Goal: Task Accomplishment & Management: Complete application form

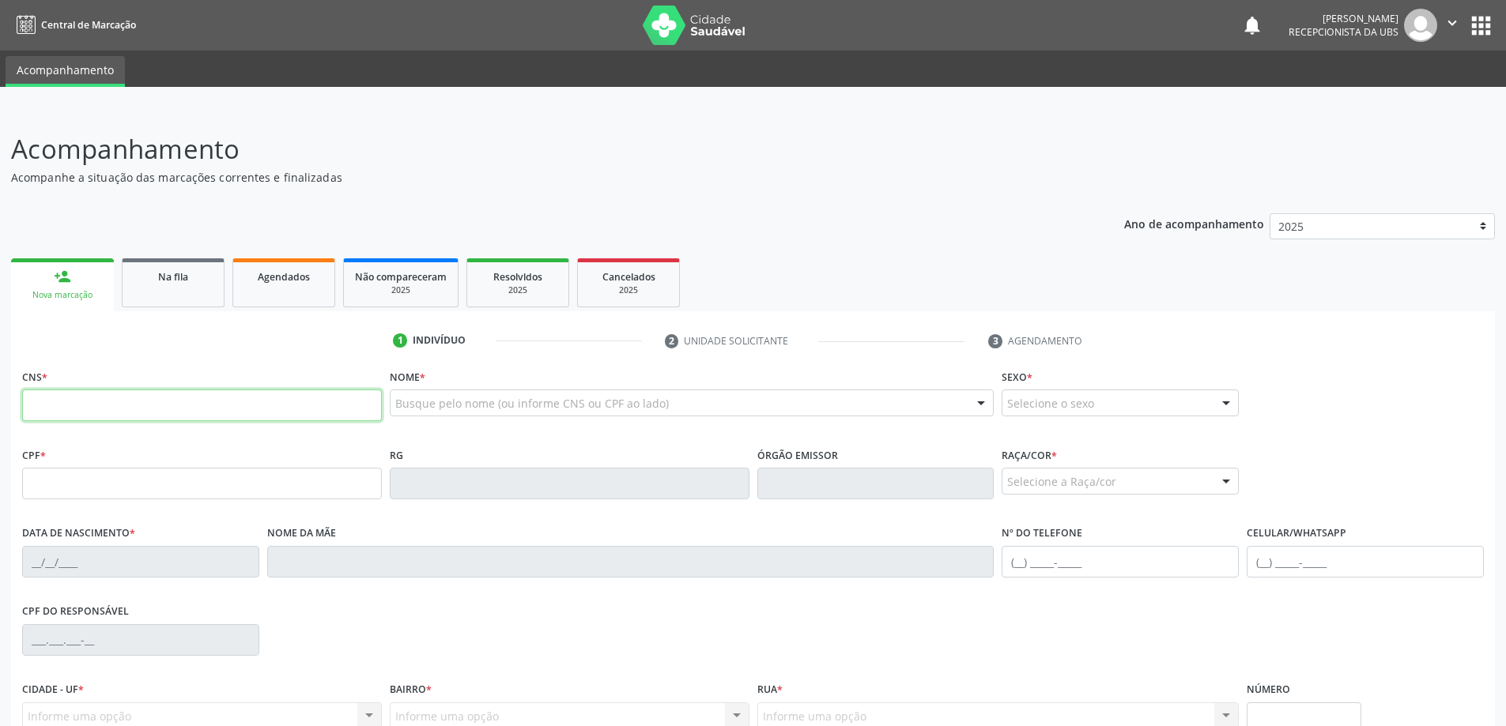
click at [167, 406] on input "text" at bounding box center [202, 406] width 360 height 32
type input "703 4062 9406 0716"
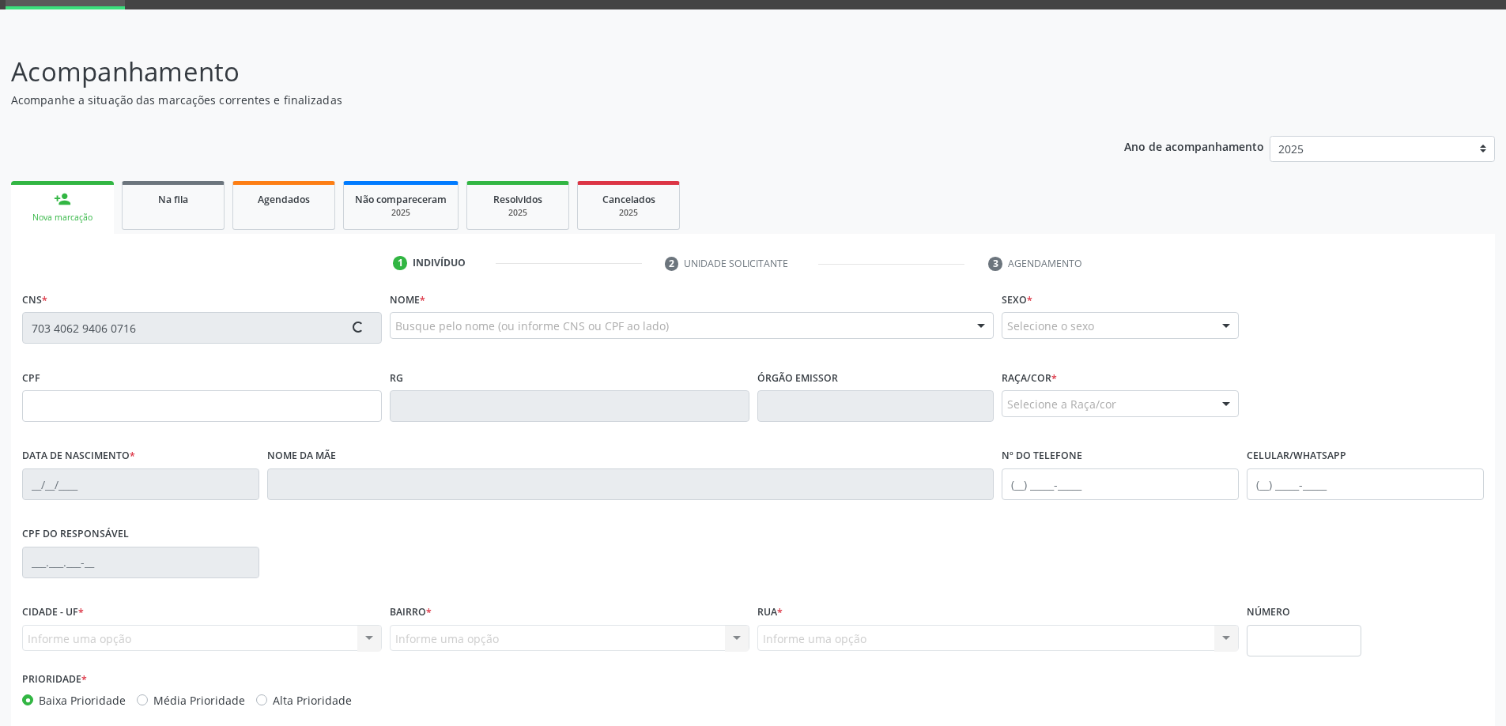
type input "013.996.534-31"
type input "[DATE]"
type input "[PERSON_NAME]"
type input "[PHONE_NUMBER]"
type input "21"
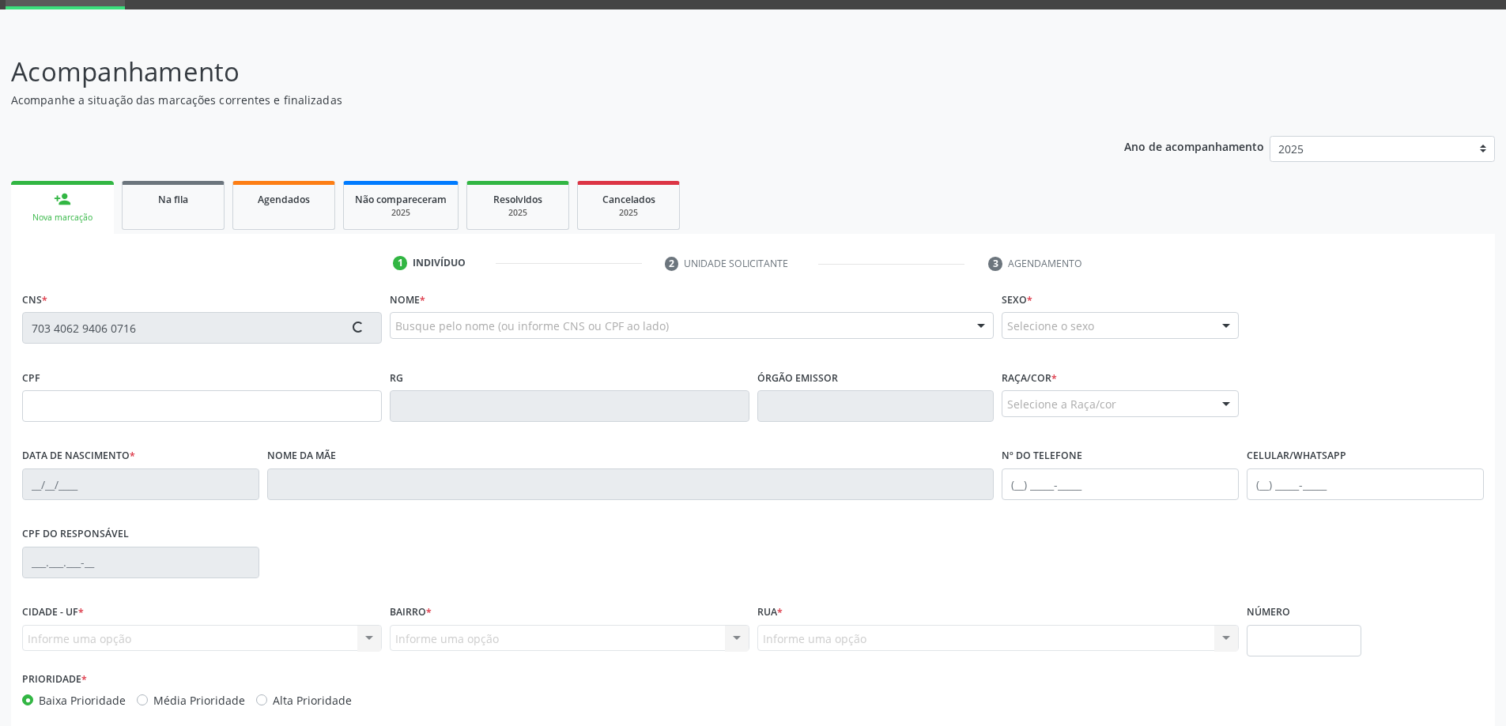
scroll to position [153, 0]
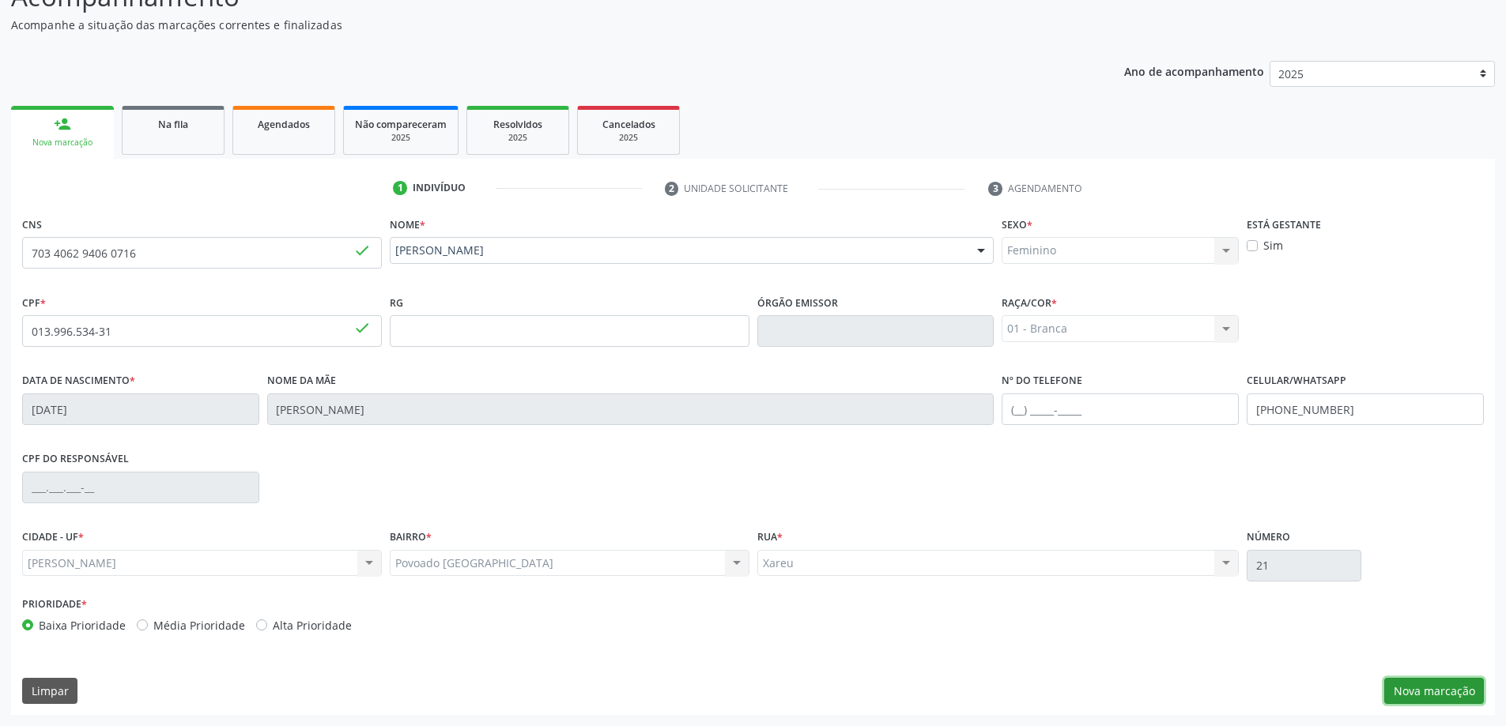
click at [1428, 700] on button "Nova marcação" at bounding box center [1434, 691] width 100 height 27
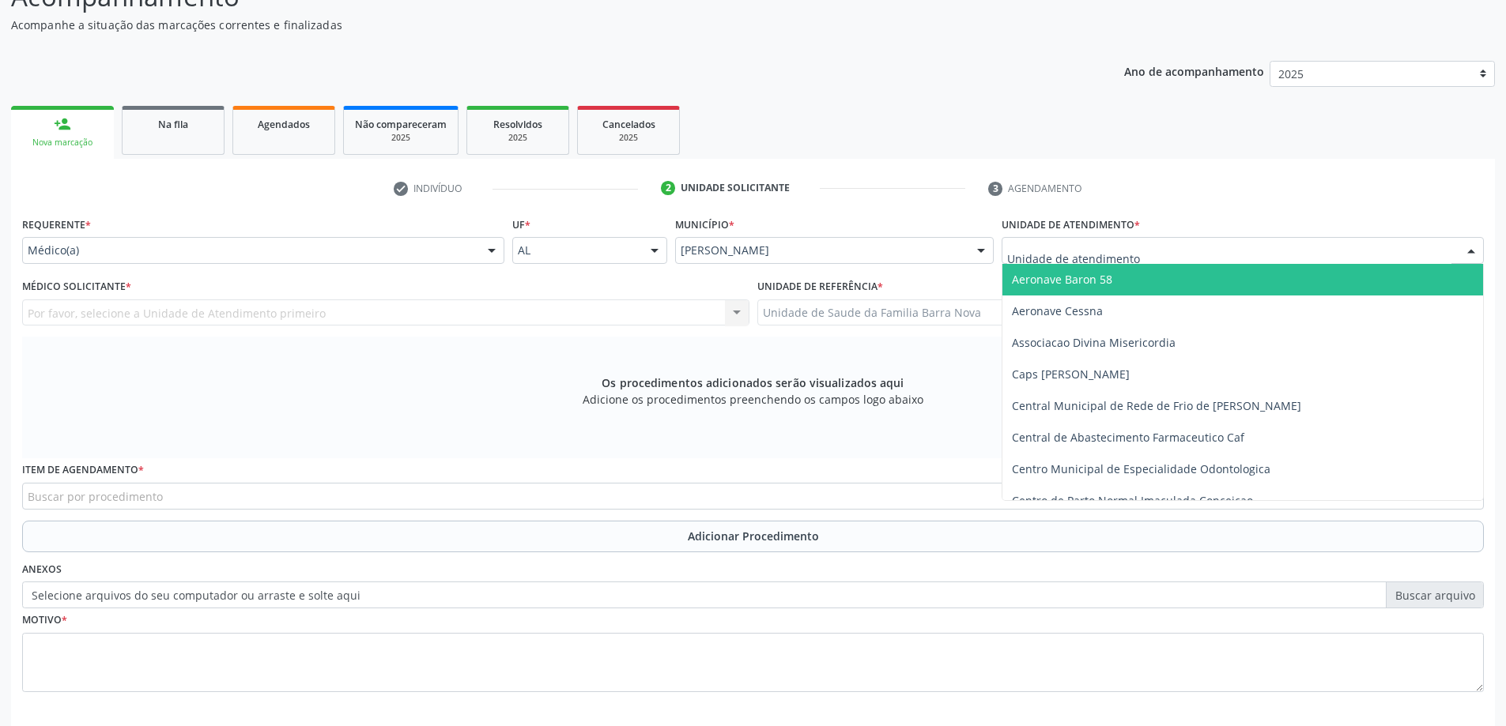
click at [1169, 254] on div at bounding box center [1242, 250] width 482 height 27
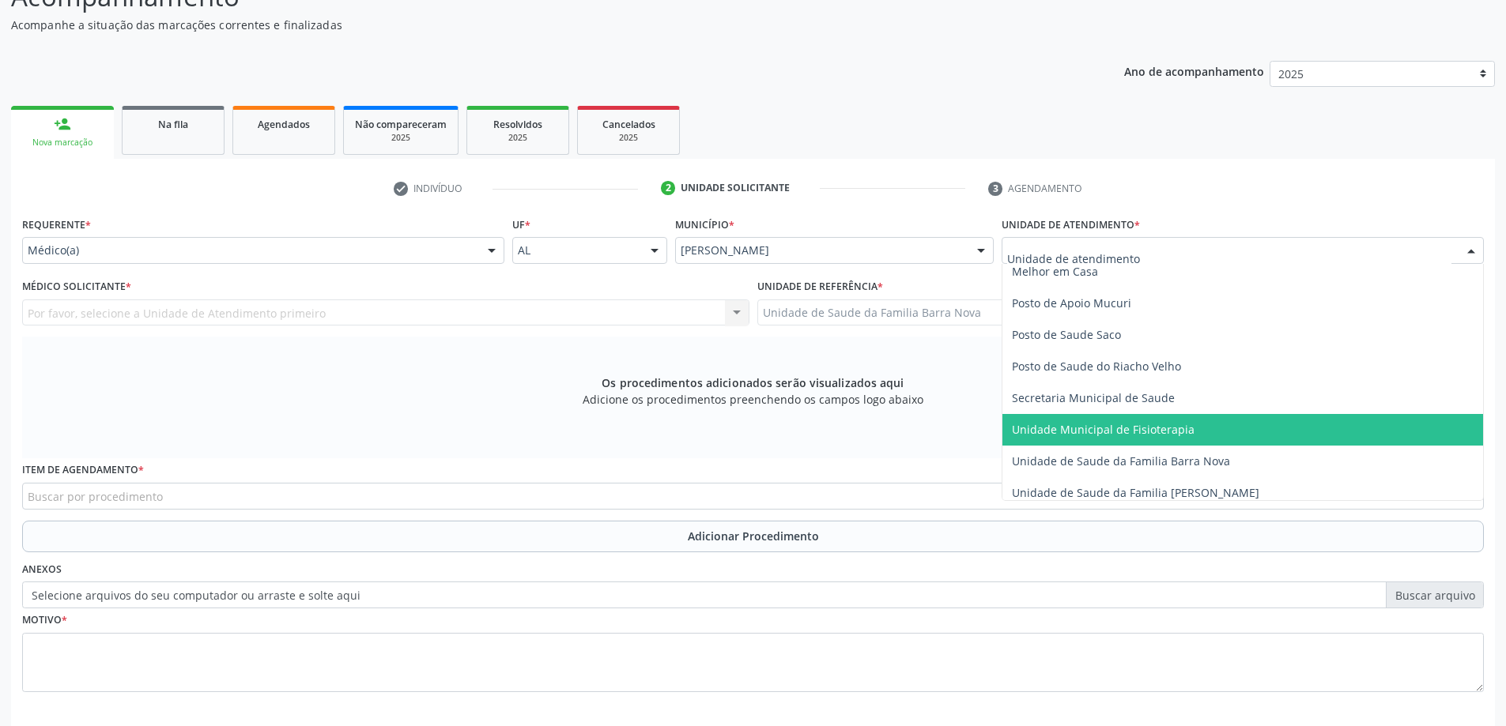
scroll to position [711, 0]
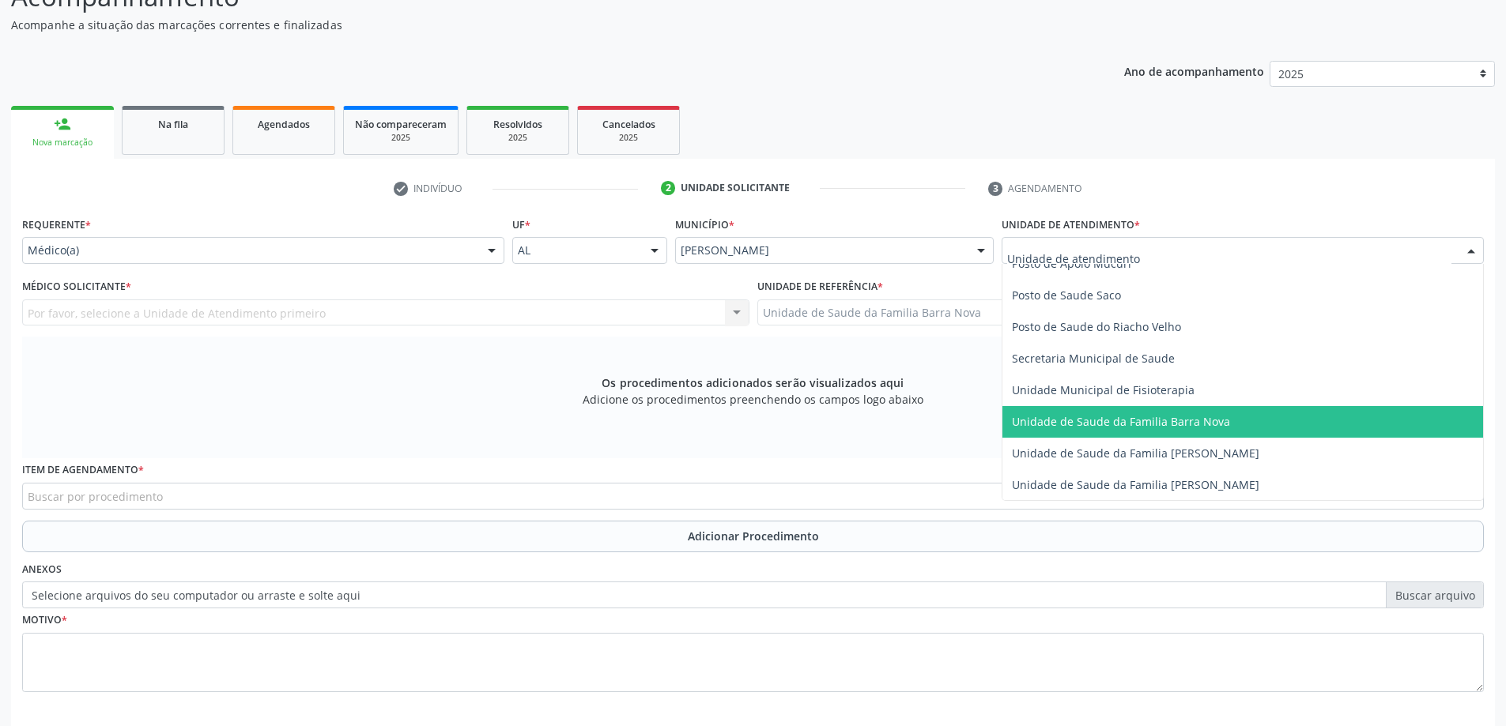
click at [1165, 432] on span "Unidade de Saude da Familia Barra Nova" at bounding box center [1242, 422] width 481 height 32
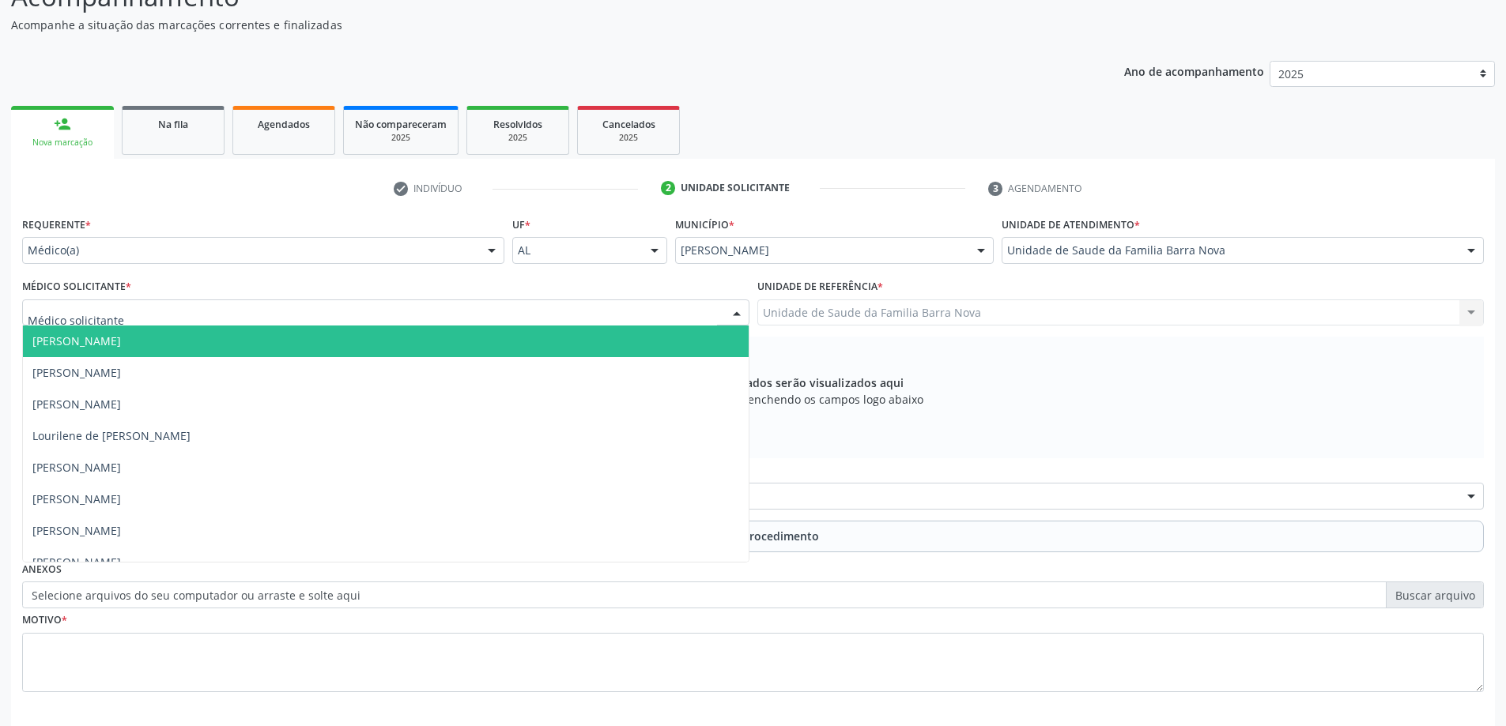
click at [438, 310] on div at bounding box center [385, 313] width 727 height 27
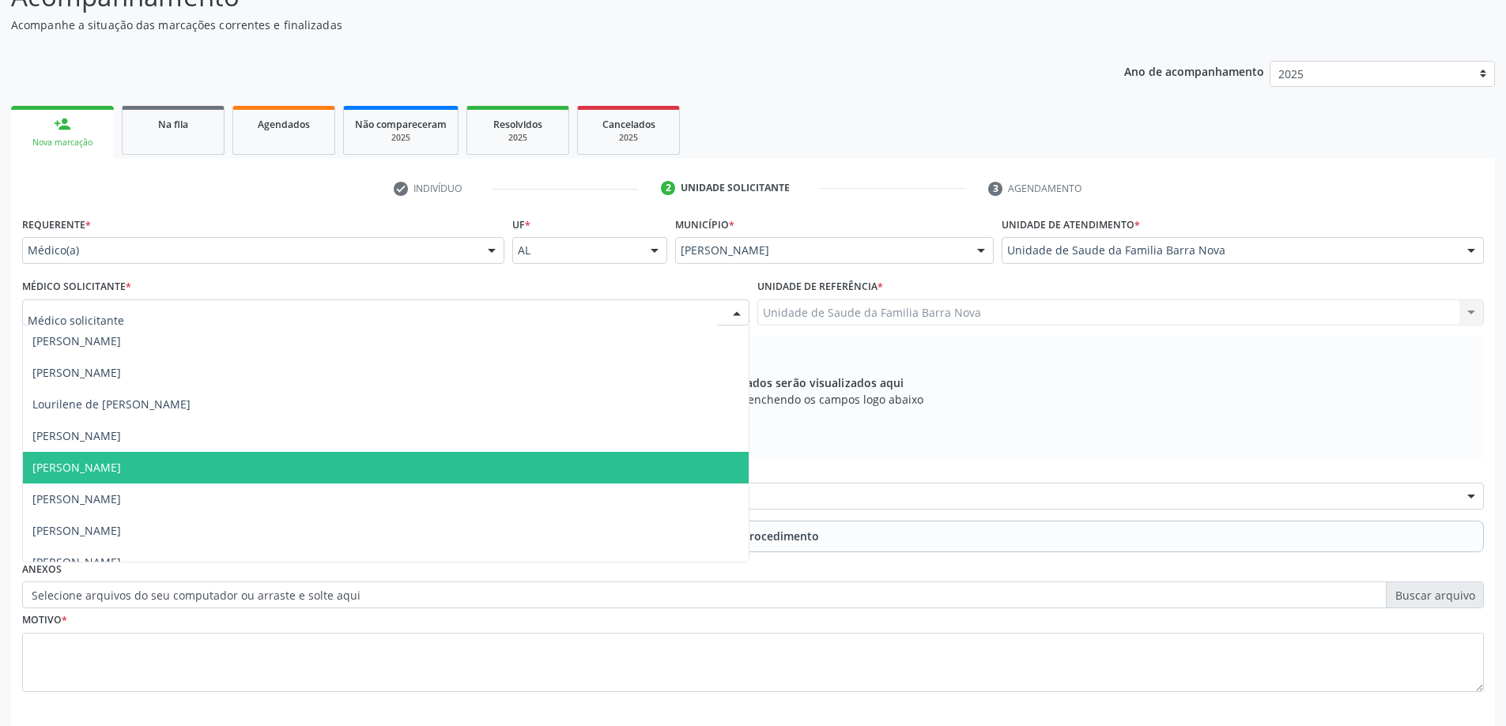
scroll to position [48, 0]
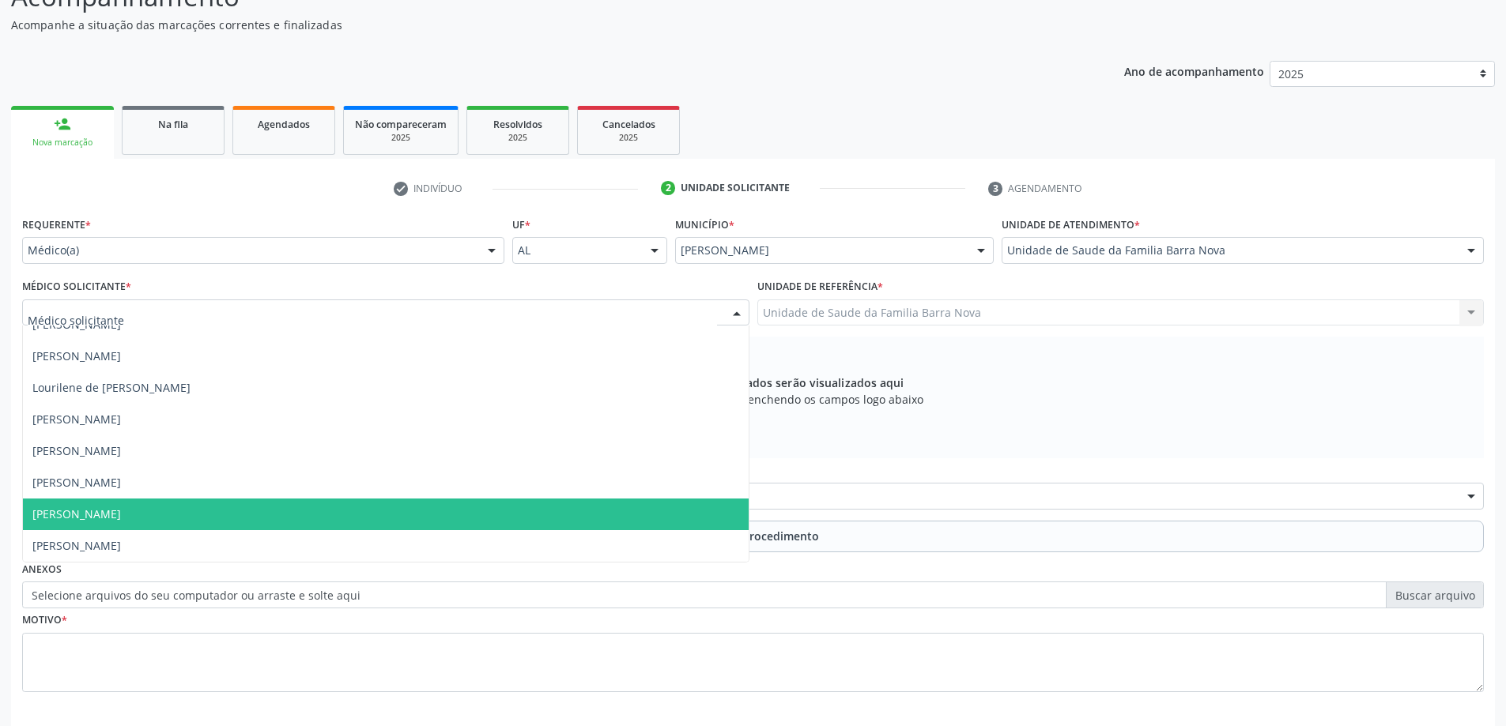
click at [428, 510] on span "[PERSON_NAME]" at bounding box center [386, 515] width 726 height 32
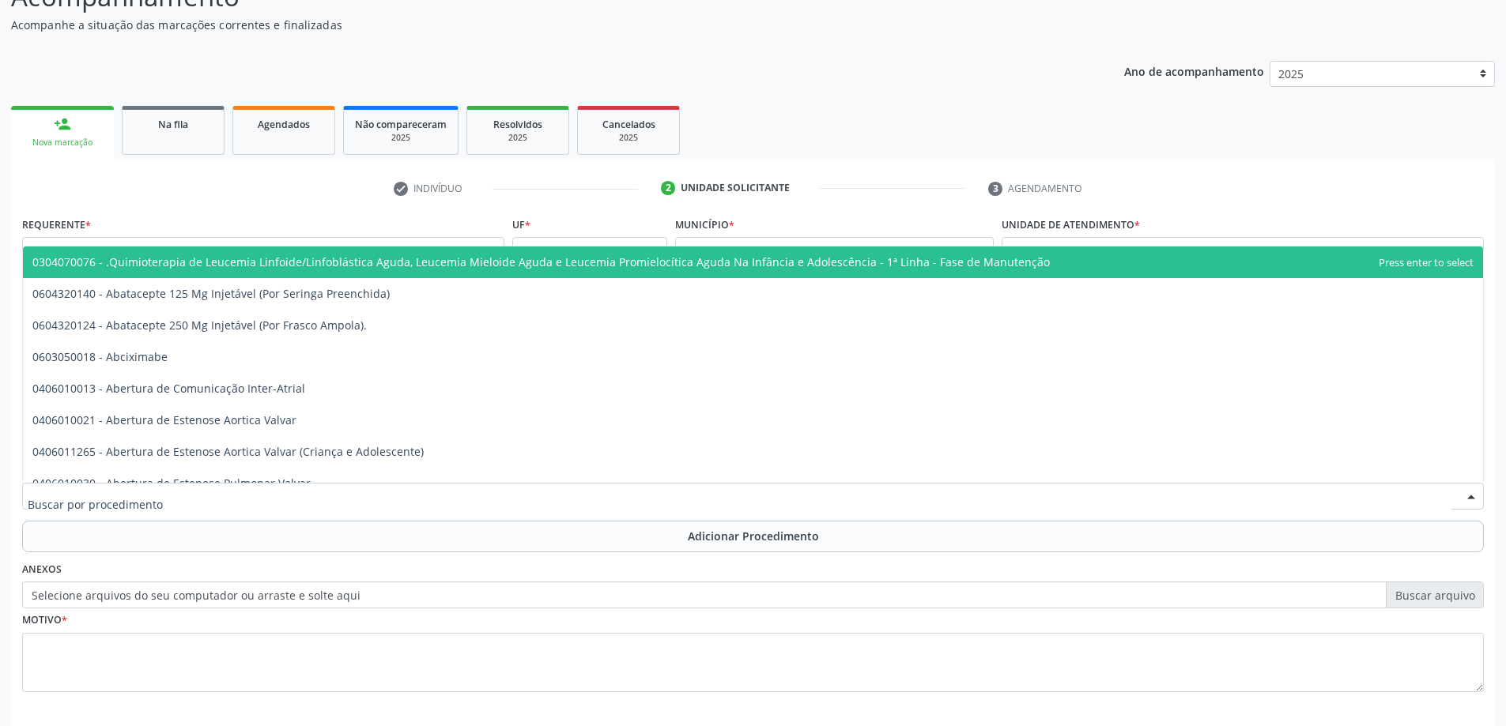
click at [222, 497] on div at bounding box center [753, 496] width 1462 height 27
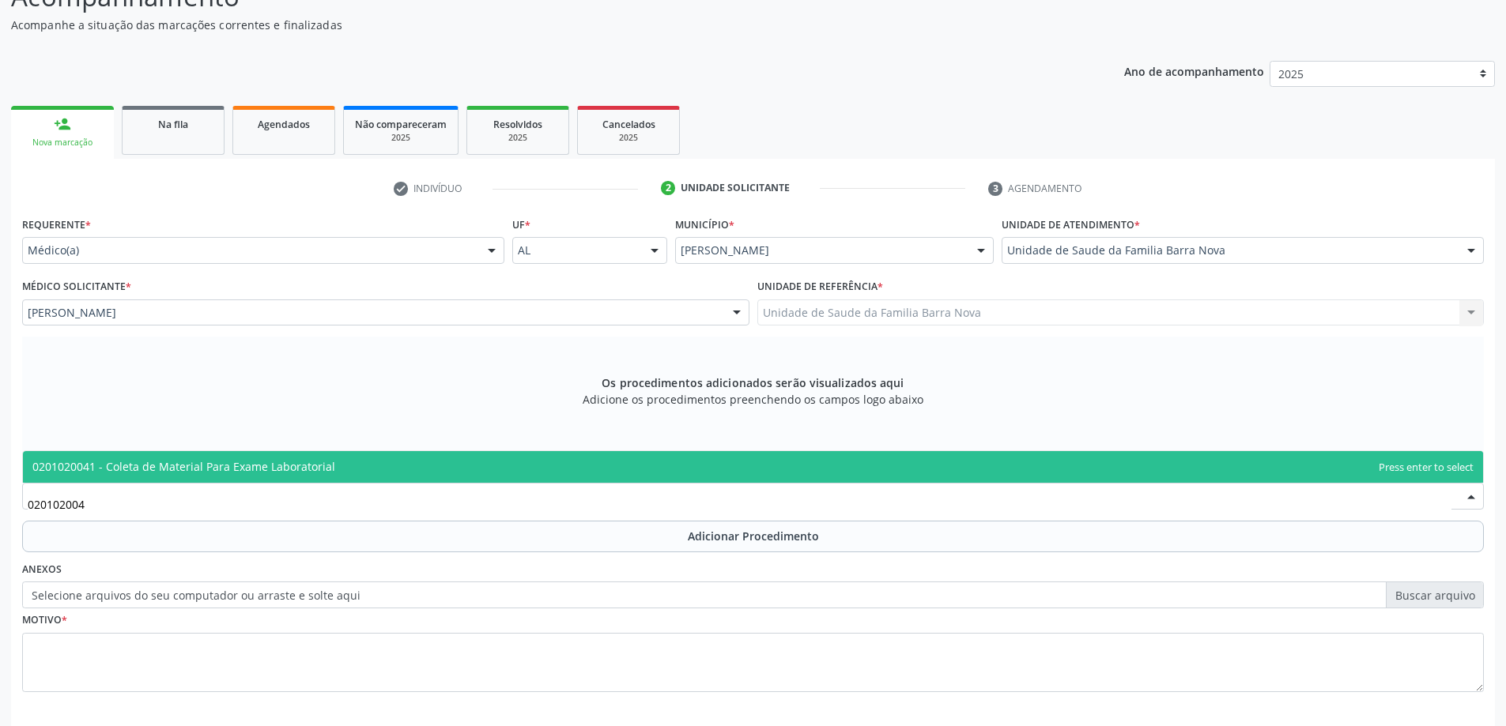
type input "0201020041"
click at [431, 467] on span "0201020041 - Coleta de Material Para Exame Laboratorial" at bounding box center [753, 467] width 1460 height 32
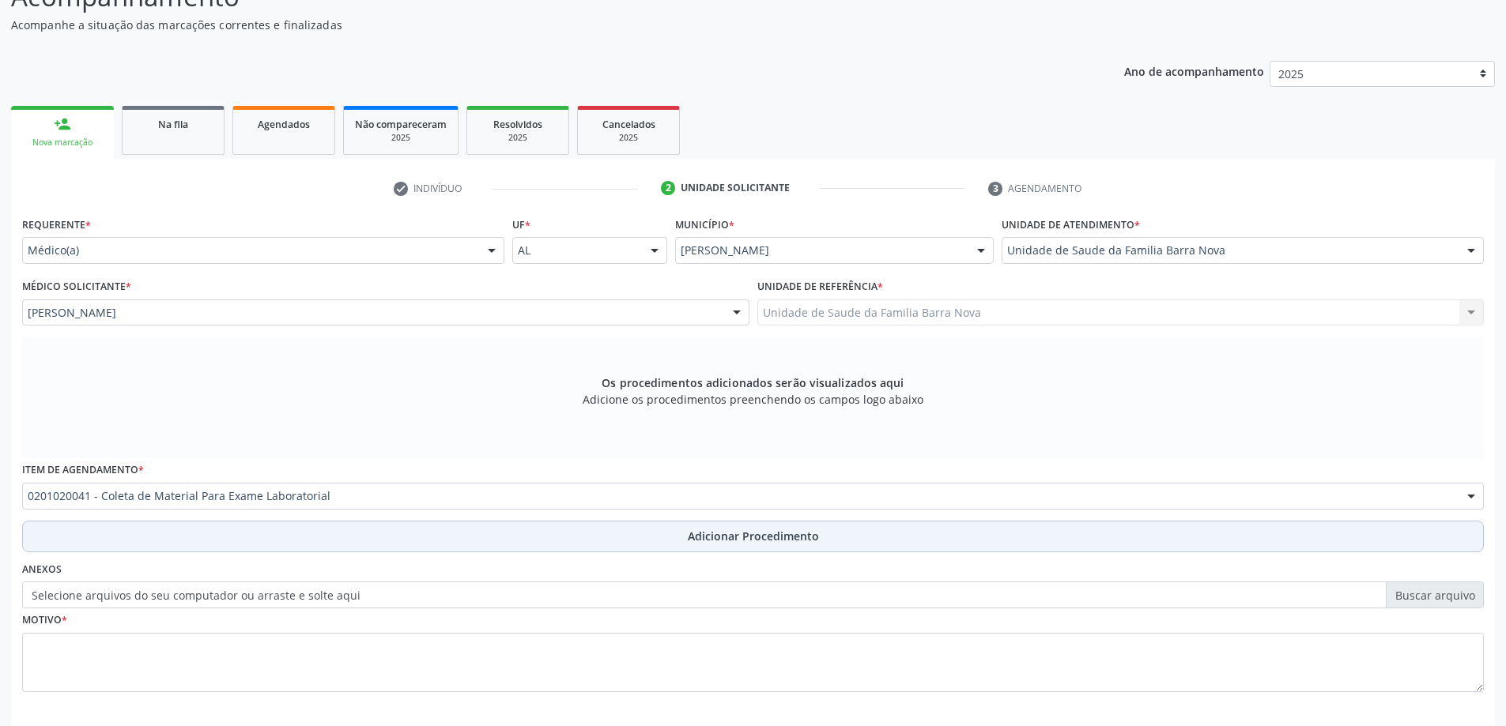
click at [617, 540] on button "Adicionar Procedimento" at bounding box center [753, 537] width 1462 height 32
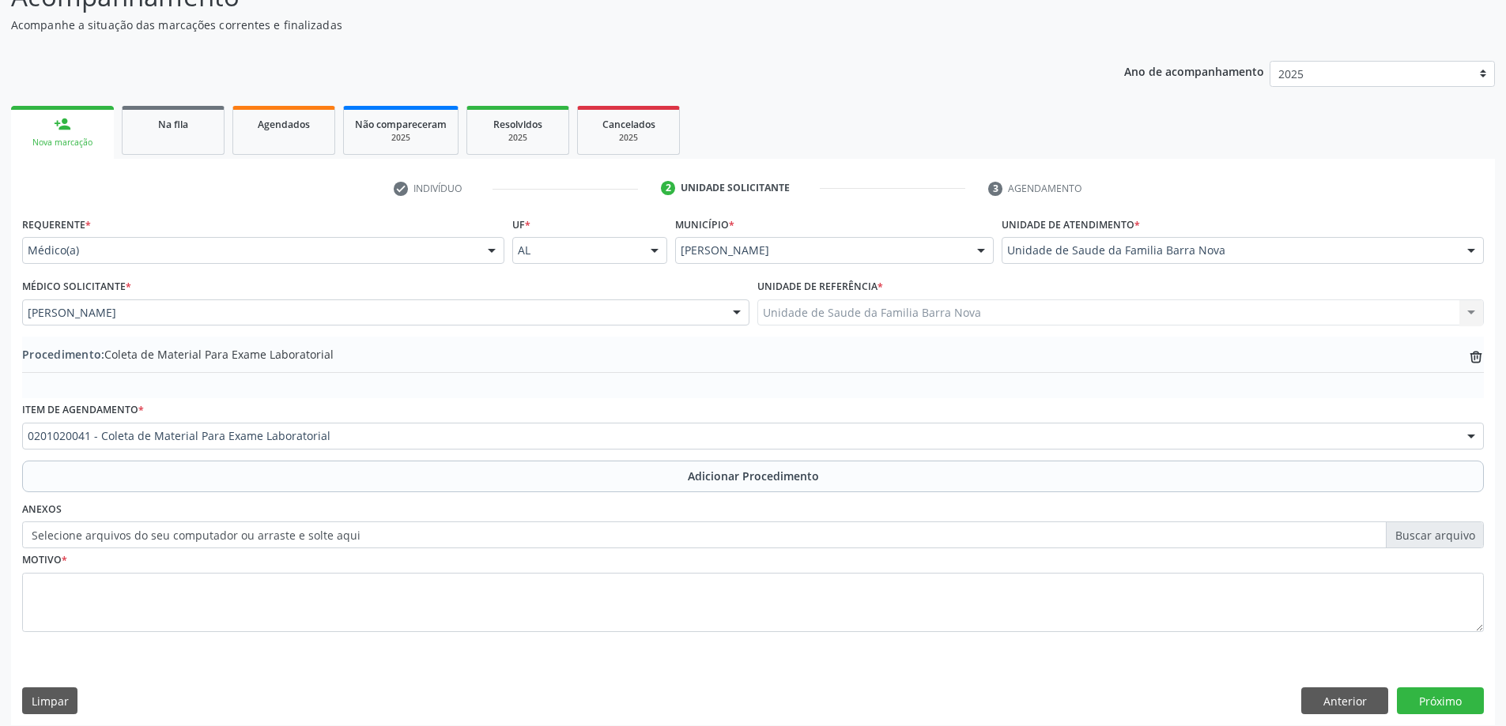
click at [22, 461] on button "Adicionar Procedimento" at bounding box center [753, 477] width 1462 height 32
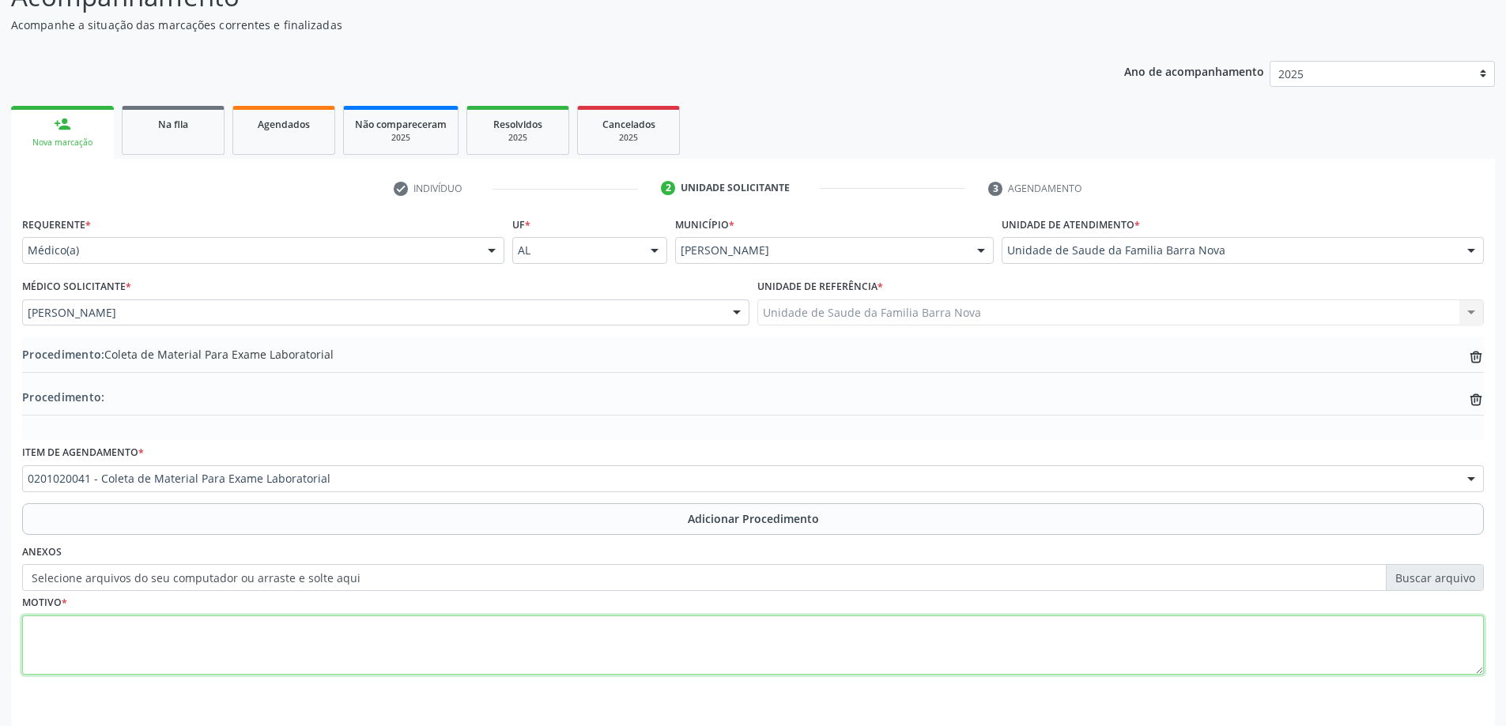
click at [244, 635] on textarea at bounding box center [753, 646] width 1462 height 60
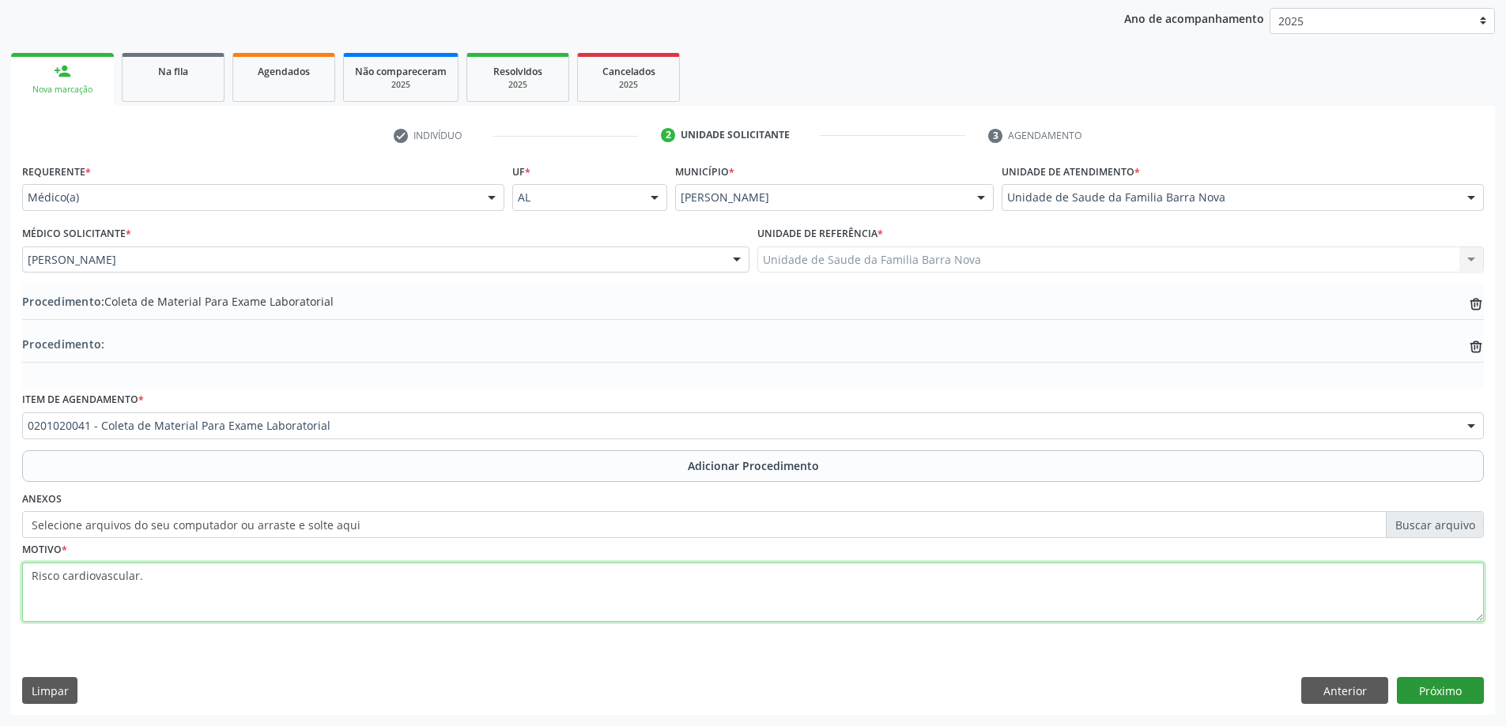
type textarea "Risco cardiovascular."
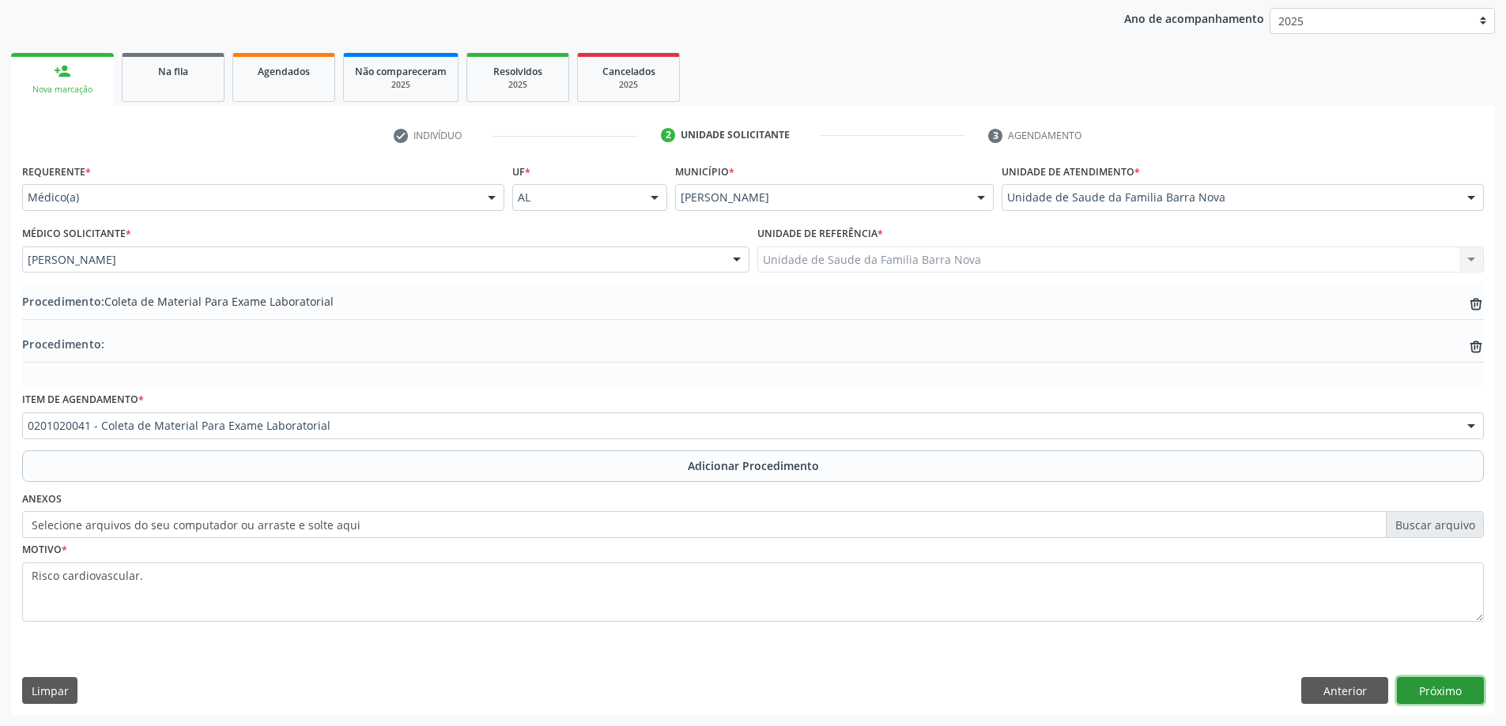
click at [1458, 692] on button "Próximo" at bounding box center [1440, 690] width 87 height 27
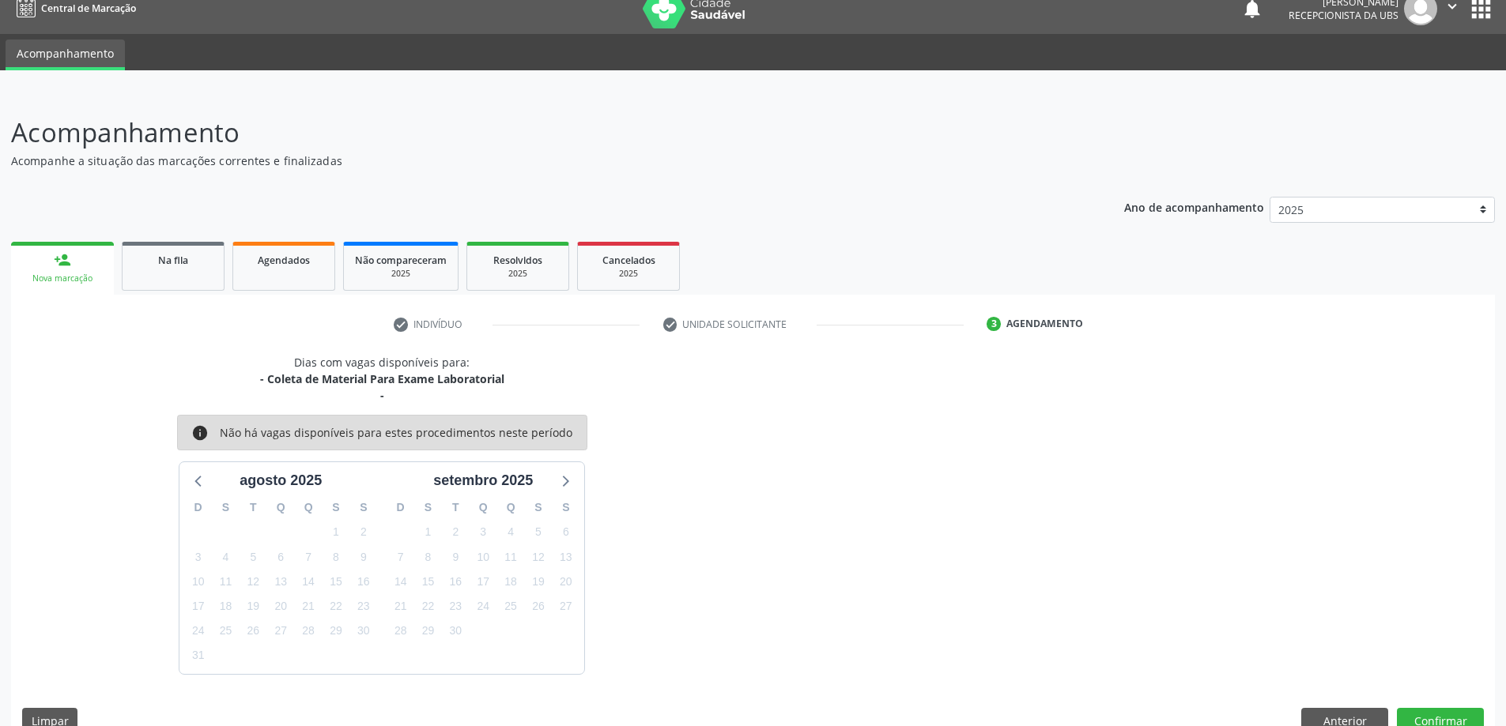
scroll to position [47, 0]
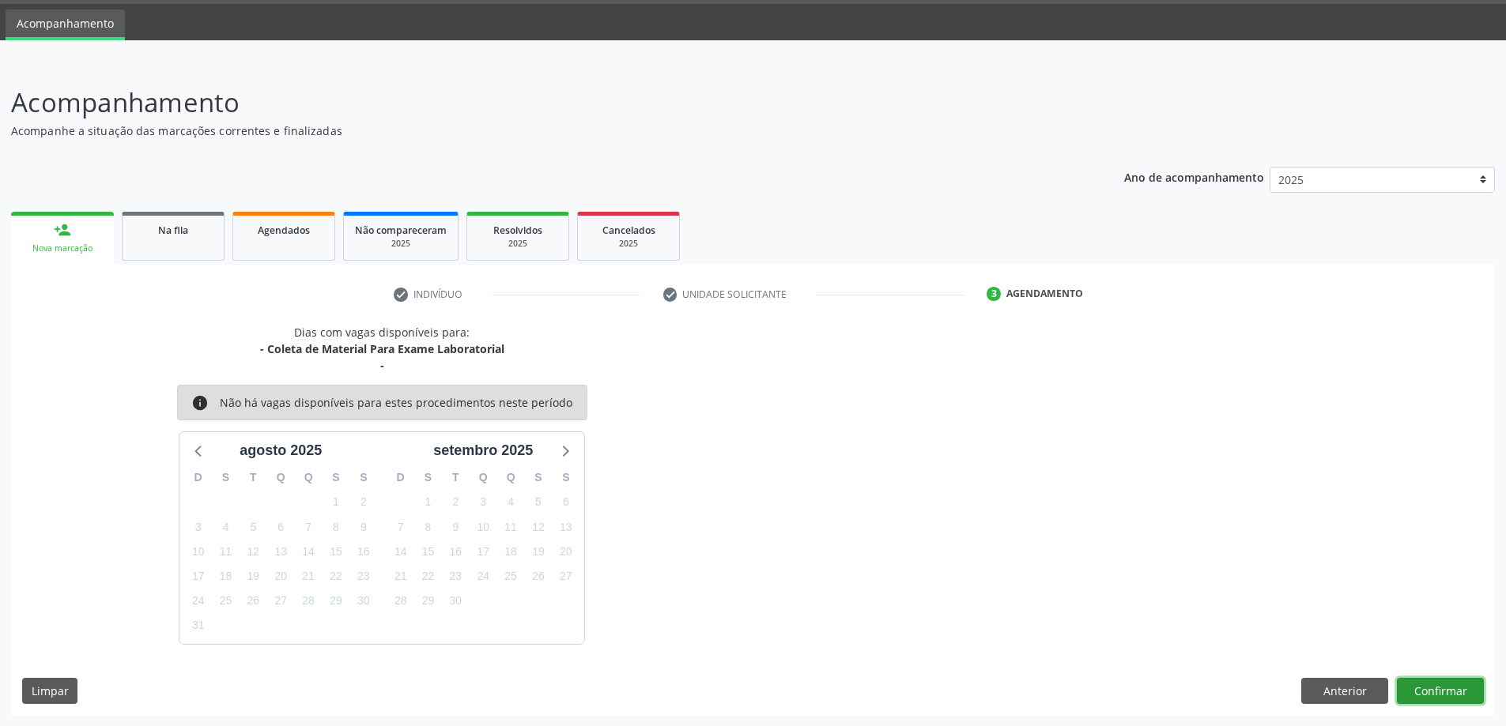
click at [1445, 693] on button "Confirmar" at bounding box center [1440, 691] width 87 height 27
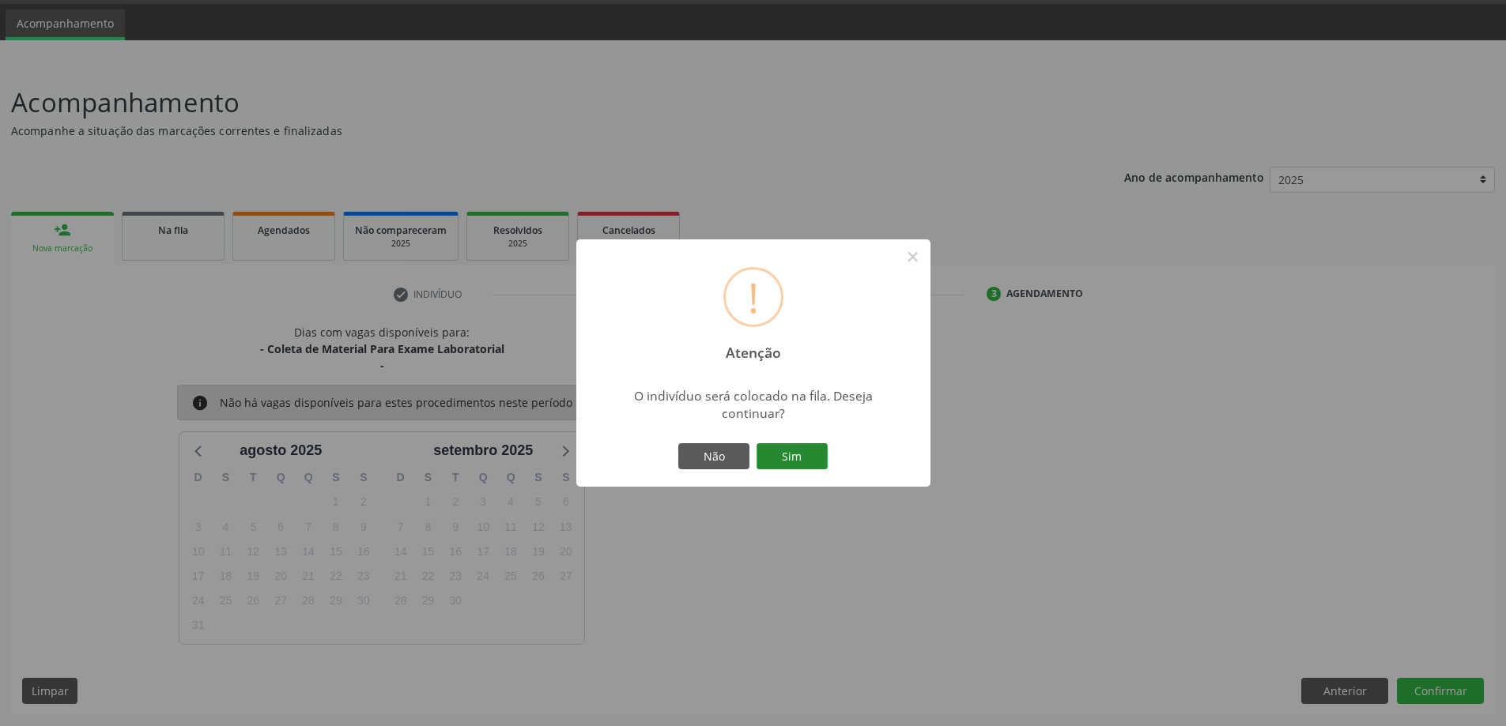
click at [786, 453] on button "Sim" at bounding box center [791, 456] width 71 height 27
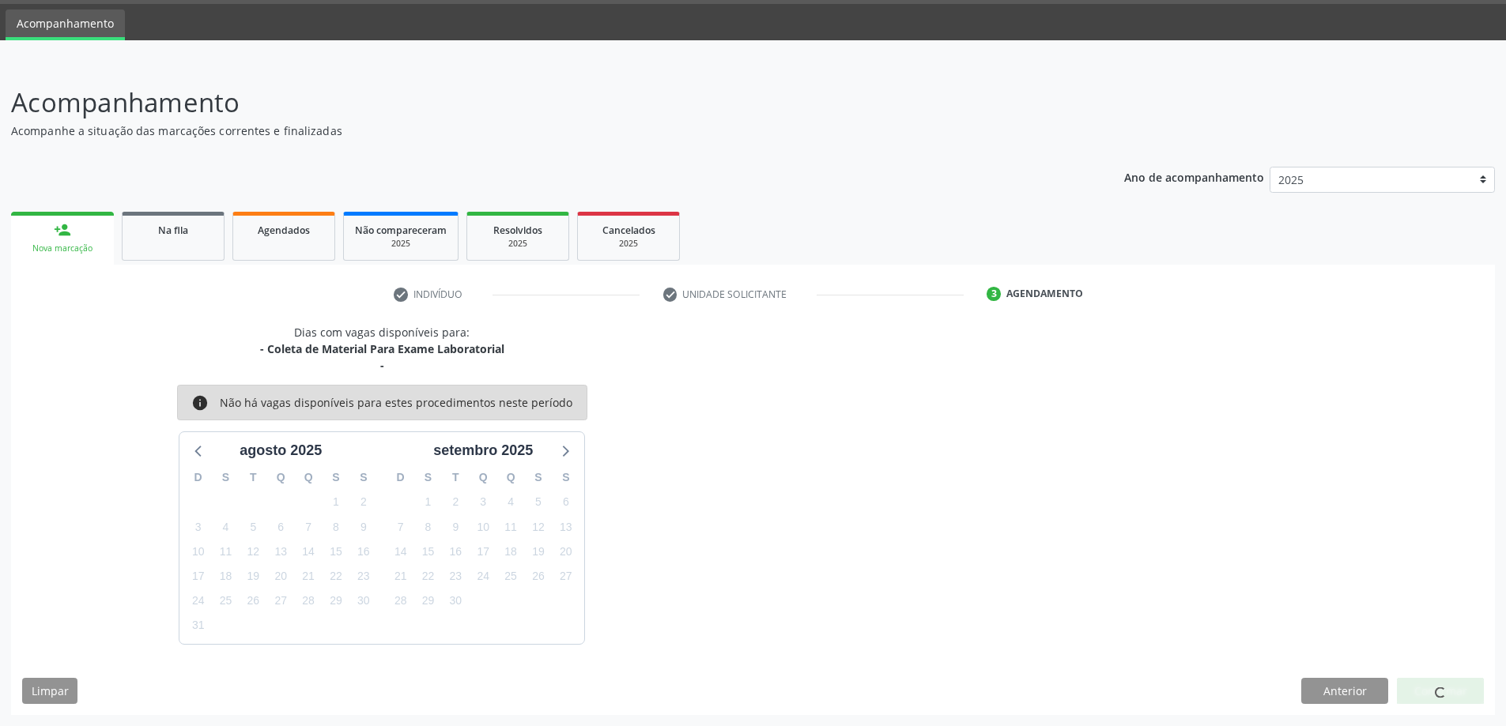
scroll to position [0, 0]
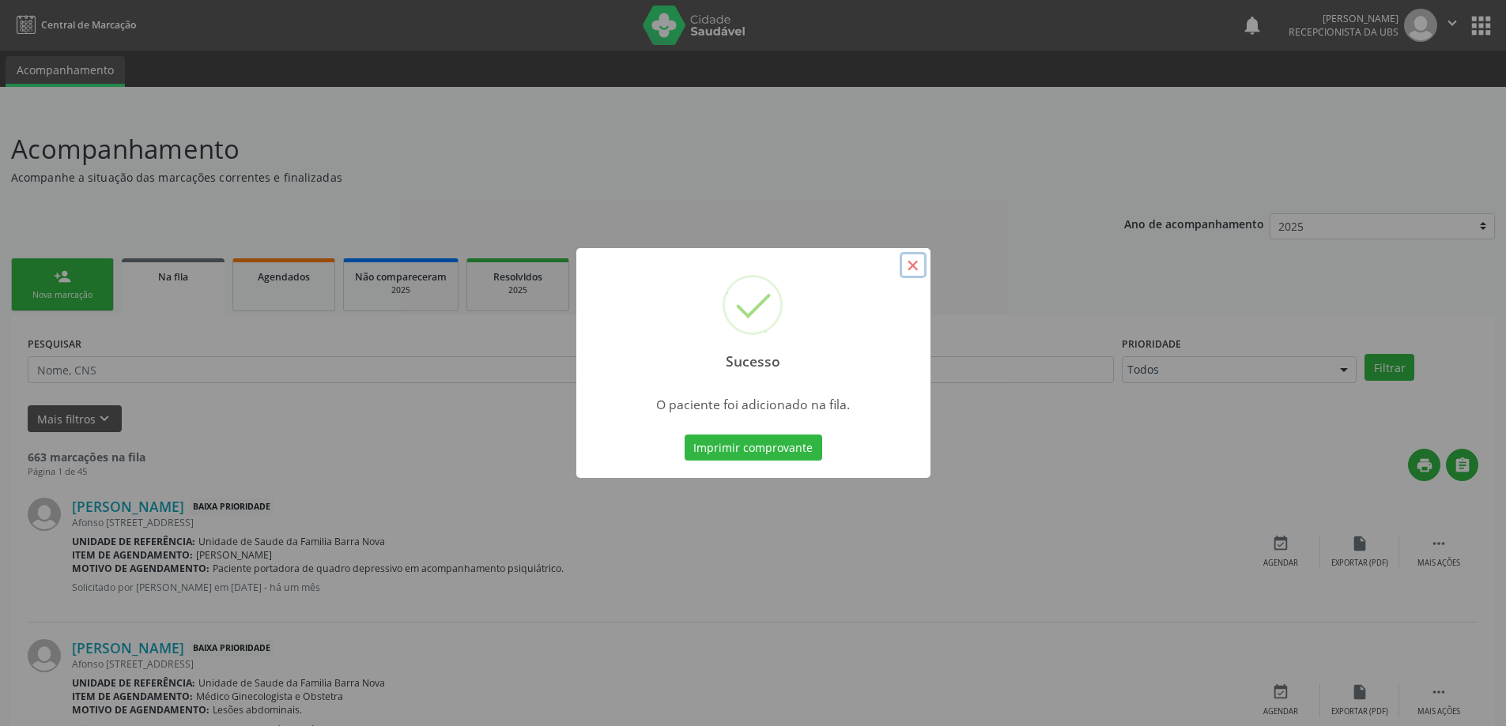
click at [912, 262] on button "×" at bounding box center [913, 265] width 27 height 27
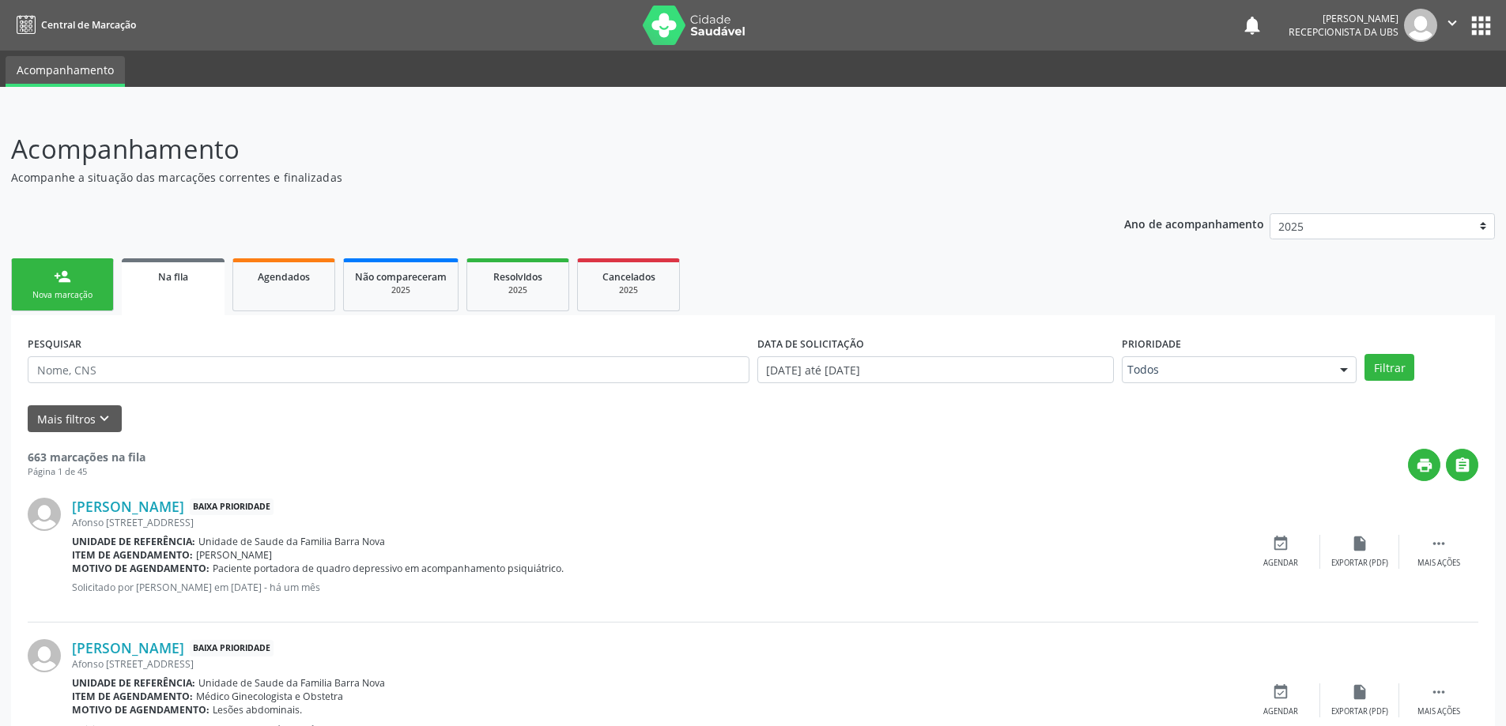
click at [68, 289] on link "person_add Nova marcação" at bounding box center [62, 284] width 103 height 53
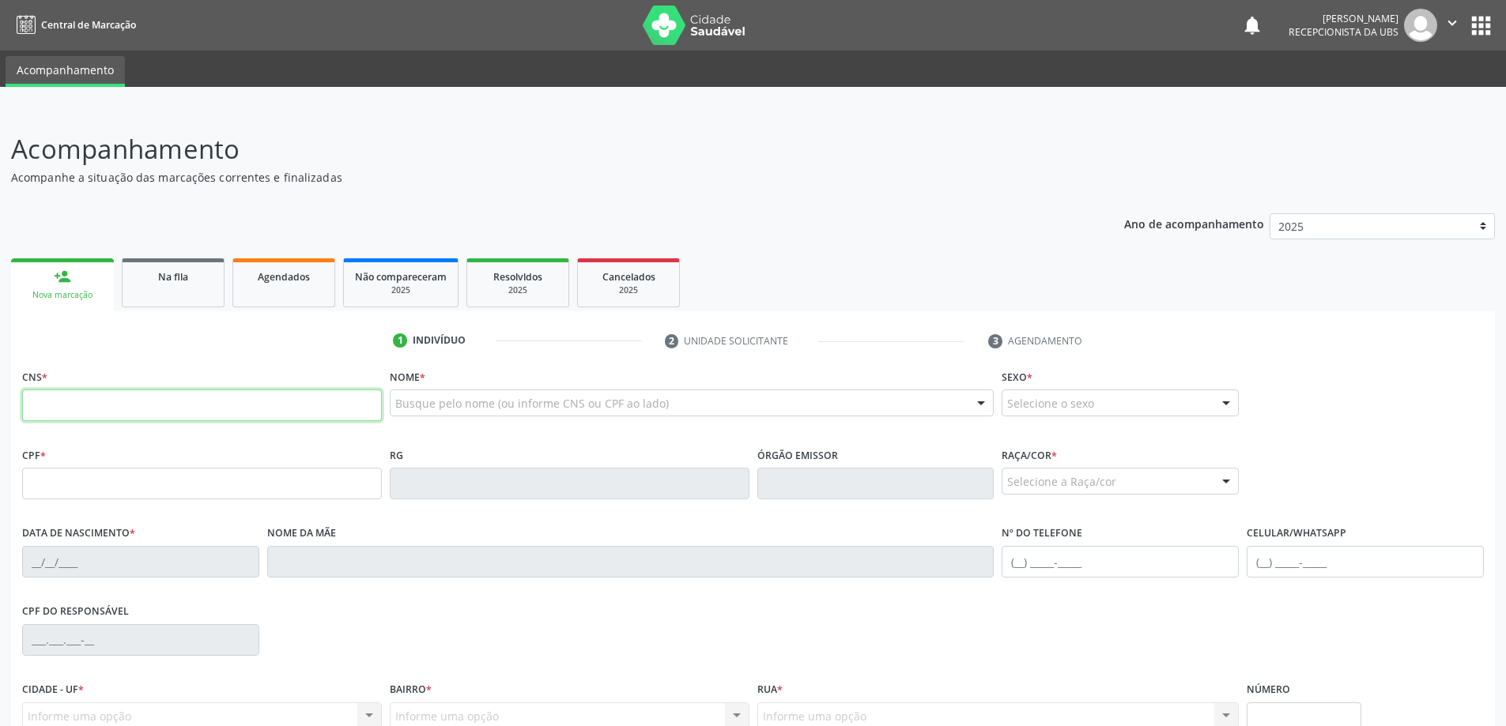
click at [100, 416] on input "text" at bounding box center [202, 406] width 360 height 32
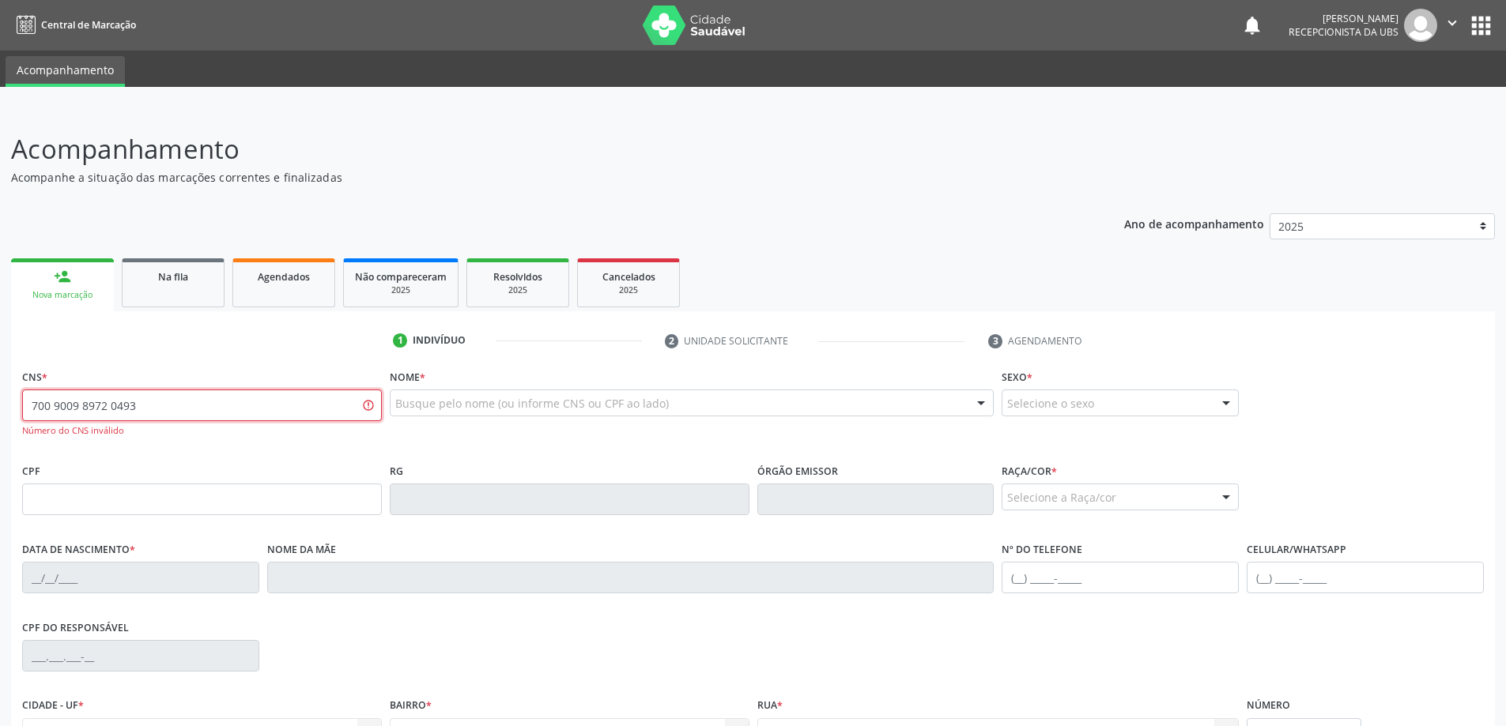
type input "700 9009 8972 0493"
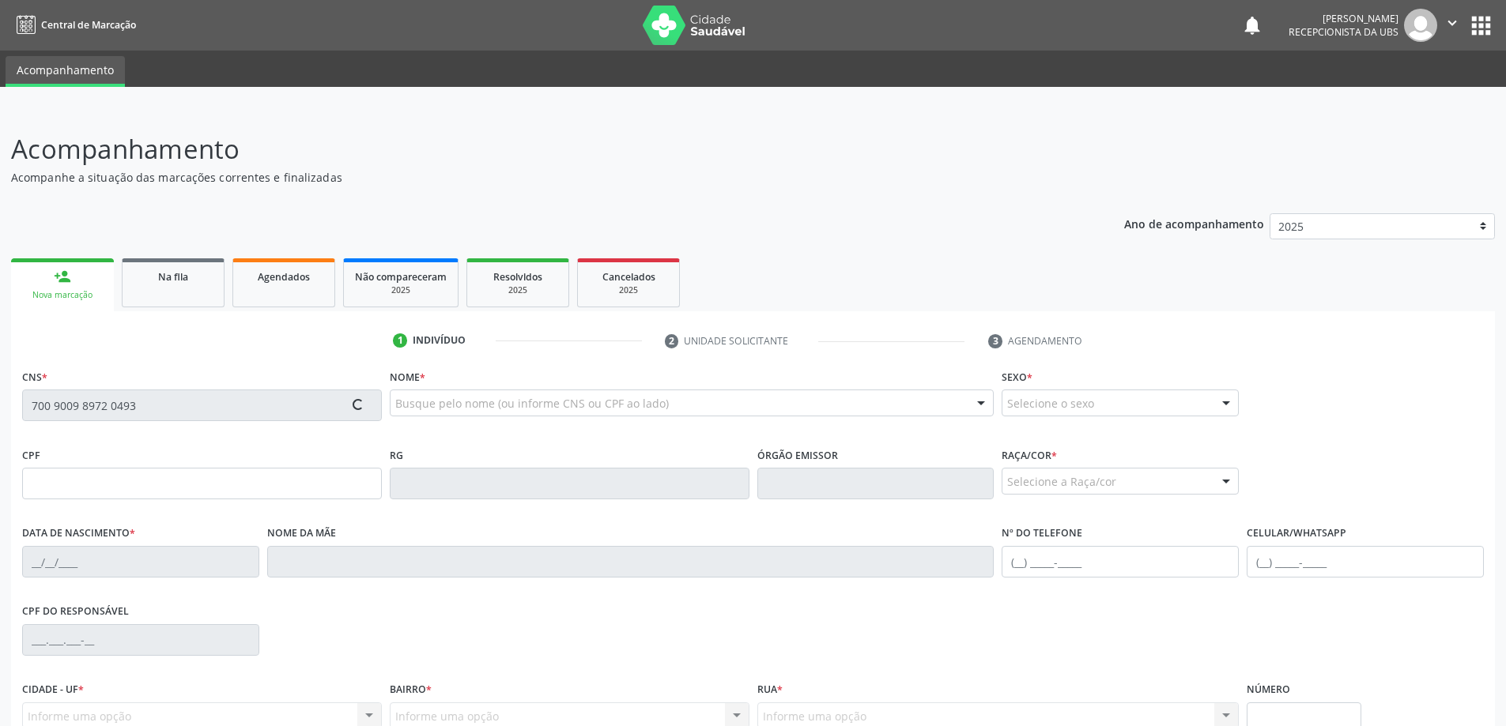
type input "309.802.404-68"
type input "[DATE]"
type input "[PERSON_NAME]"
type input "[PHONE_NUMBER]"
type input "10"
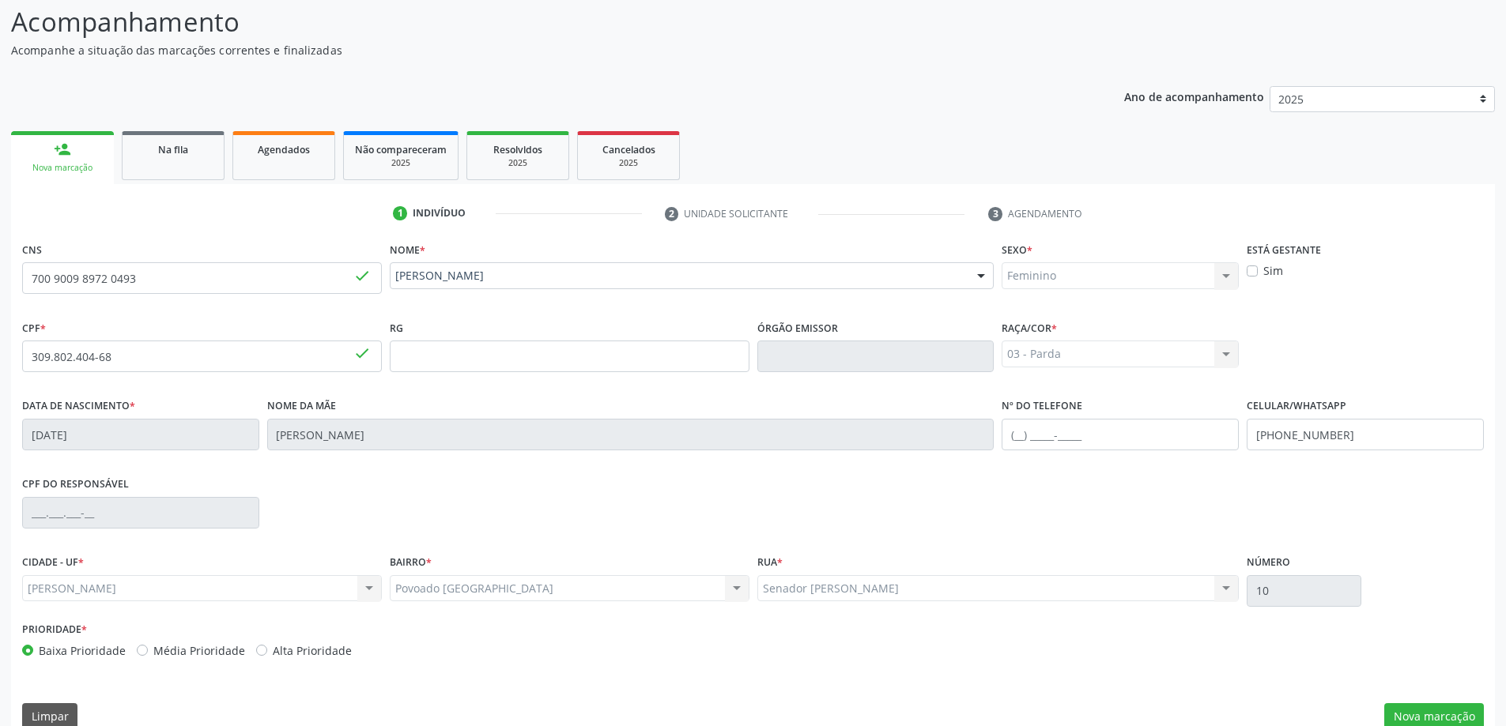
scroll to position [153, 0]
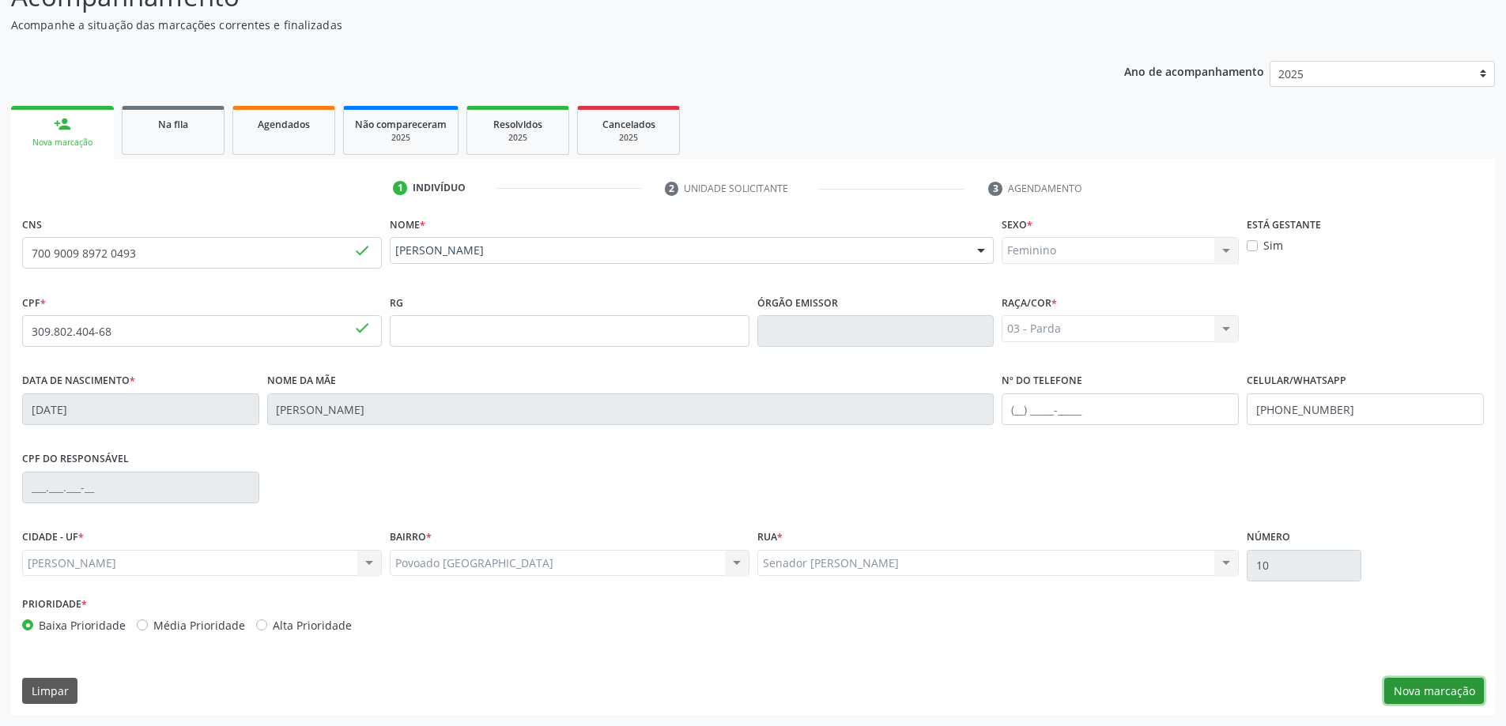
click at [1439, 694] on button "Nova marcação" at bounding box center [1434, 691] width 100 height 27
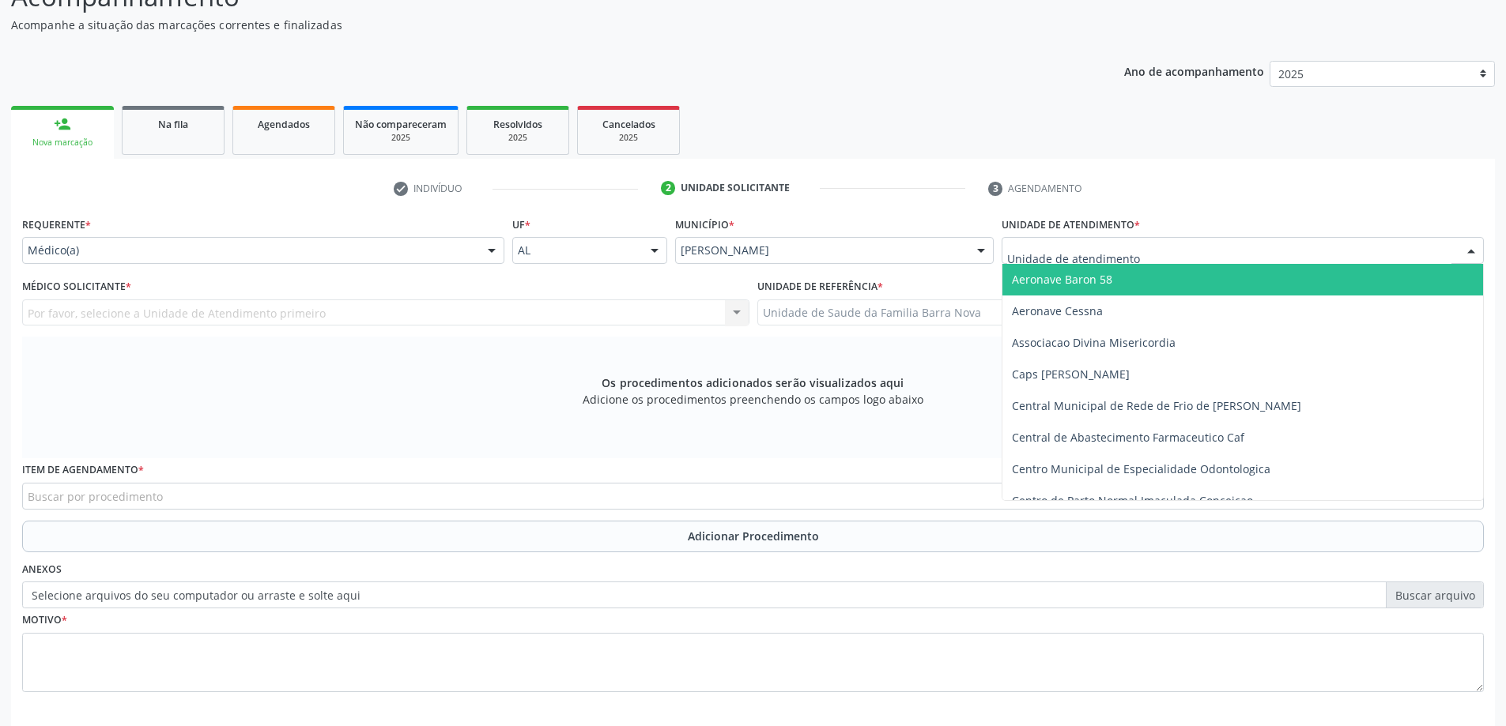
click at [1394, 251] on div at bounding box center [1242, 250] width 482 height 27
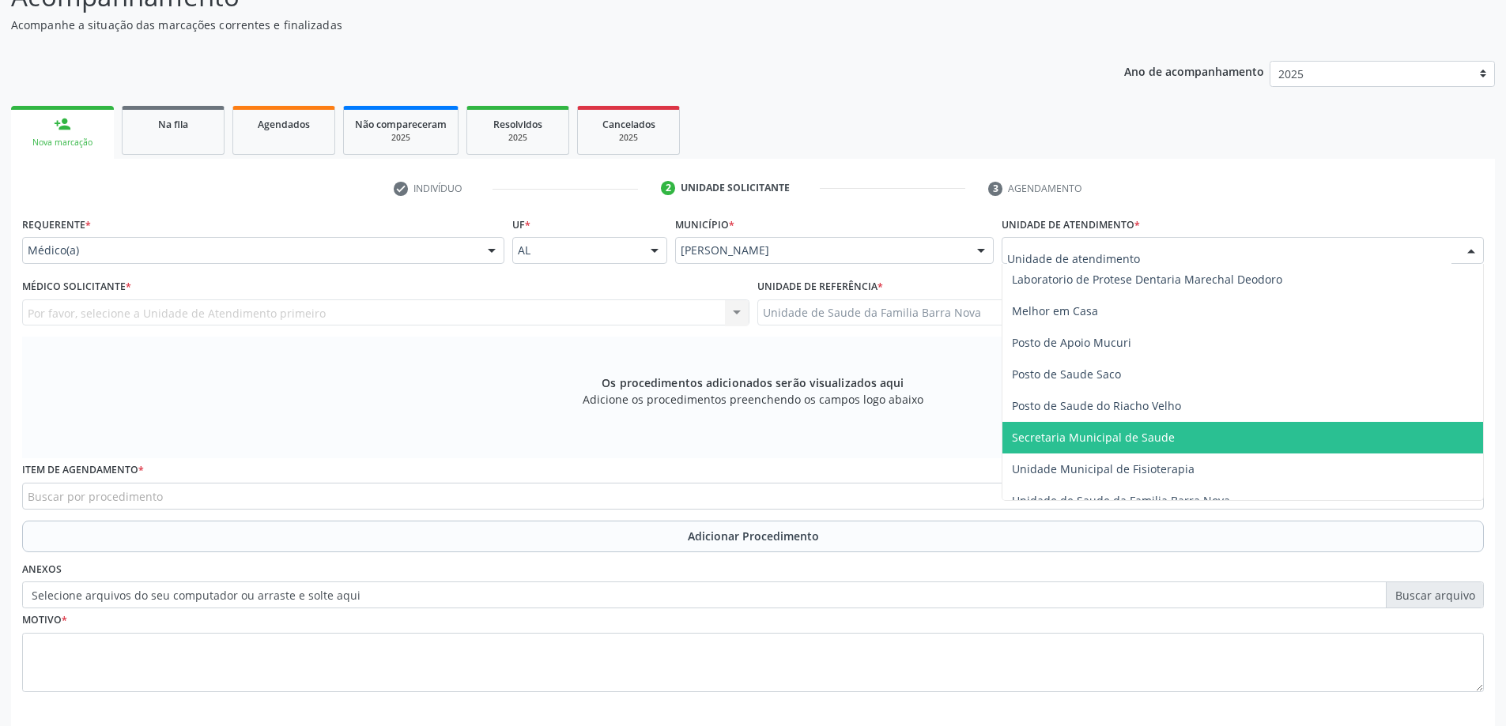
scroll to position [711, 0]
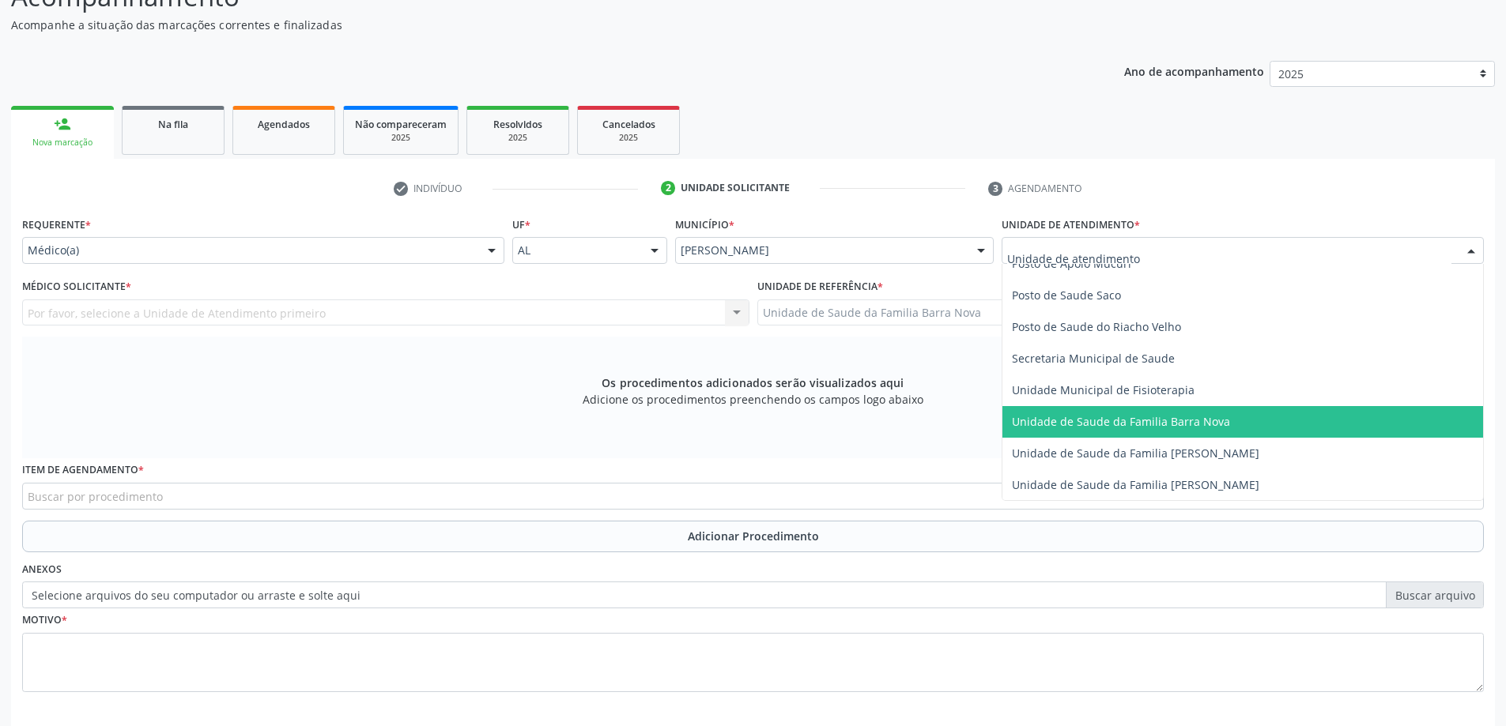
click at [1190, 422] on span "Unidade de Saude da Familia Barra Nova" at bounding box center [1121, 421] width 218 height 15
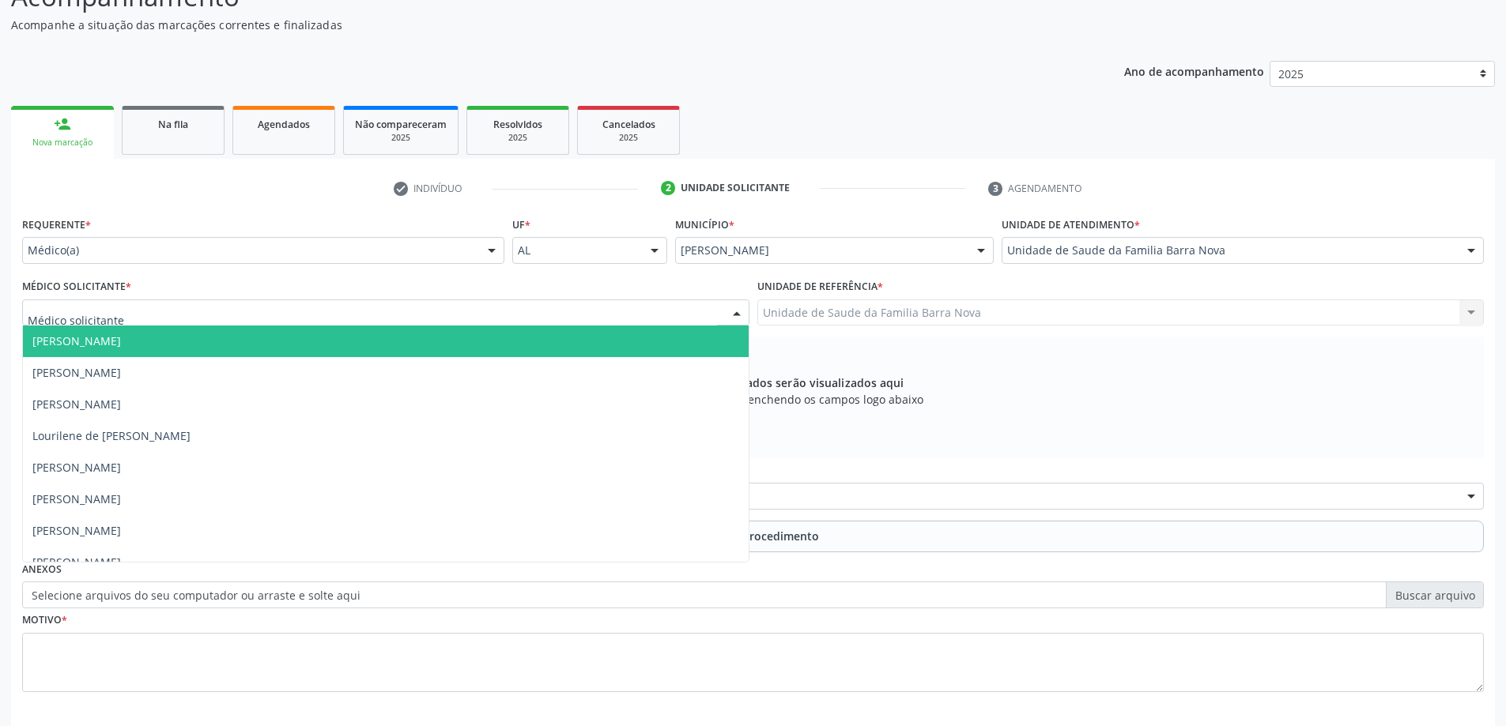
click at [298, 315] on div at bounding box center [385, 313] width 727 height 27
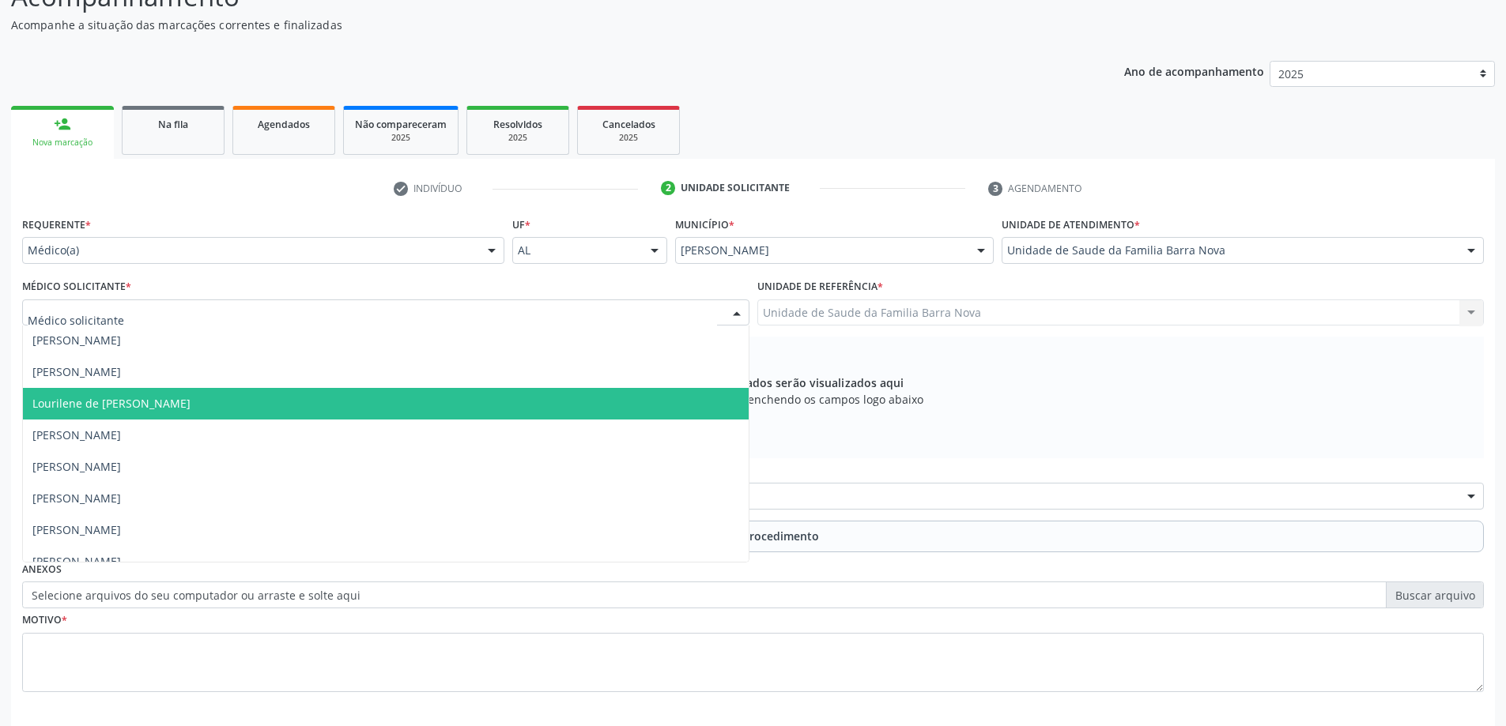
scroll to position [48, 0]
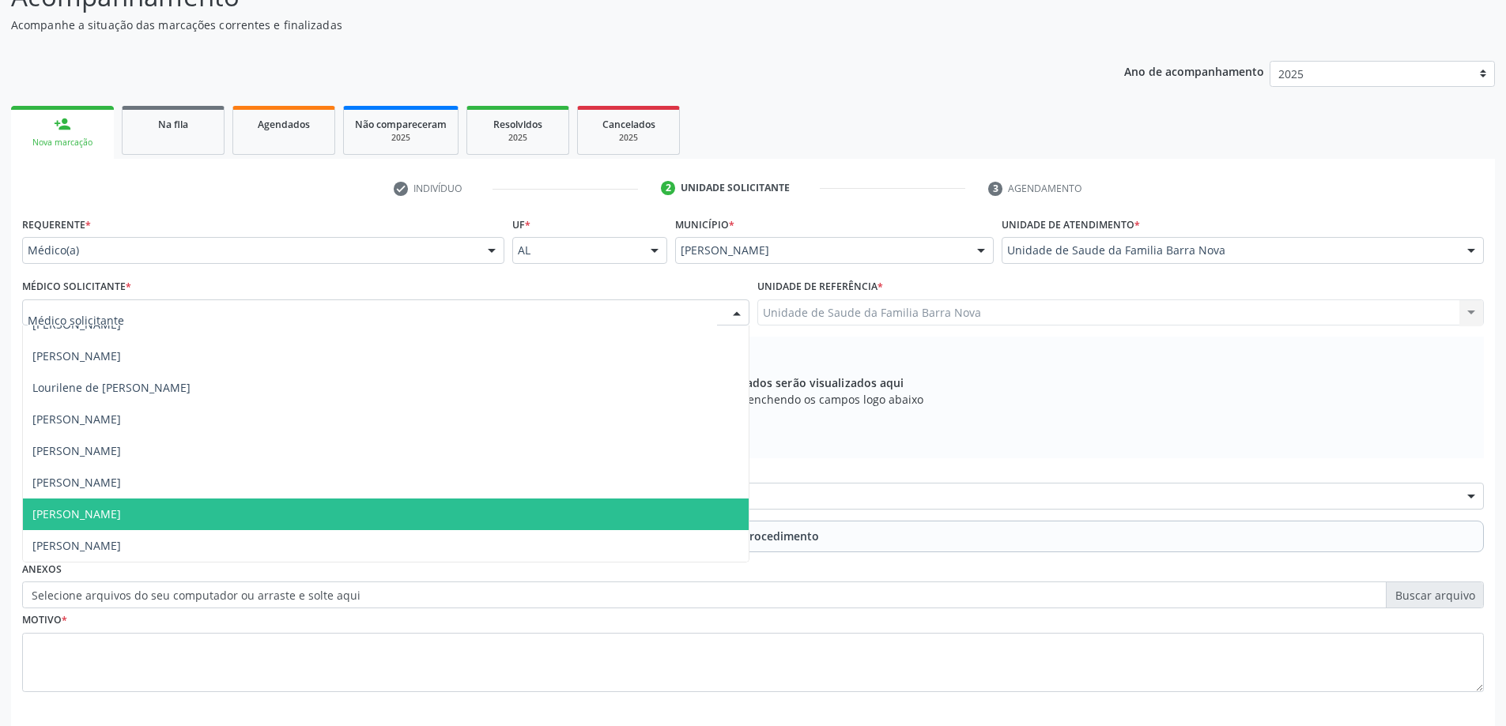
click at [296, 503] on span "[PERSON_NAME]" at bounding box center [386, 515] width 726 height 32
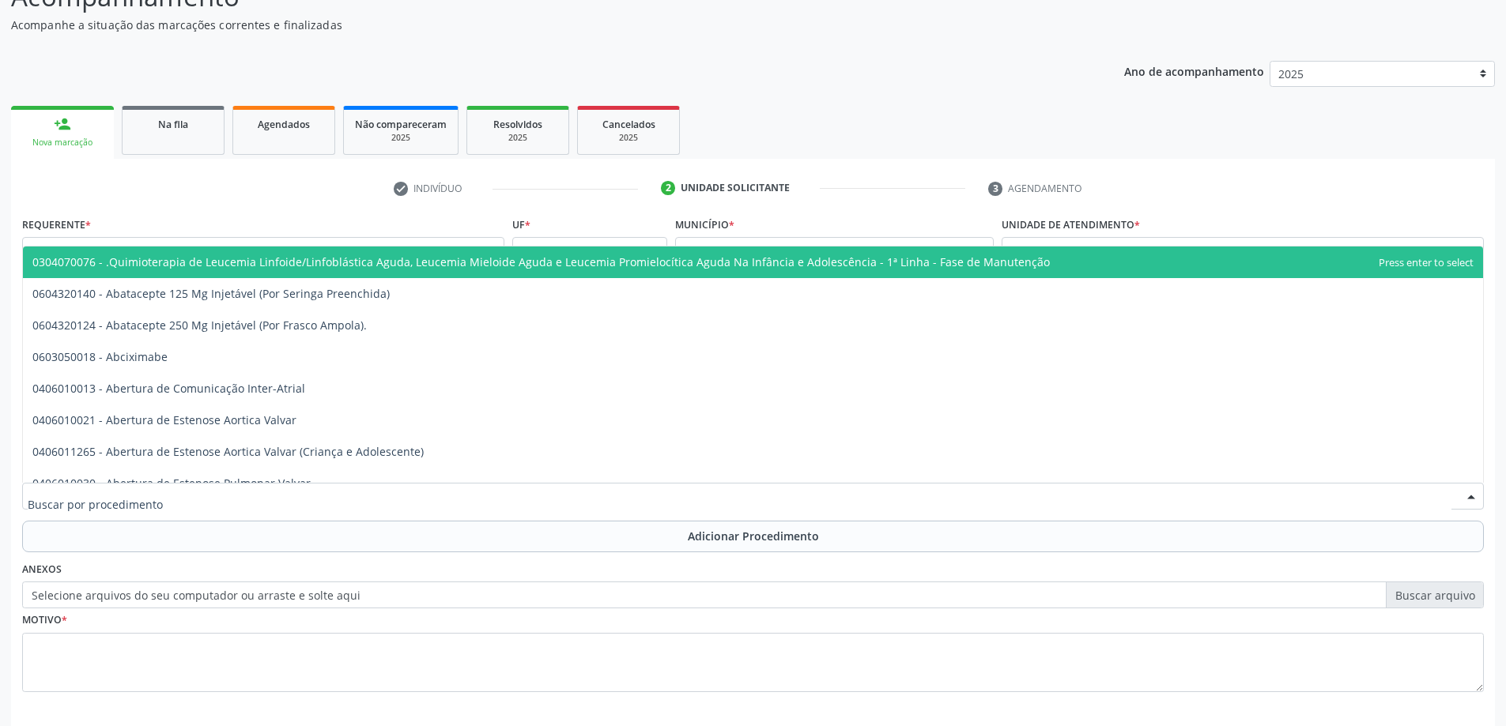
click at [612, 489] on div at bounding box center [753, 496] width 1462 height 27
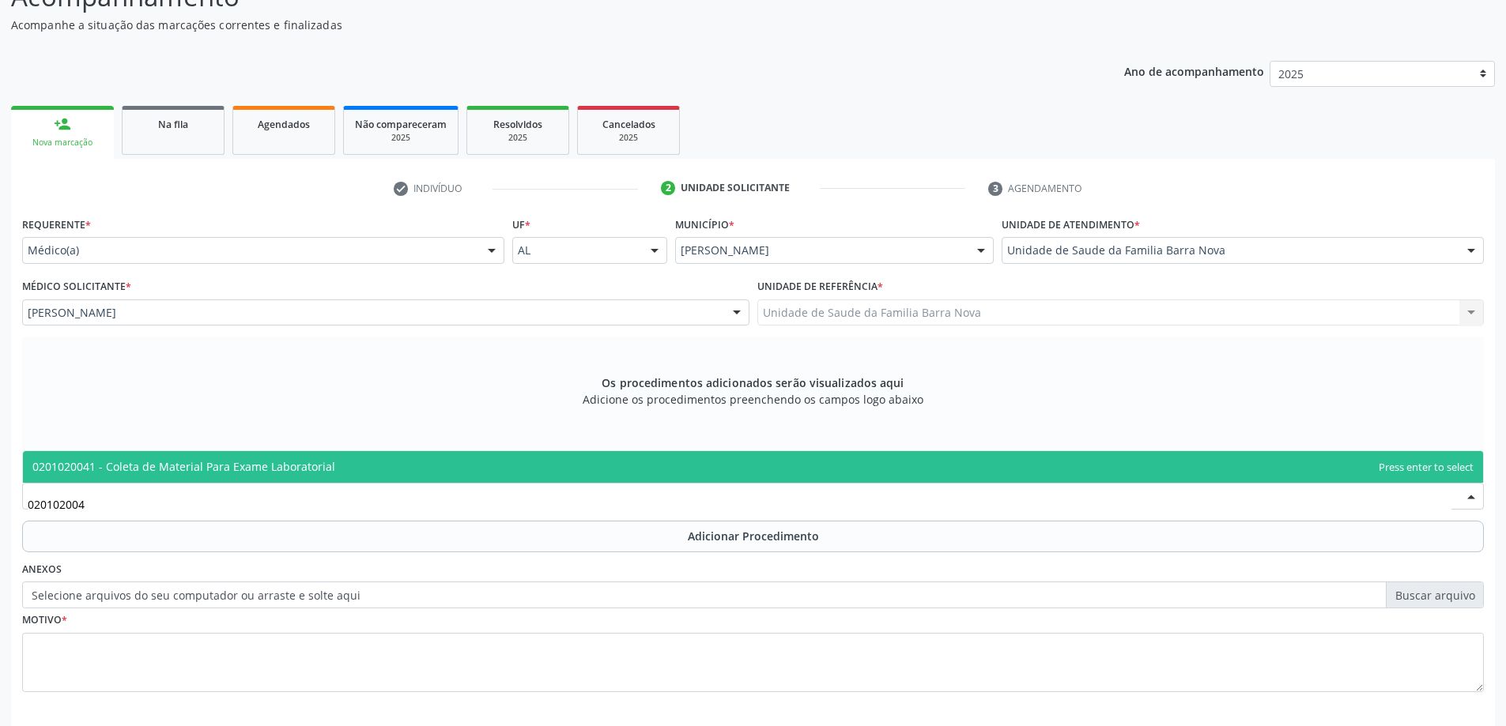
type input "0201020041"
click at [488, 468] on span "0201020041 - Coleta de Material Para Exame Laboratorial" at bounding box center [753, 467] width 1460 height 32
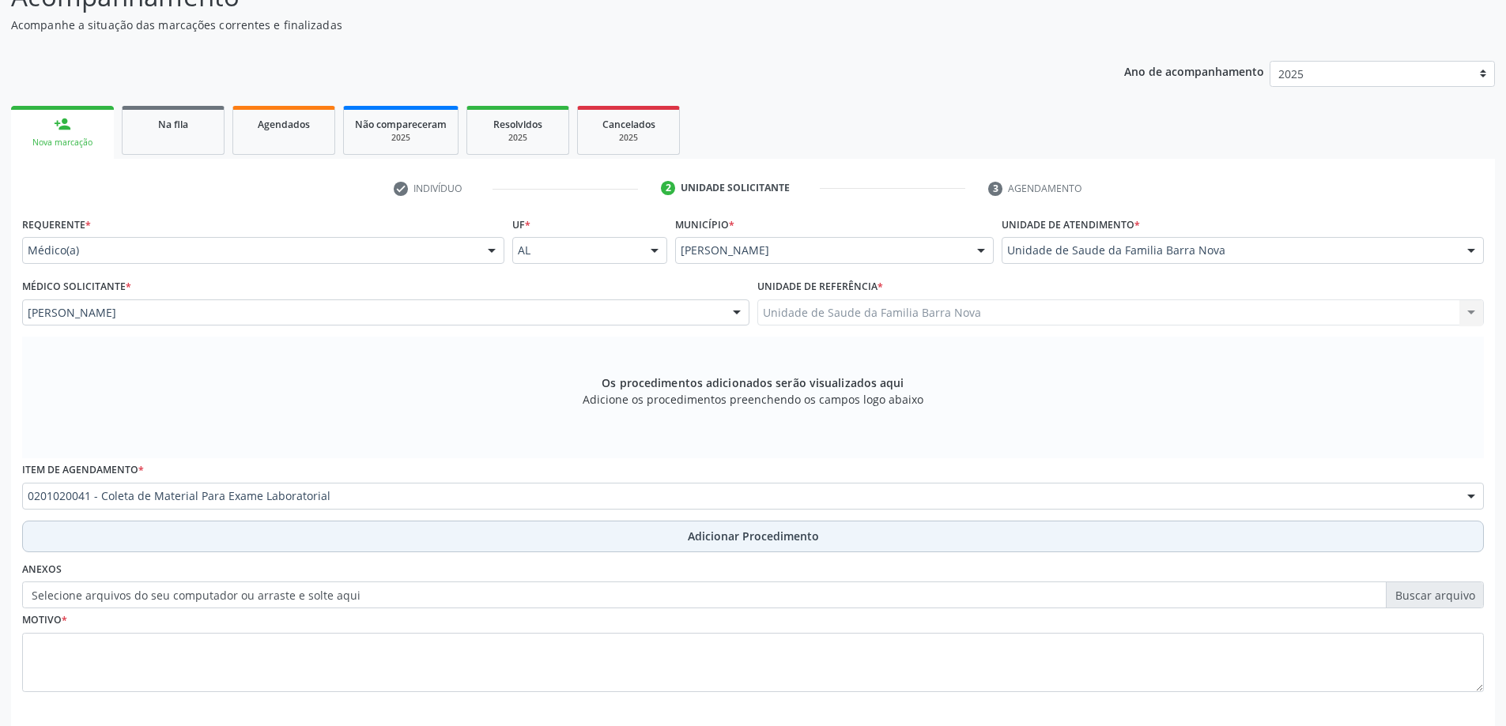
click at [646, 540] on button "Adicionar Procedimento" at bounding box center [753, 537] width 1462 height 32
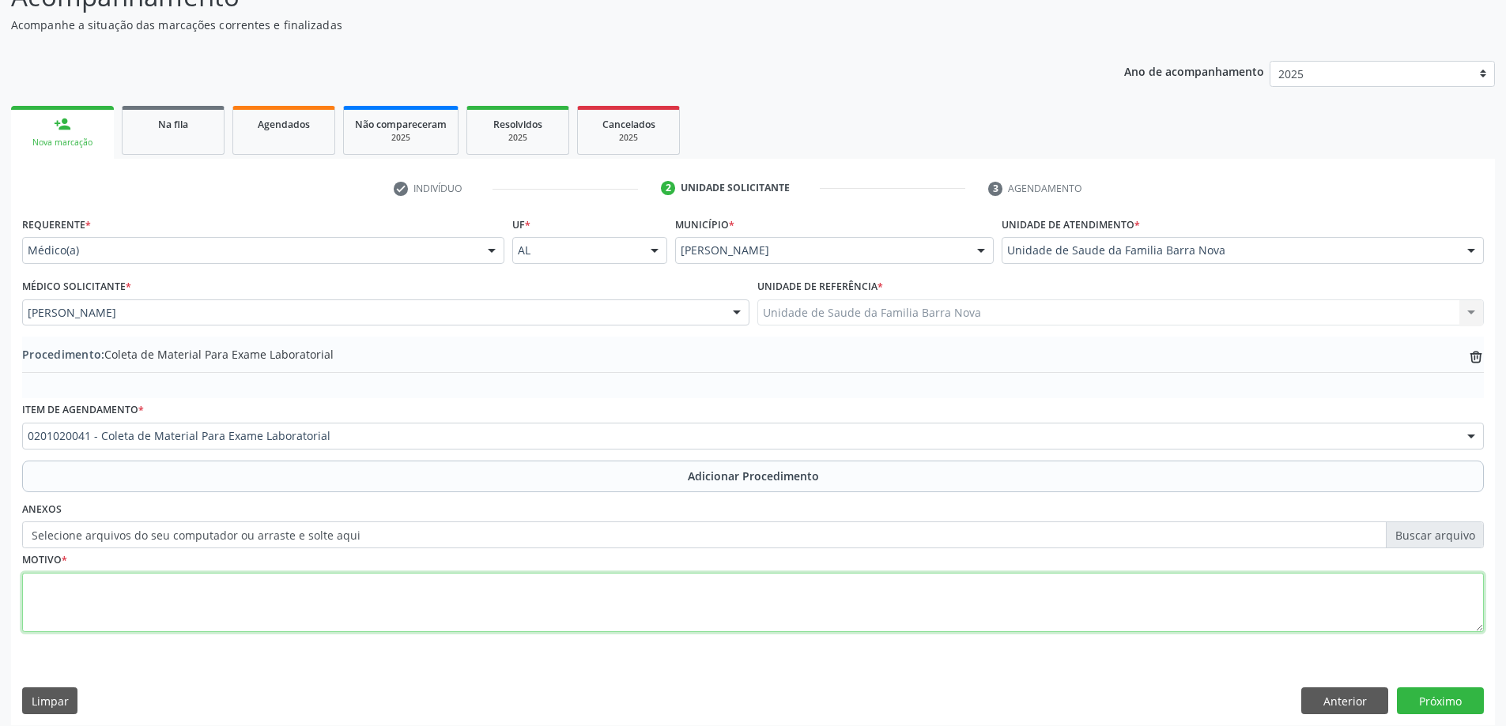
click at [390, 601] on textarea at bounding box center [753, 603] width 1462 height 60
type textarea "Risco cardiovascular."
click at [1457, 702] on button "Próximo" at bounding box center [1440, 701] width 87 height 27
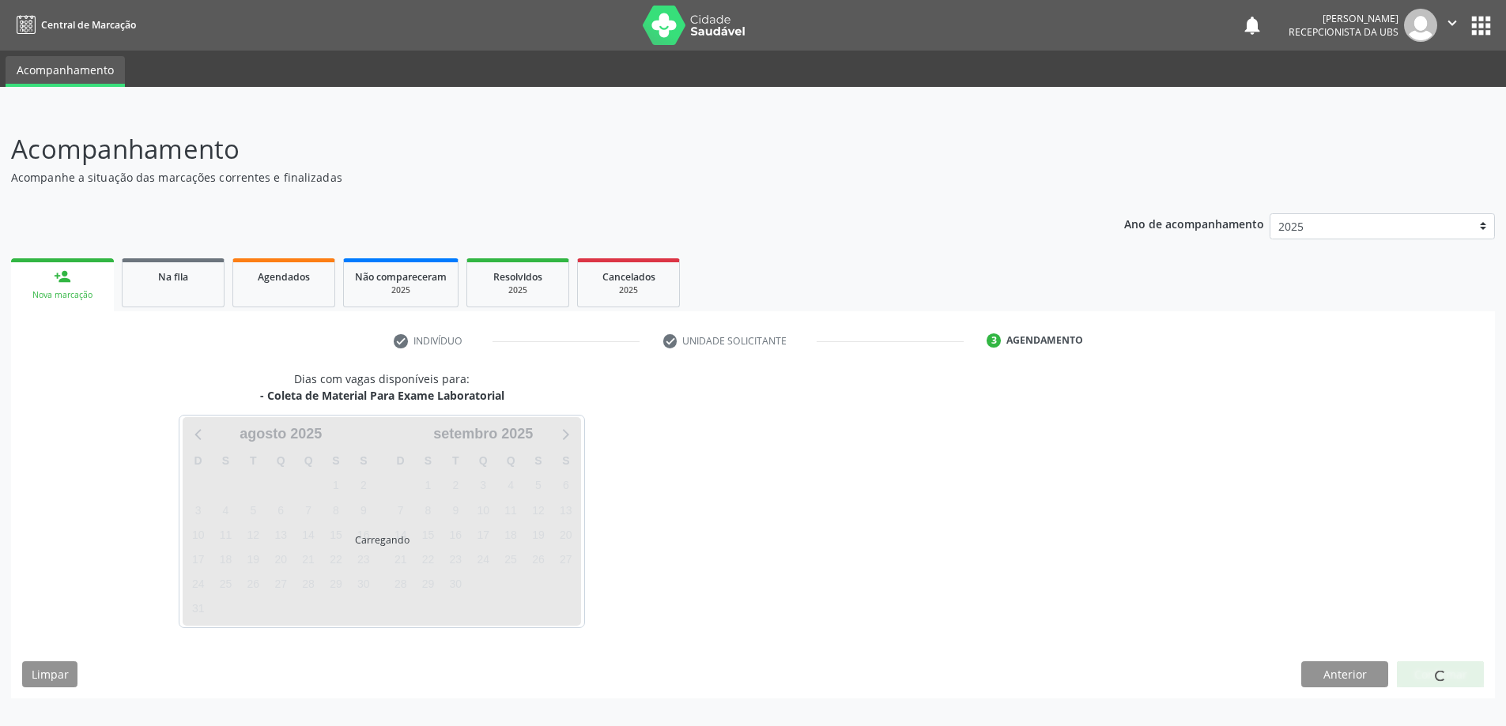
scroll to position [0, 0]
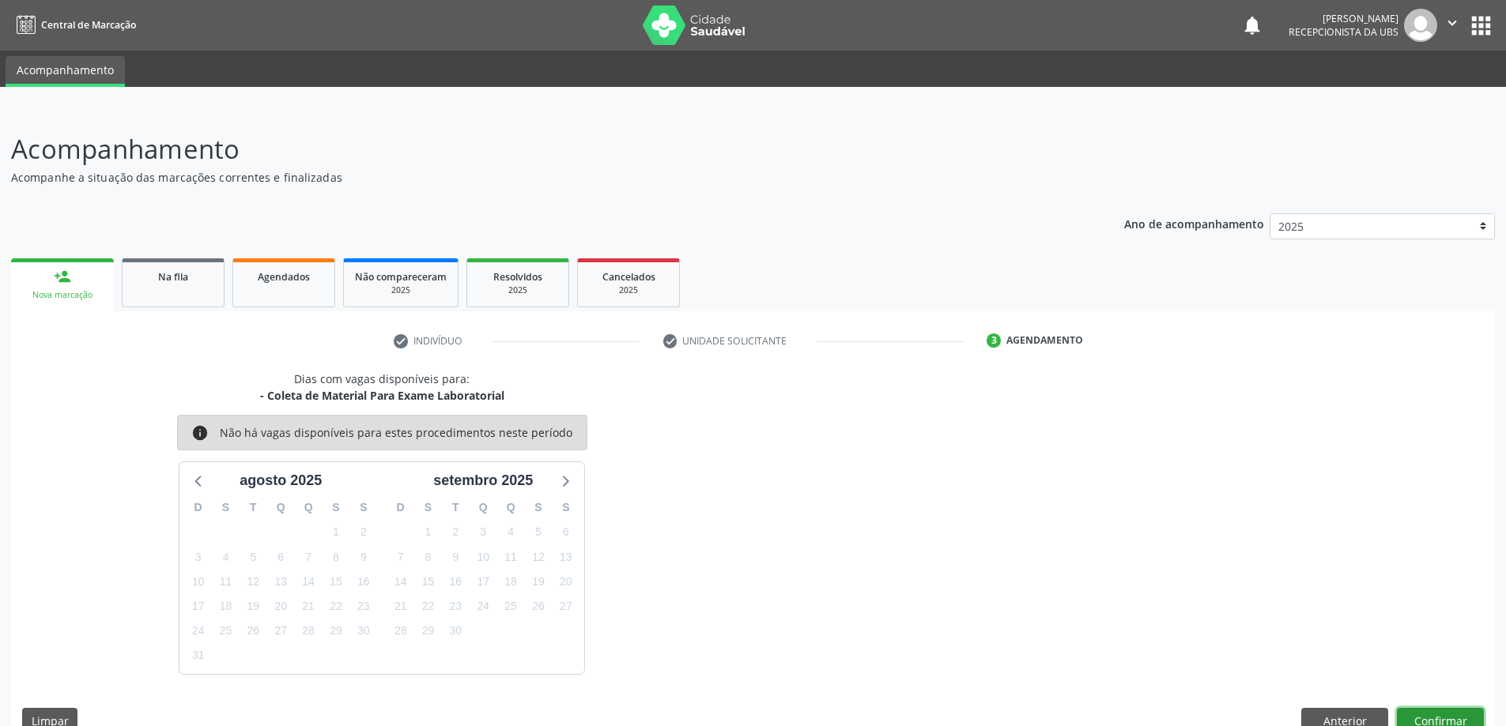
click at [1450, 715] on button "Confirmar" at bounding box center [1440, 721] width 87 height 27
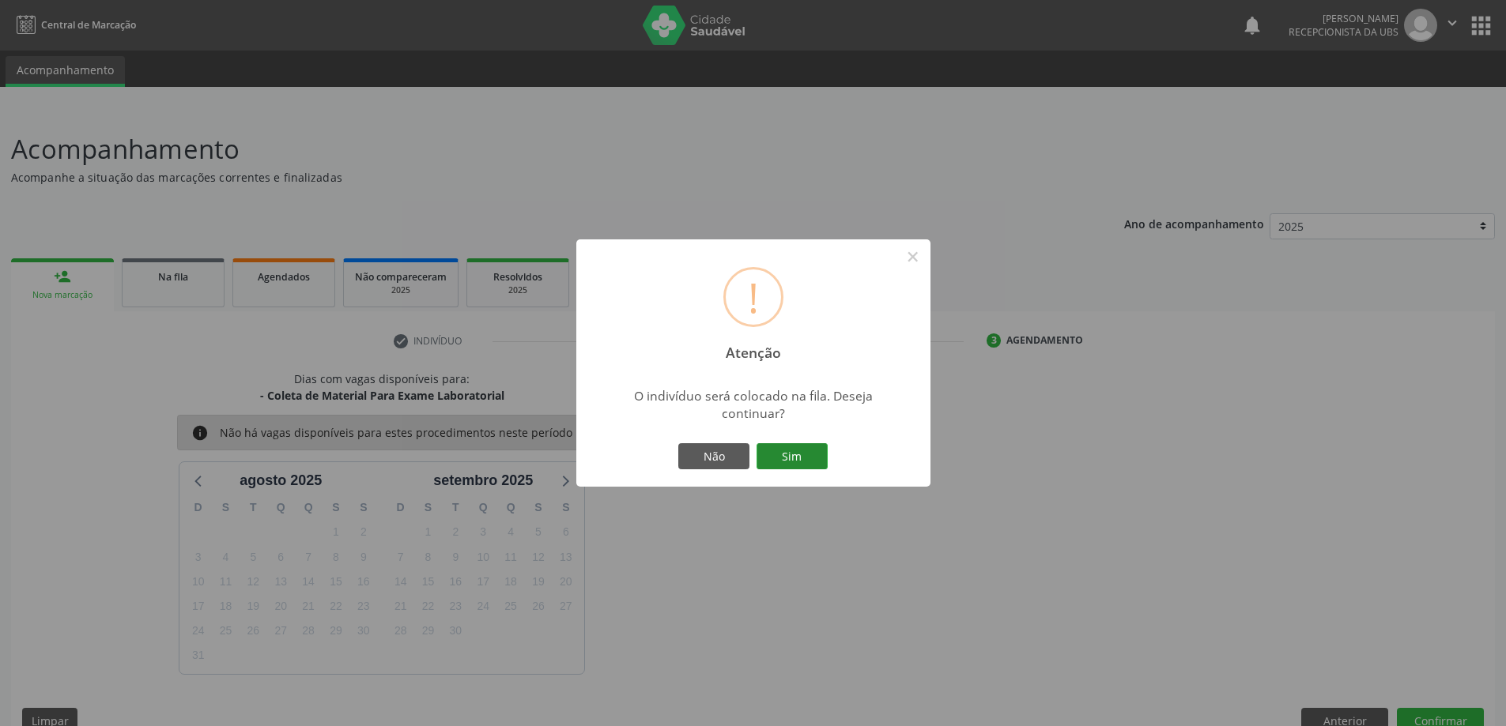
click at [792, 454] on button "Sim" at bounding box center [791, 456] width 71 height 27
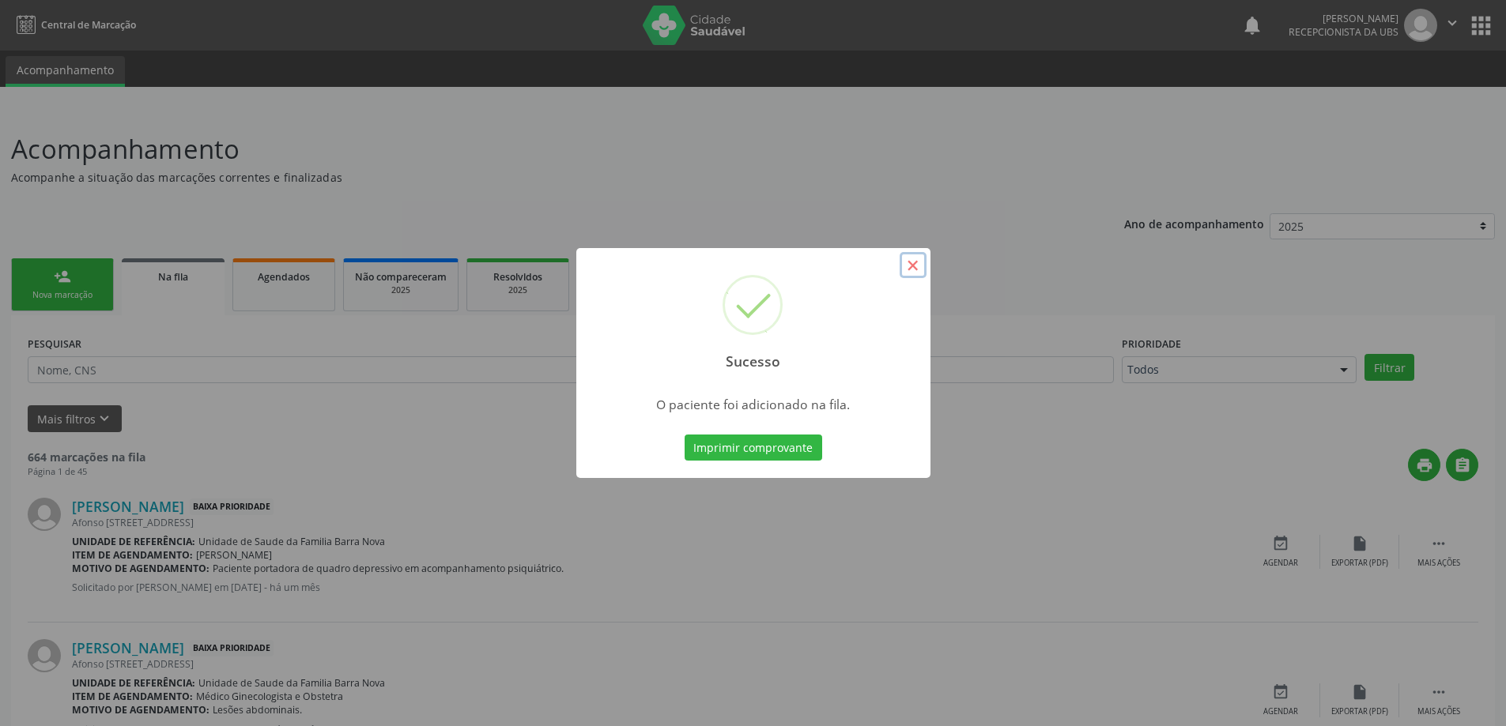
click at [915, 264] on button "×" at bounding box center [913, 265] width 27 height 27
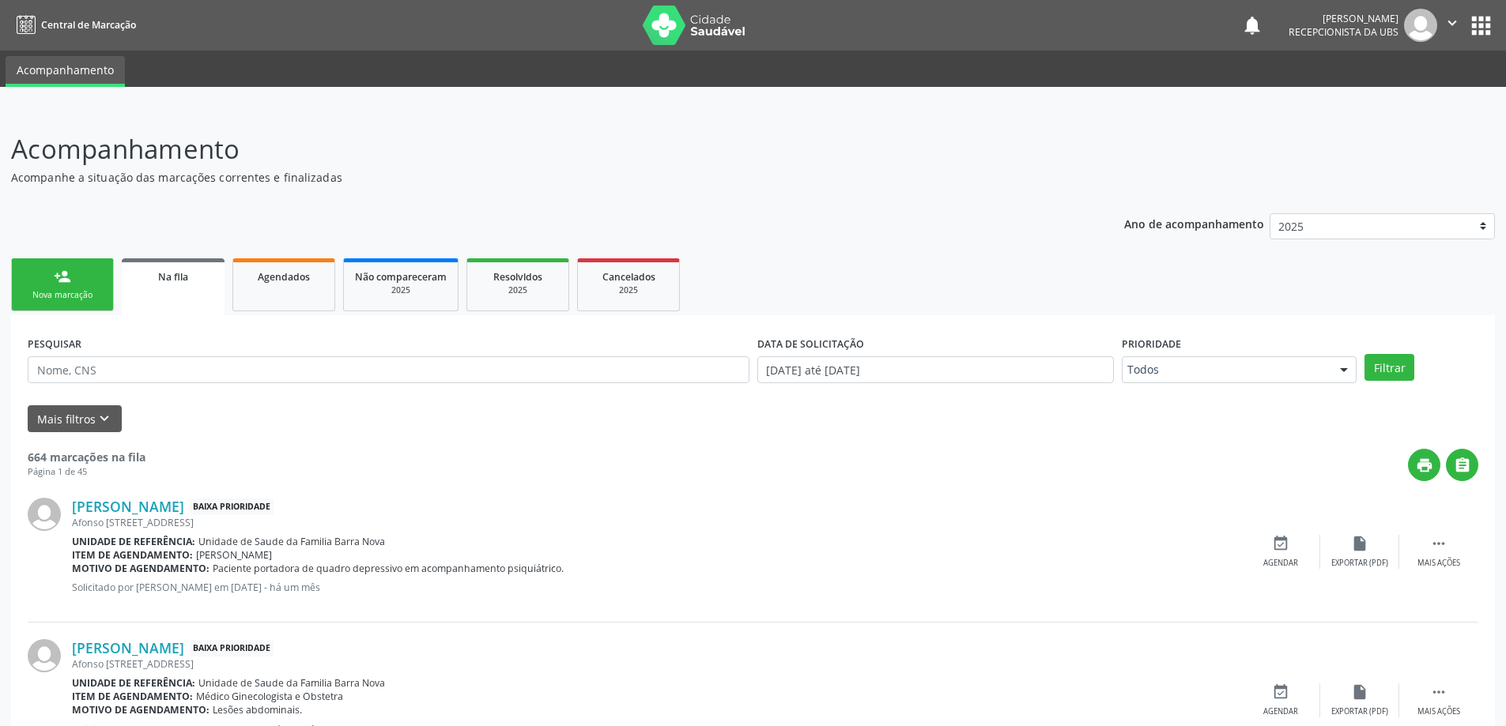
click at [85, 282] on link "person_add Nova marcação" at bounding box center [62, 284] width 103 height 53
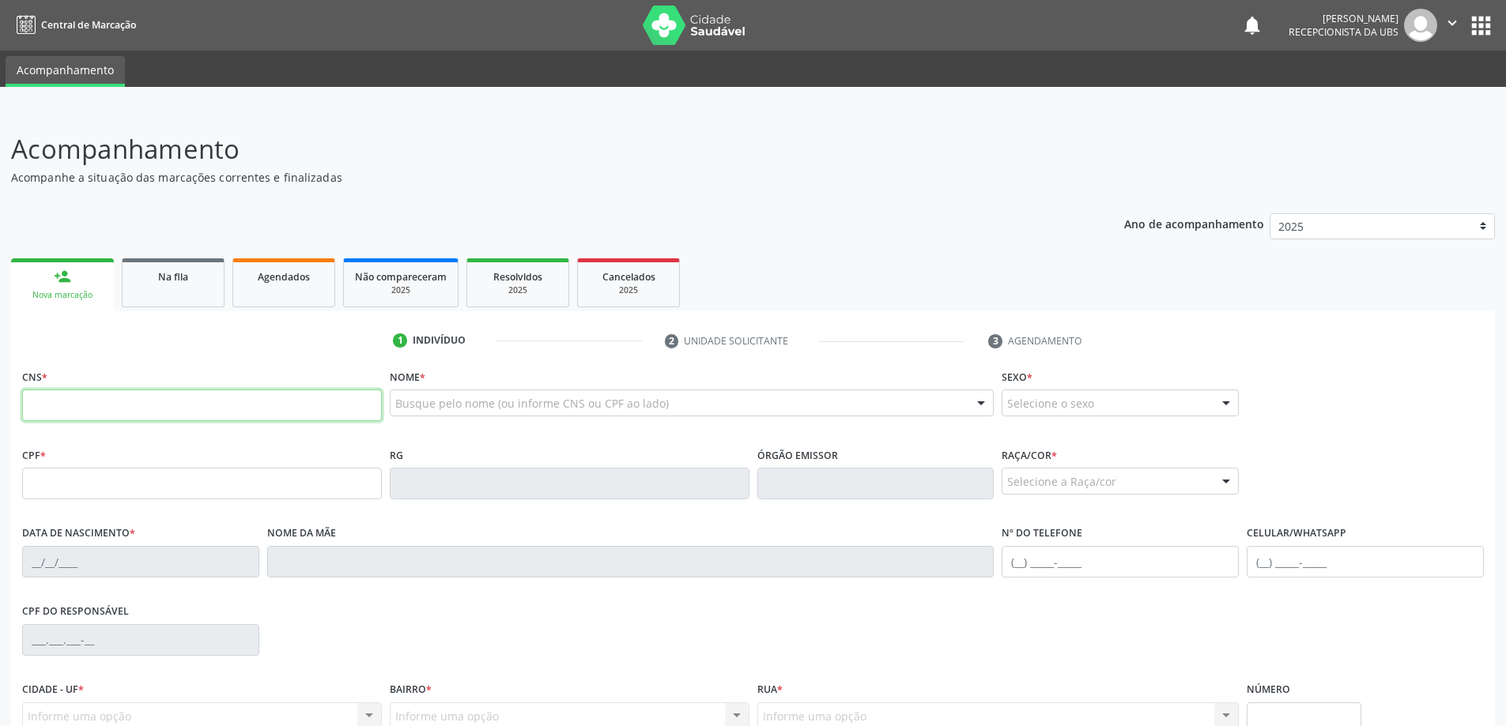
click at [112, 401] on input "text" at bounding box center [202, 406] width 360 height 32
type input "700 0071 8482 2506"
type input "[DATE]"
type input "[PERSON_NAME]"
type input "[PHONE_NUMBER]"
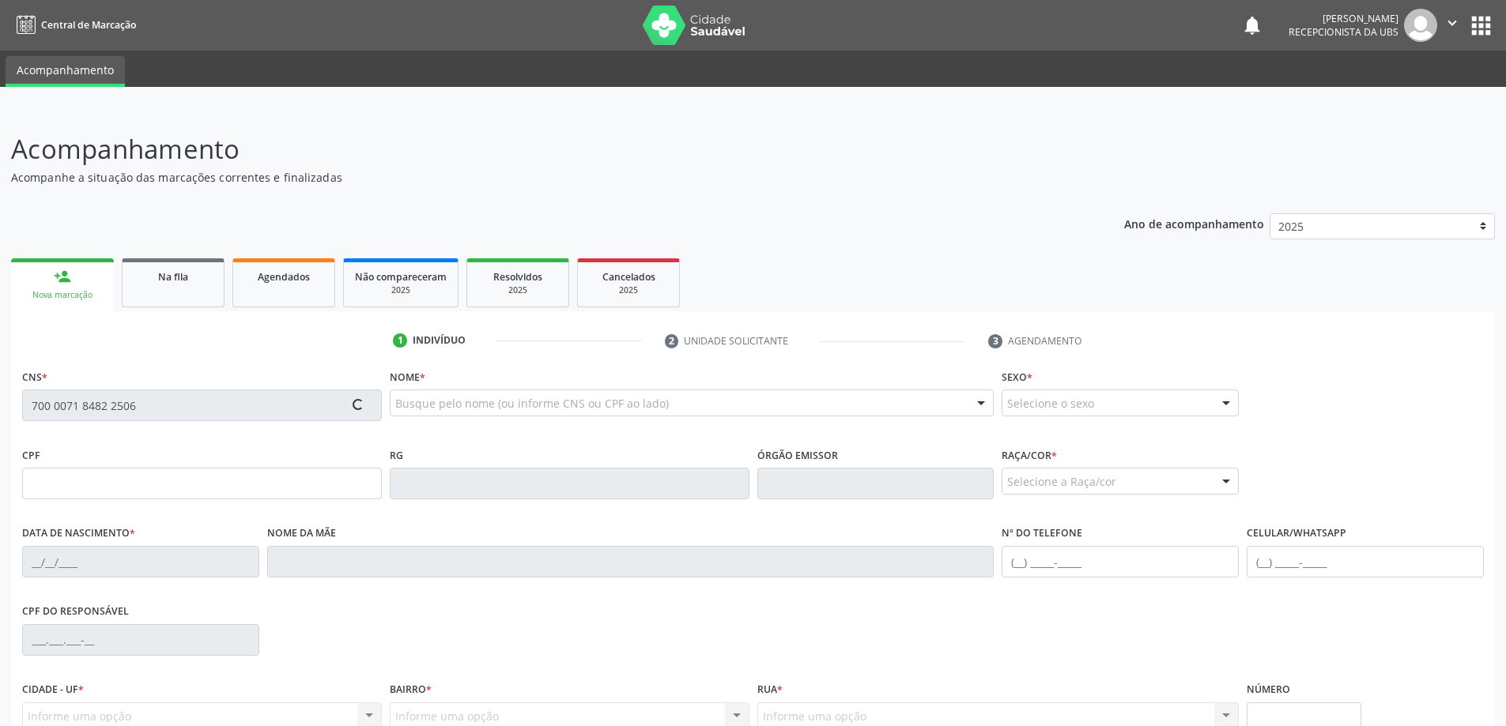
type input "[PHONE_NUMBER]"
type input "07"
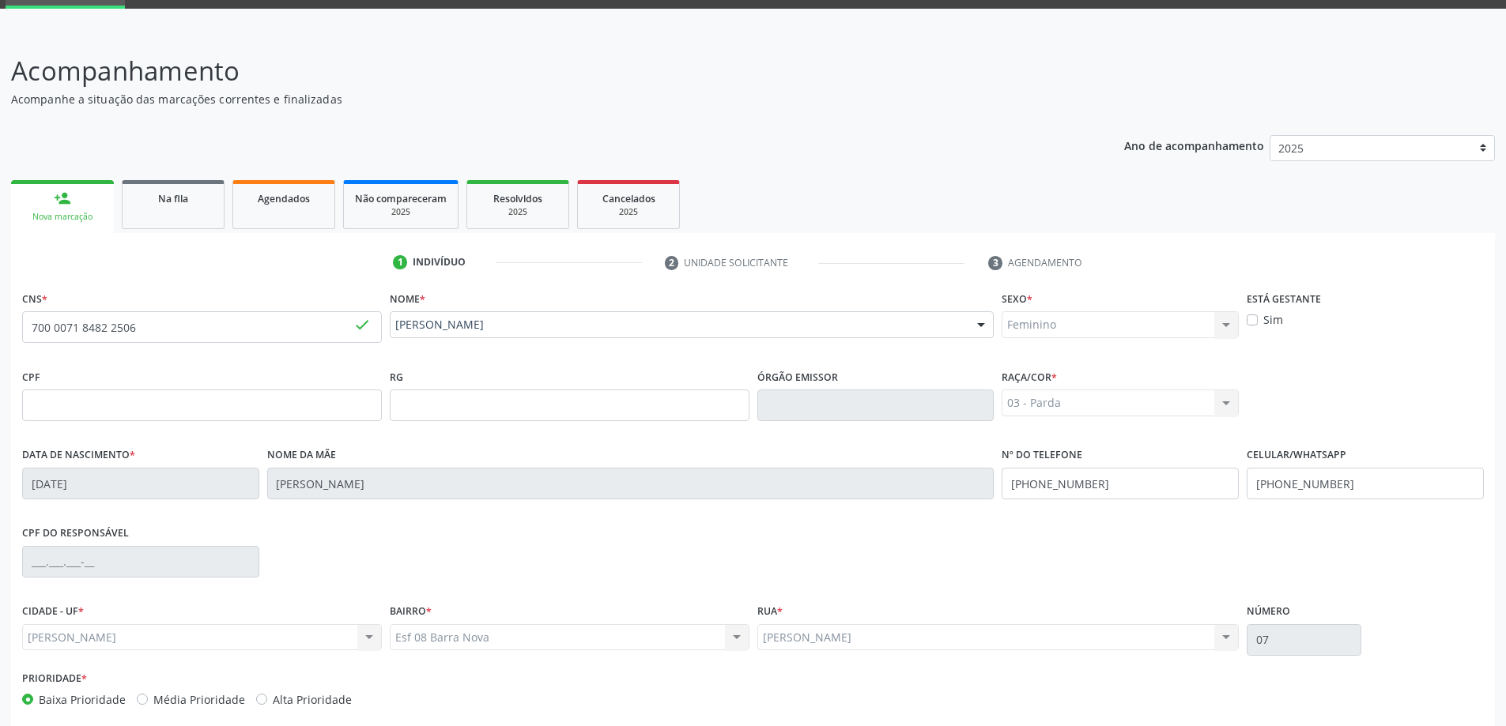
scroll to position [153, 0]
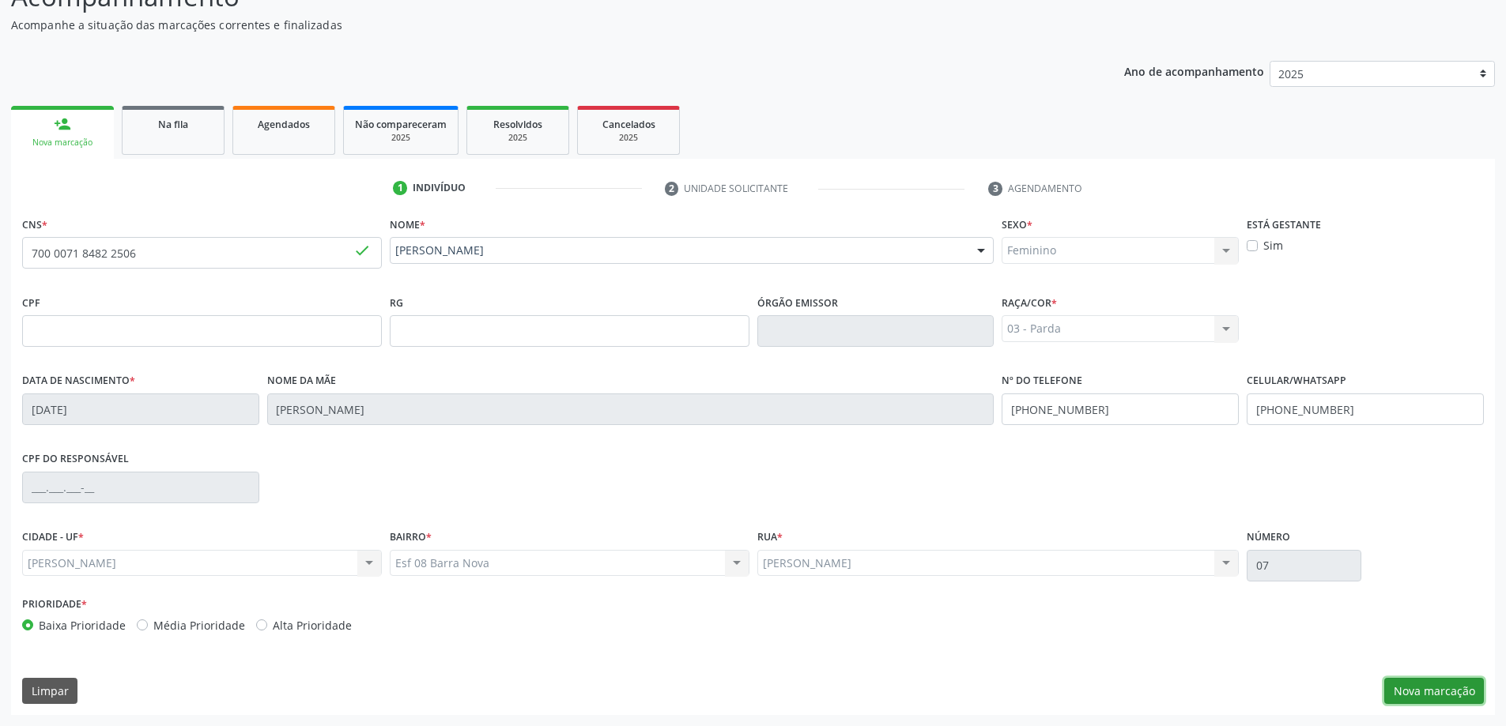
click at [1432, 687] on button "Nova marcação" at bounding box center [1434, 691] width 100 height 27
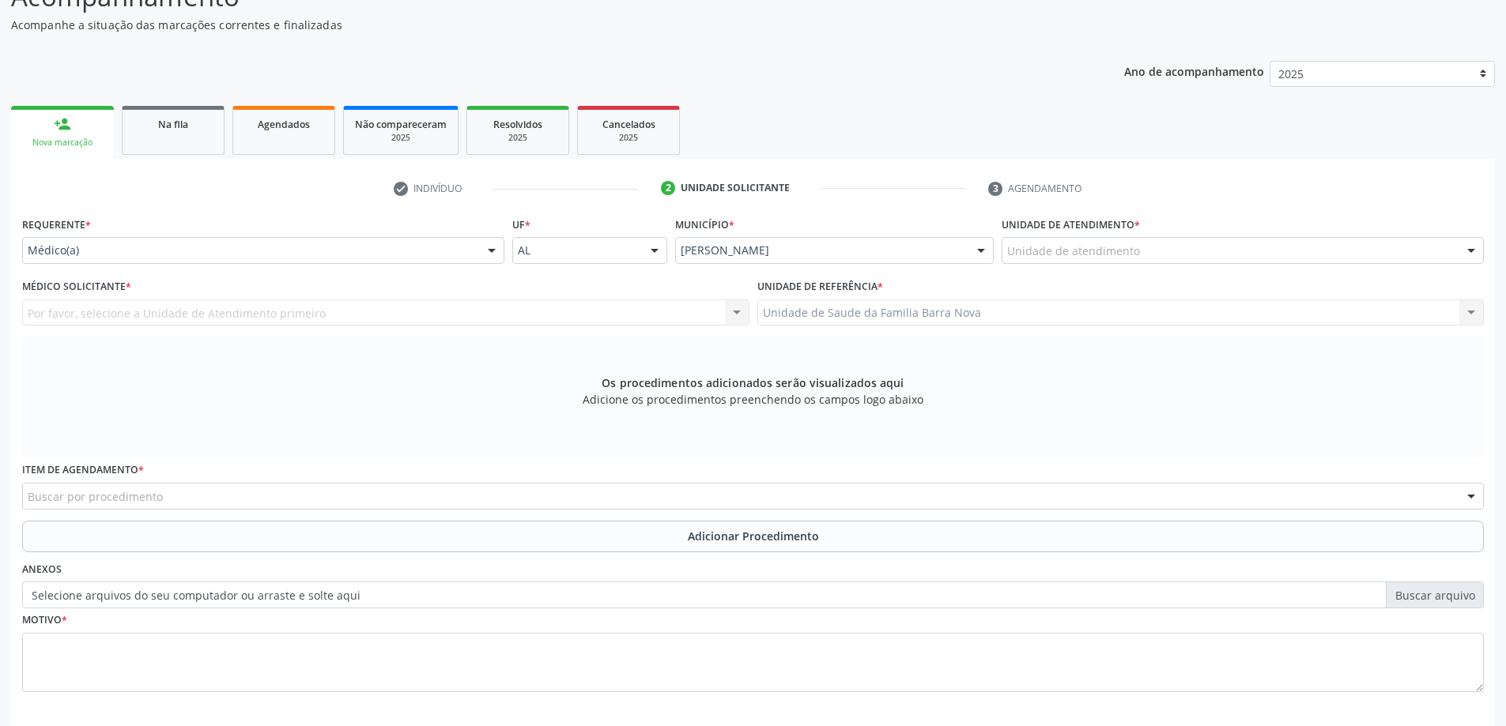
click at [1132, 240] on div "Unidade de atendimento" at bounding box center [1242, 250] width 482 height 27
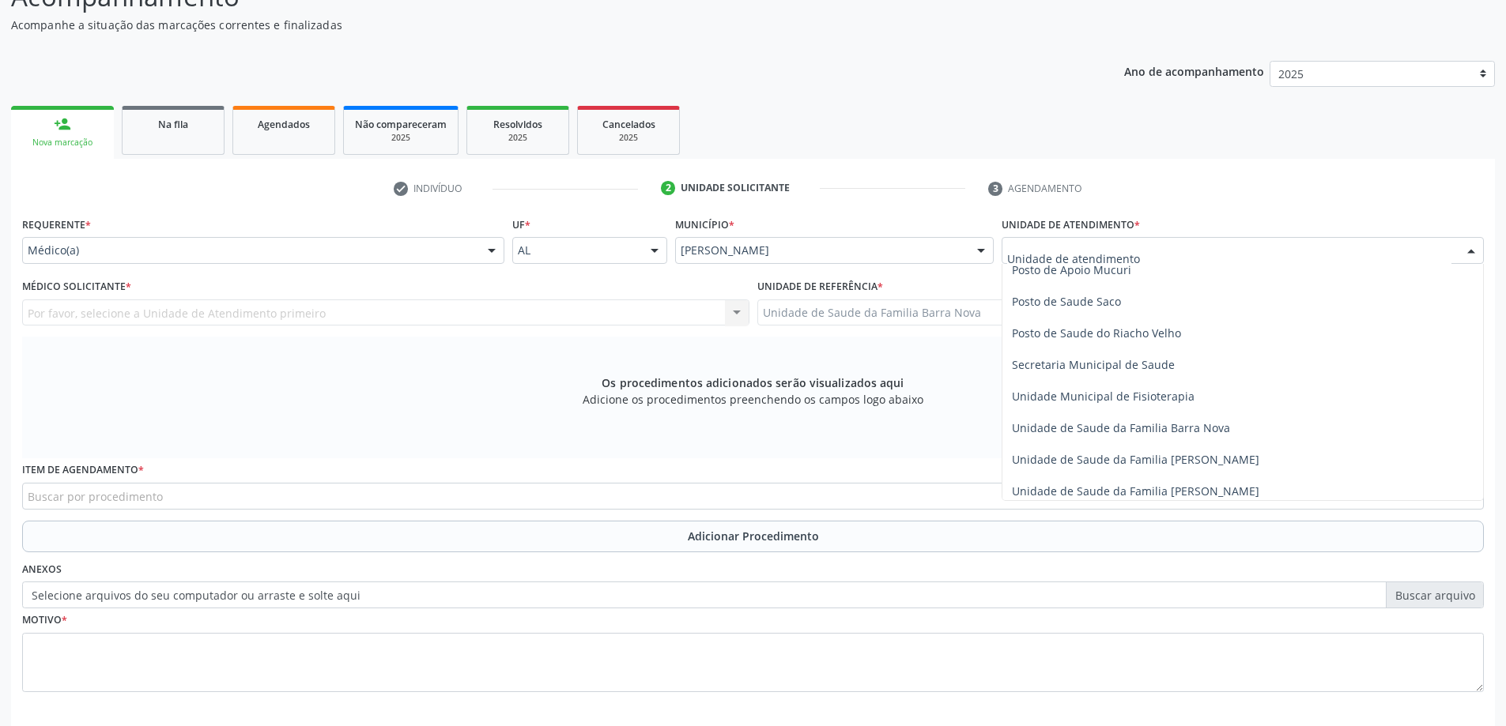
scroll to position [711, 0]
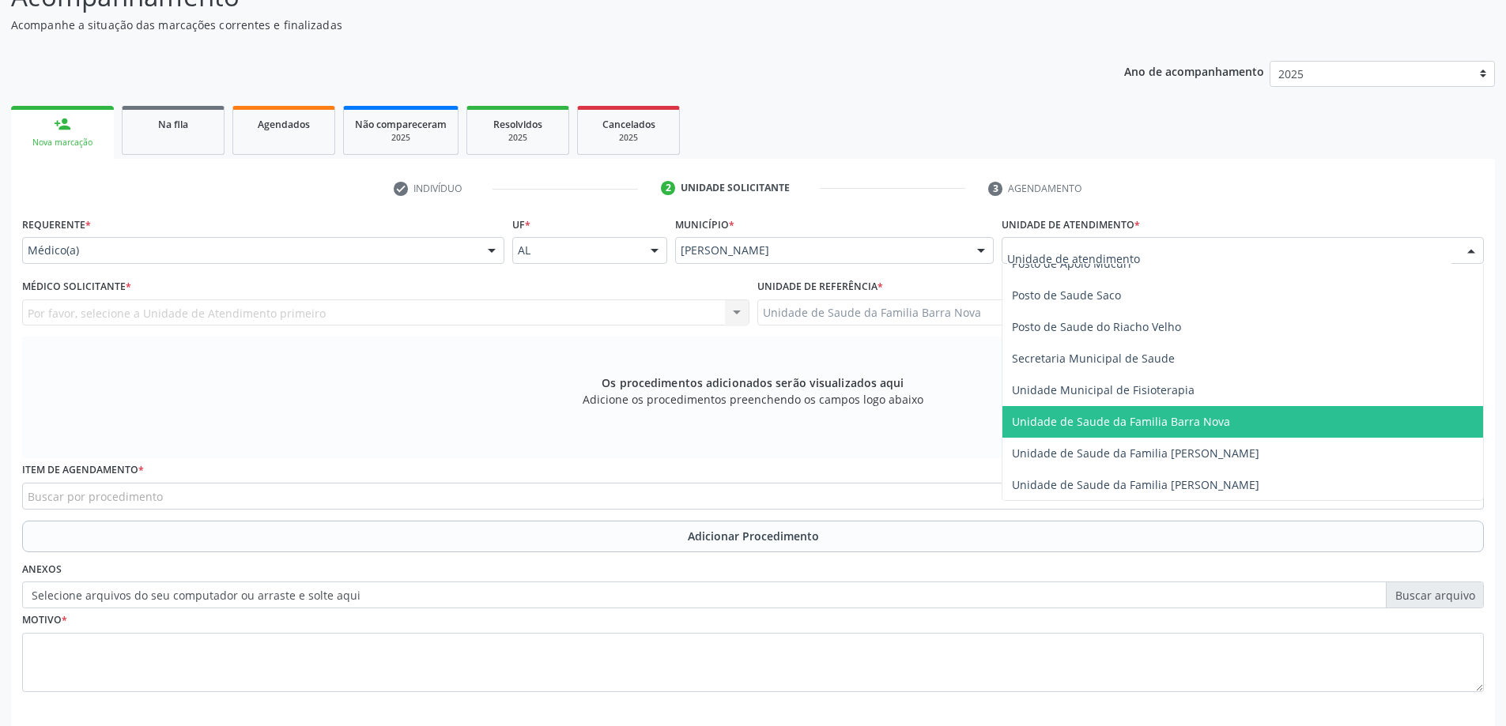
click at [1202, 420] on span "Unidade de Saude da Familia Barra Nova" at bounding box center [1121, 421] width 218 height 15
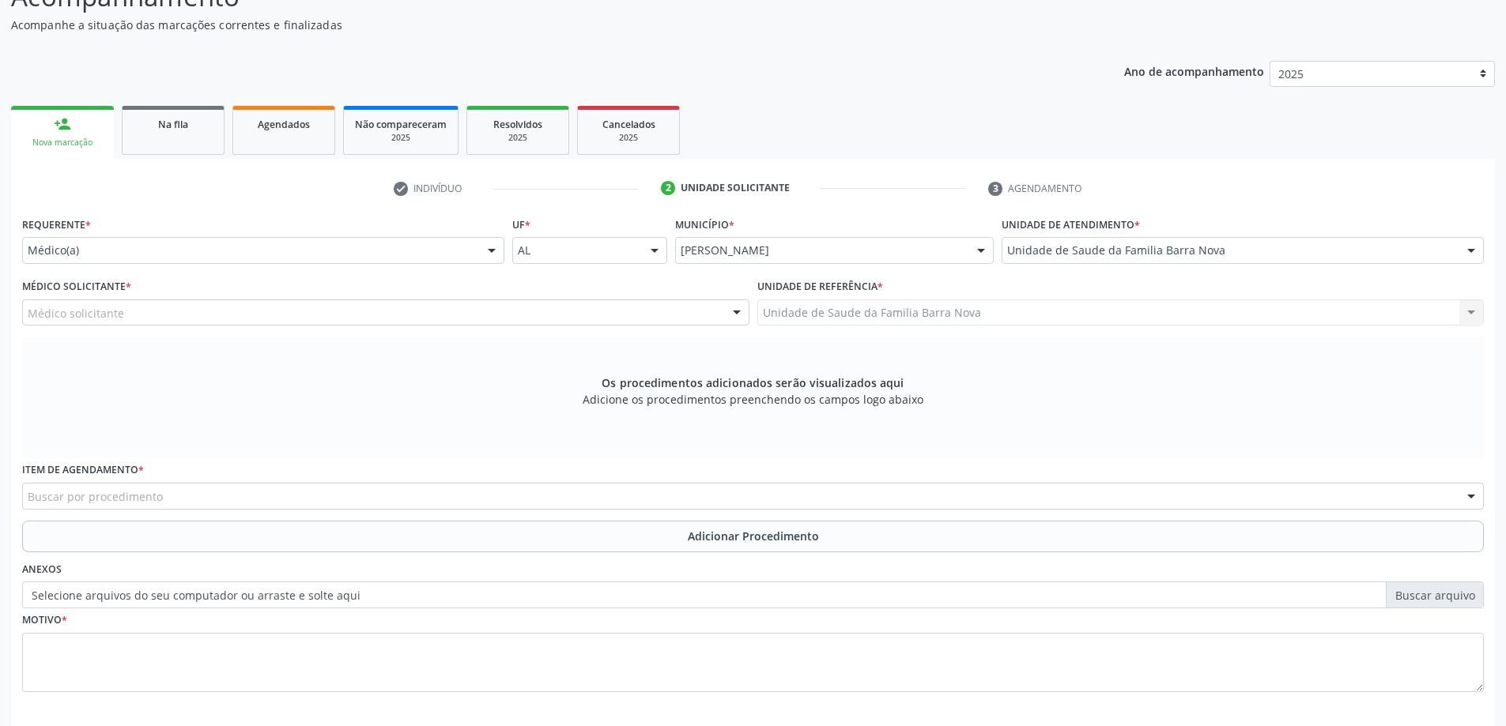
click at [402, 319] on div "Médico solicitante" at bounding box center [385, 313] width 727 height 27
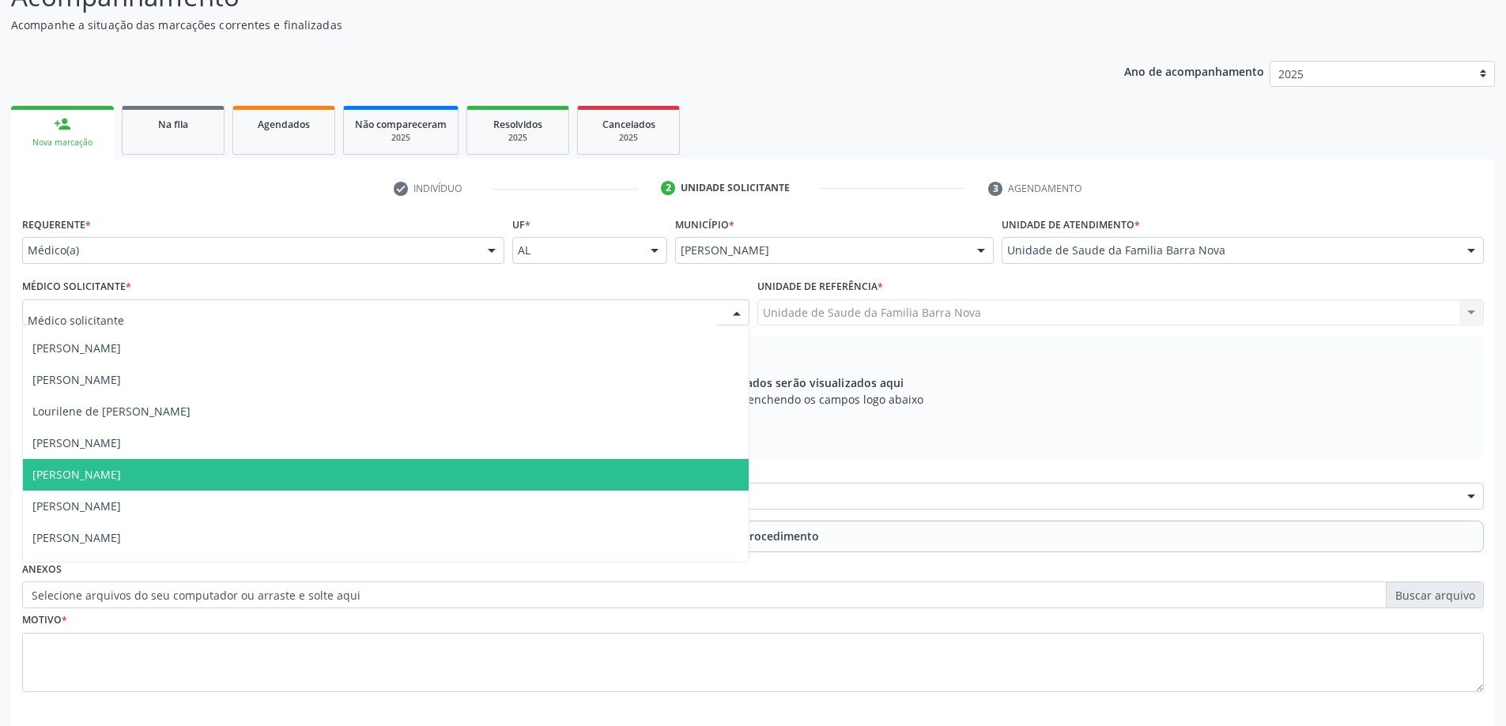
scroll to position [48, 0]
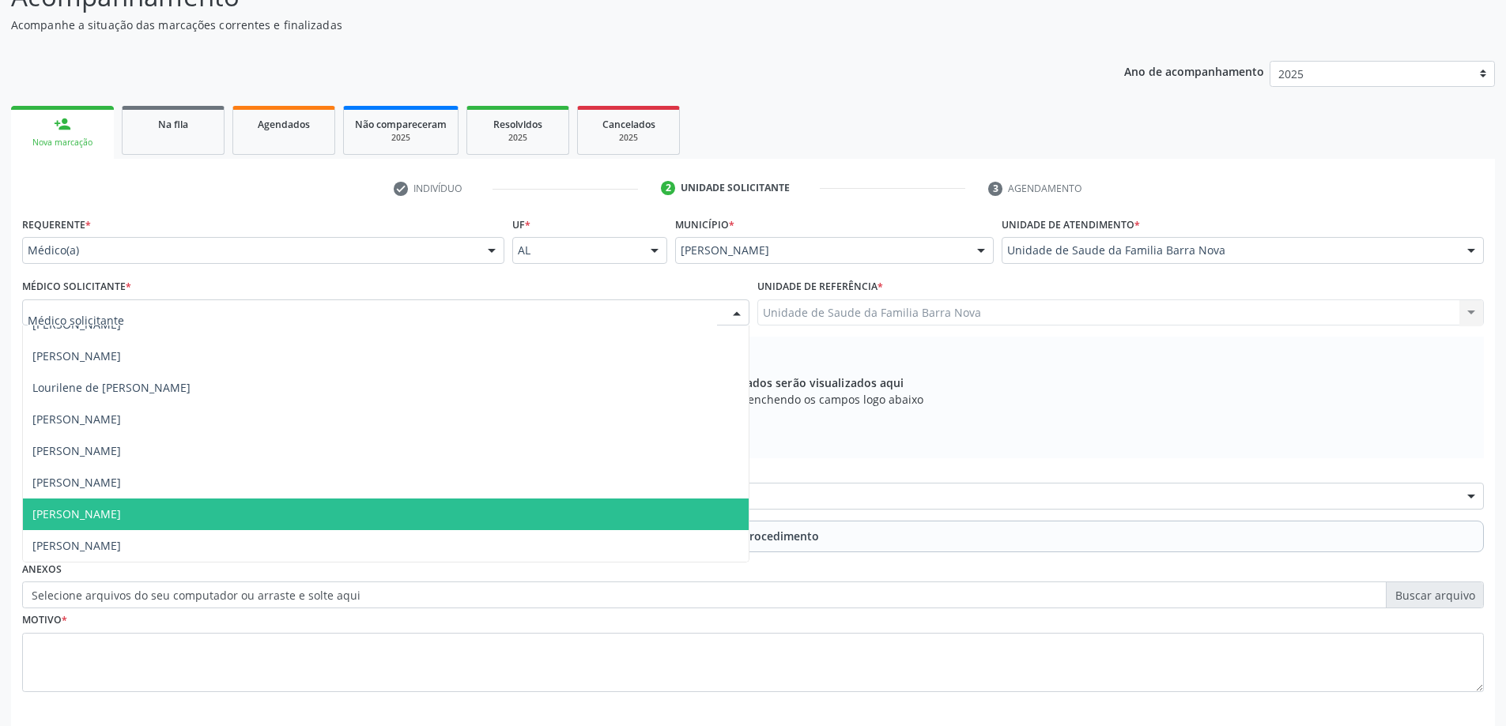
click at [347, 506] on span "[PERSON_NAME]" at bounding box center [386, 515] width 726 height 32
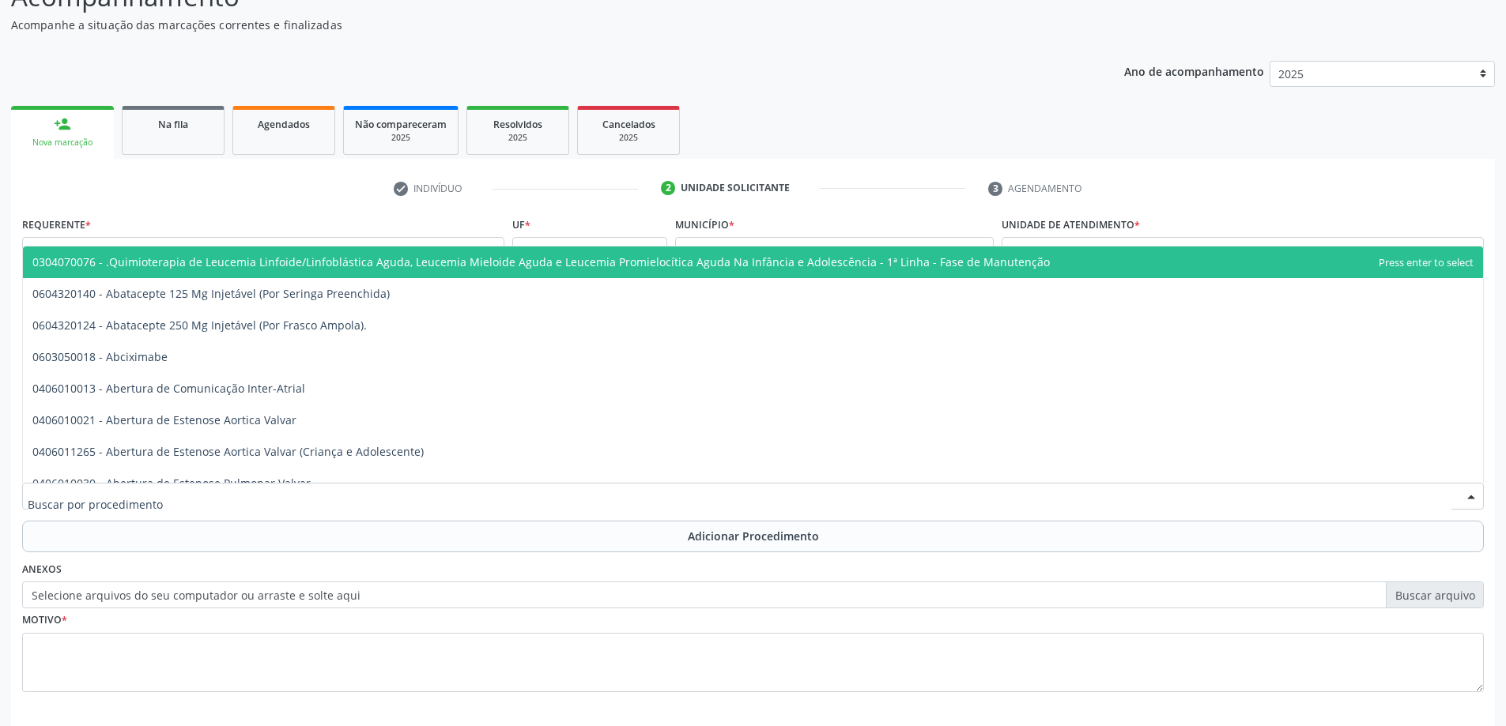
click at [546, 493] on div at bounding box center [753, 496] width 1462 height 27
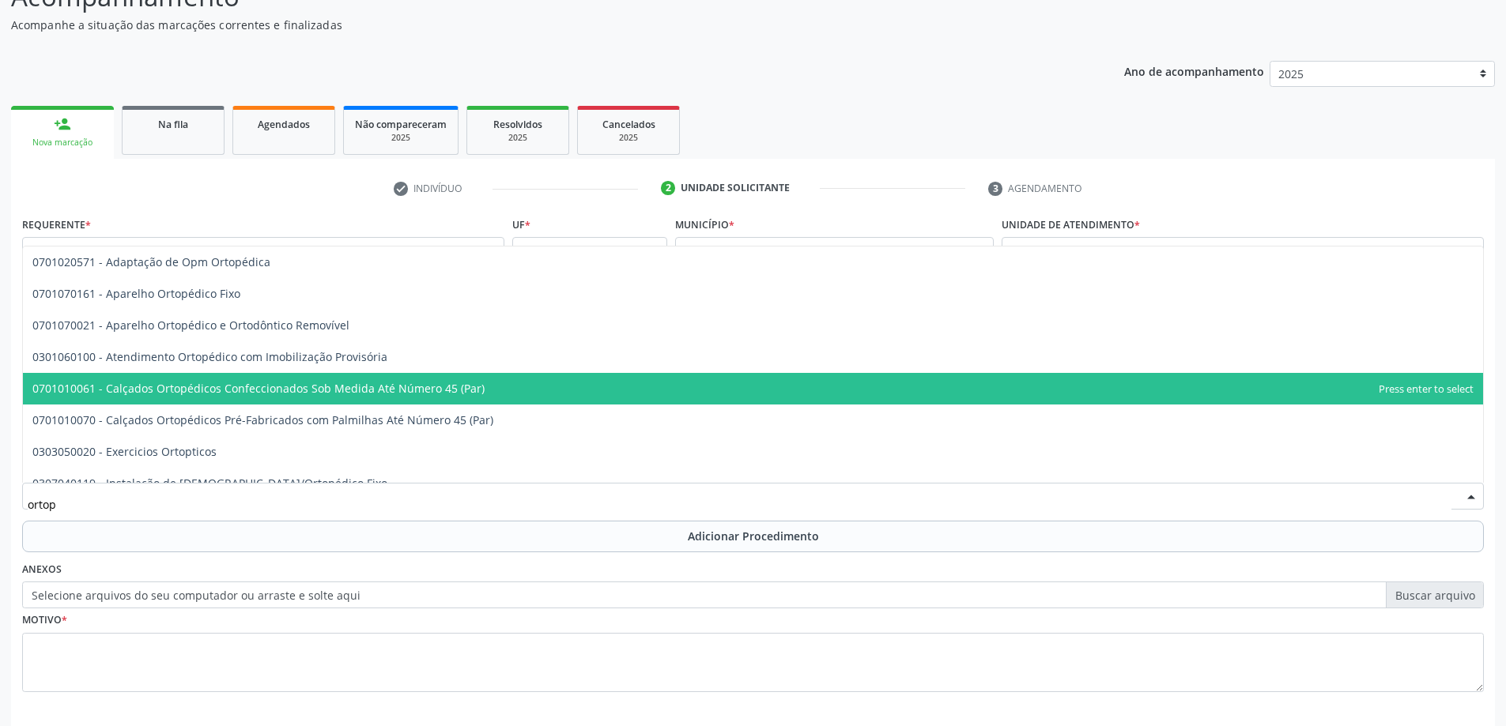
type input "ortope"
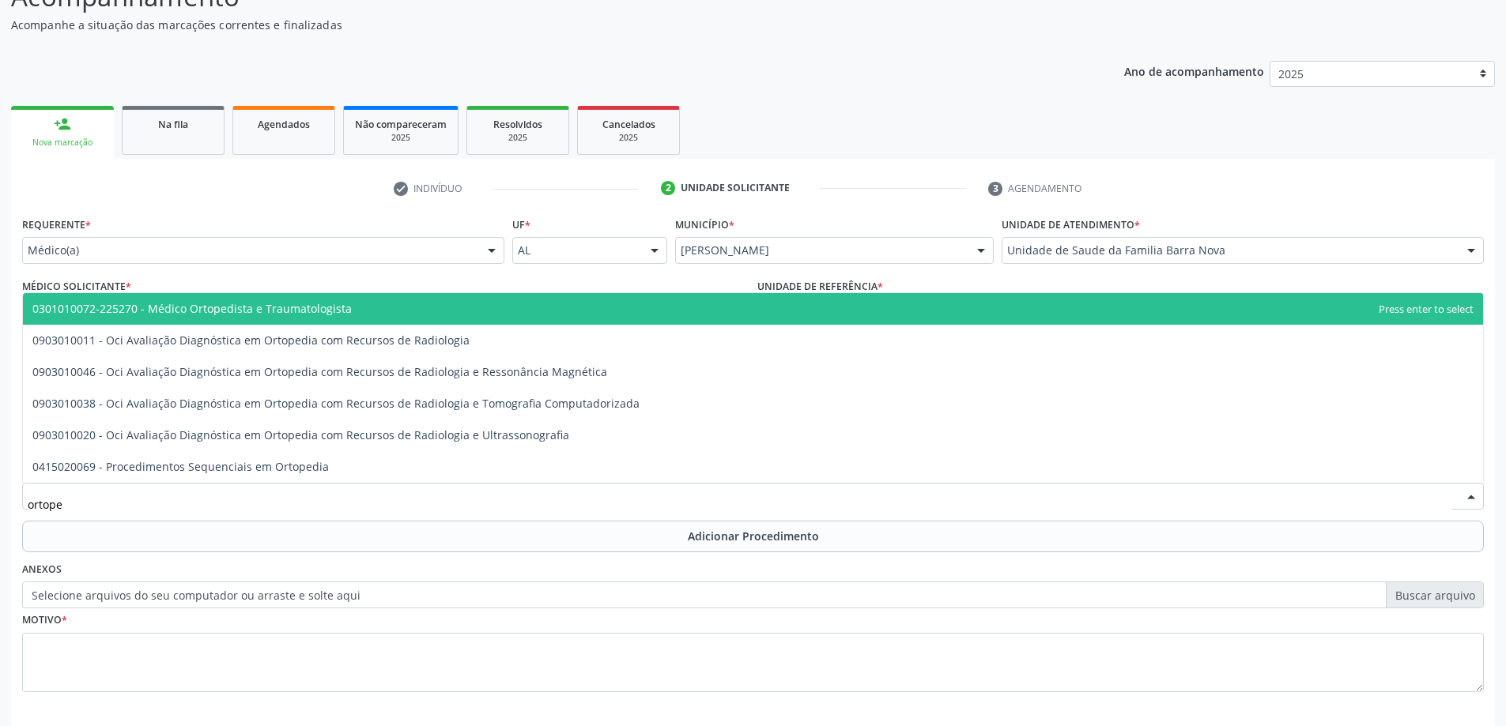
click at [291, 308] on span "0301010072-225270 - Médico Ortopedista e Traumatologista" at bounding box center [191, 308] width 319 height 15
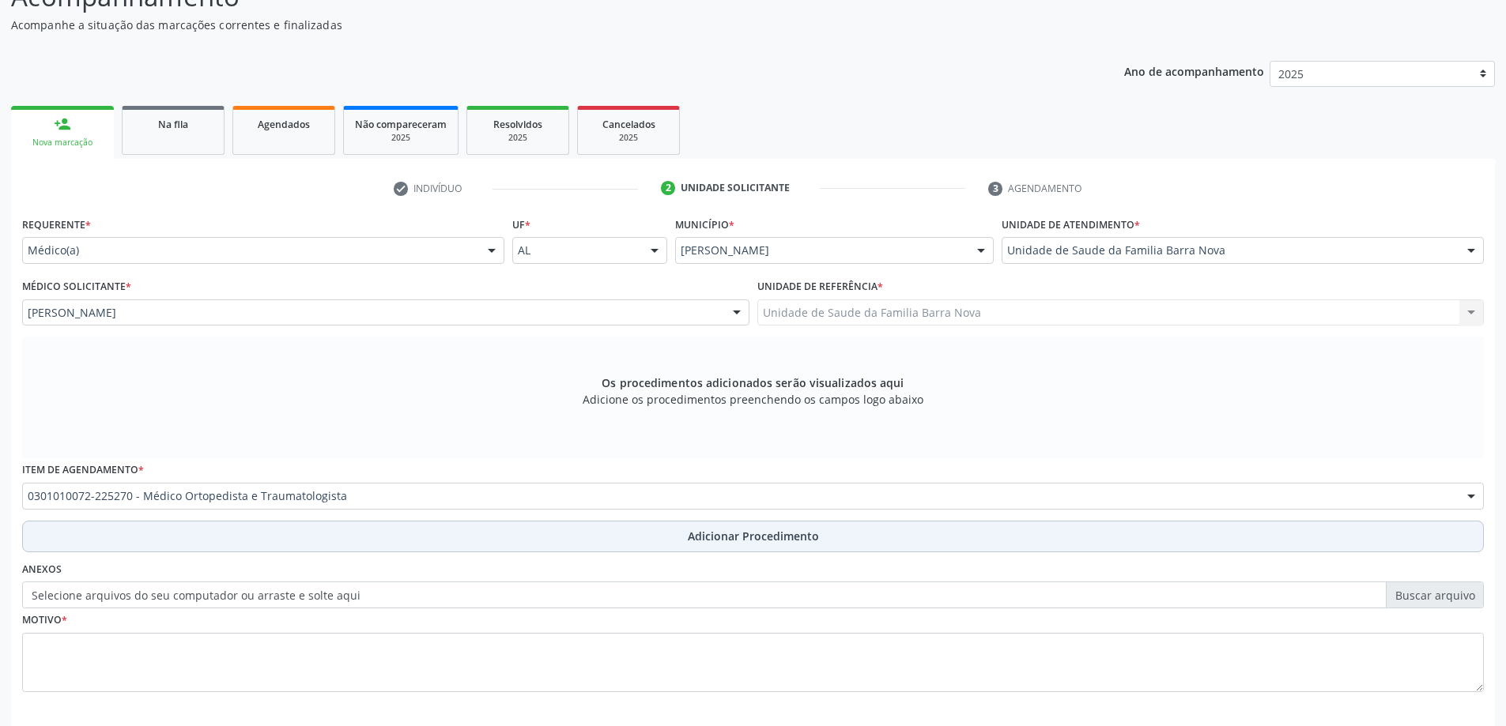
click at [631, 546] on button "Adicionar Procedimento" at bounding box center [753, 537] width 1462 height 32
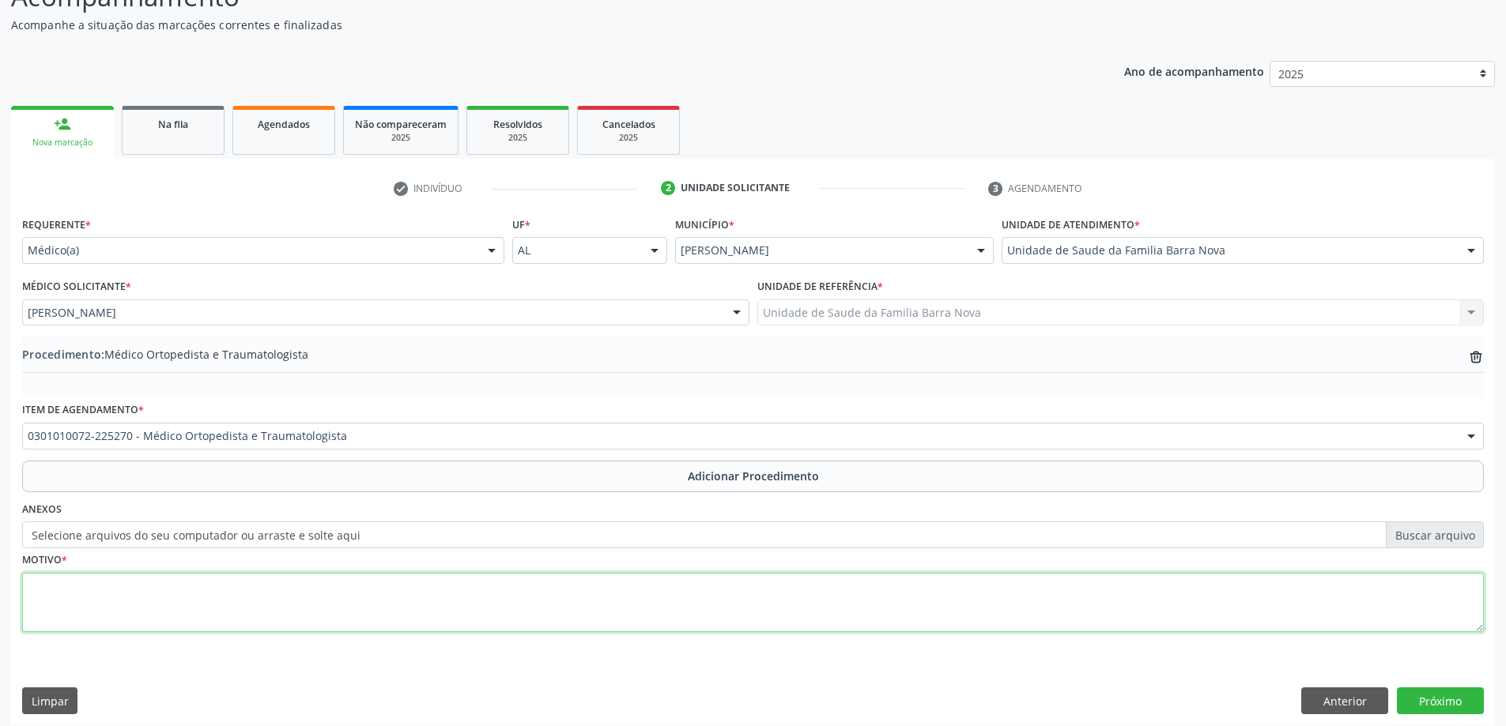
click at [336, 611] on textarea at bounding box center [753, 603] width 1462 height 60
click at [281, 586] on textarea "Paciente já em acompanhamento com a especialdade" at bounding box center [753, 603] width 1462 height 60
click at [283, 587] on textarea "Paciente já em acompanhamento com a especialdade" at bounding box center [753, 603] width 1462 height 60
click at [316, 592] on textarea "Paciente já em acompanhamento com a especialidade" at bounding box center [753, 603] width 1462 height 60
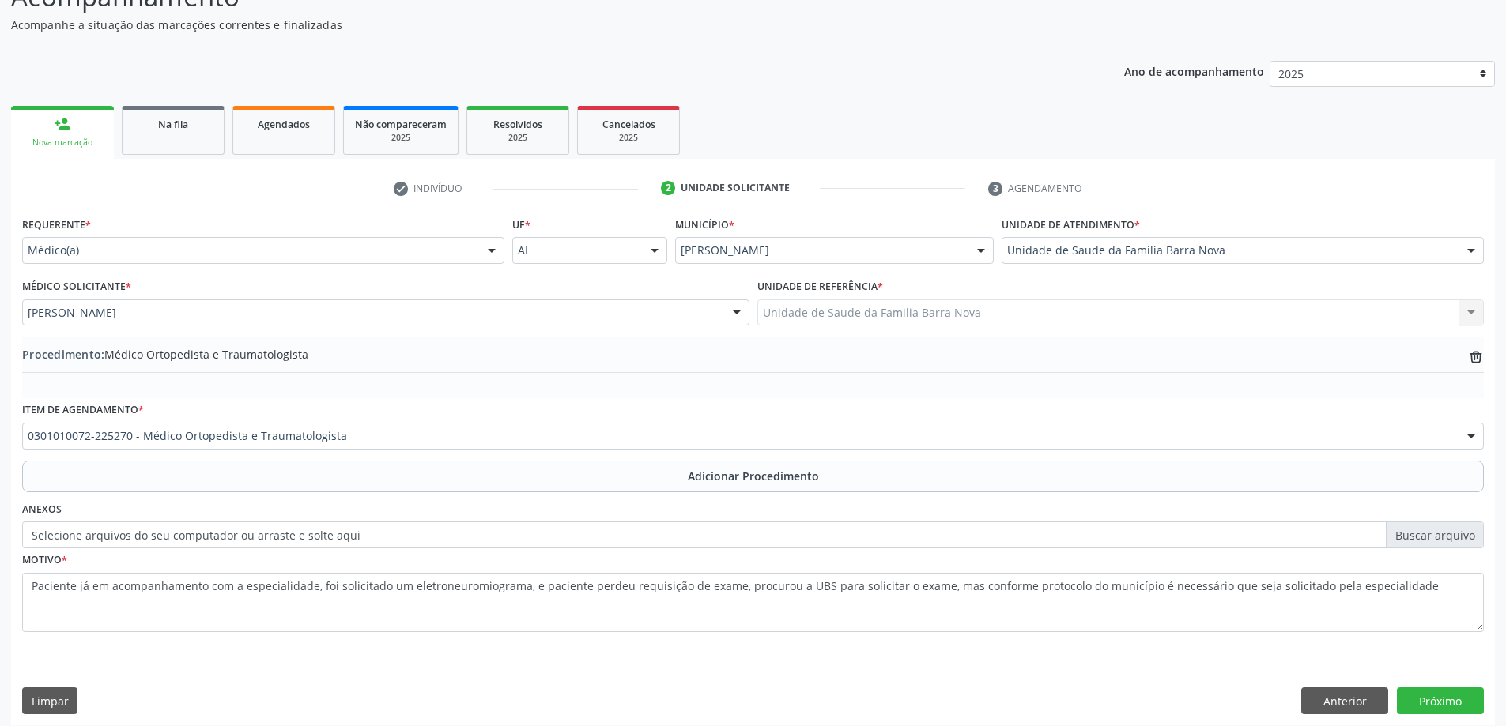
click at [803, 64] on div "Ano de acompanhamento 2025 person_add Nova marcação Na fila Agendados Não compa…" at bounding box center [753, 388] width 1484 height 676
click at [609, 51] on div "Ano de acompanhamento 2025 person_add Nova marcação Na fila Agendados Não compa…" at bounding box center [753, 388] width 1484 height 676
click at [1402, 613] on textarea "Paciente já em acompanhamento com a especialidade, foi solicitado um eletroneur…" at bounding box center [753, 603] width 1462 height 60
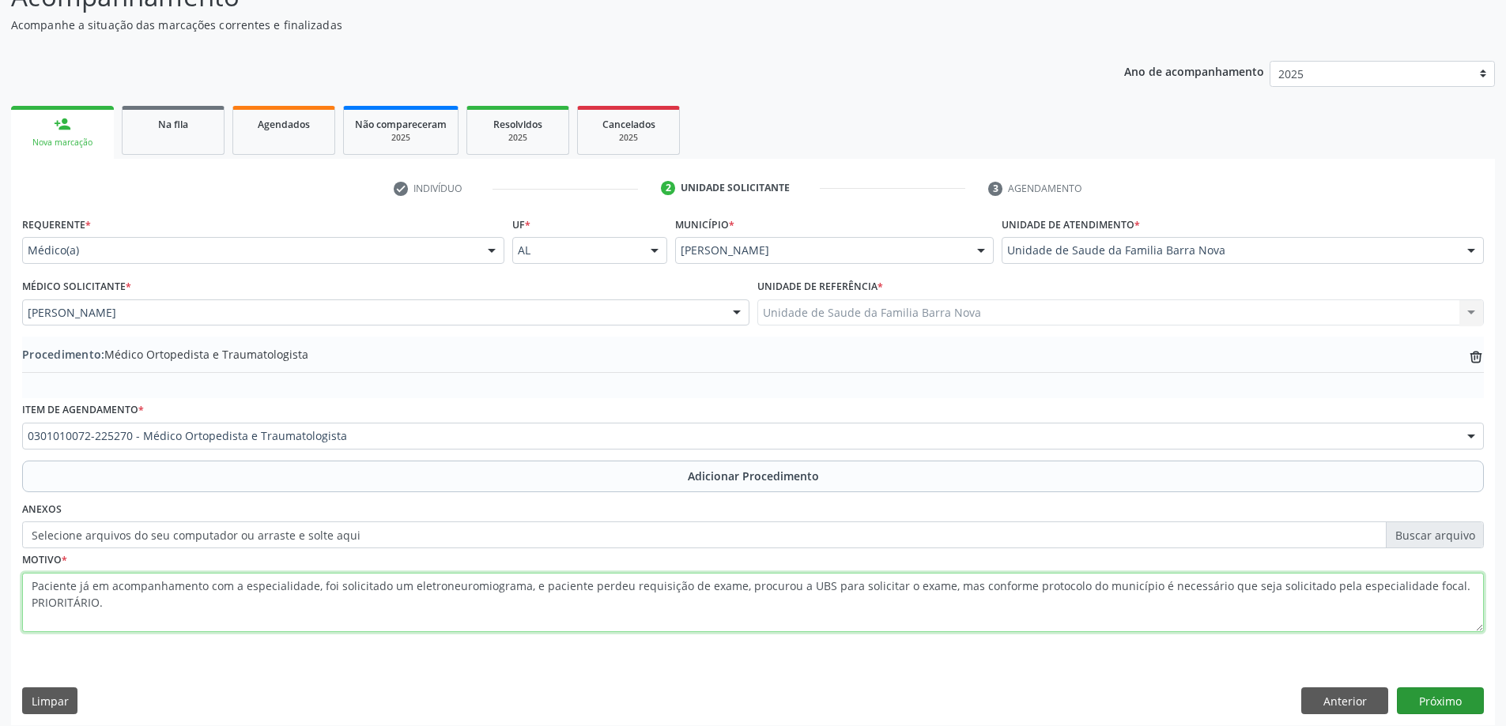
type textarea "Paciente já em acompanhamento com a especialidade, foi solicitado um eletroneur…"
click at [1445, 700] on button "Próximo" at bounding box center [1440, 701] width 87 height 27
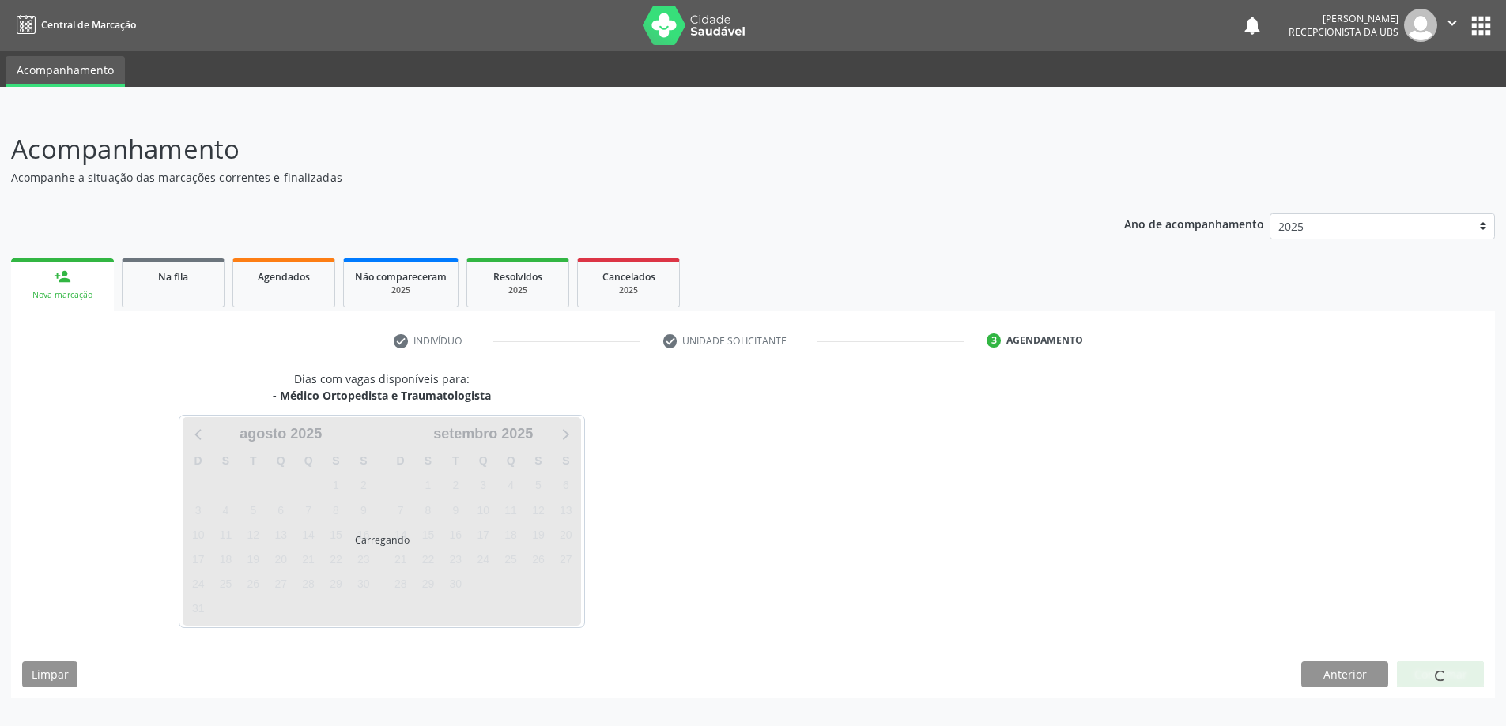
scroll to position [0, 0]
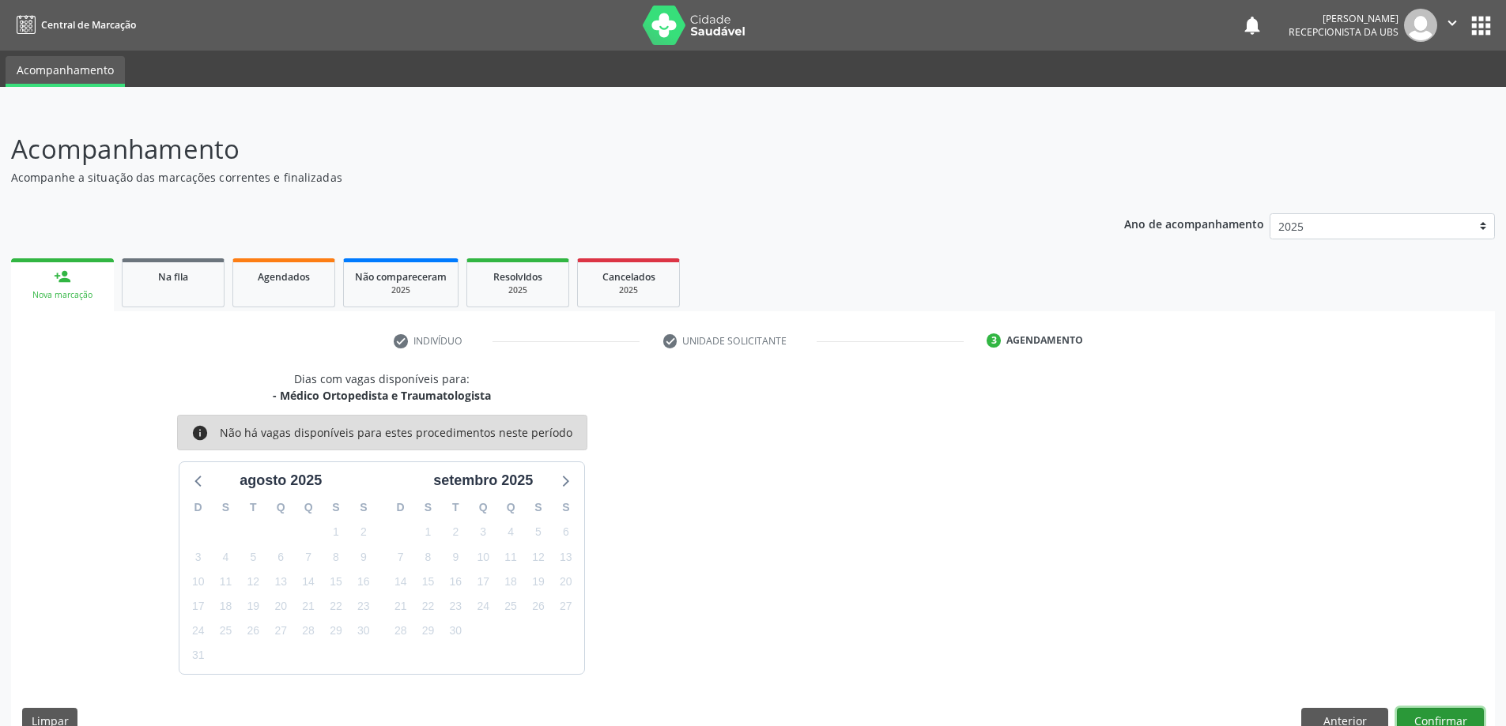
click at [1437, 716] on button "Confirmar" at bounding box center [1440, 721] width 87 height 27
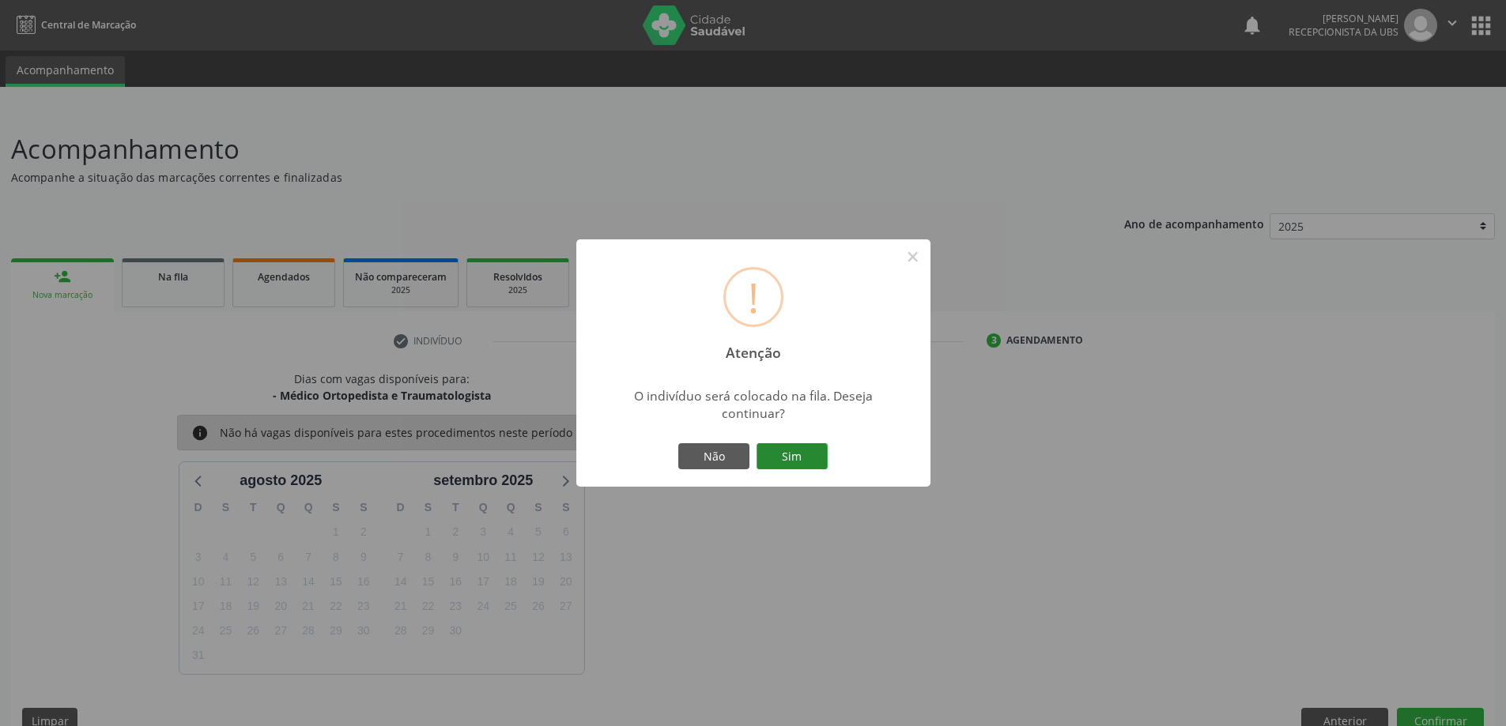
click at [810, 456] on button "Sim" at bounding box center [791, 456] width 71 height 27
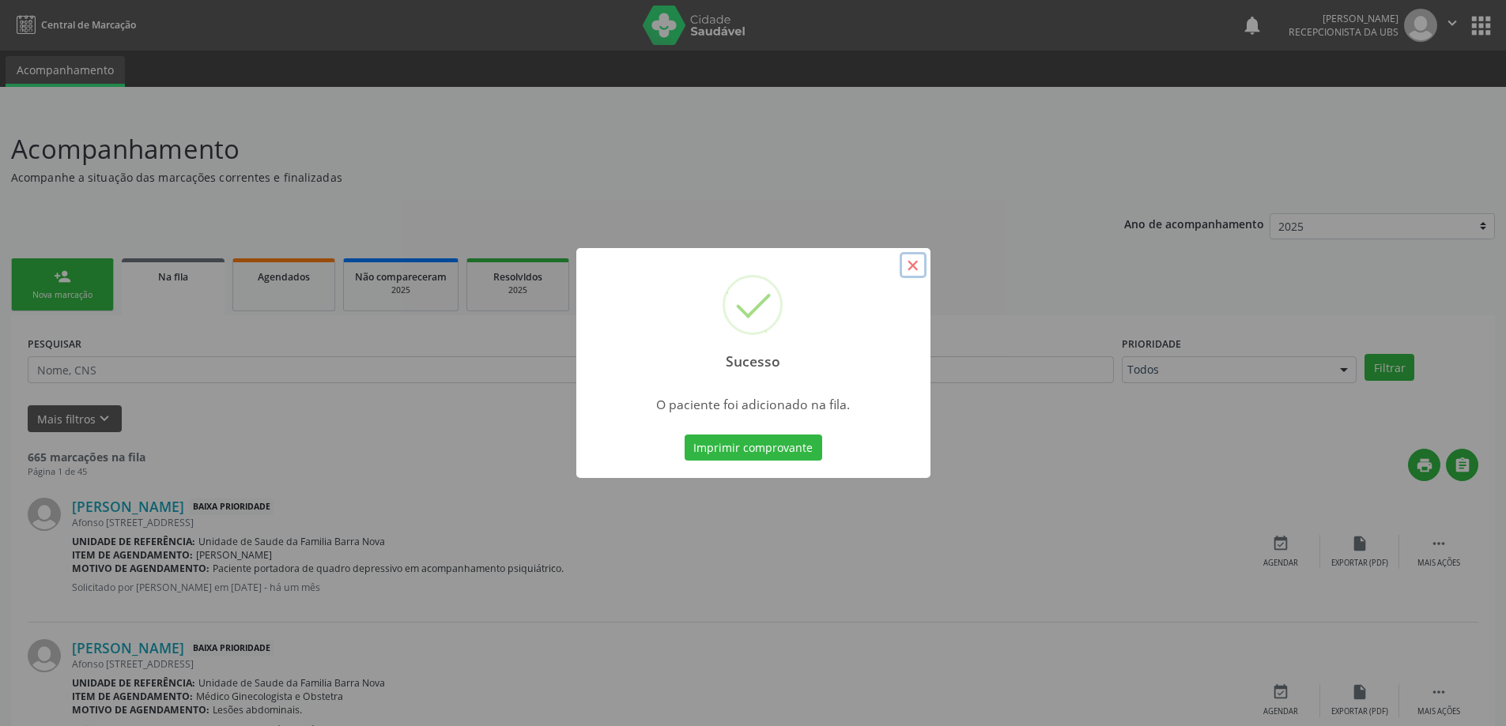
click at [912, 265] on button "×" at bounding box center [913, 265] width 27 height 27
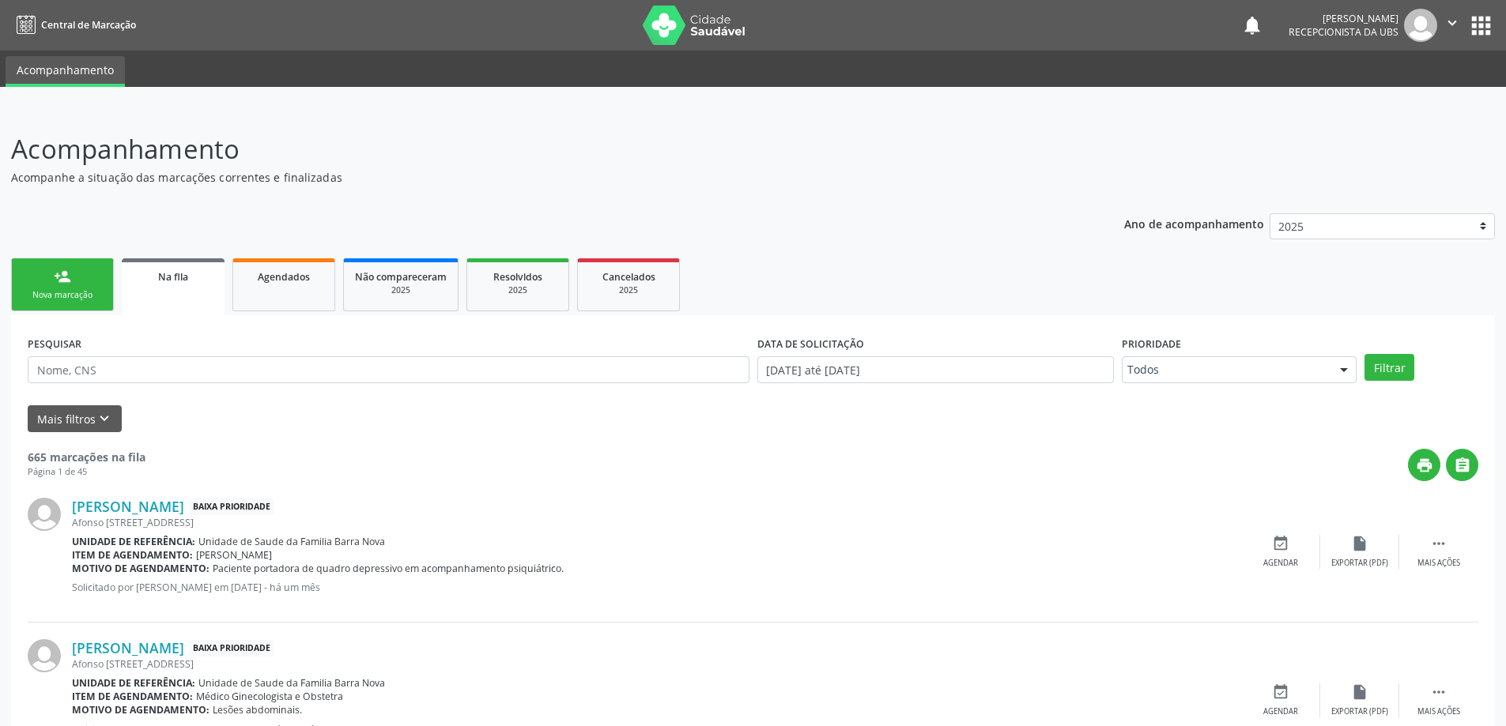
click at [65, 285] on link "person_add Nova marcação" at bounding box center [62, 284] width 103 height 53
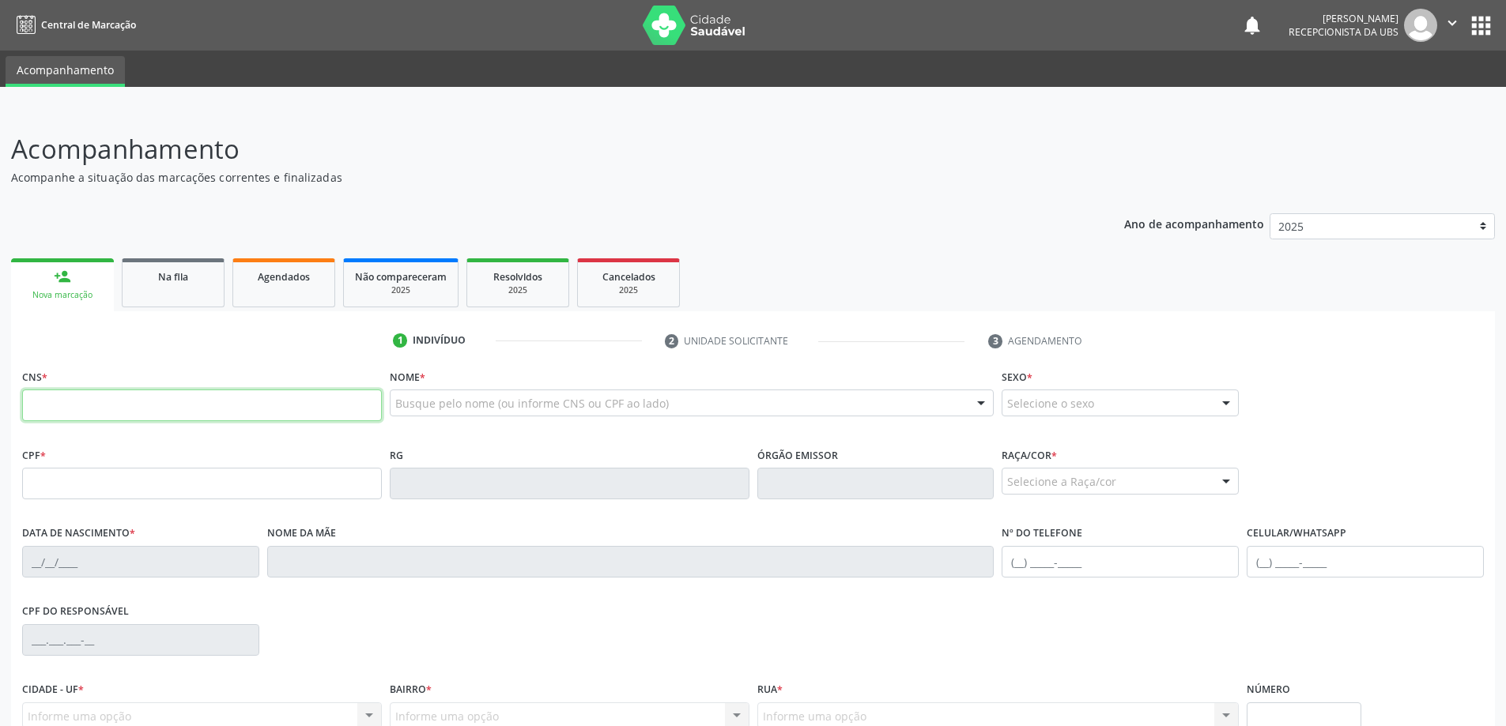
click at [102, 414] on input "text" at bounding box center [202, 406] width 360 height 32
type input "705 2004 8569 7479"
type input "[DATE]"
type input "[PERSON_NAME]"
type input "[PHONE_NUMBER]"
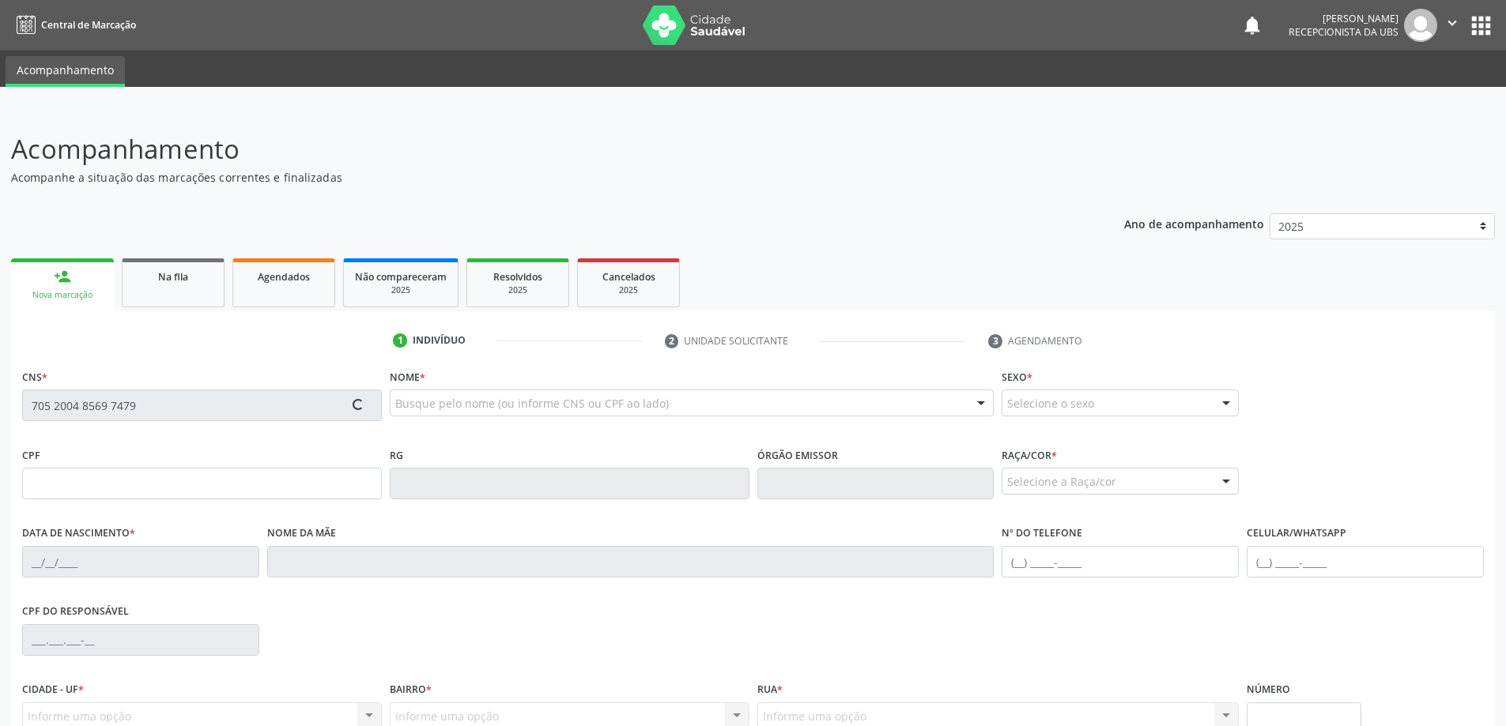
type input "30"
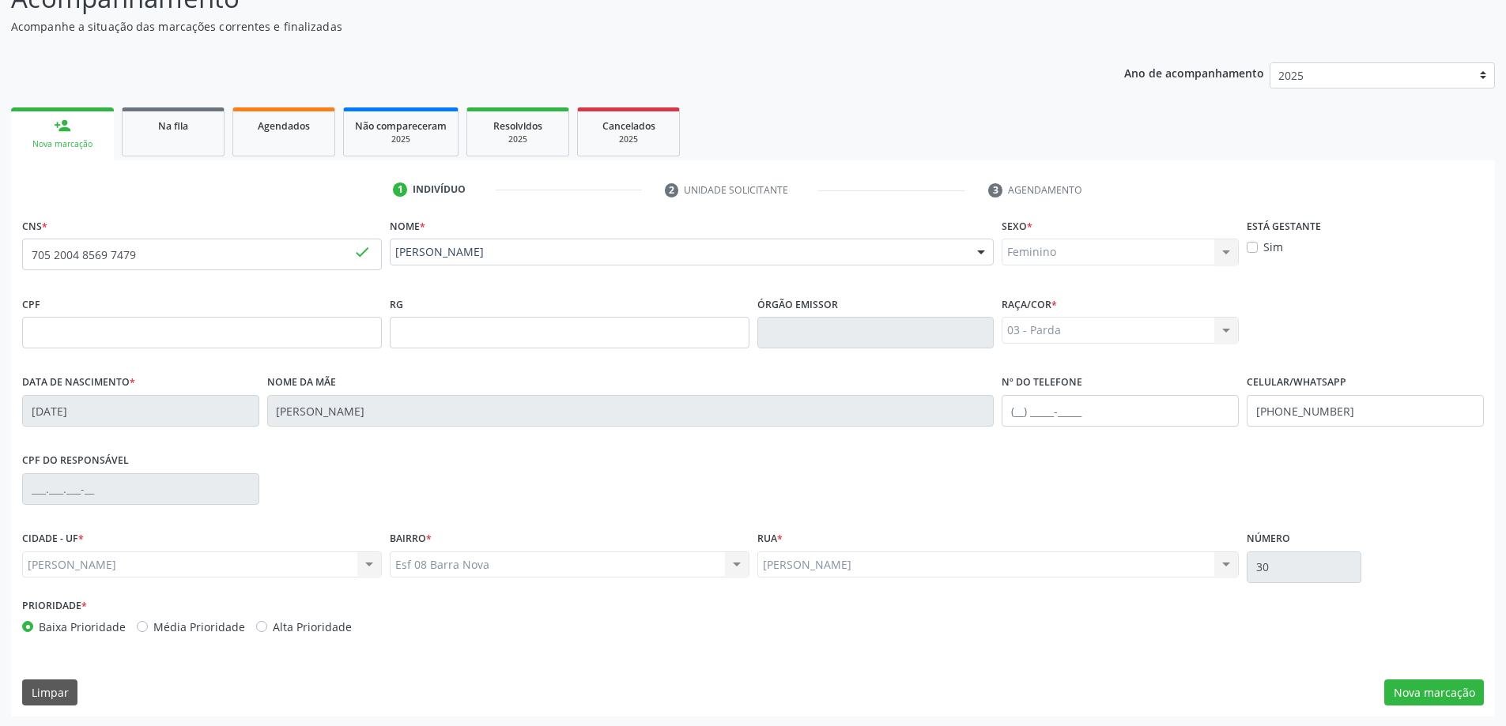
scroll to position [153, 0]
click at [1446, 696] on button "Nova marcação" at bounding box center [1434, 691] width 100 height 27
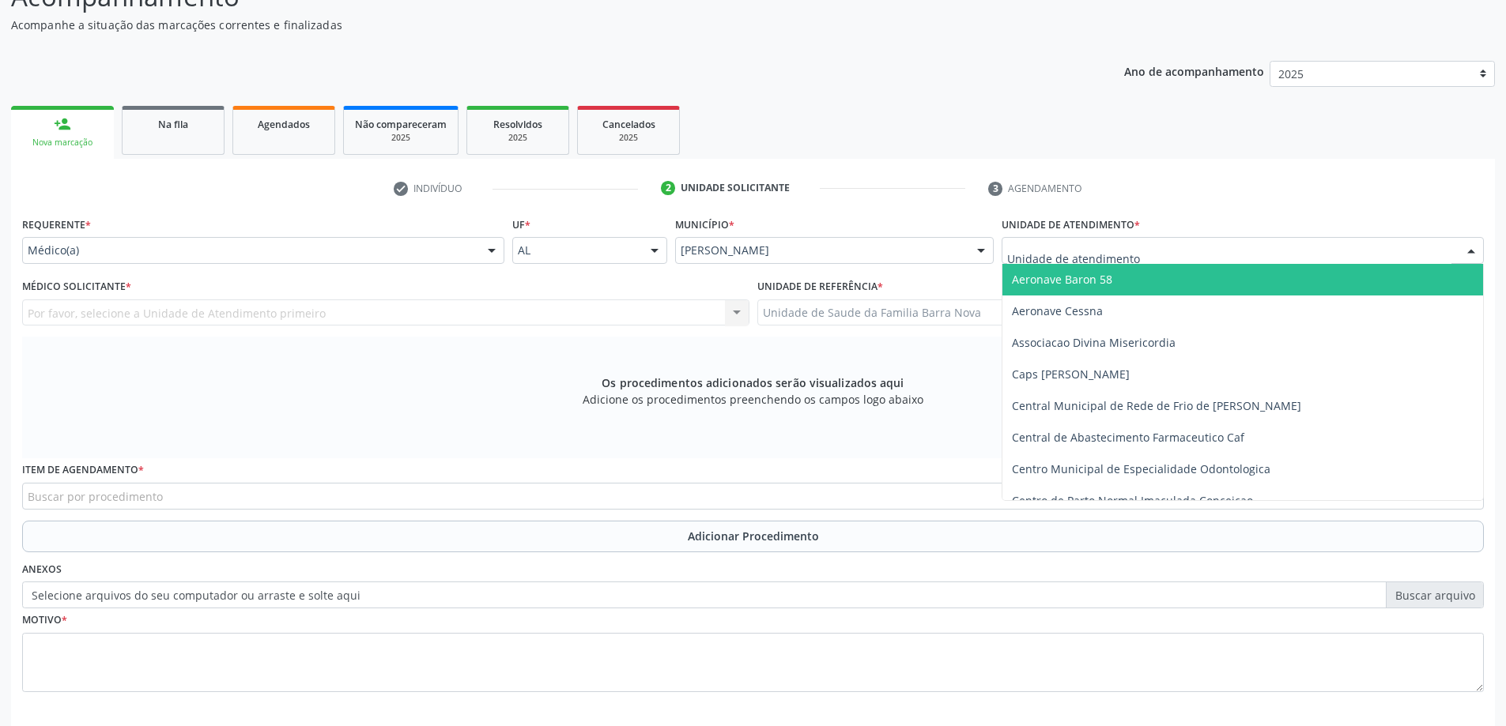
click at [1143, 255] on div at bounding box center [1242, 250] width 482 height 27
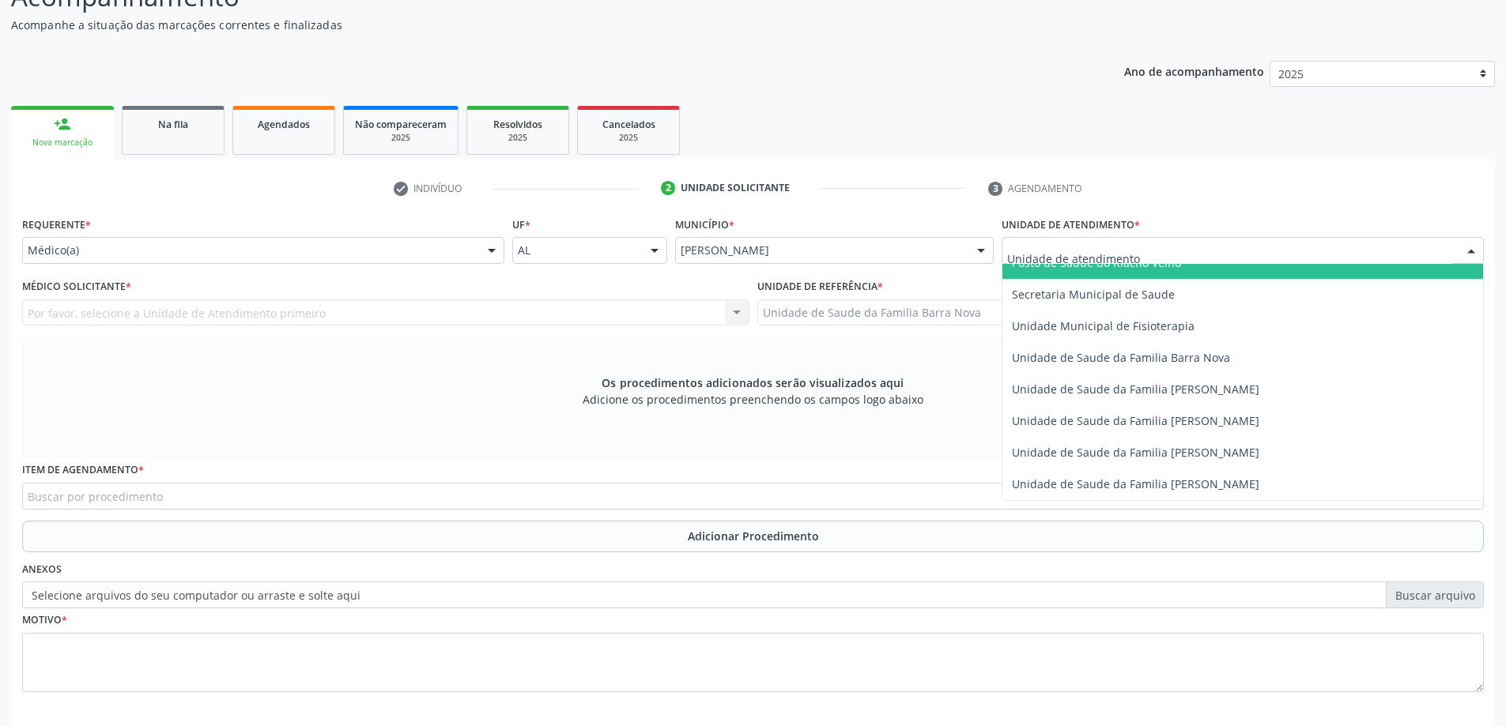
scroll to position [790, 0]
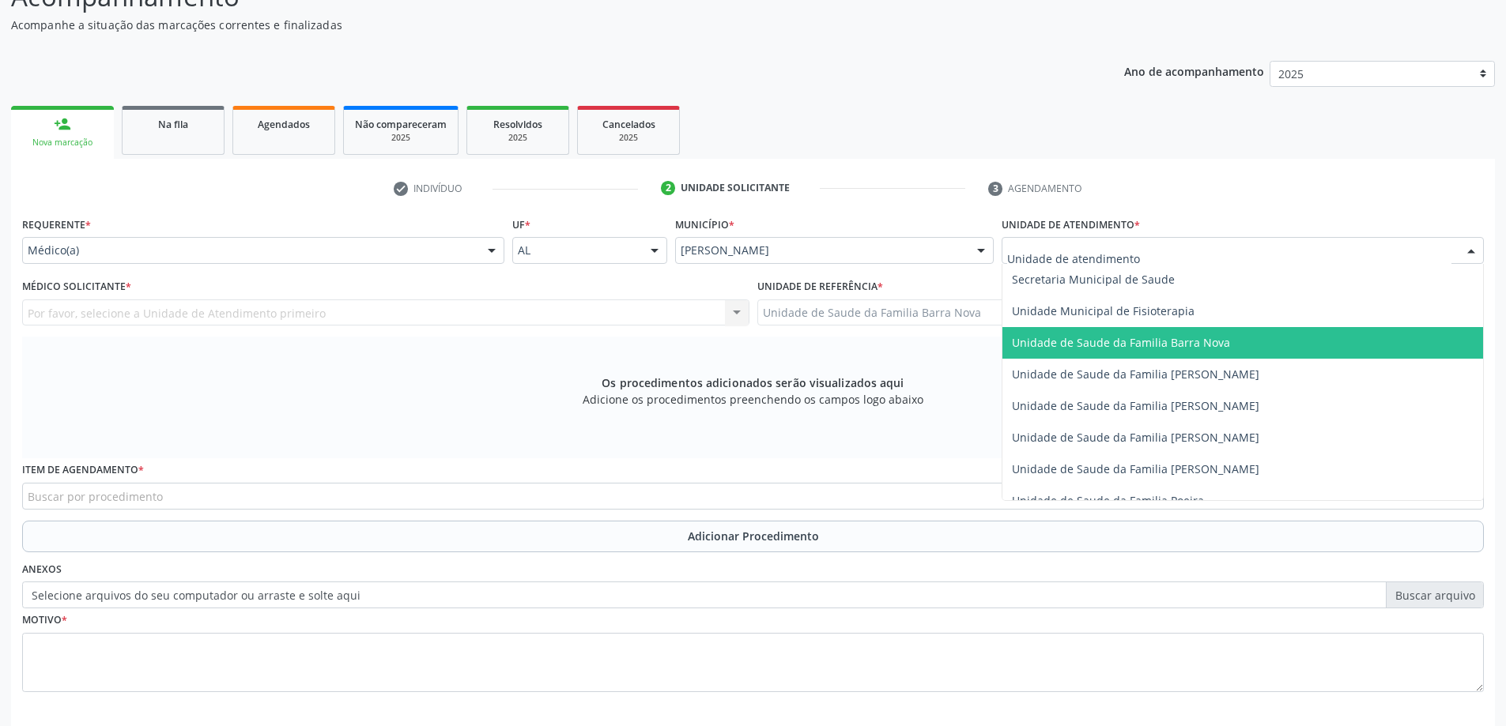
click at [1189, 343] on span "Unidade de Saude da Familia Barra Nova" at bounding box center [1121, 342] width 218 height 15
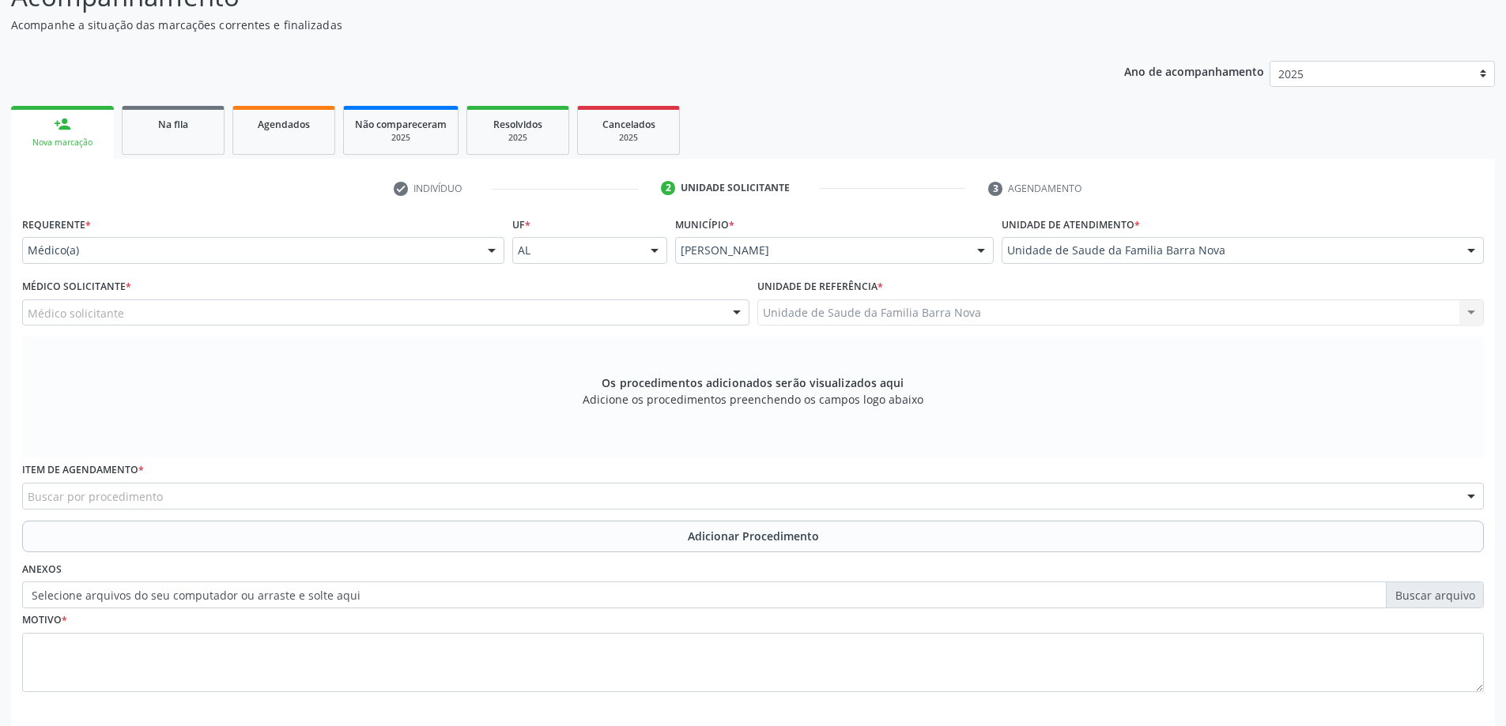
click at [515, 307] on div "Médico solicitante" at bounding box center [385, 313] width 727 height 27
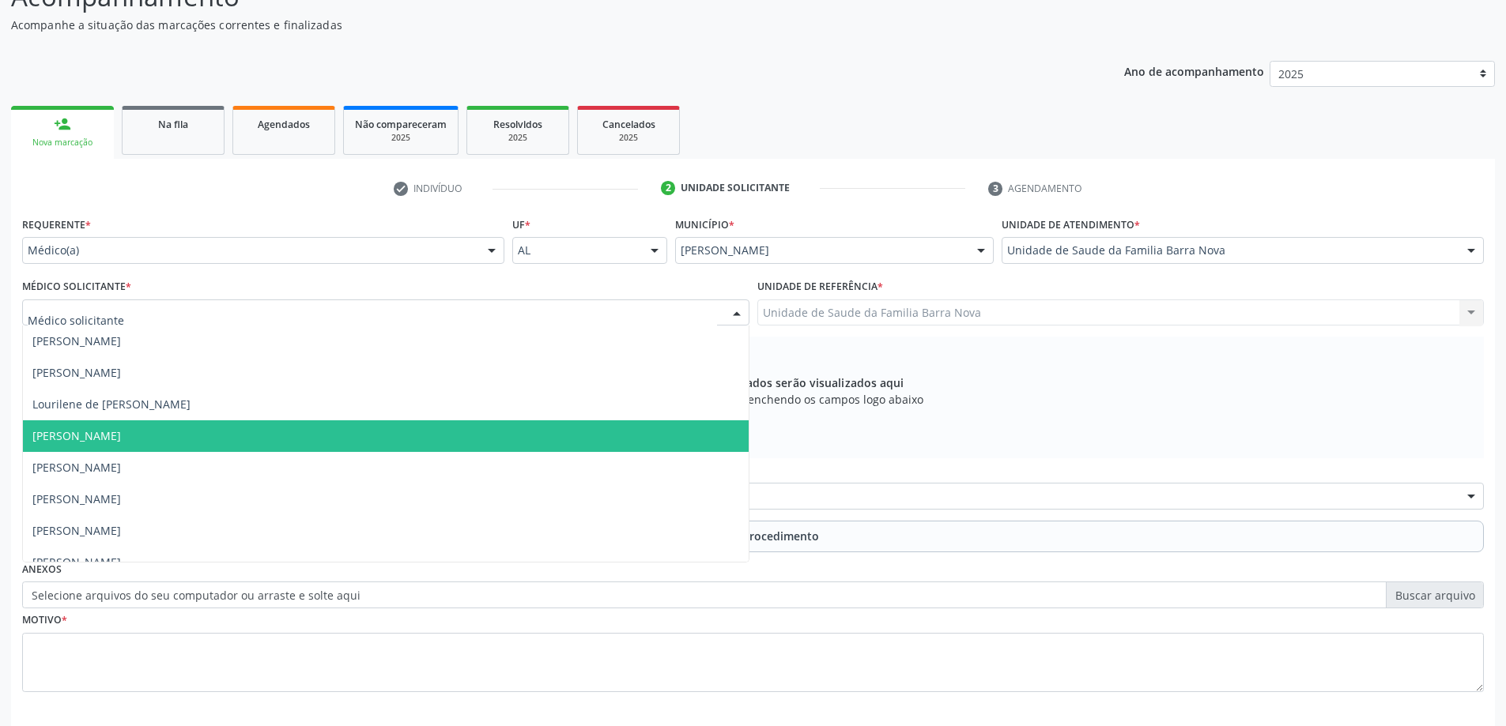
scroll to position [48, 0]
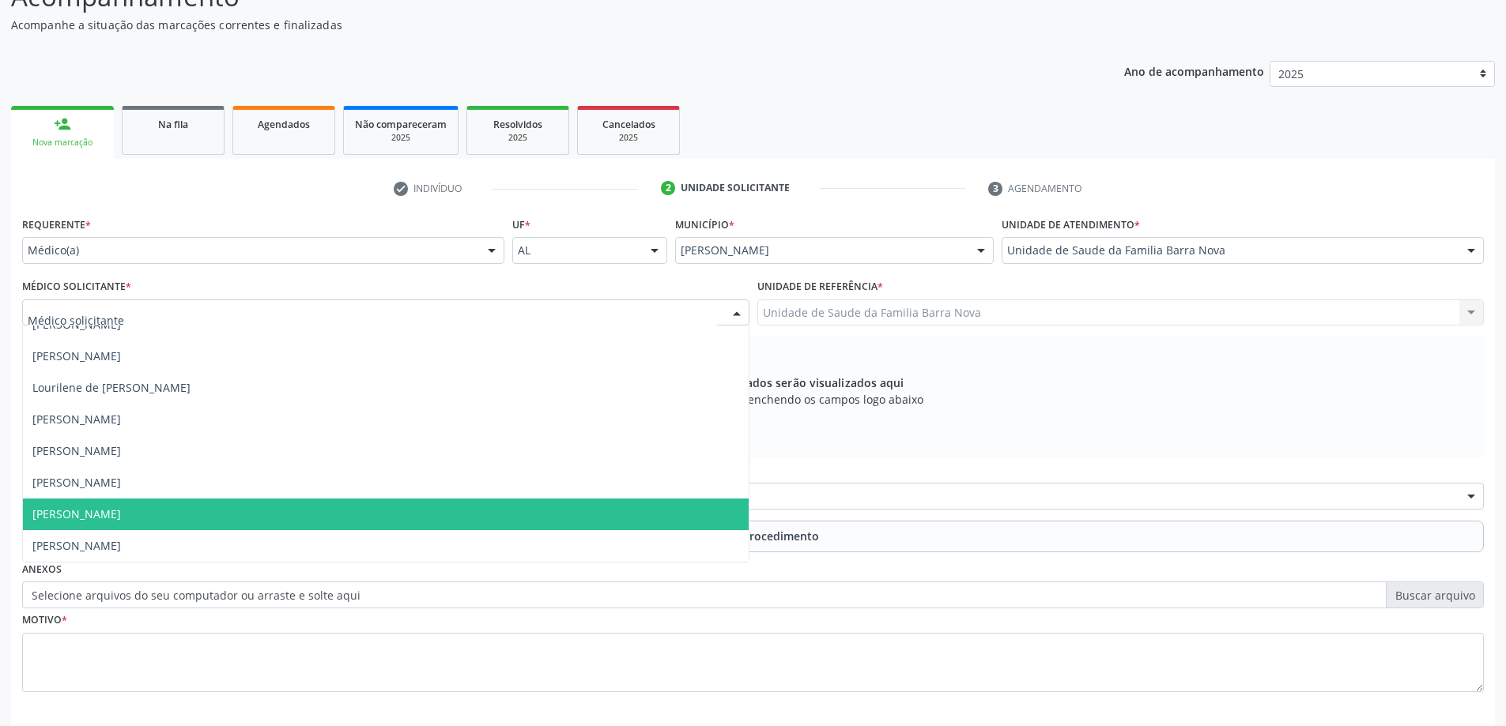
click at [388, 521] on span "[PERSON_NAME]" at bounding box center [386, 515] width 726 height 32
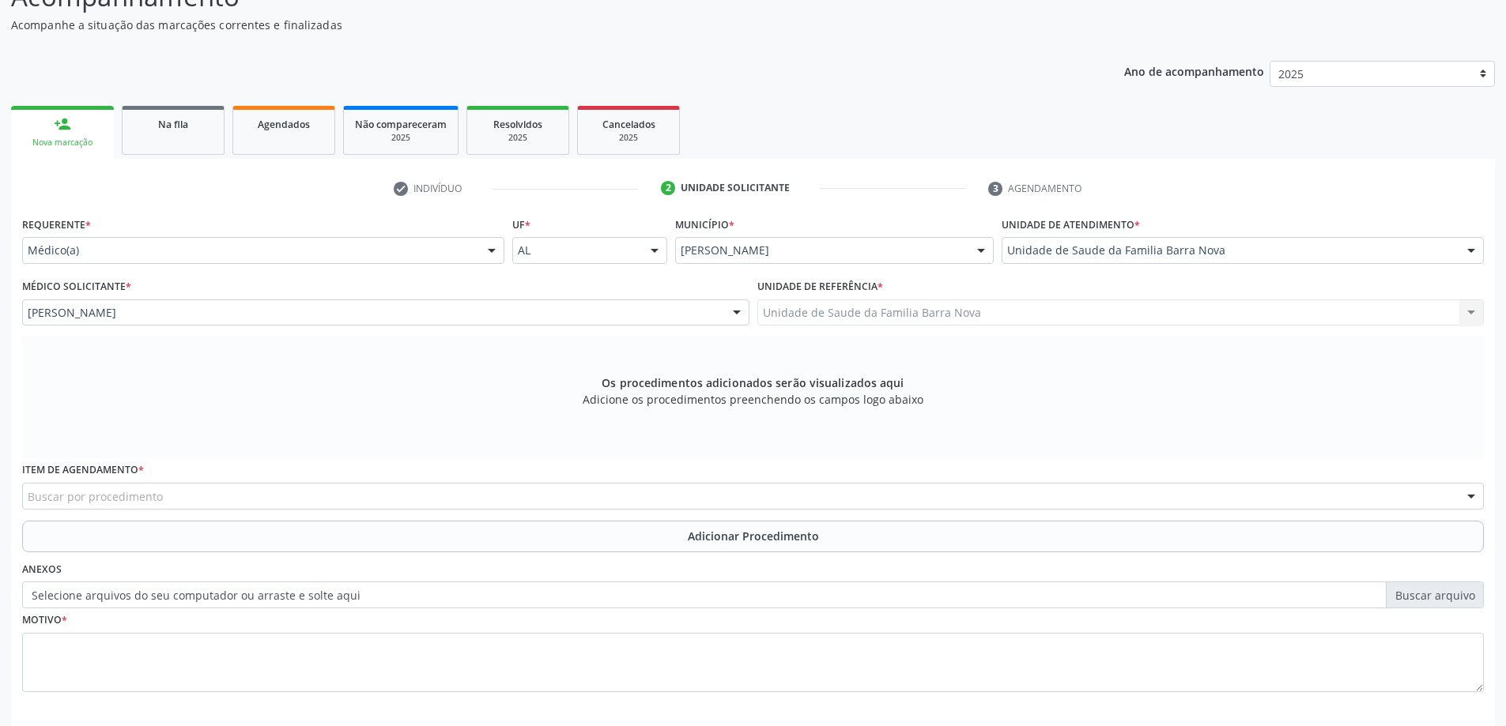
click at [324, 495] on div "Buscar por procedimento" at bounding box center [753, 496] width 1462 height 27
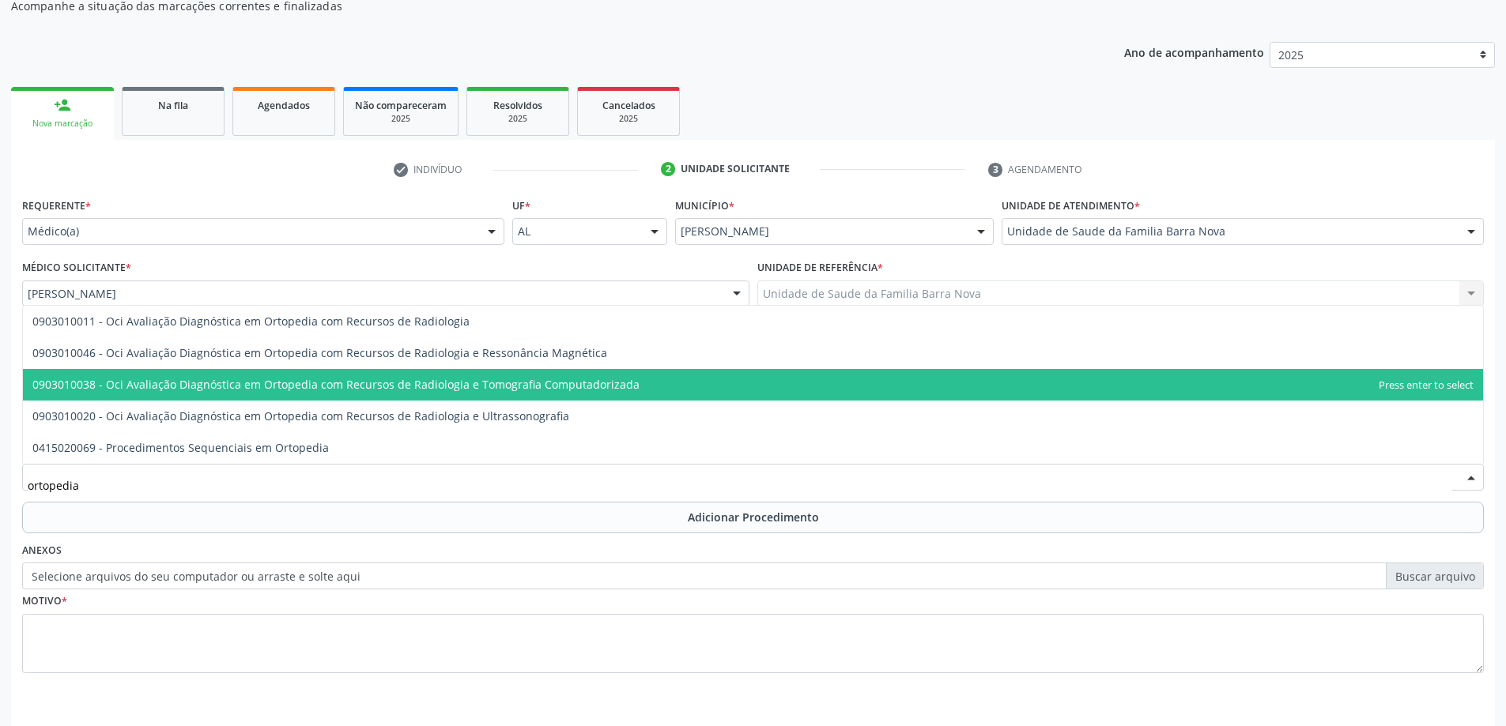
scroll to position [144, 0]
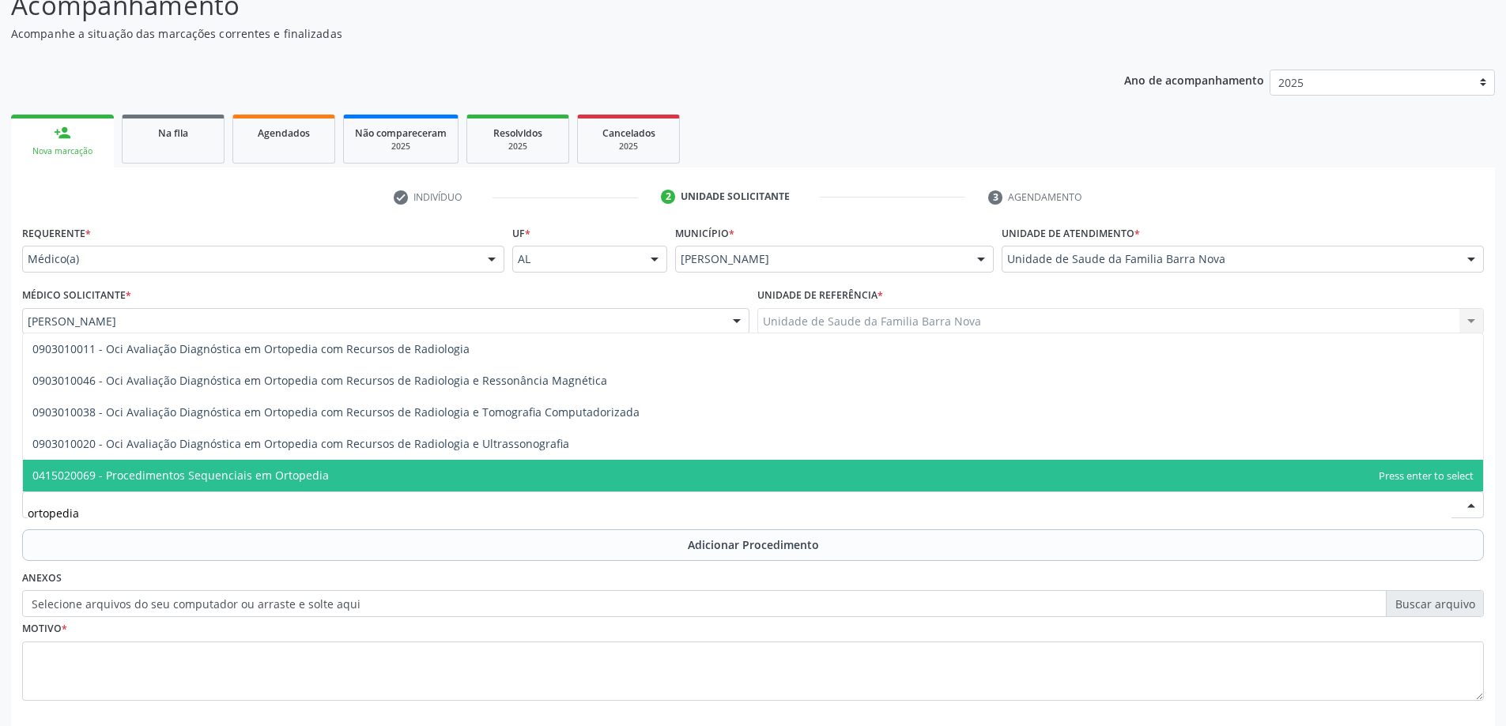
click at [626, 511] on input "ortopedia" at bounding box center [740, 513] width 1424 height 32
click at [152, 507] on input "ortopedia" at bounding box center [740, 513] width 1424 height 32
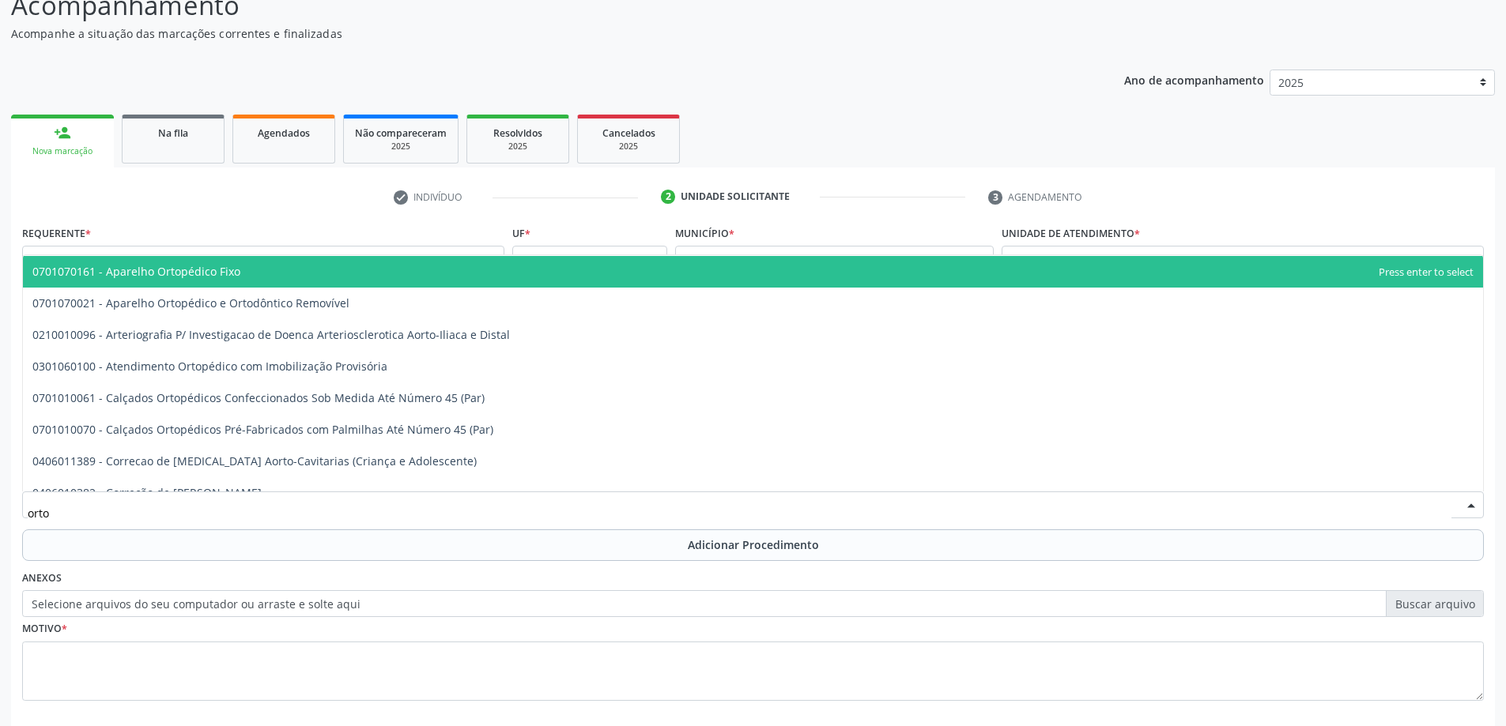
scroll to position [158, 0]
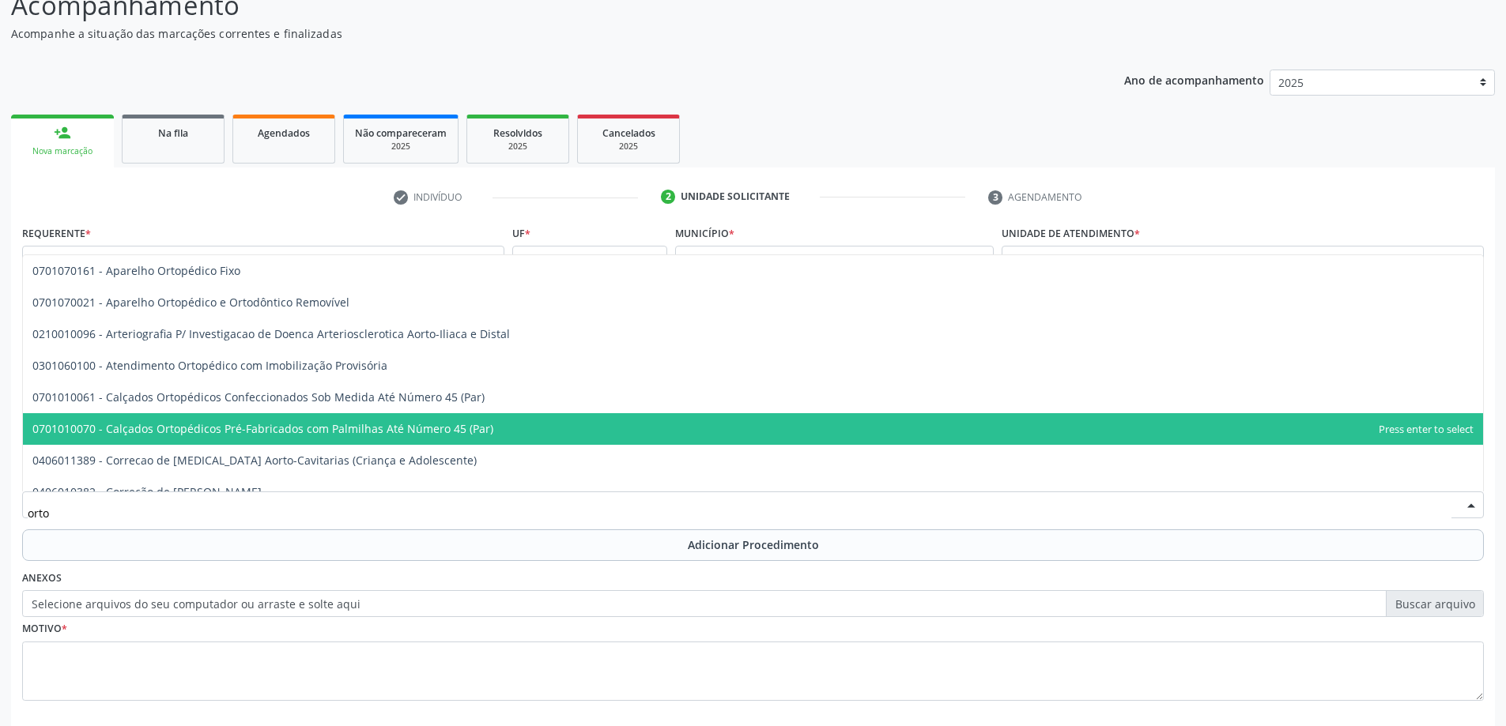
type input "ortop"
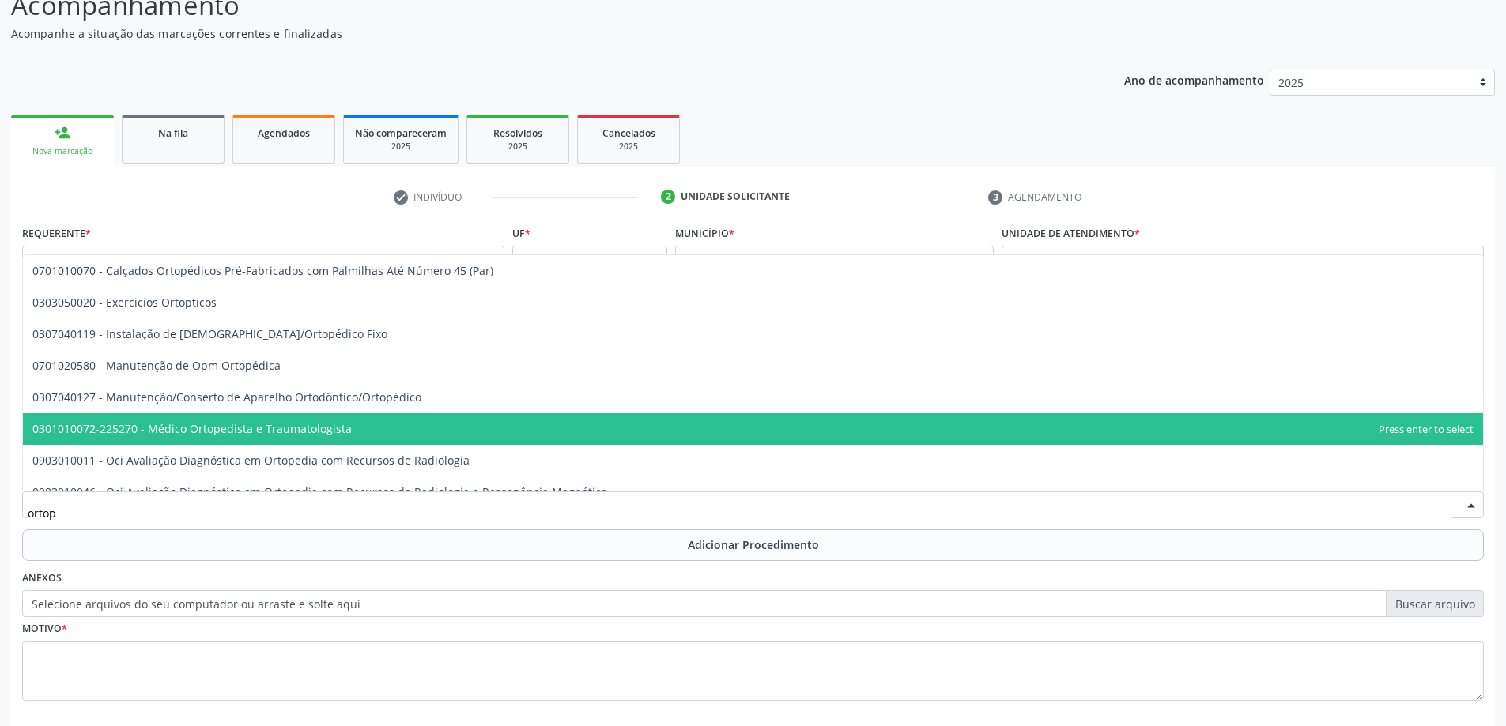
click at [331, 432] on span "0301010072-225270 - Médico Ortopedista e Traumatologista" at bounding box center [191, 428] width 319 height 15
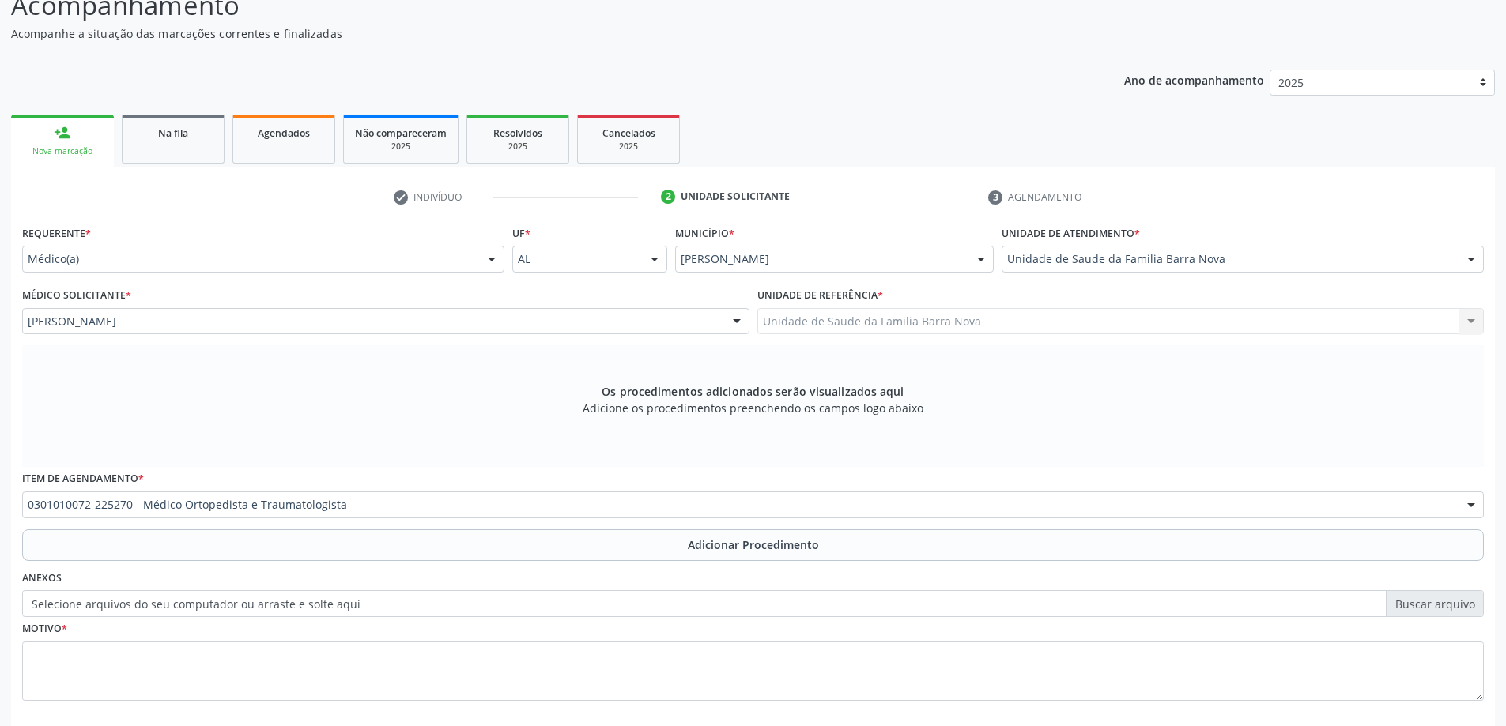
click at [590, 547] on button "Adicionar Procedimento" at bounding box center [753, 546] width 1462 height 32
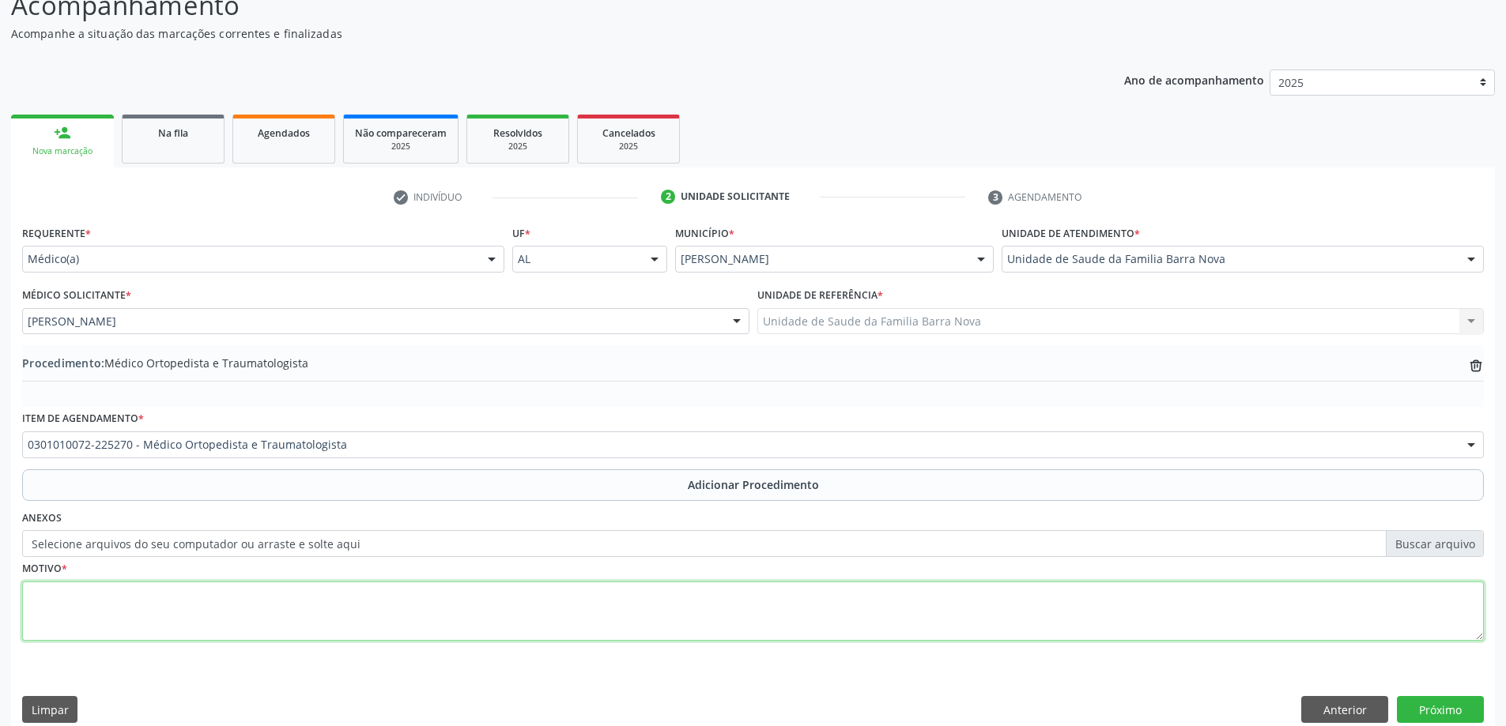
click at [287, 602] on textarea at bounding box center [753, 612] width 1462 height 60
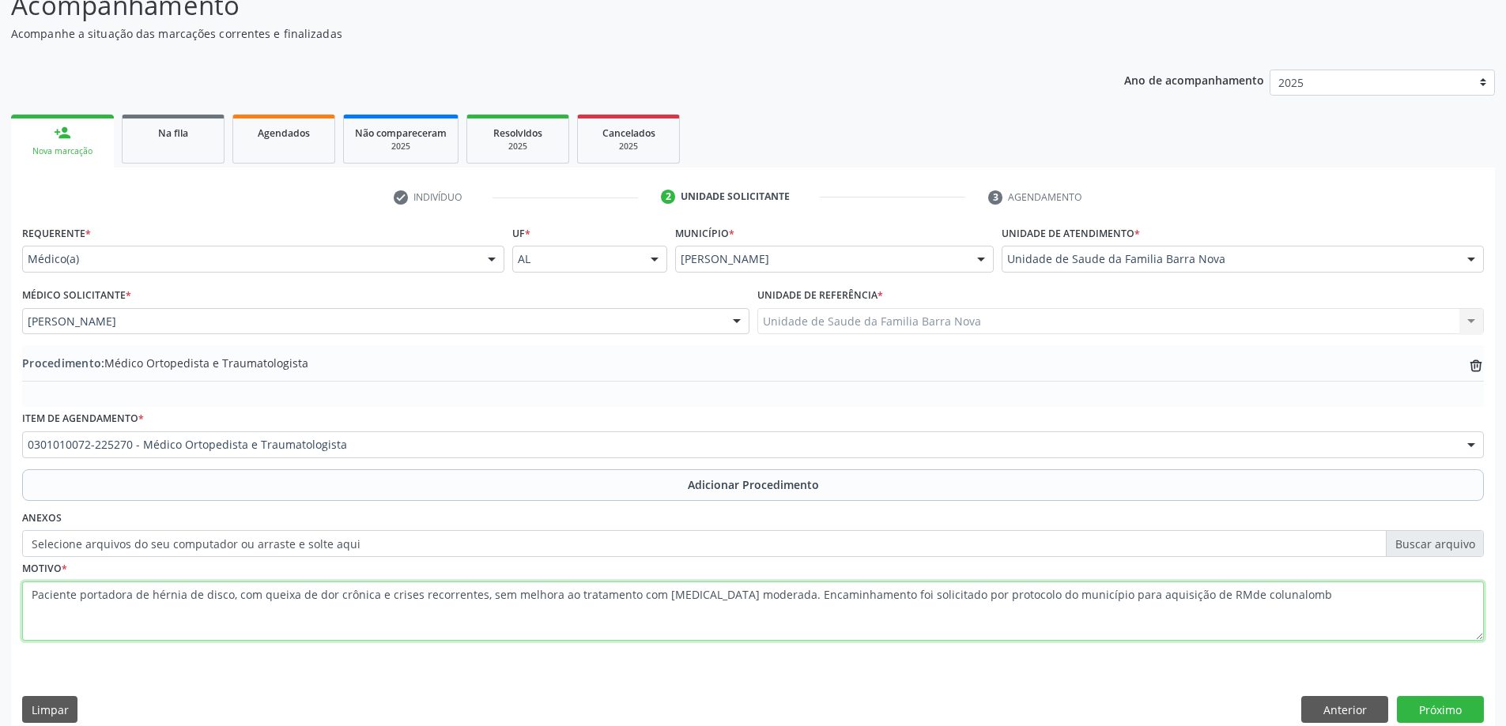
click at [1229, 598] on textarea "Paciente portadora de hérnia de disco, com queixa de dor crônica e crises recor…" at bounding box center [753, 612] width 1462 height 60
click at [1261, 598] on textarea "Paciente portadora de hérnia de disco, com queixa de dor crônica e crises recor…" at bounding box center [753, 612] width 1462 height 60
click at [1181, 594] on textarea "Paciente portadora de hérnia de disco, com queixa de dor crônica e crises recor…" at bounding box center [753, 612] width 1462 height 60
click at [1277, 598] on textarea "Paciente portadora de hérnia de disco, com queixa de dor crônica e crises recor…" at bounding box center [753, 612] width 1462 height 60
type textarea "Paciente portadora de hérnia de disco, com queixa de dor crônica e crises recor…"
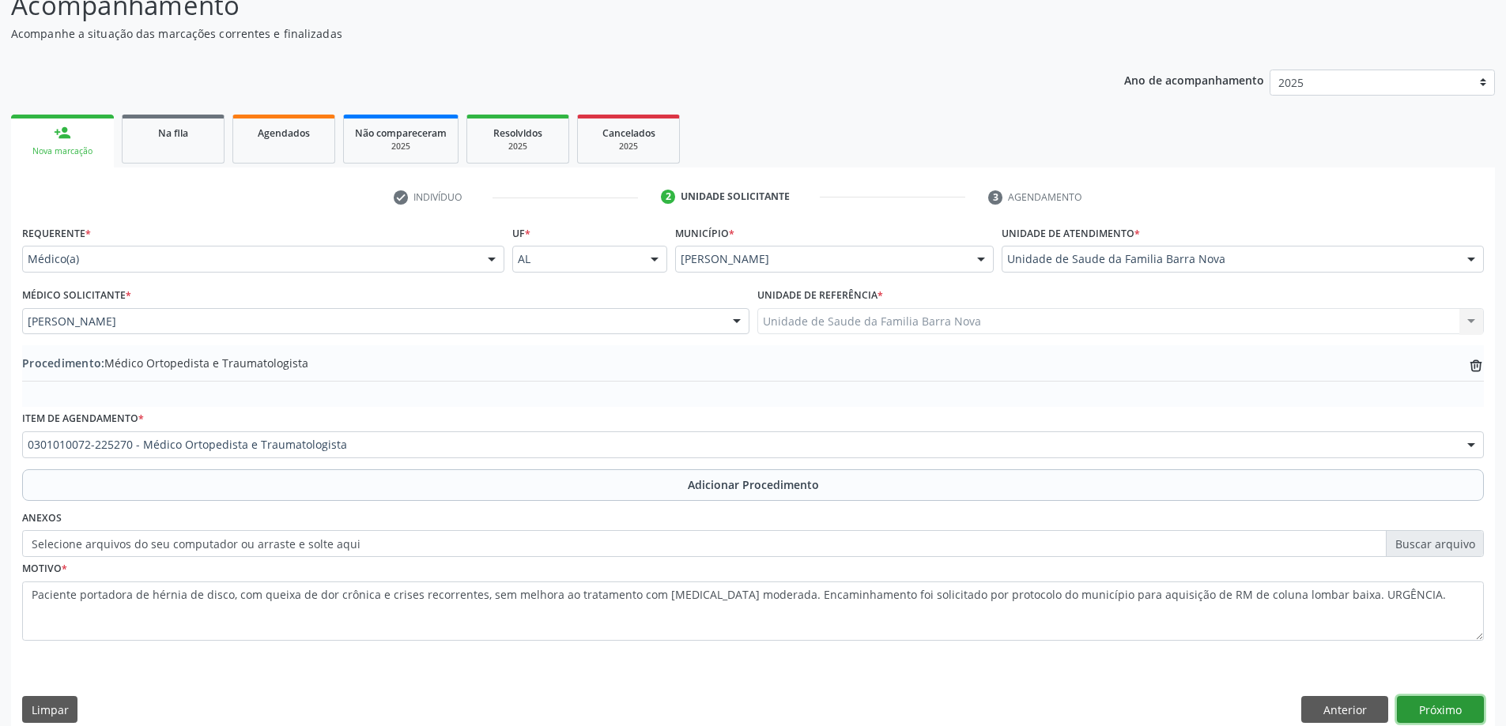
click at [1451, 712] on button "Próximo" at bounding box center [1440, 709] width 87 height 27
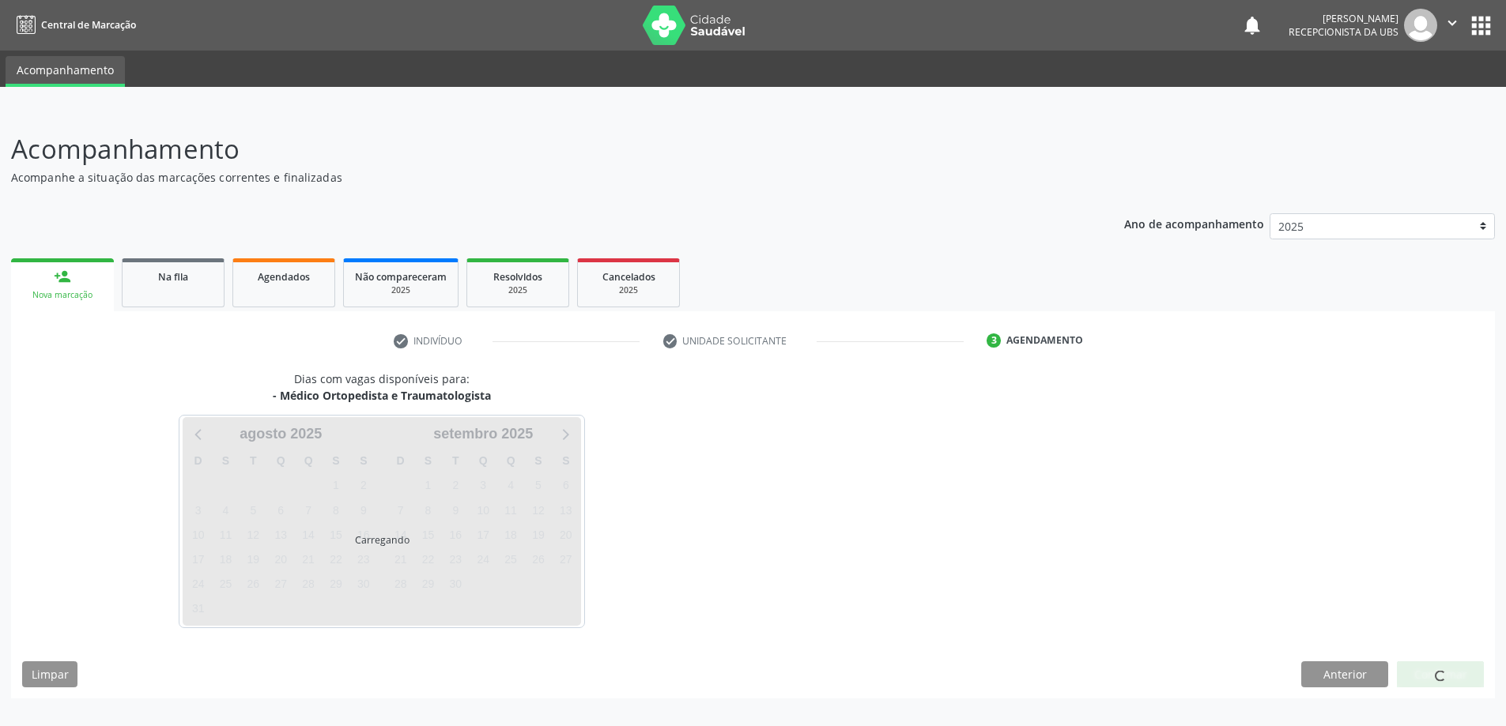
scroll to position [0, 0]
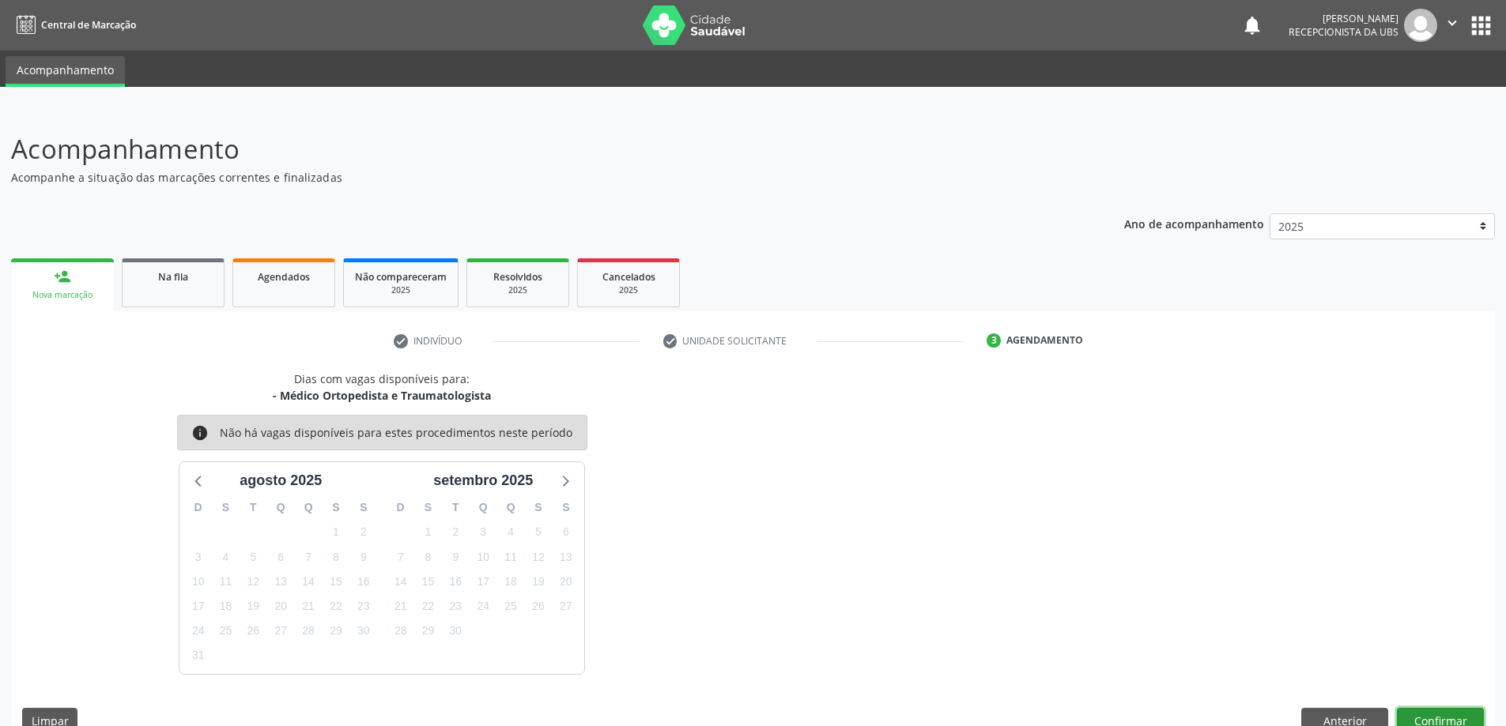
click at [1444, 718] on button "Confirmar" at bounding box center [1440, 721] width 87 height 27
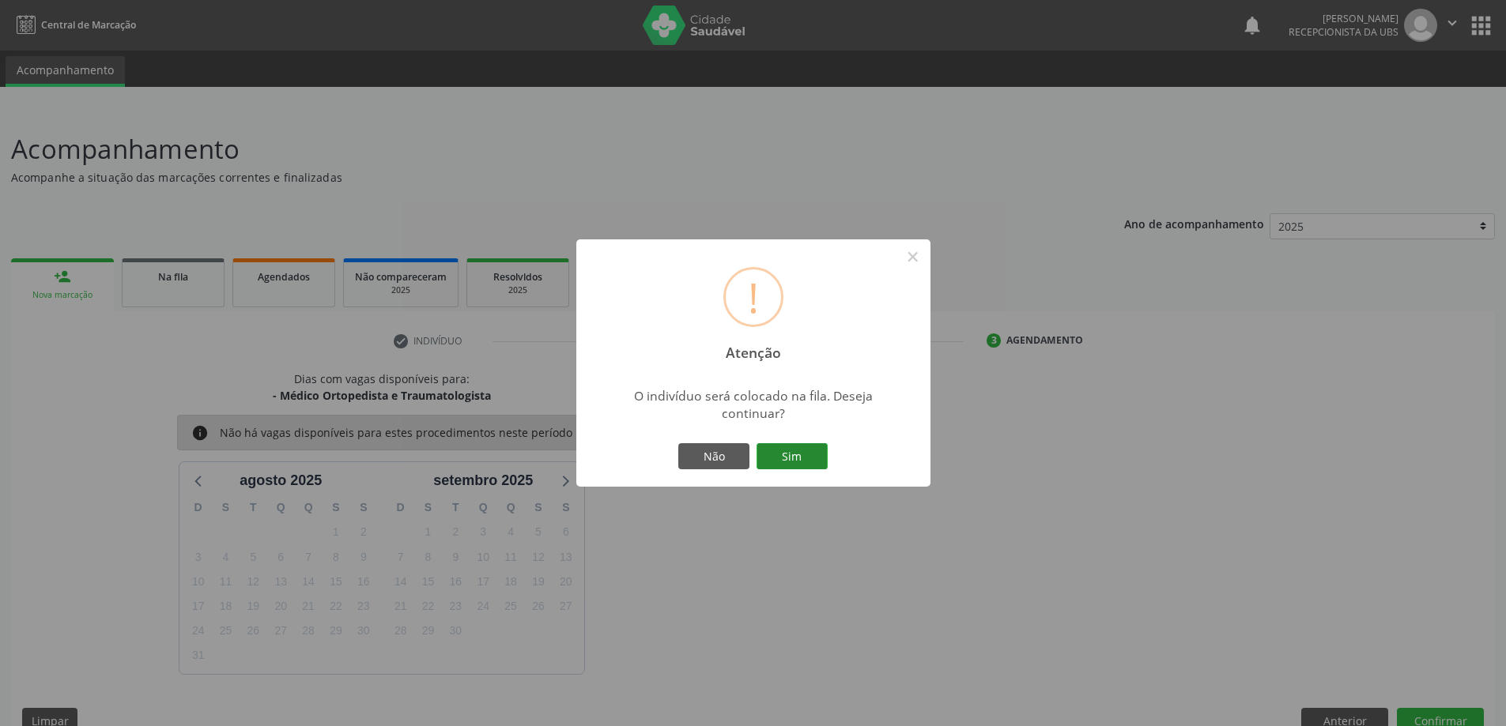
click at [794, 458] on button "Sim" at bounding box center [791, 456] width 71 height 27
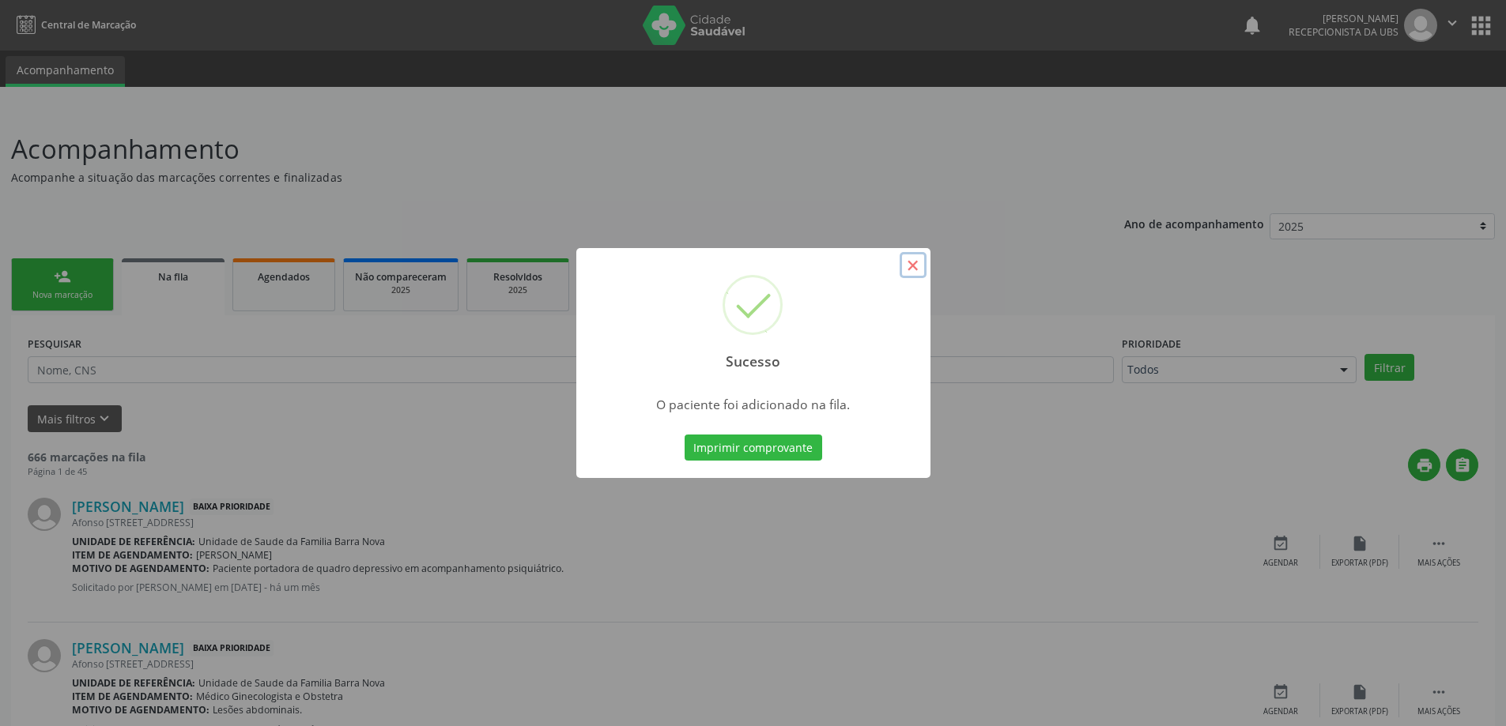
click at [912, 273] on button "×" at bounding box center [913, 265] width 27 height 27
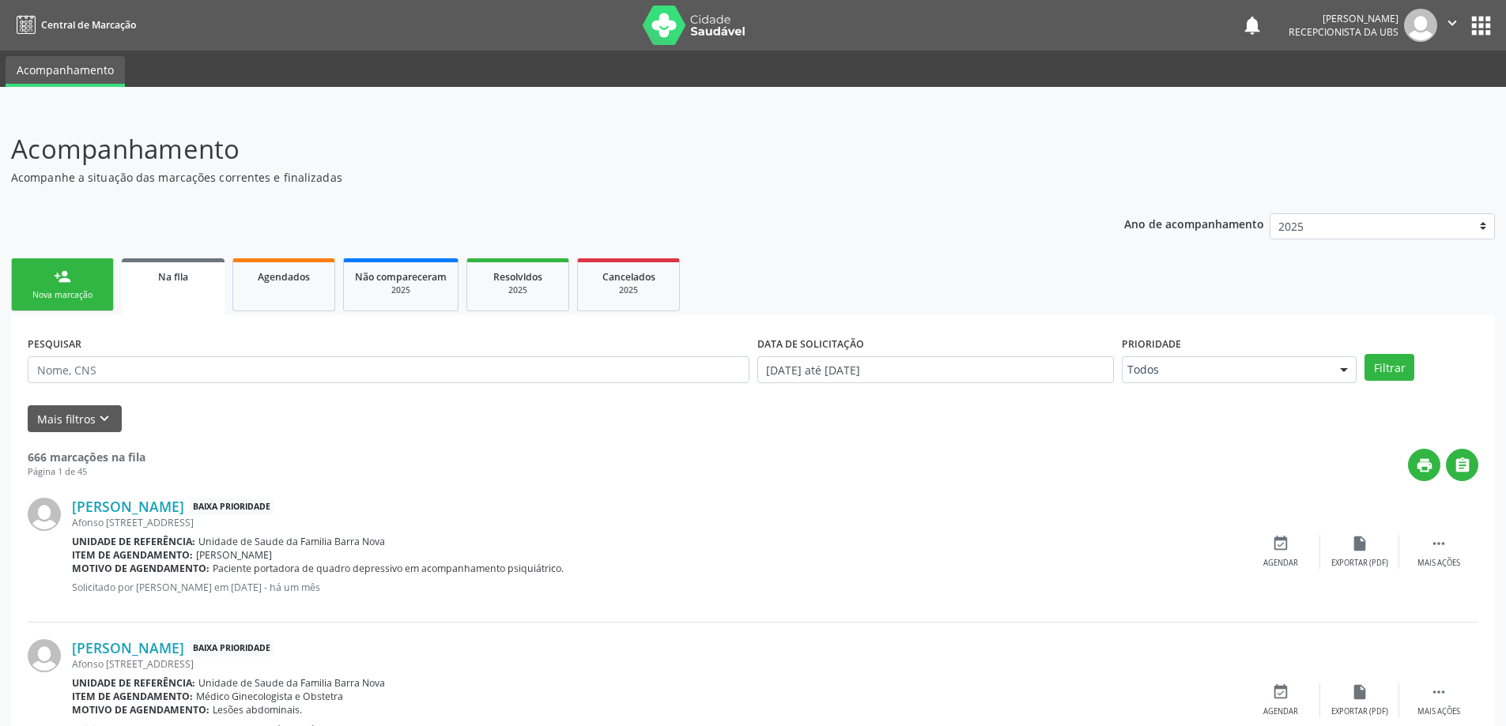
click at [62, 296] on div "Nova marcação" at bounding box center [62, 295] width 79 height 12
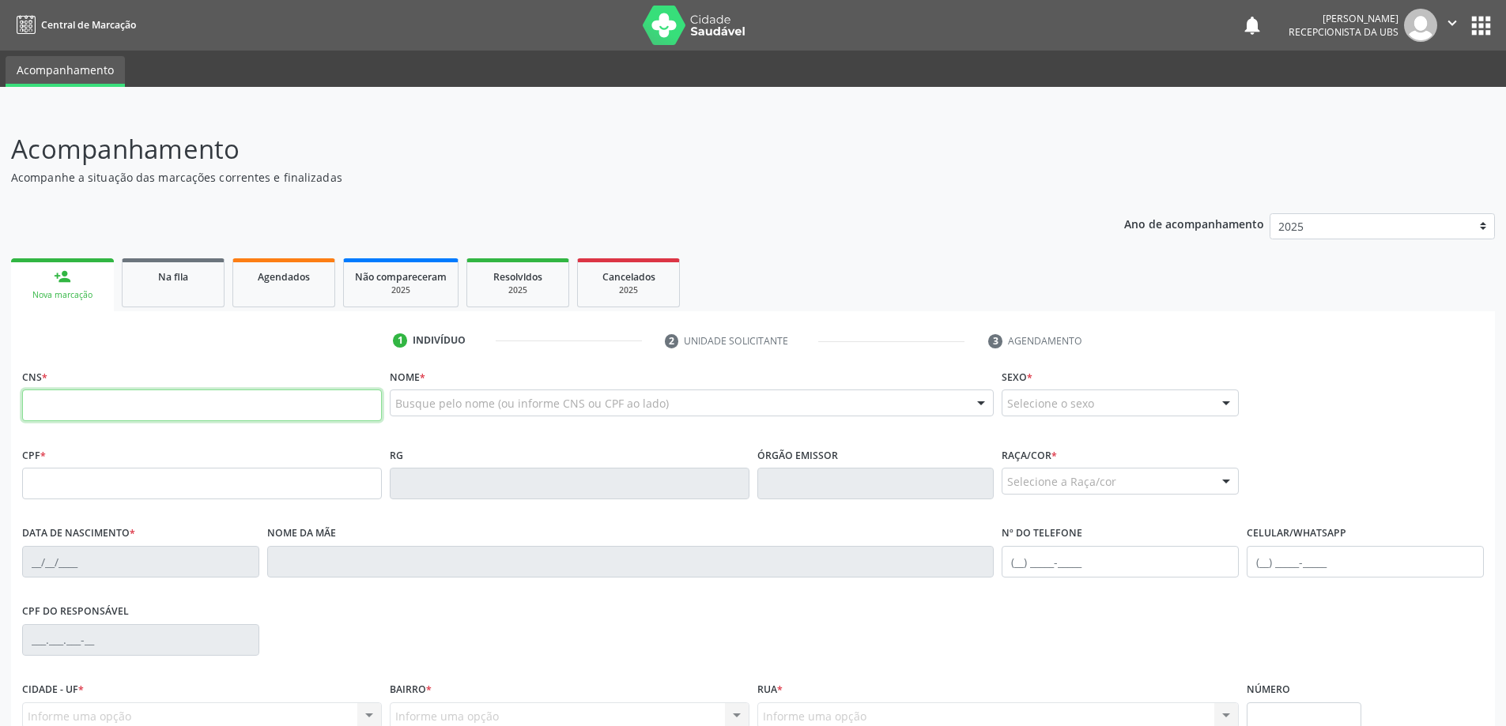
click at [150, 407] on input "text" at bounding box center [202, 406] width 360 height 32
type input "706 8042 6774 5125"
type input "[DATE]"
type input "[PERSON_NAME]"
type input "[PHONE_NUMBER]"
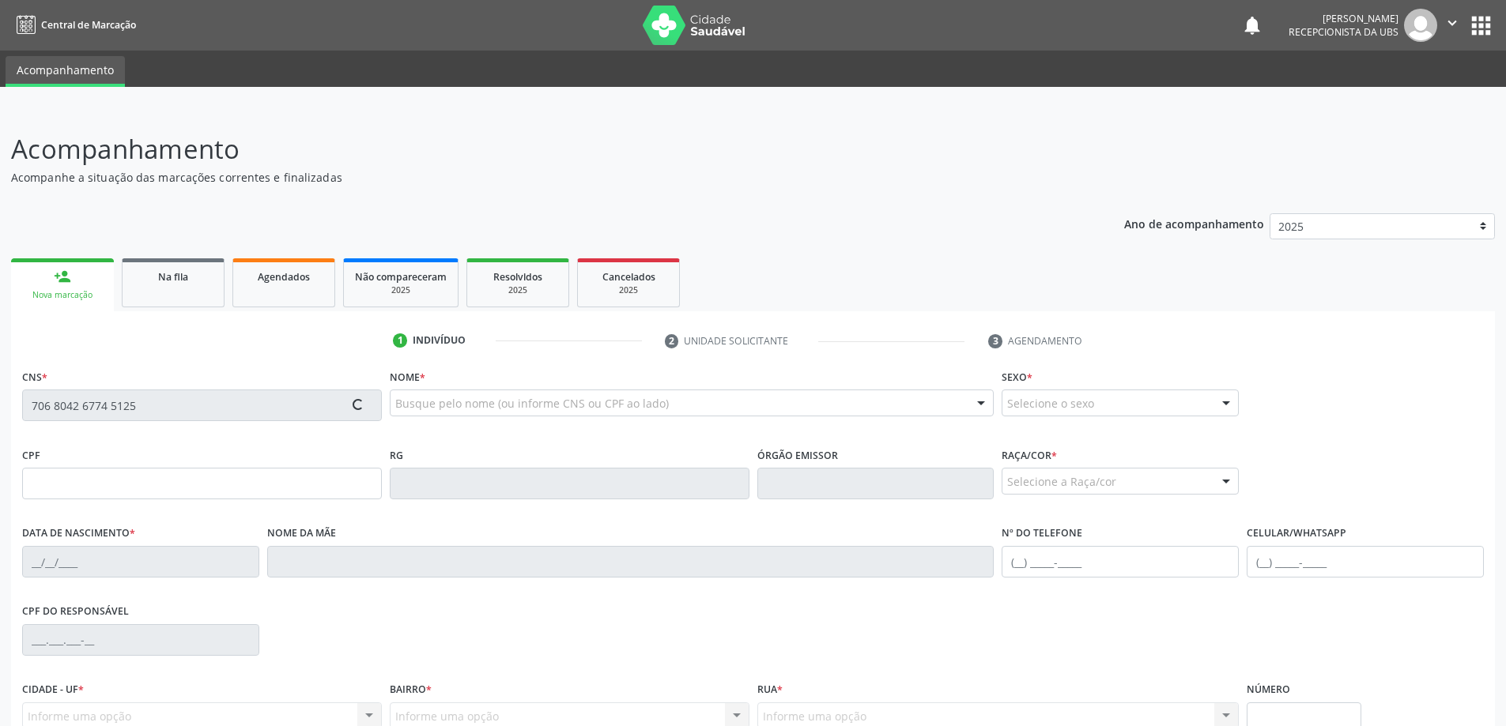
type input "149"
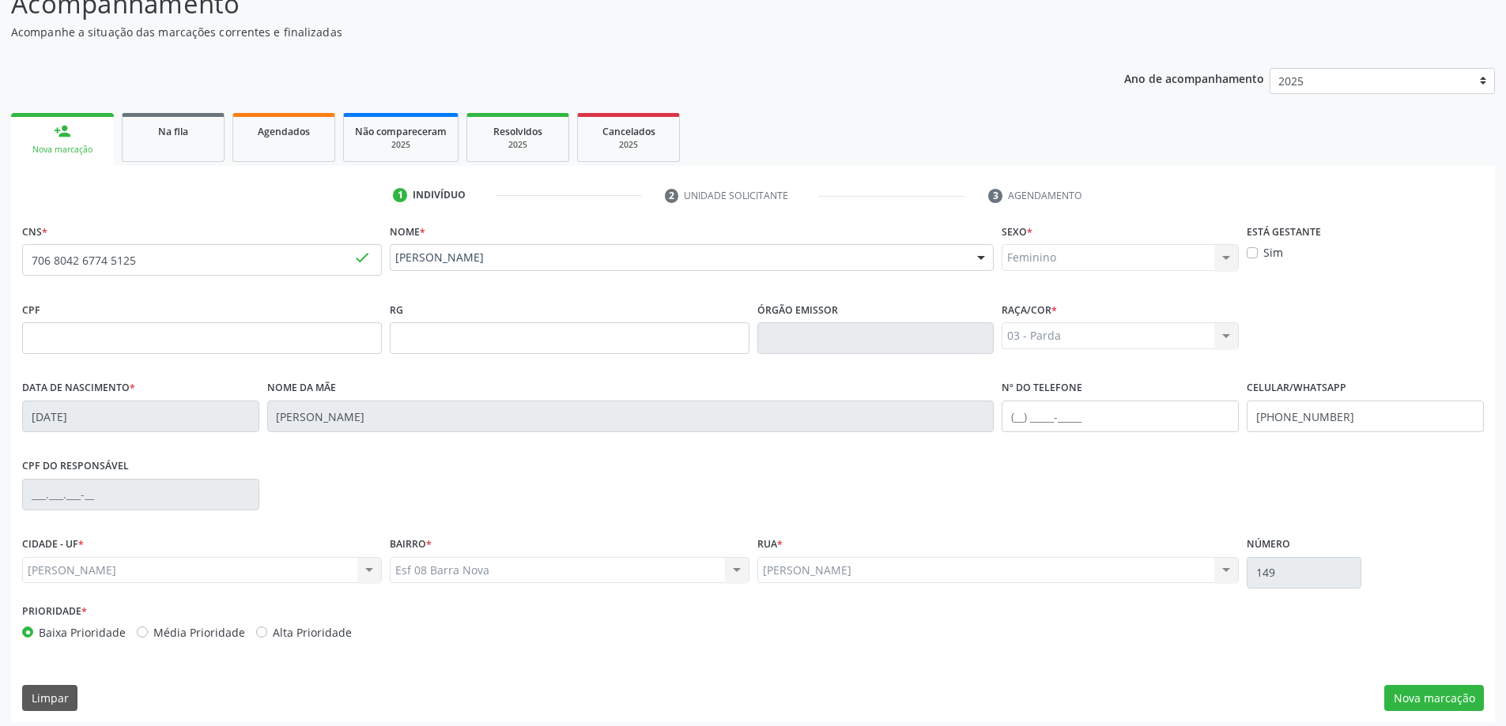
scroll to position [153, 0]
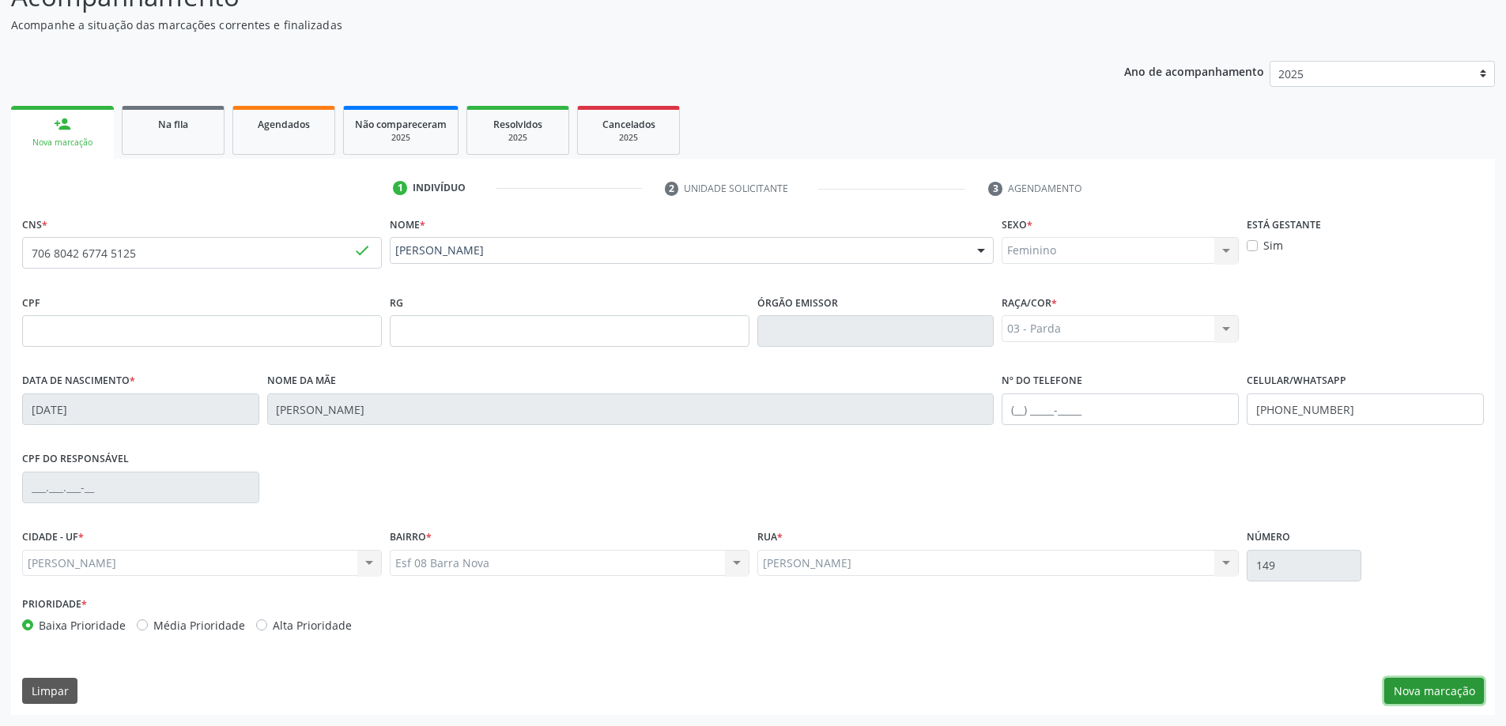
click at [1439, 690] on button "Nova marcação" at bounding box center [1434, 691] width 100 height 27
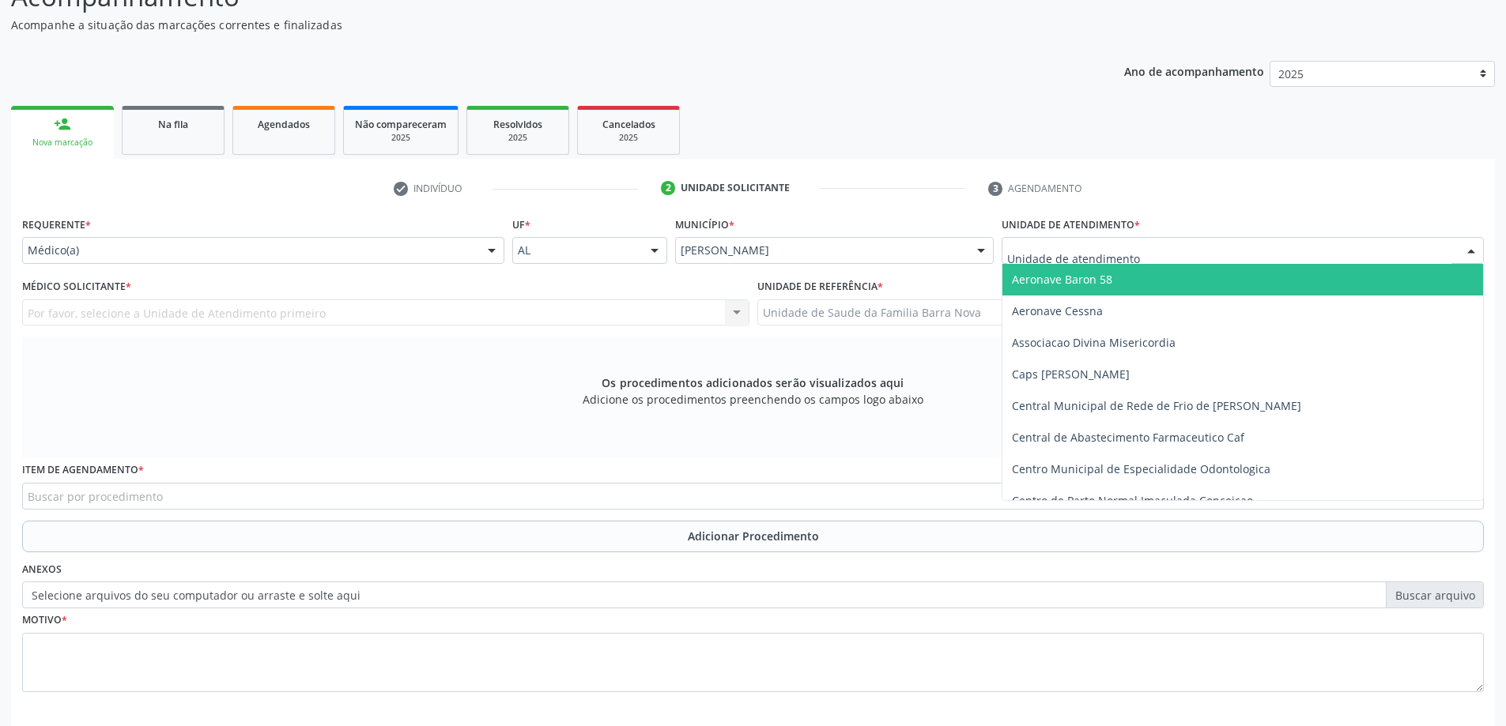
click at [1093, 260] on div at bounding box center [1242, 250] width 482 height 27
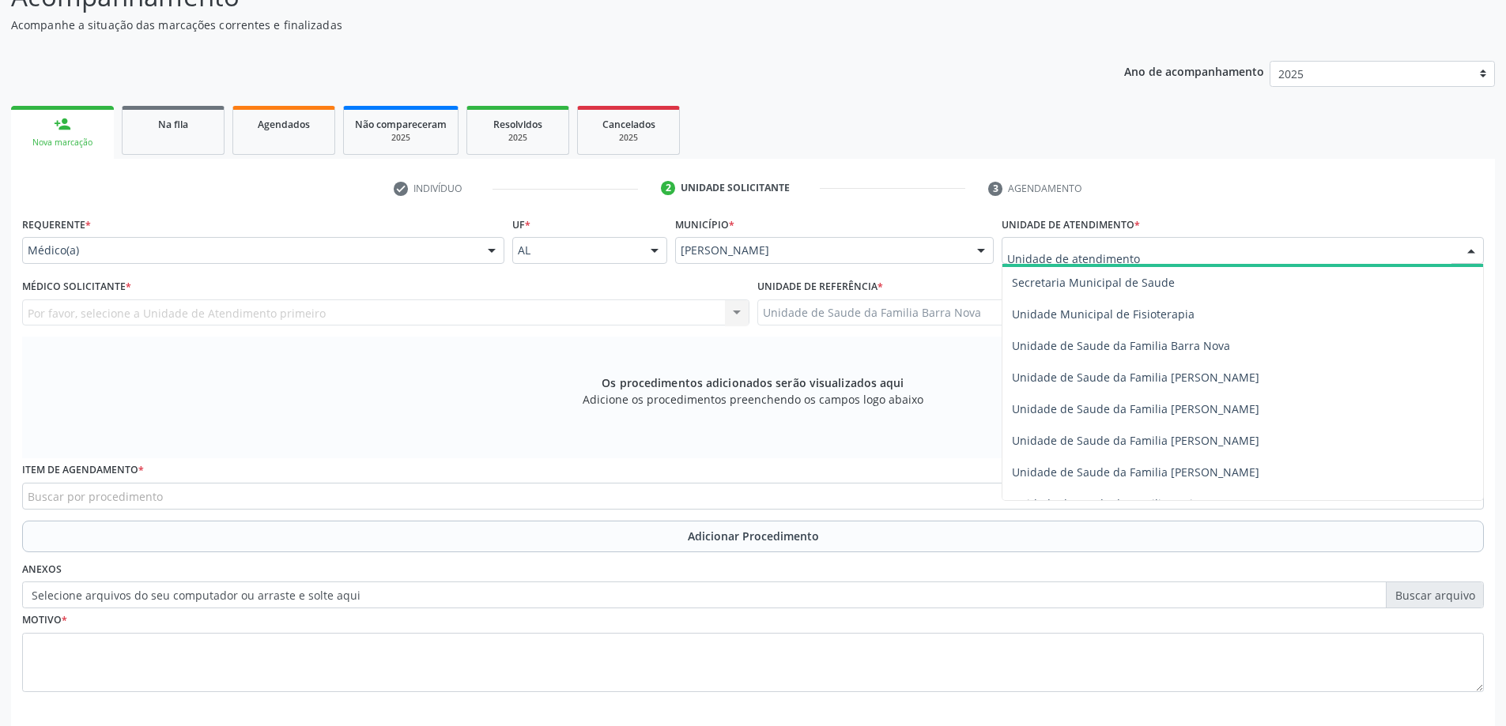
scroll to position [790, 0]
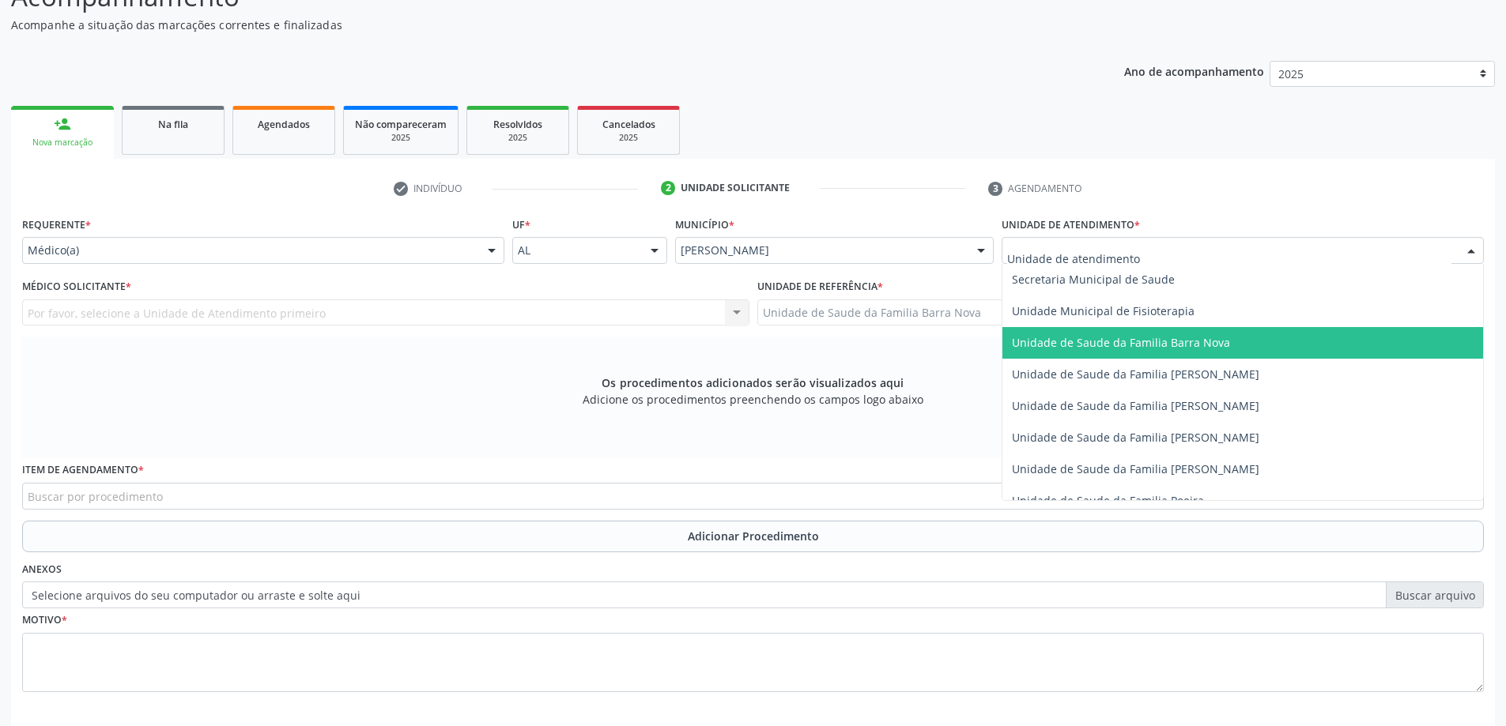
click at [1180, 347] on span "Unidade de Saude da Familia Barra Nova" at bounding box center [1121, 342] width 218 height 15
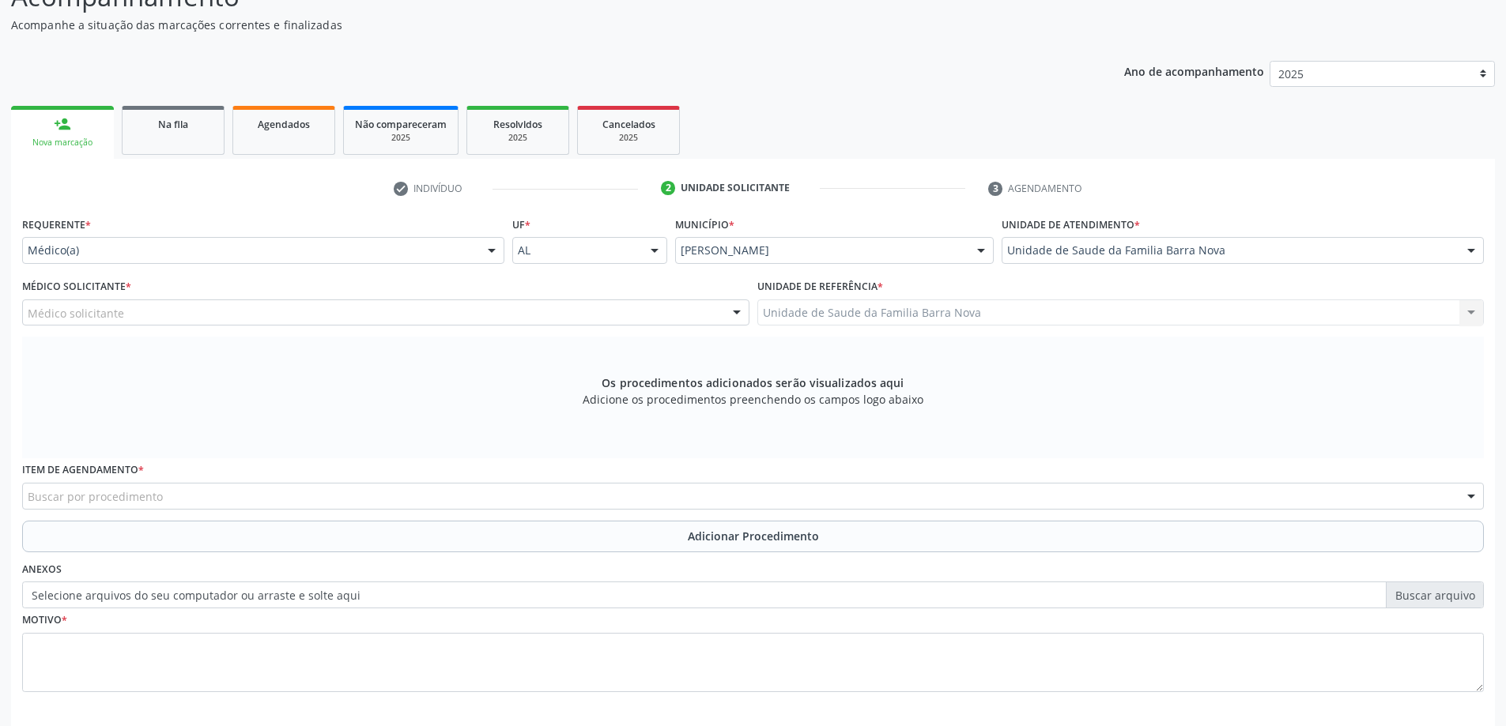
click at [339, 296] on div "Médico Solicitante * Médico solicitante [PERSON_NAME] [PERSON_NAME] [PERSON_NAM…" at bounding box center [385, 300] width 727 height 51
click at [327, 306] on div "Médico solicitante" at bounding box center [385, 313] width 727 height 27
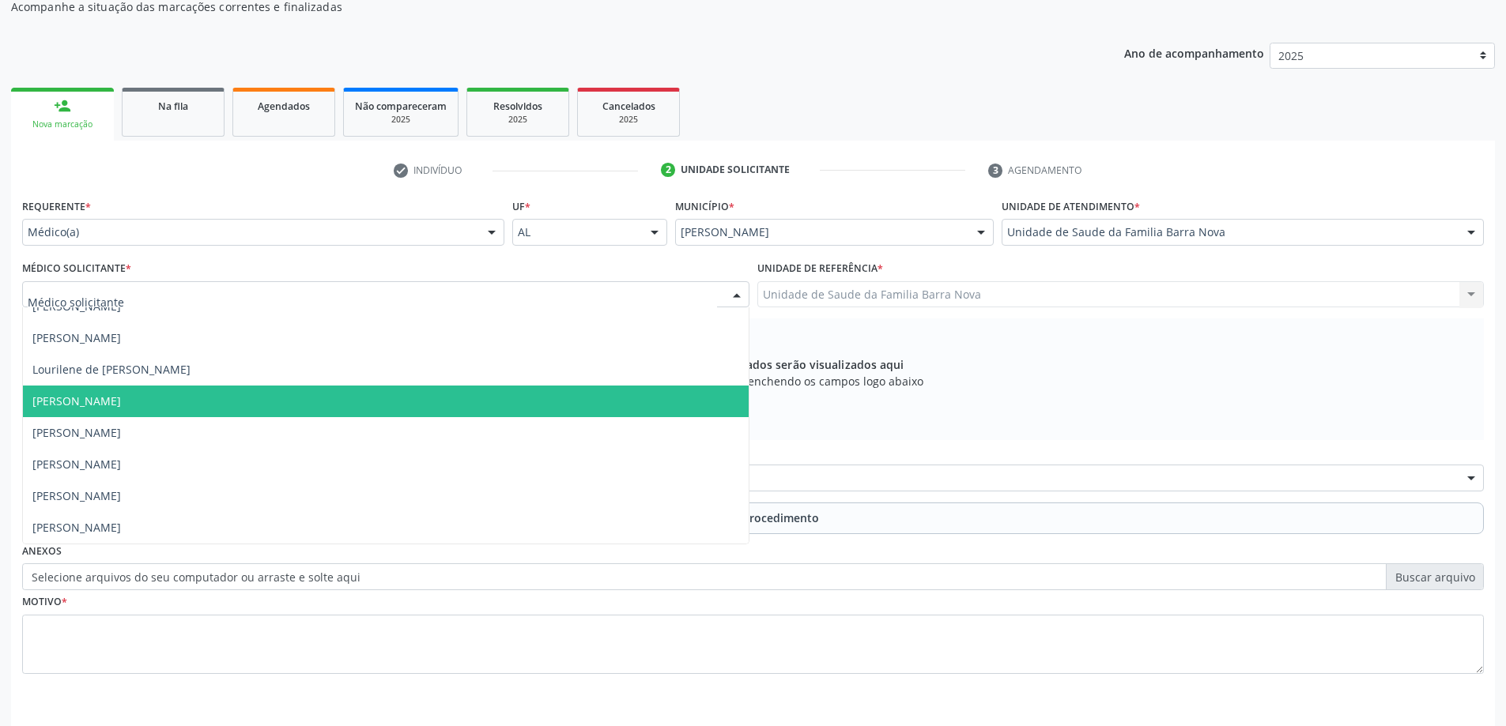
scroll to position [223, 0]
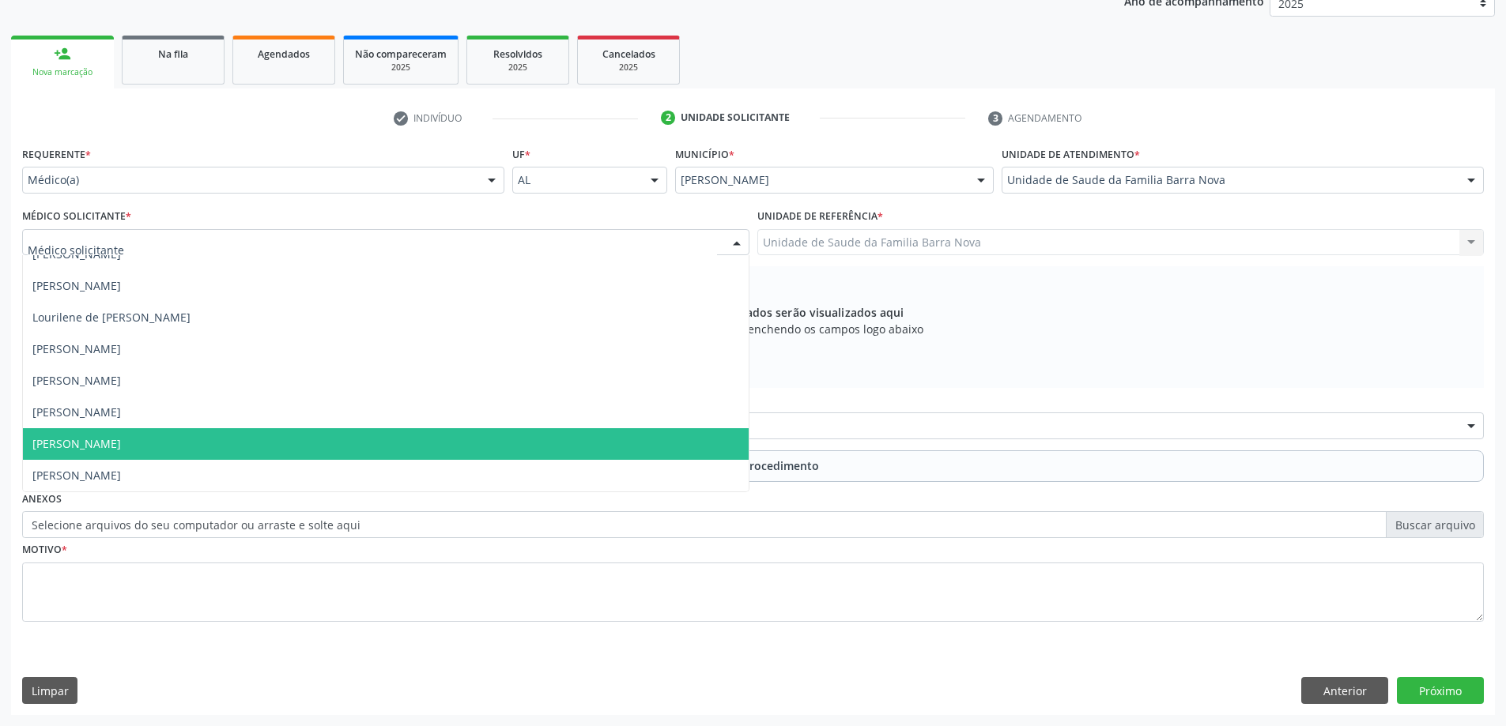
click at [349, 437] on span "[PERSON_NAME]" at bounding box center [386, 444] width 726 height 32
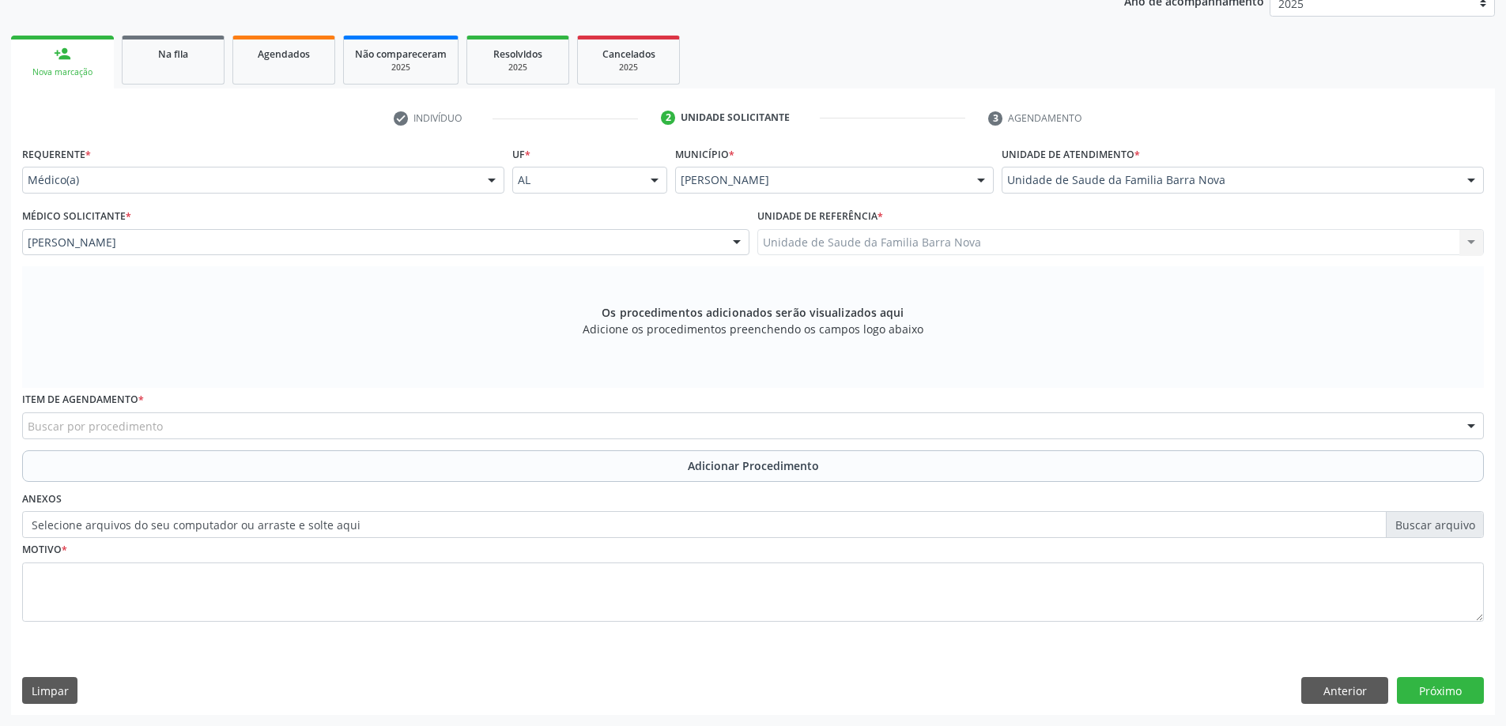
click at [422, 429] on div "Buscar por procedimento" at bounding box center [753, 426] width 1462 height 27
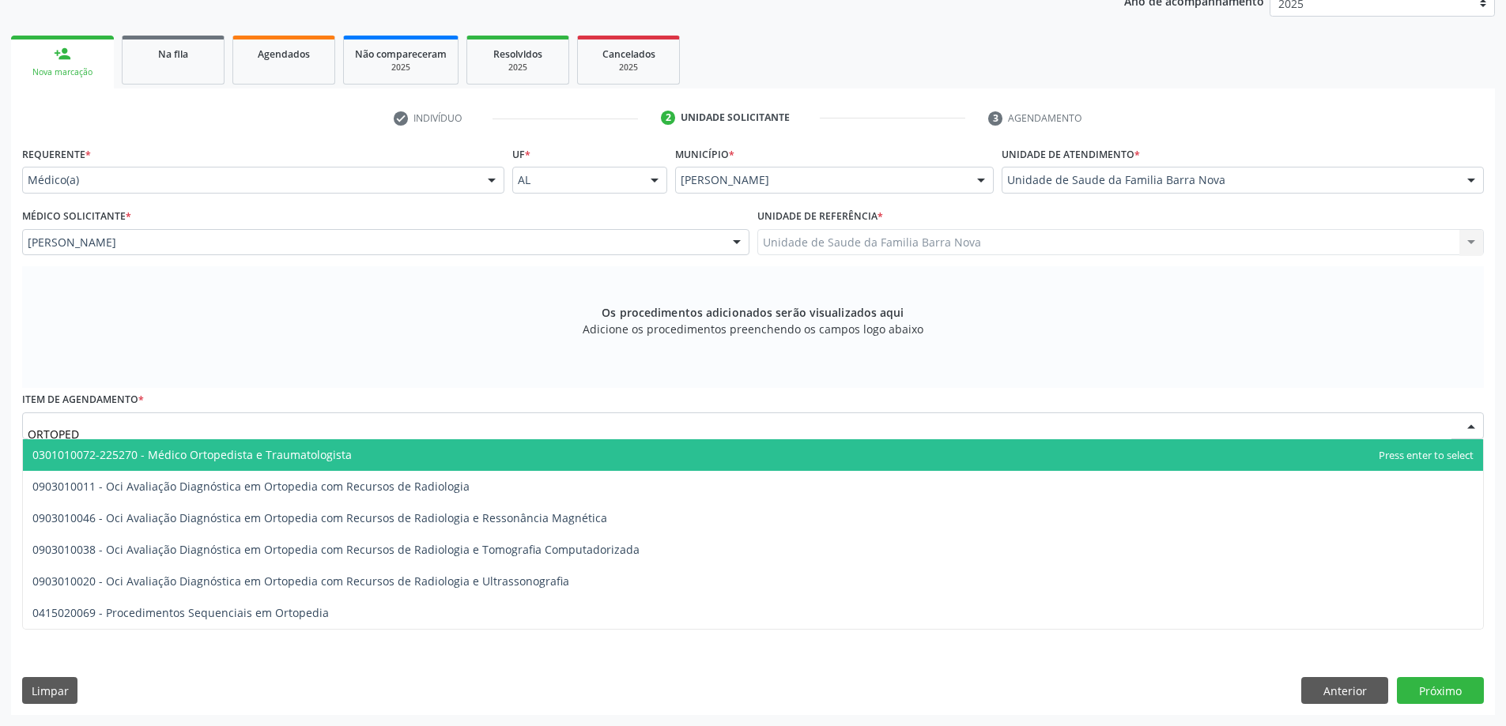
type input "ORTOPE"
click at [398, 455] on span "0301010072-225270 - Médico Ortopedista e Traumatologista" at bounding box center [753, 455] width 1460 height 32
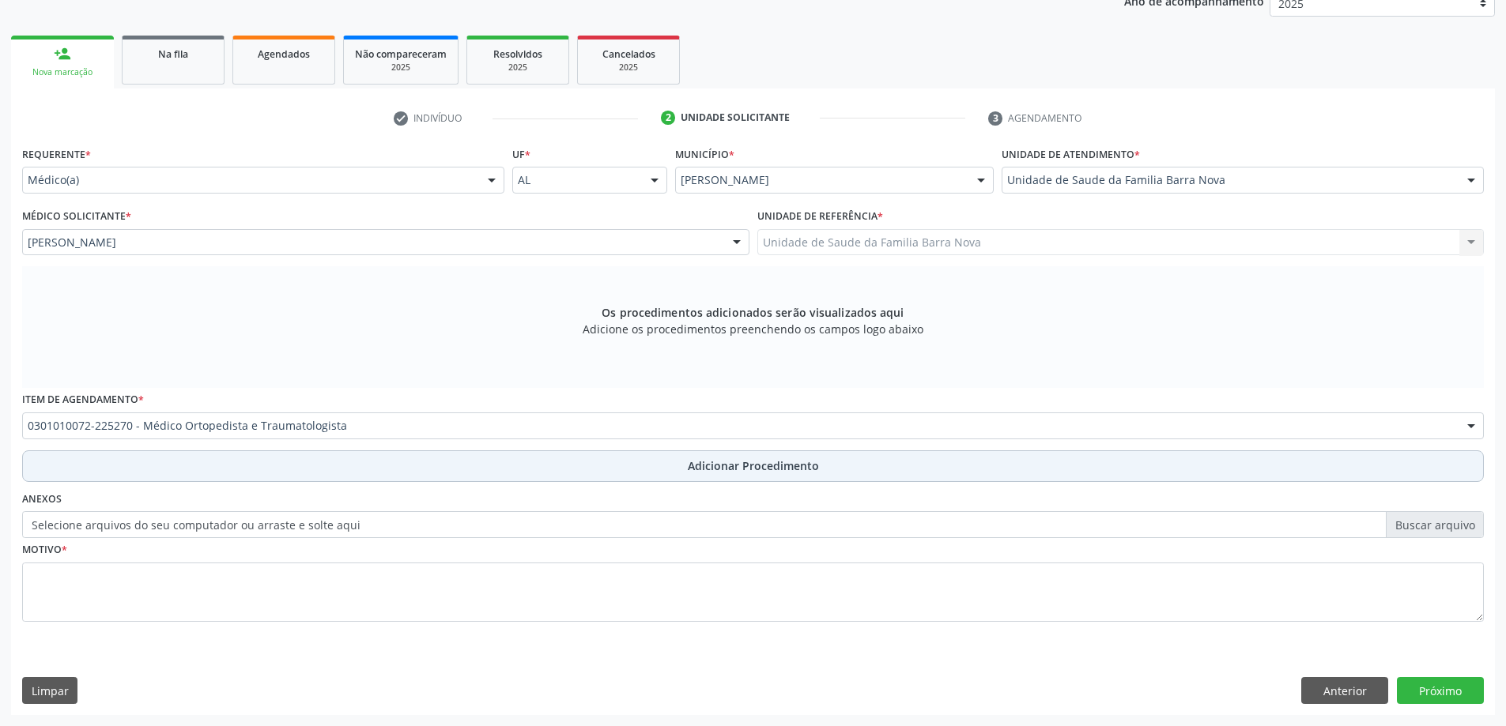
click at [673, 465] on button "Adicionar Procedimento" at bounding box center [753, 467] width 1462 height 32
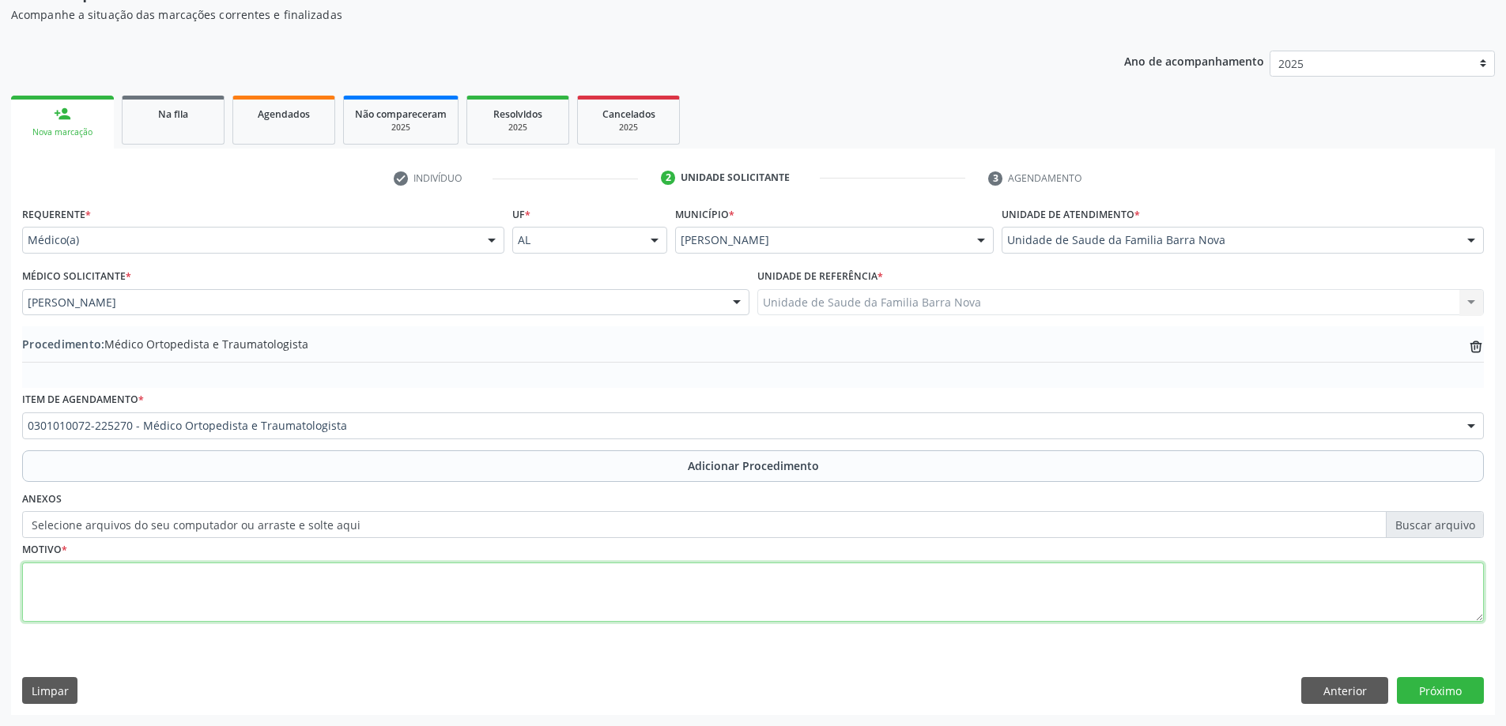
click at [127, 583] on textarea at bounding box center [753, 593] width 1462 height 60
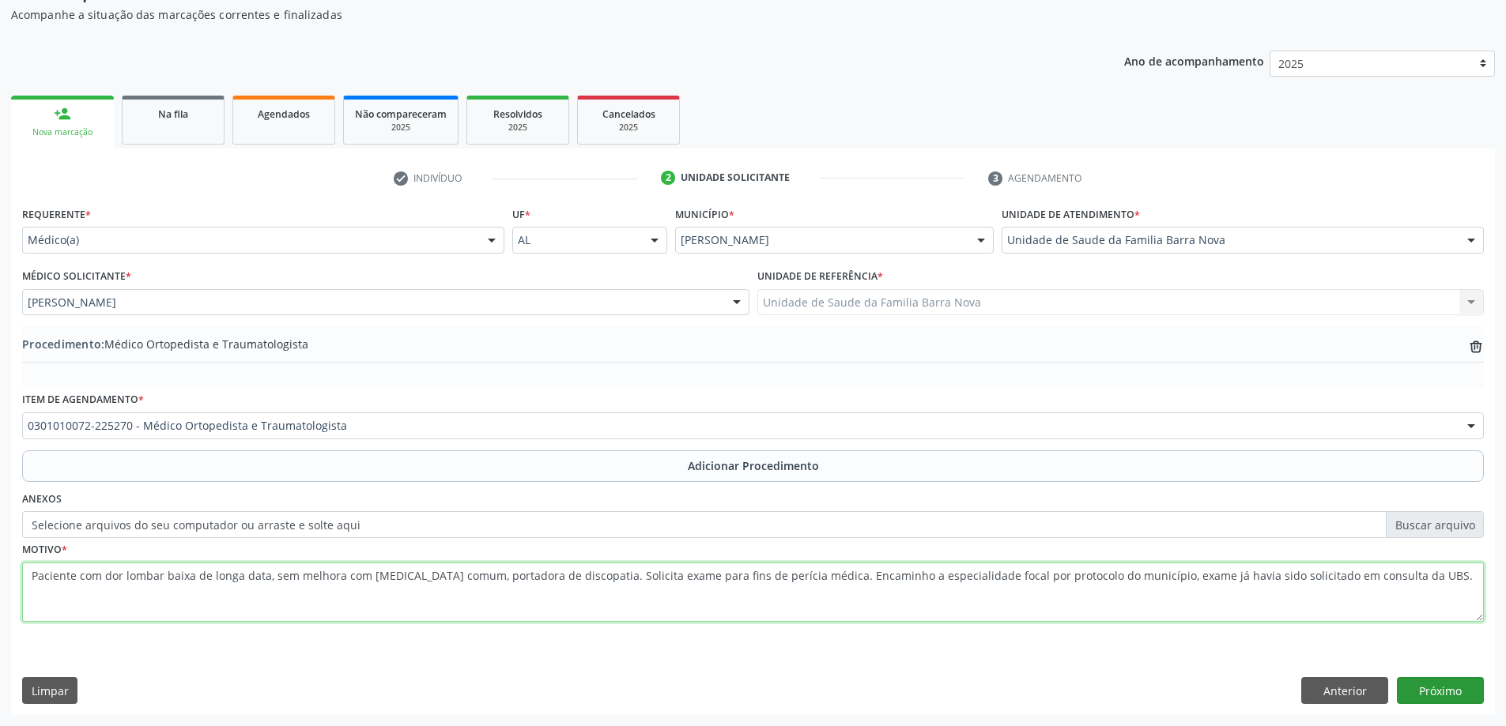
type textarea "Paciente com dor lombar baixa de longa data, sem melhora com [MEDICAL_DATA] com…"
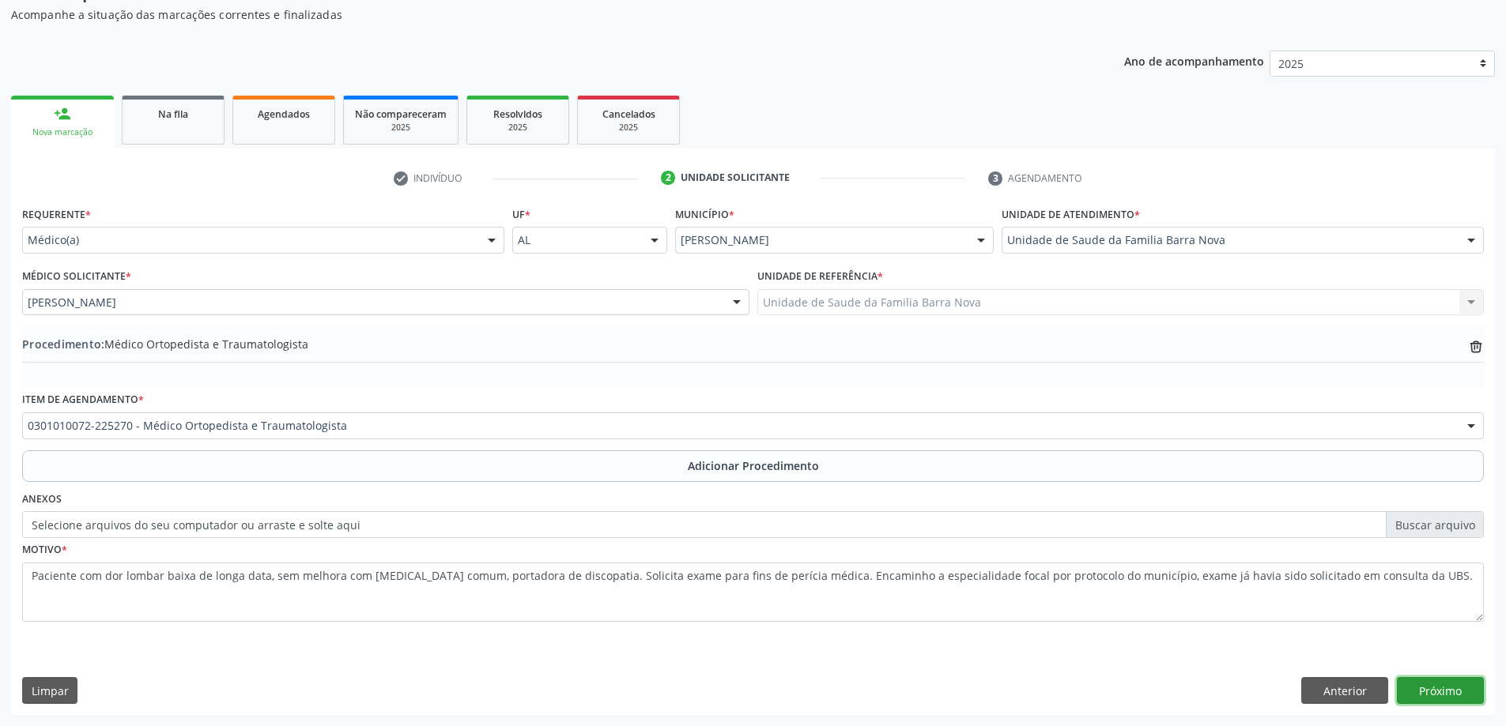
click at [1446, 685] on button "Próximo" at bounding box center [1440, 690] width 87 height 27
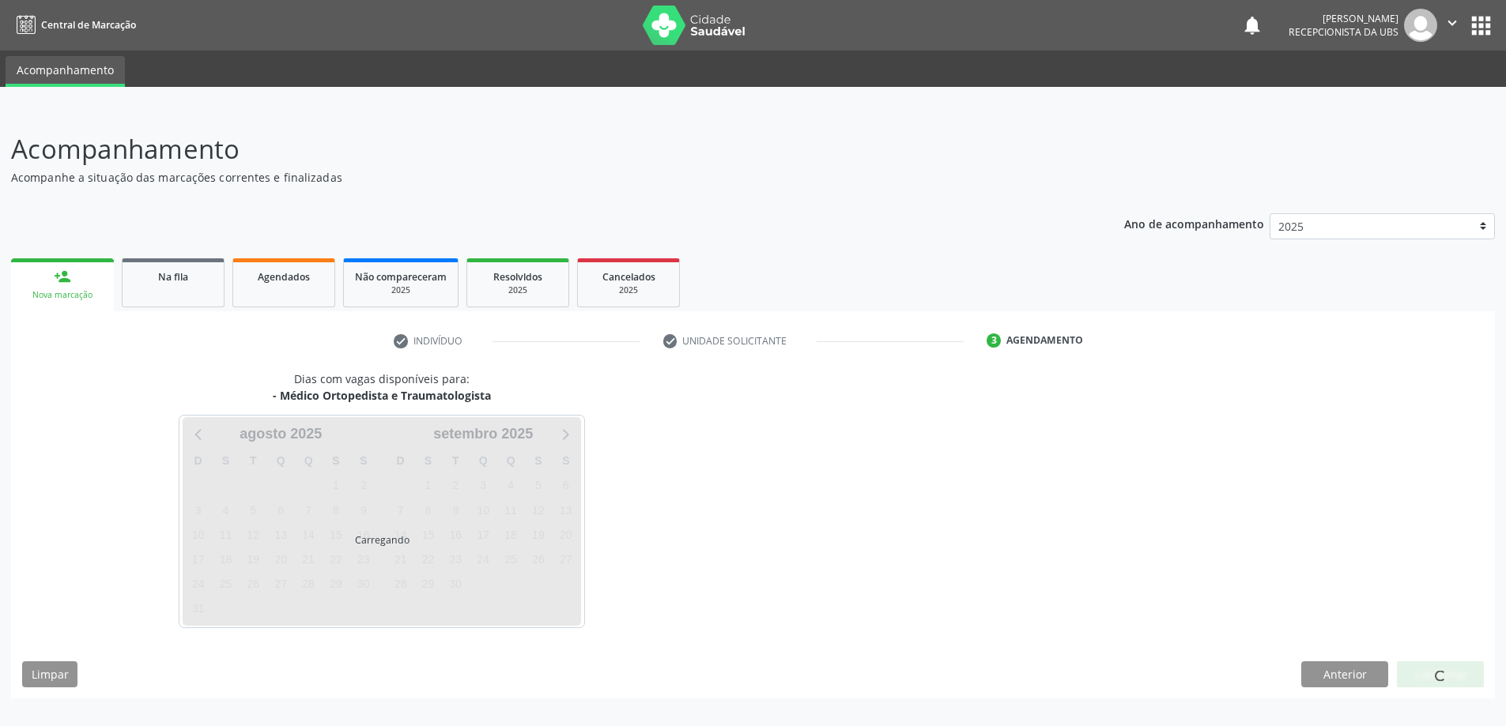
scroll to position [0, 0]
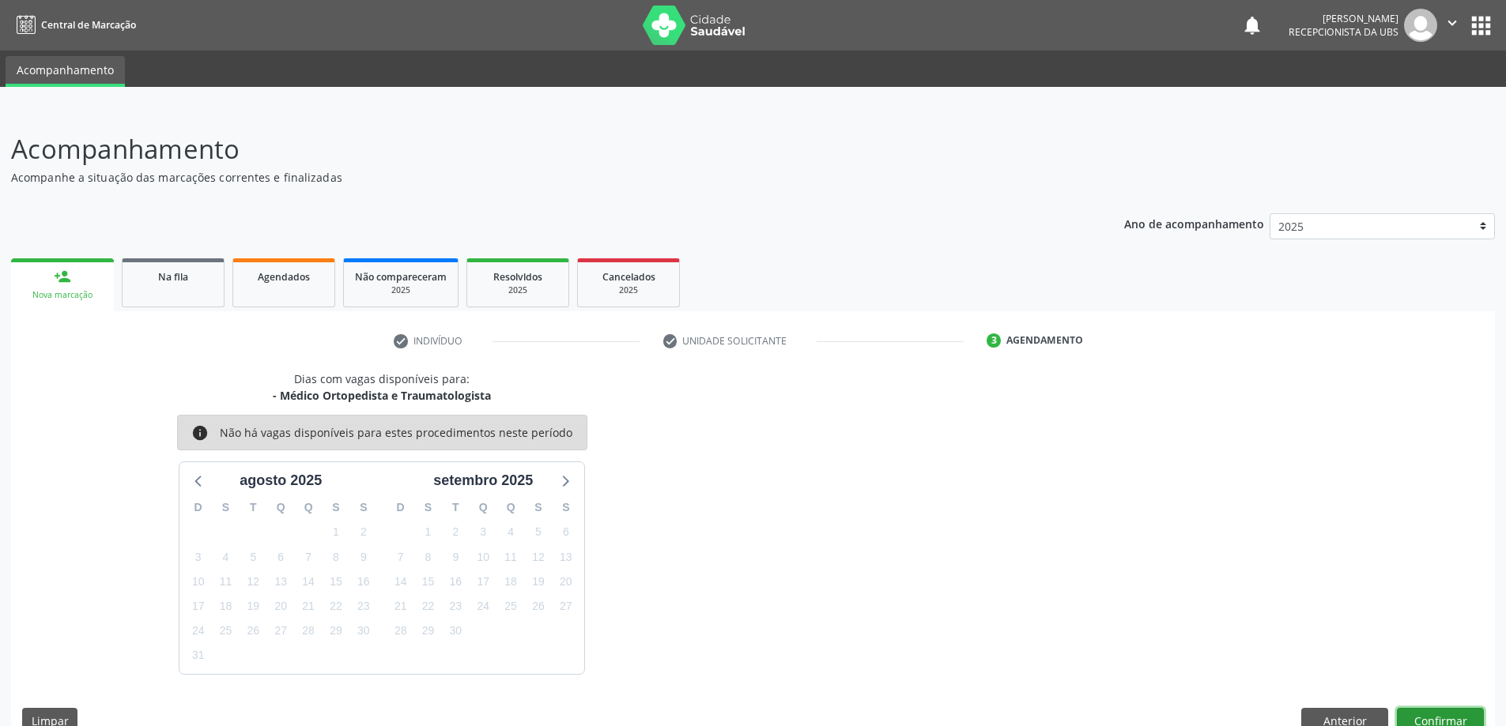
click at [1424, 714] on button "Confirmar" at bounding box center [1440, 721] width 87 height 27
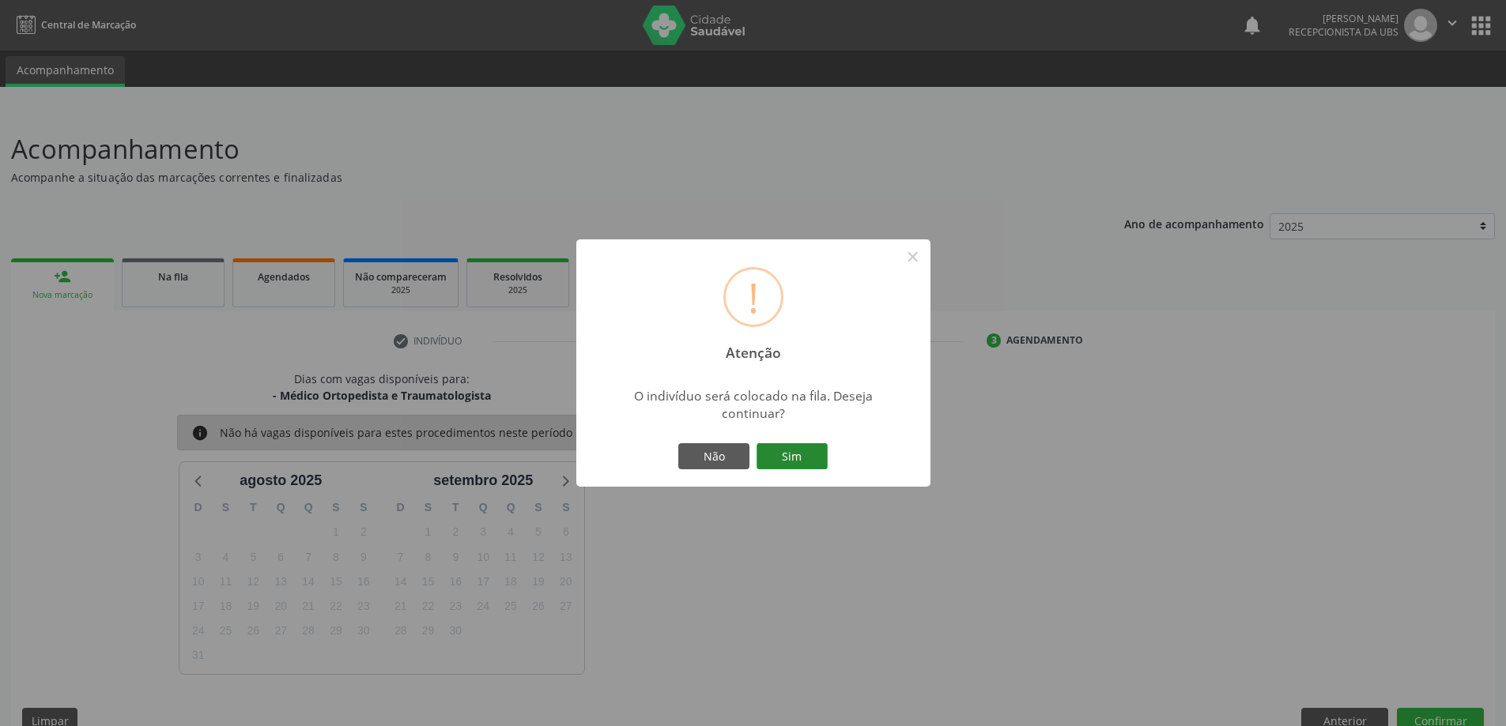
click at [797, 446] on button "Sim" at bounding box center [791, 456] width 71 height 27
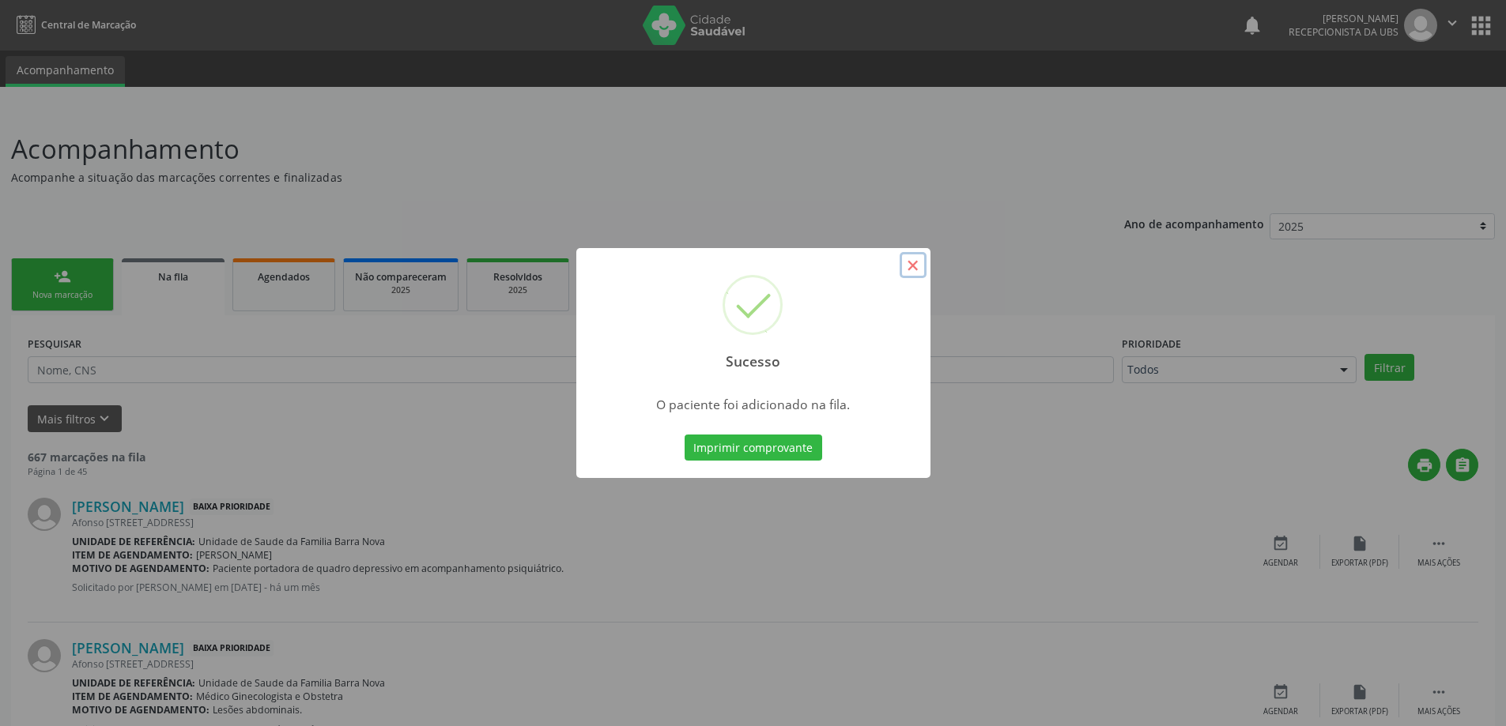
click at [913, 266] on button "×" at bounding box center [913, 265] width 27 height 27
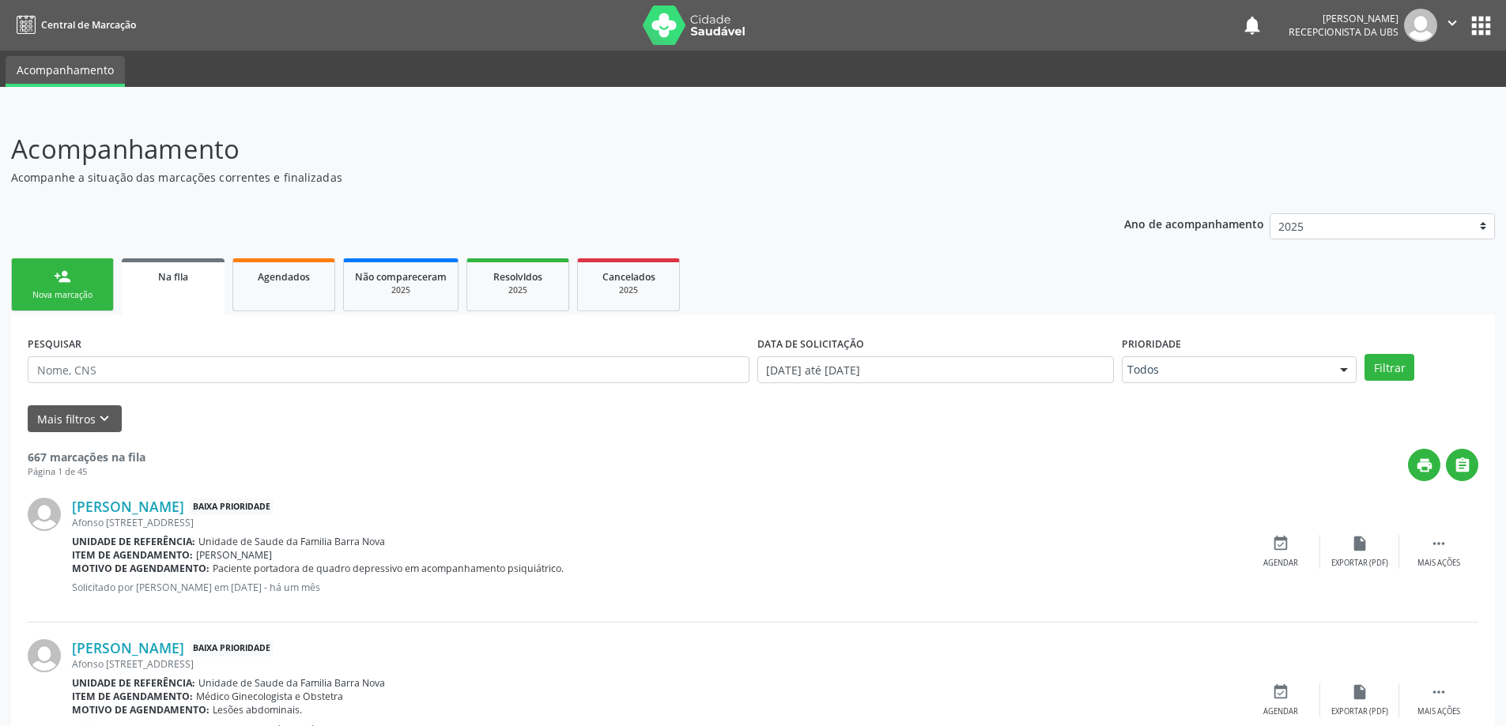
click at [56, 291] on div "Nova marcação" at bounding box center [62, 295] width 79 height 12
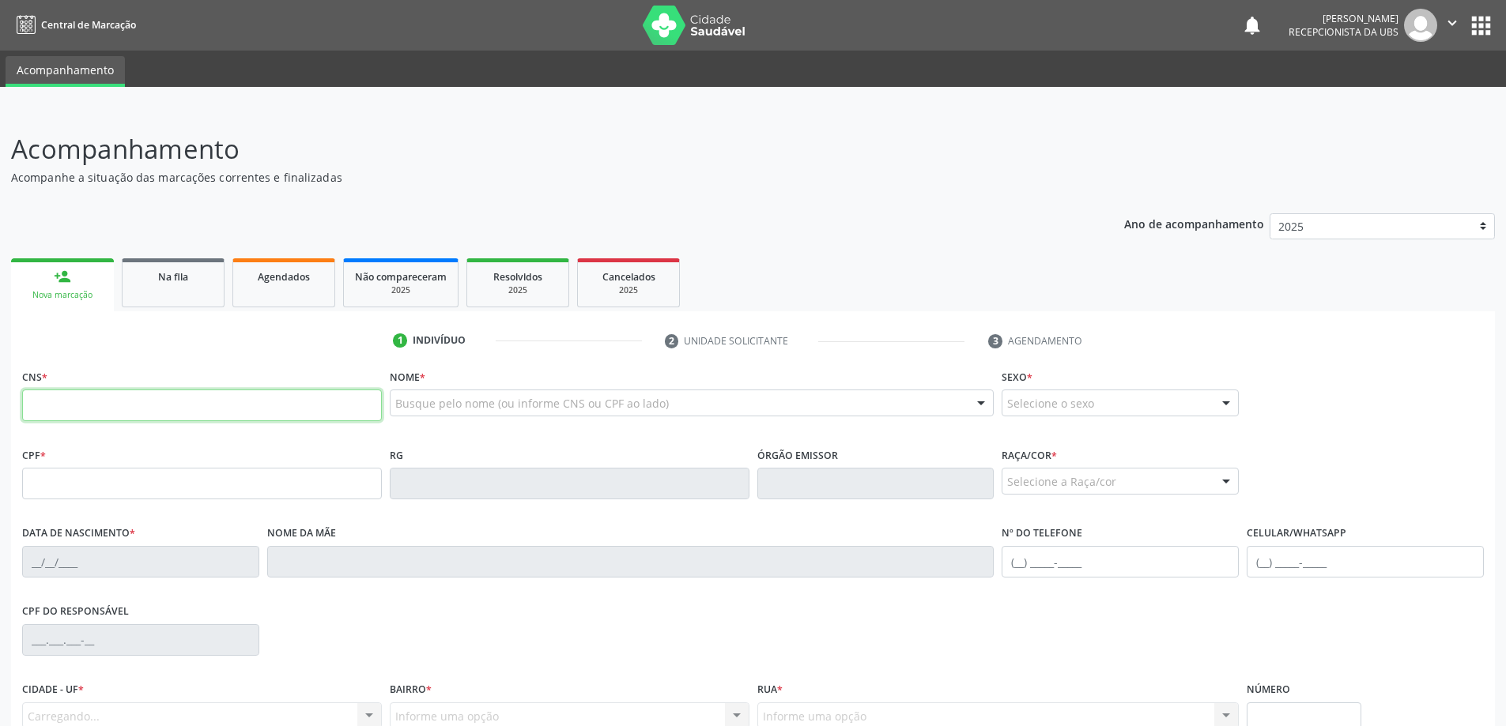
click at [208, 417] on input "text" at bounding box center [202, 406] width 360 height 32
type input "705 0002 7774 0555"
type input "[DATE]"
type input "[PERSON_NAME]"
type input "[PHONE_NUMBER]"
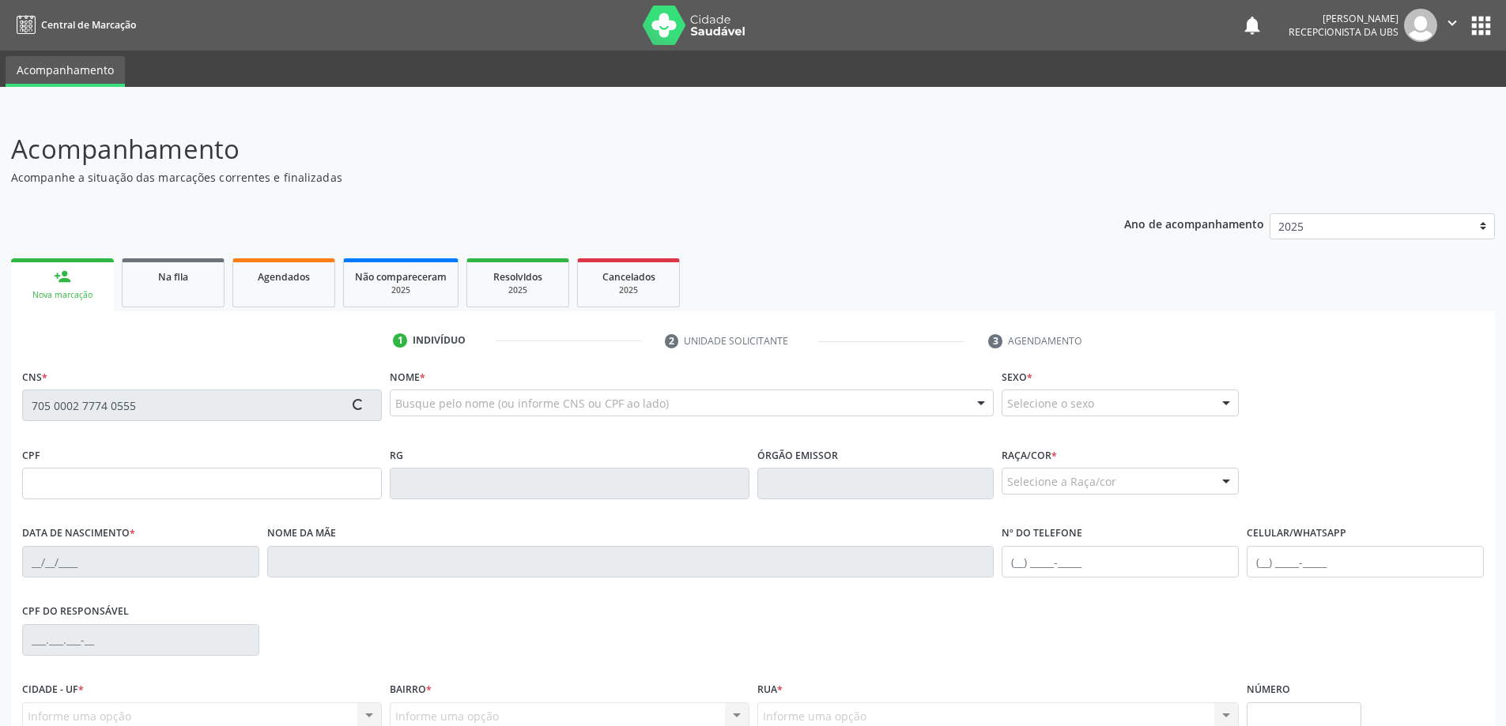
type input "S/N"
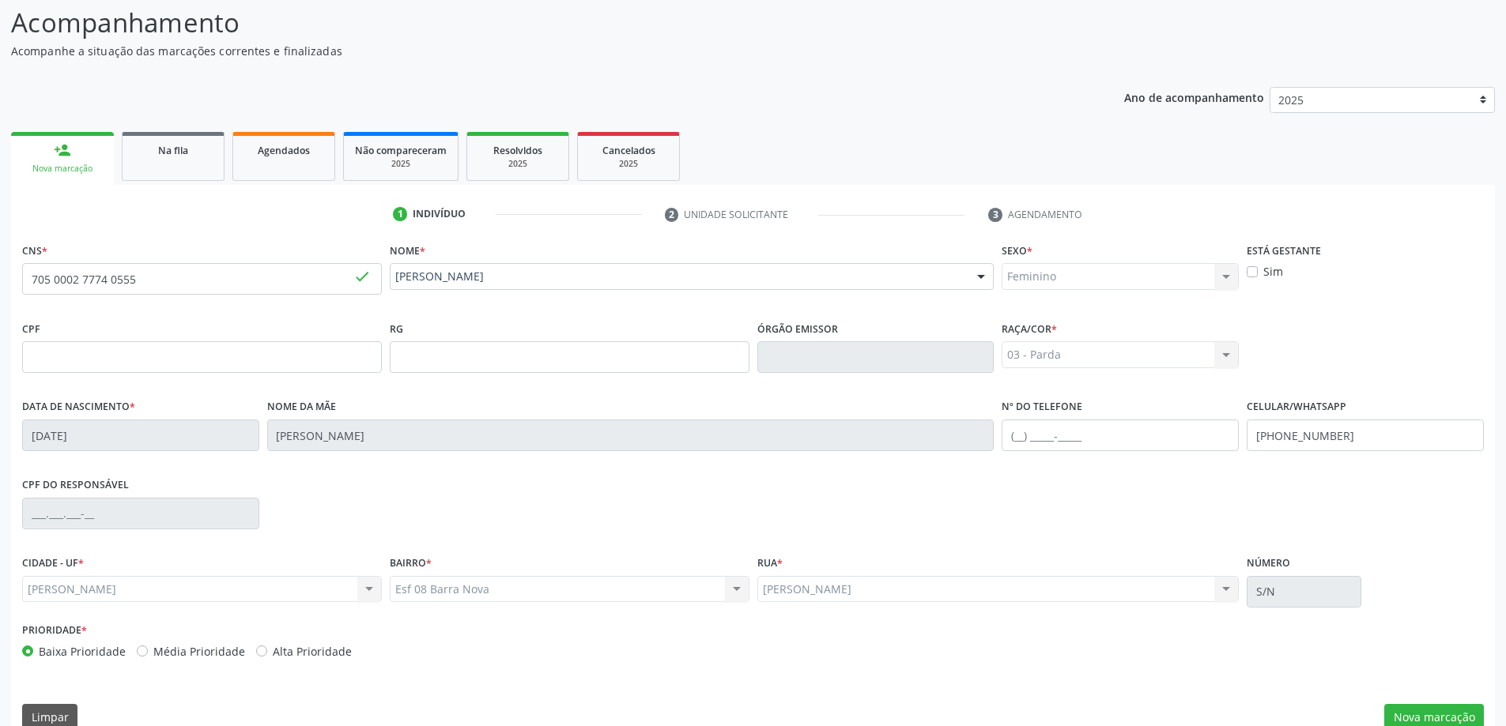
scroll to position [153, 0]
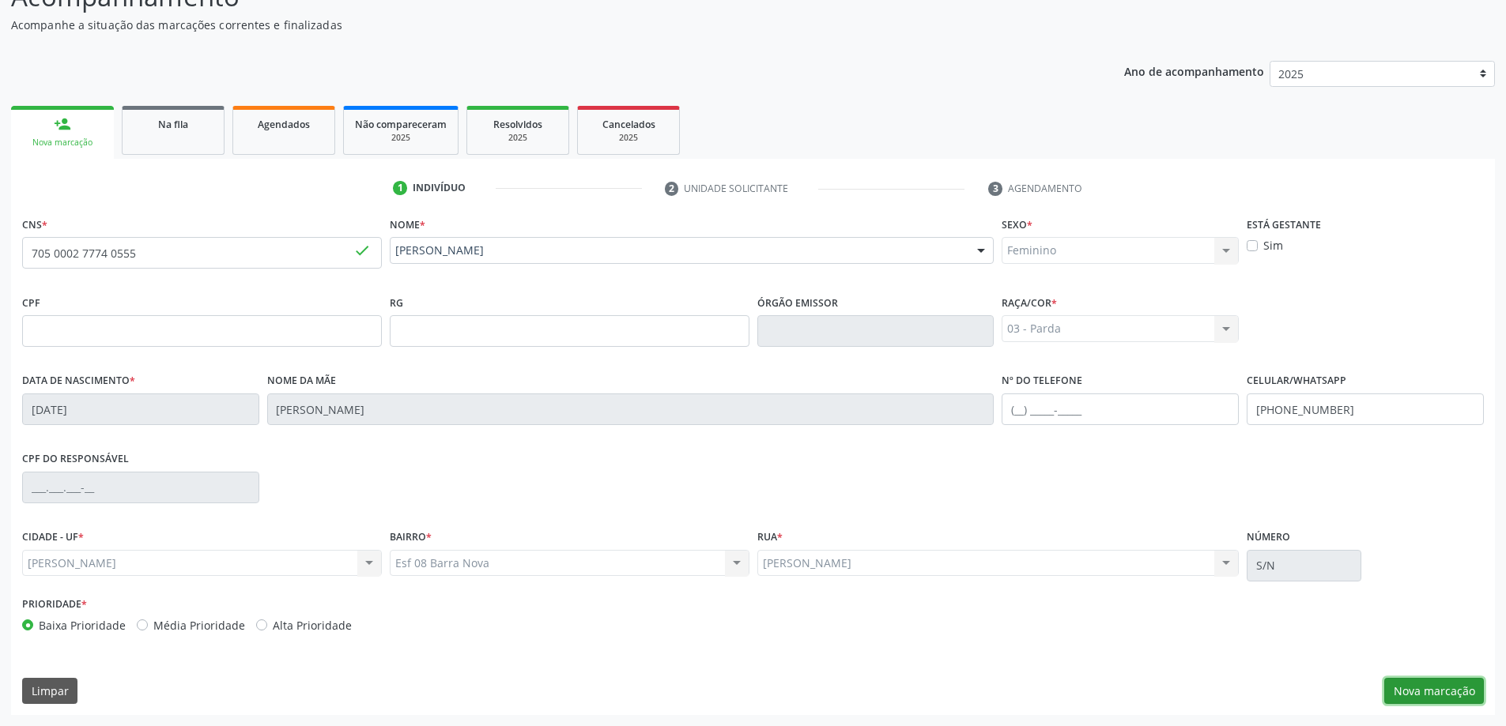
click at [1428, 691] on button "Nova marcação" at bounding box center [1434, 691] width 100 height 27
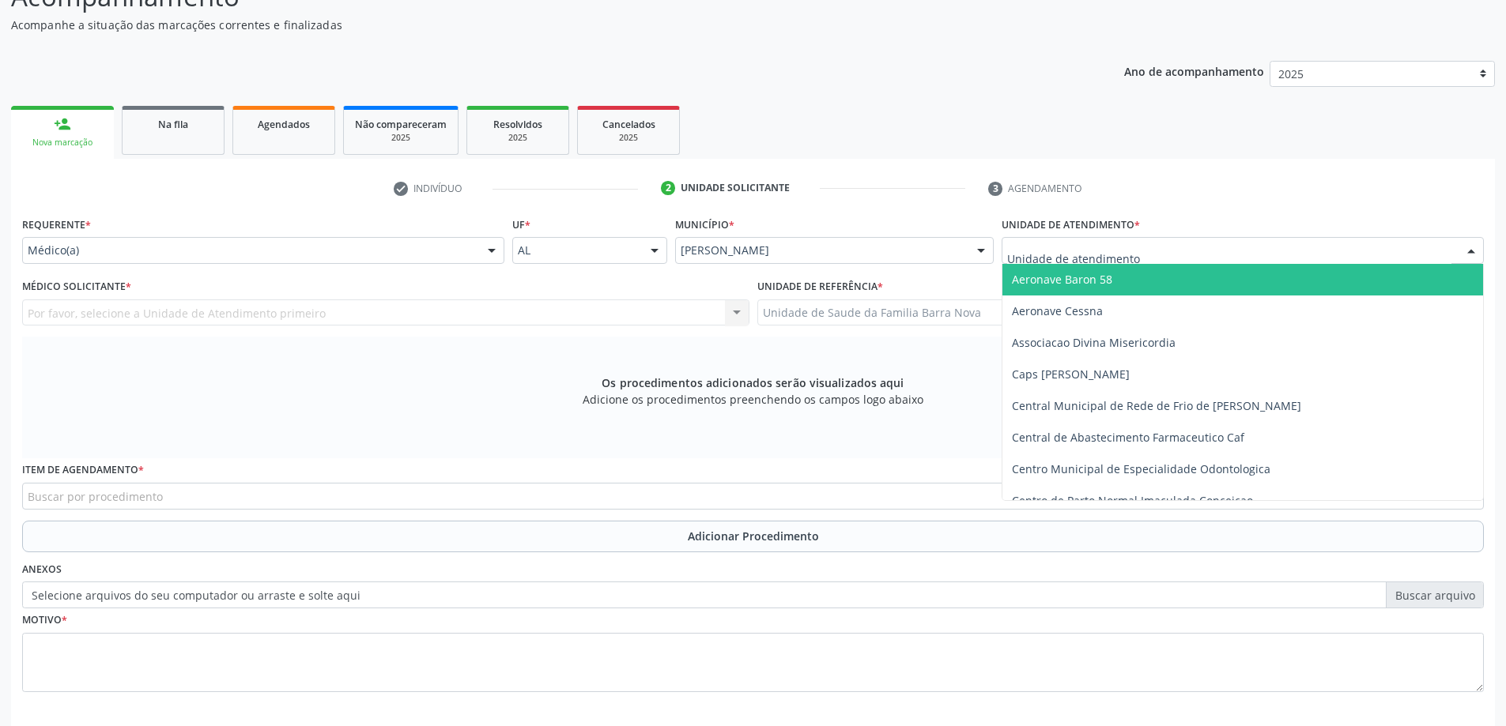
drag, startPoint x: 1139, startPoint y: 243, endPoint x: 1147, endPoint y: 258, distance: 16.3
click at [1139, 244] on div at bounding box center [1242, 250] width 482 height 27
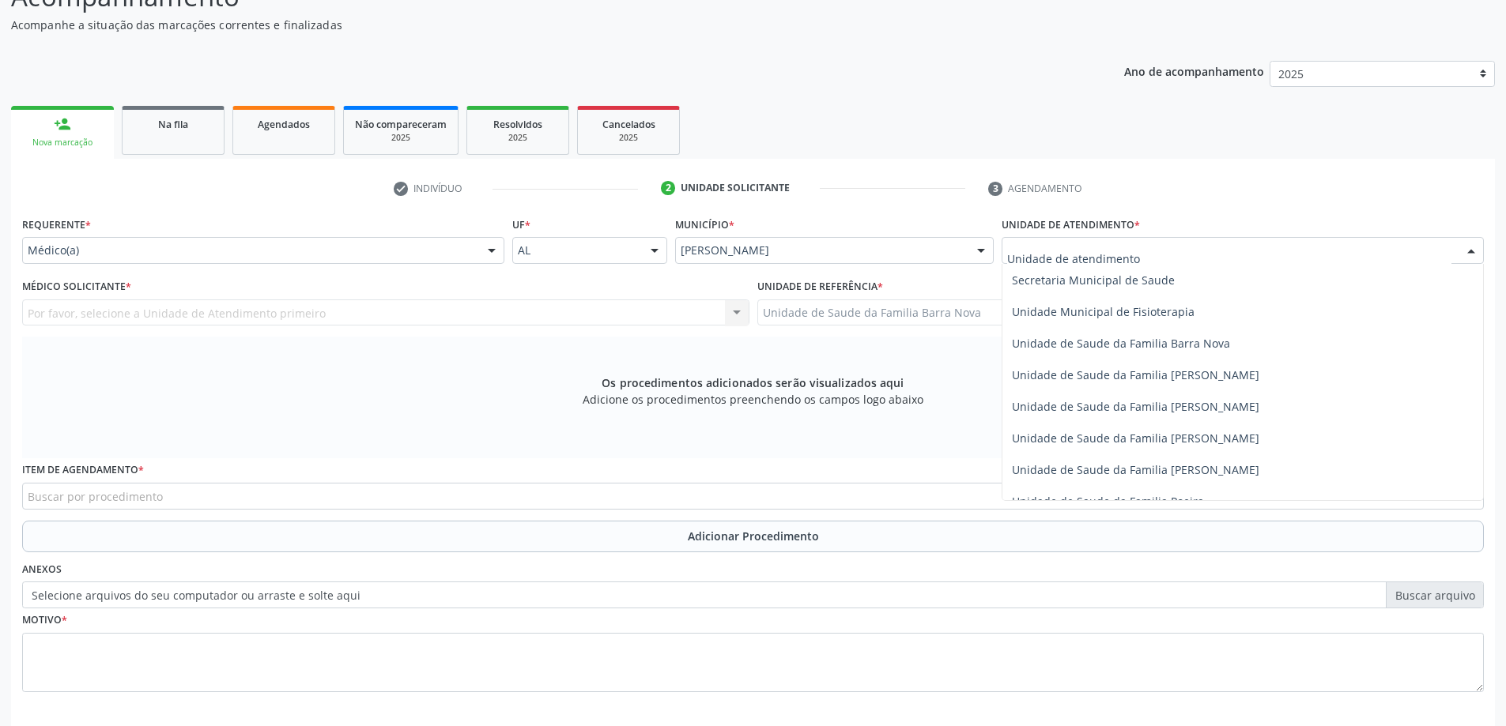
scroll to position [790, 0]
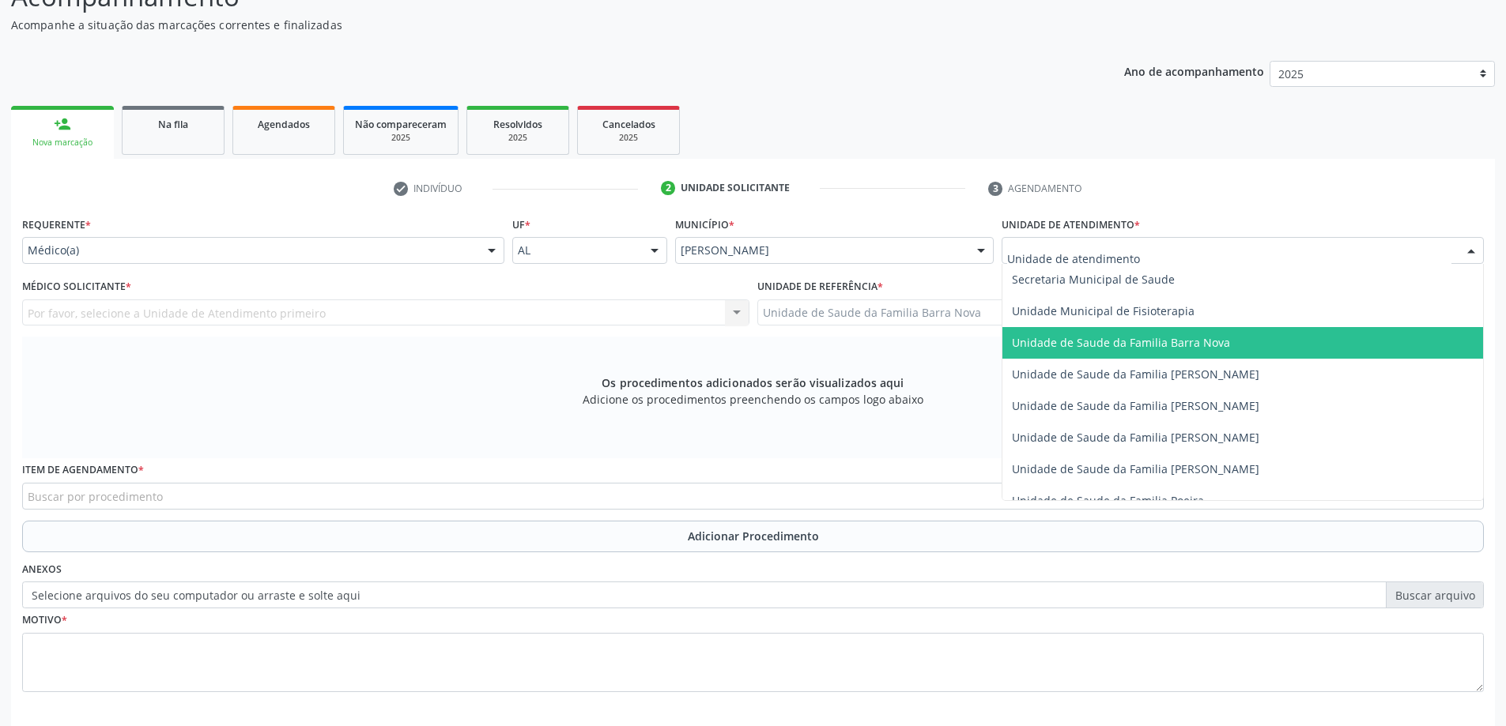
click at [1190, 342] on span "Unidade de Saude da Familia Barra Nova" at bounding box center [1121, 342] width 218 height 15
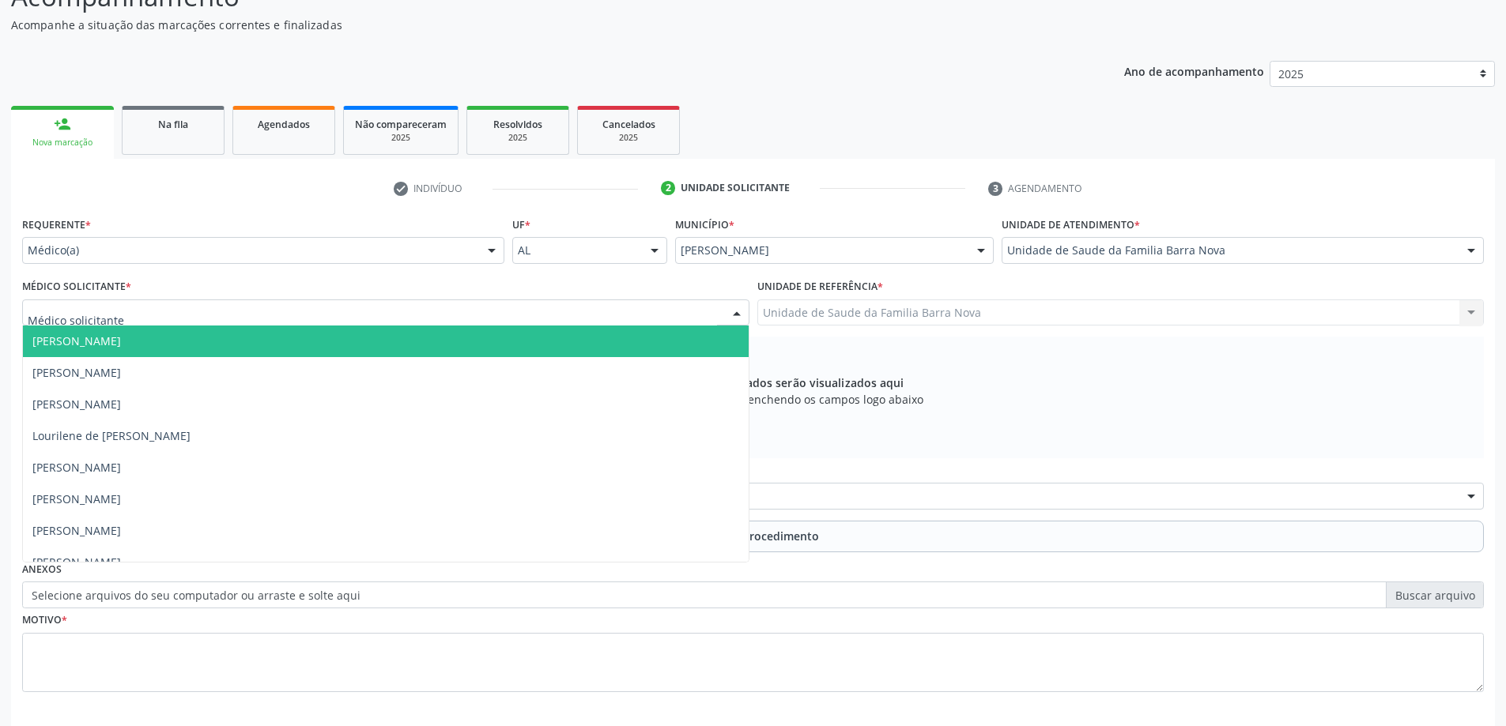
click at [192, 308] on div at bounding box center [385, 313] width 727 height 27
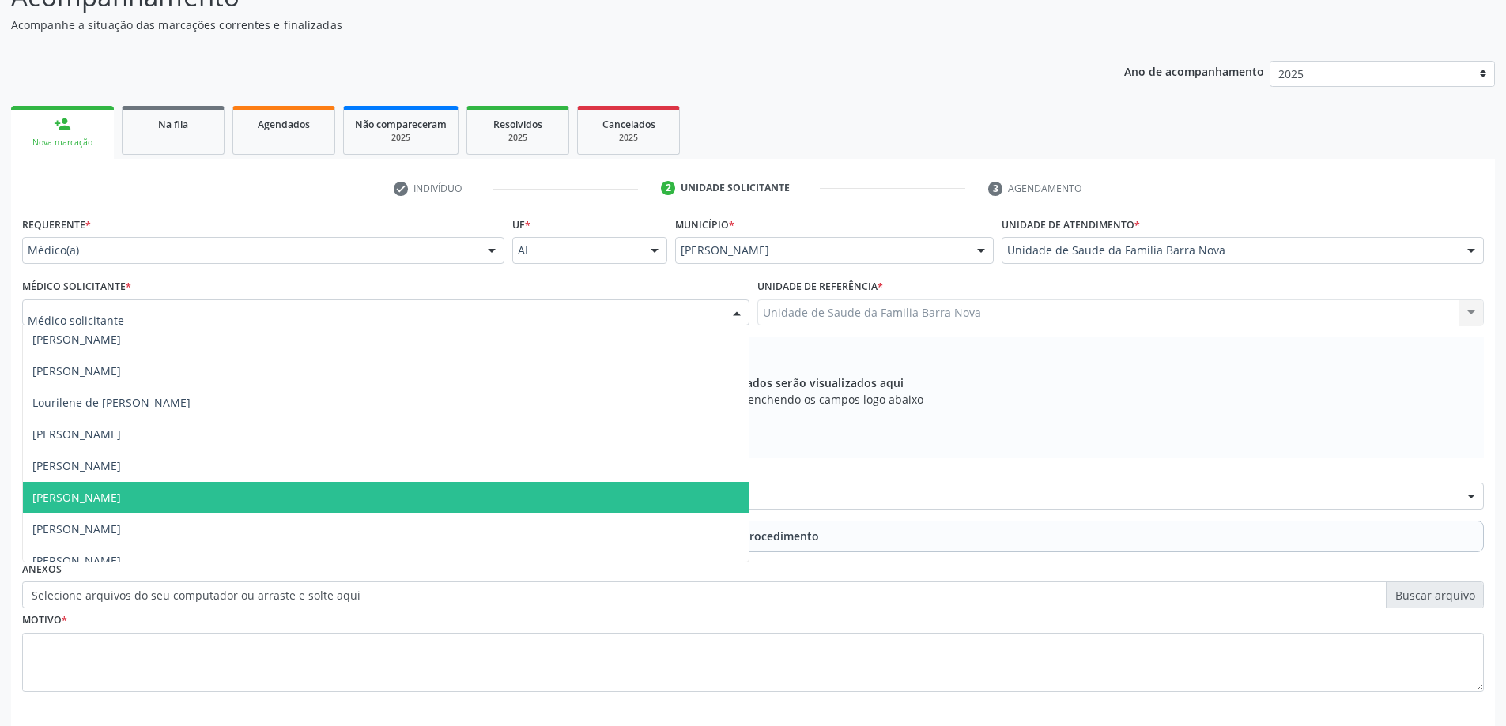
scroll to position [48, 0]
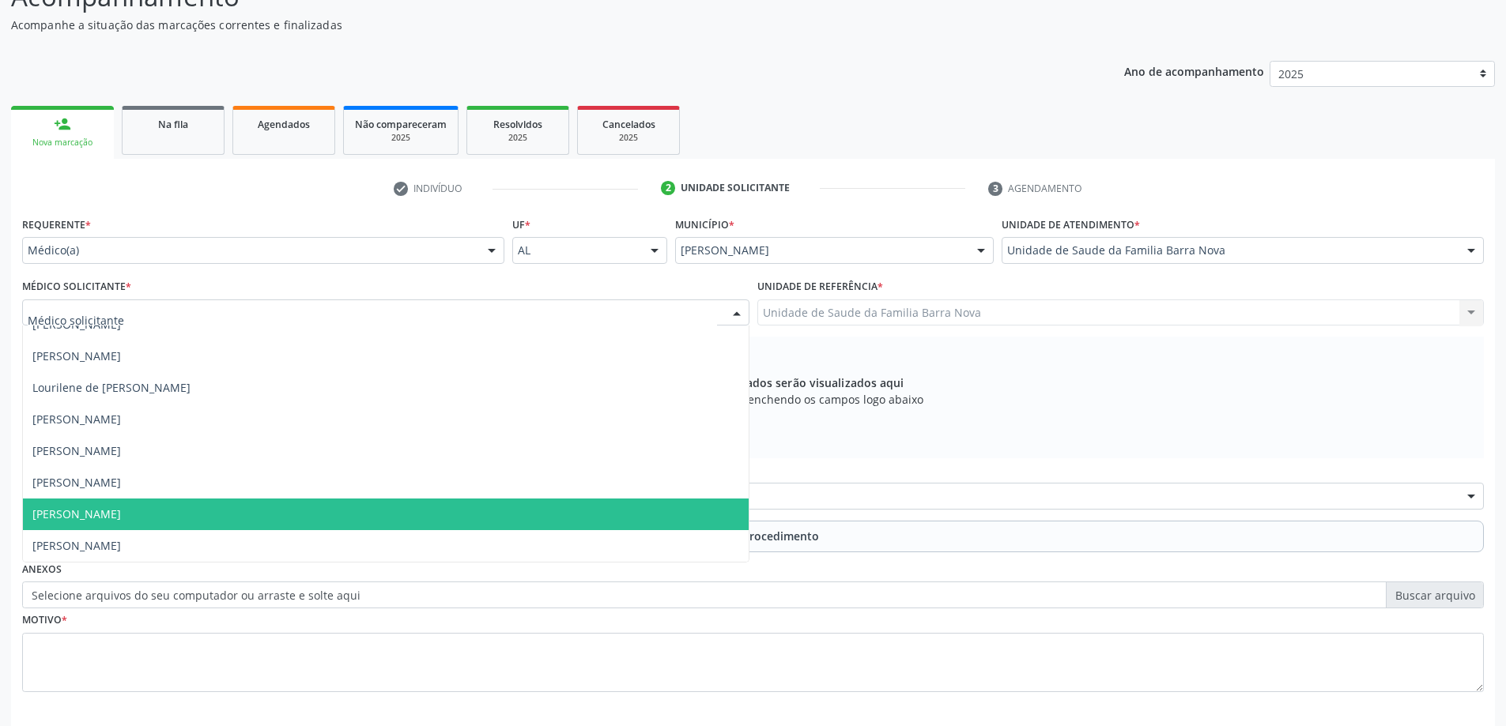
click at [169, 523] on span "[PERSON_NAME]" at bounding box center [386, 515] width 726 height 32
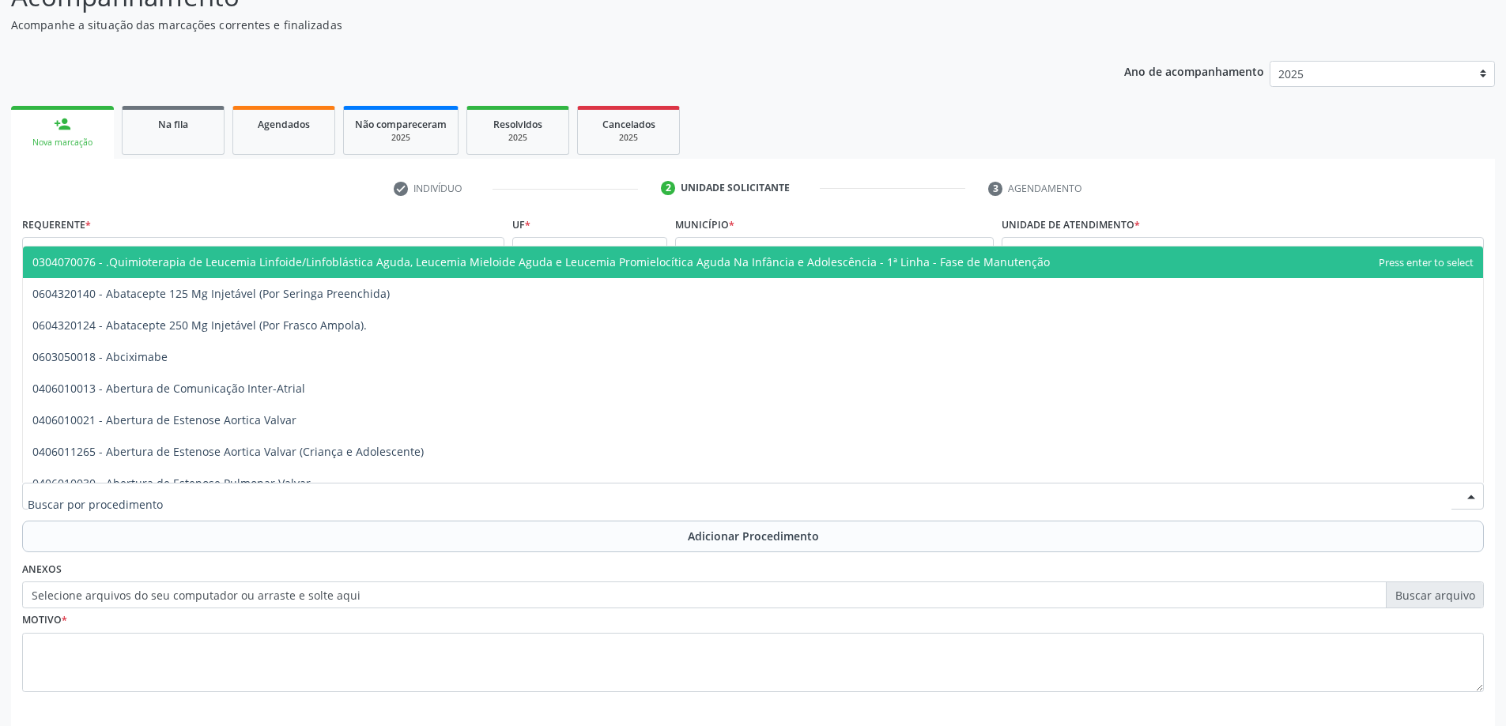
click at [262, 494] on div at bounding box center [753, 496] width 1462 height 27
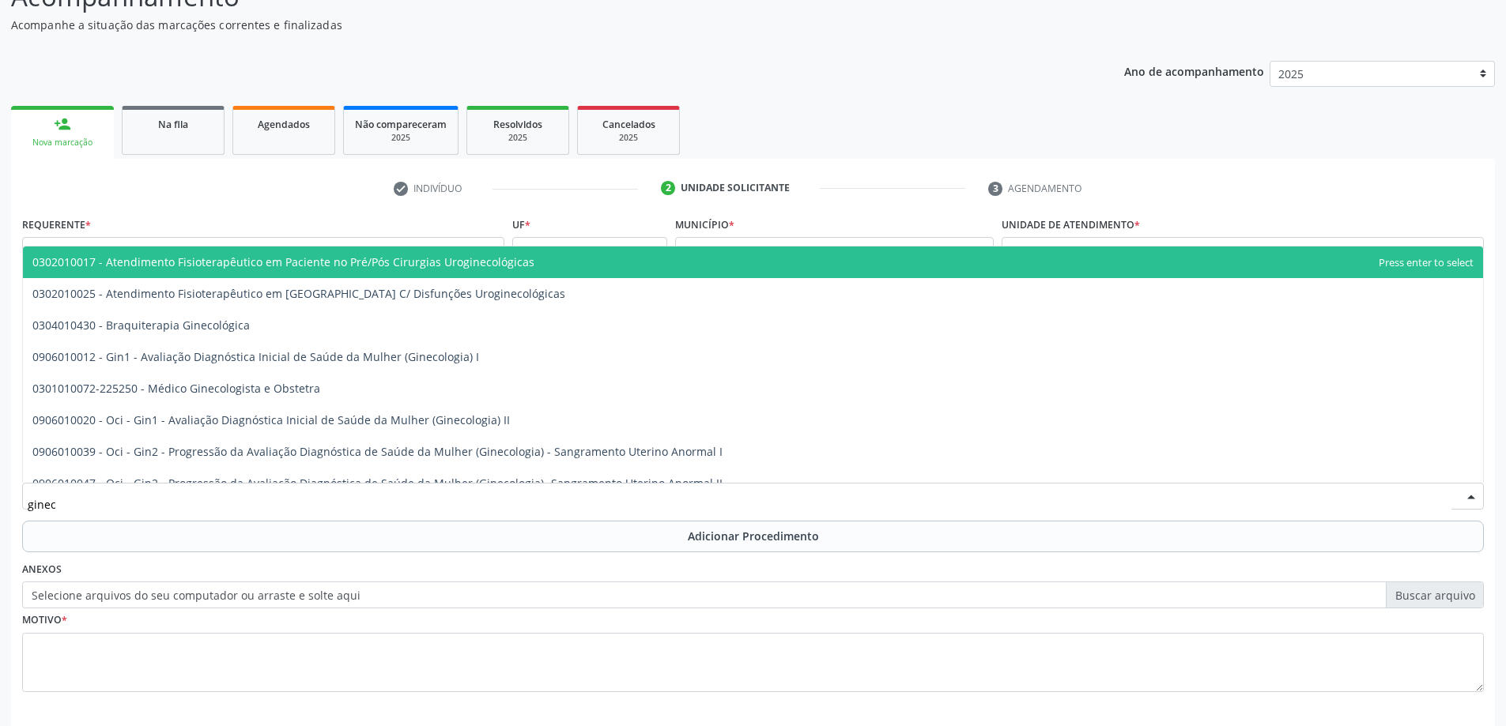
type input "gineco"
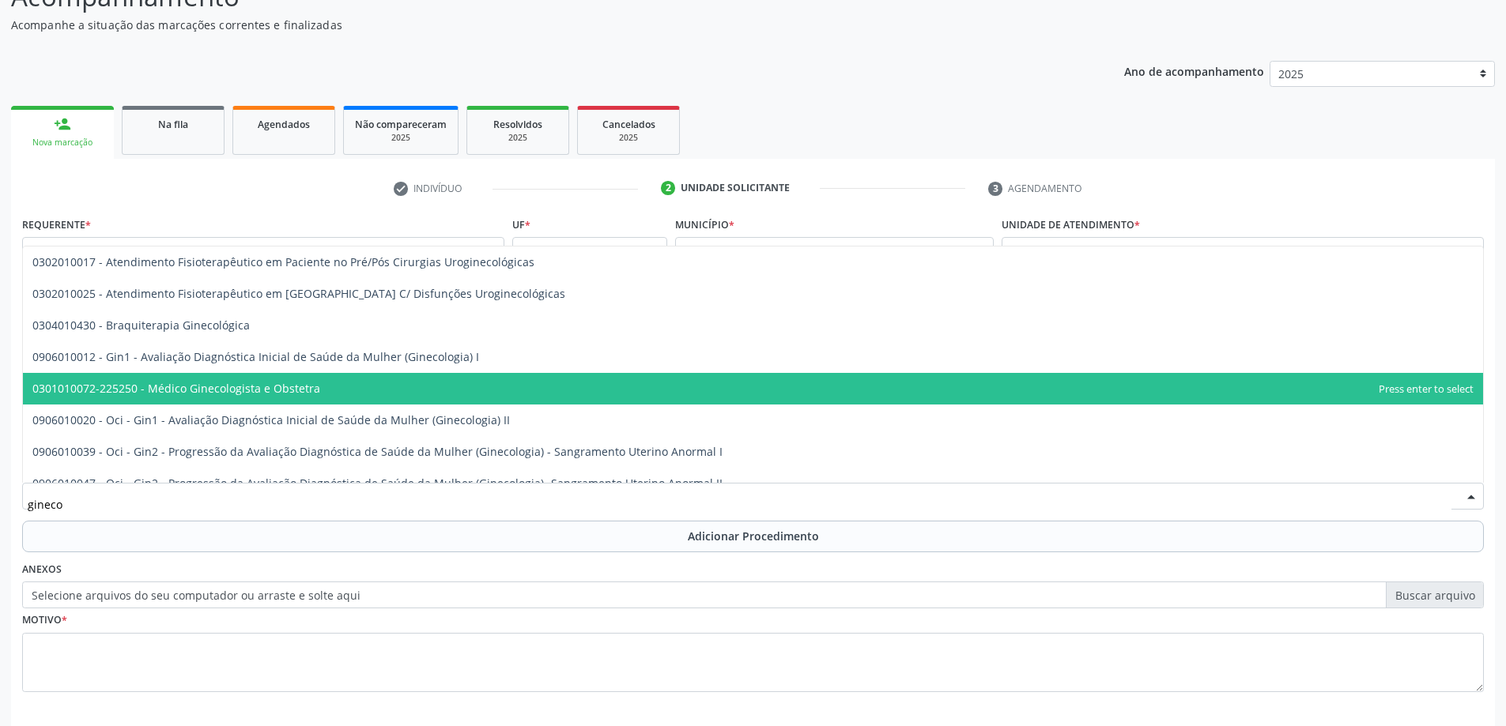
click at [307, 393] on span "0301010072-225250 - Médico Ginecologista e Obstetra" at bounding box center [176, 388] width 288 height 15
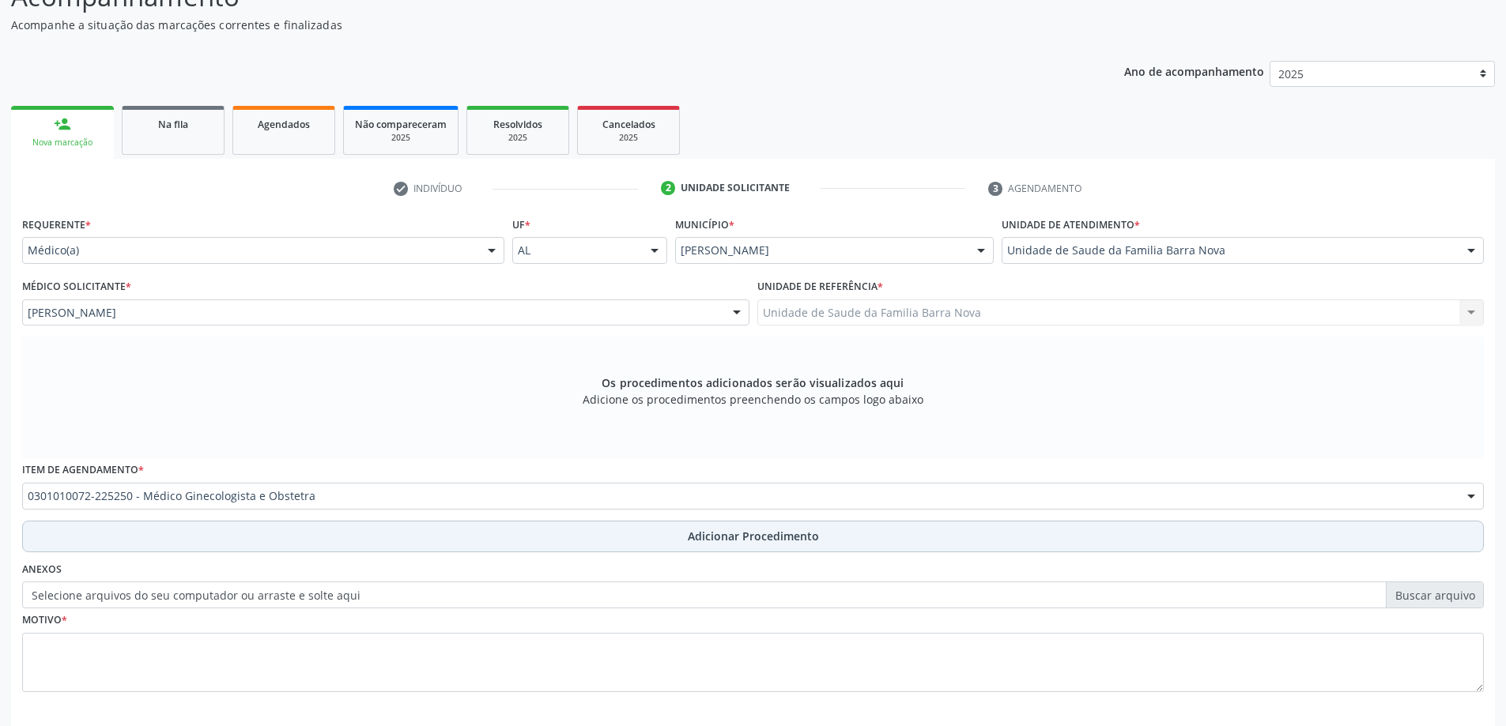
click at [614, 530] on button "Adicionar Procedimento" at bounding box center [753, 537] width 1462 height 32
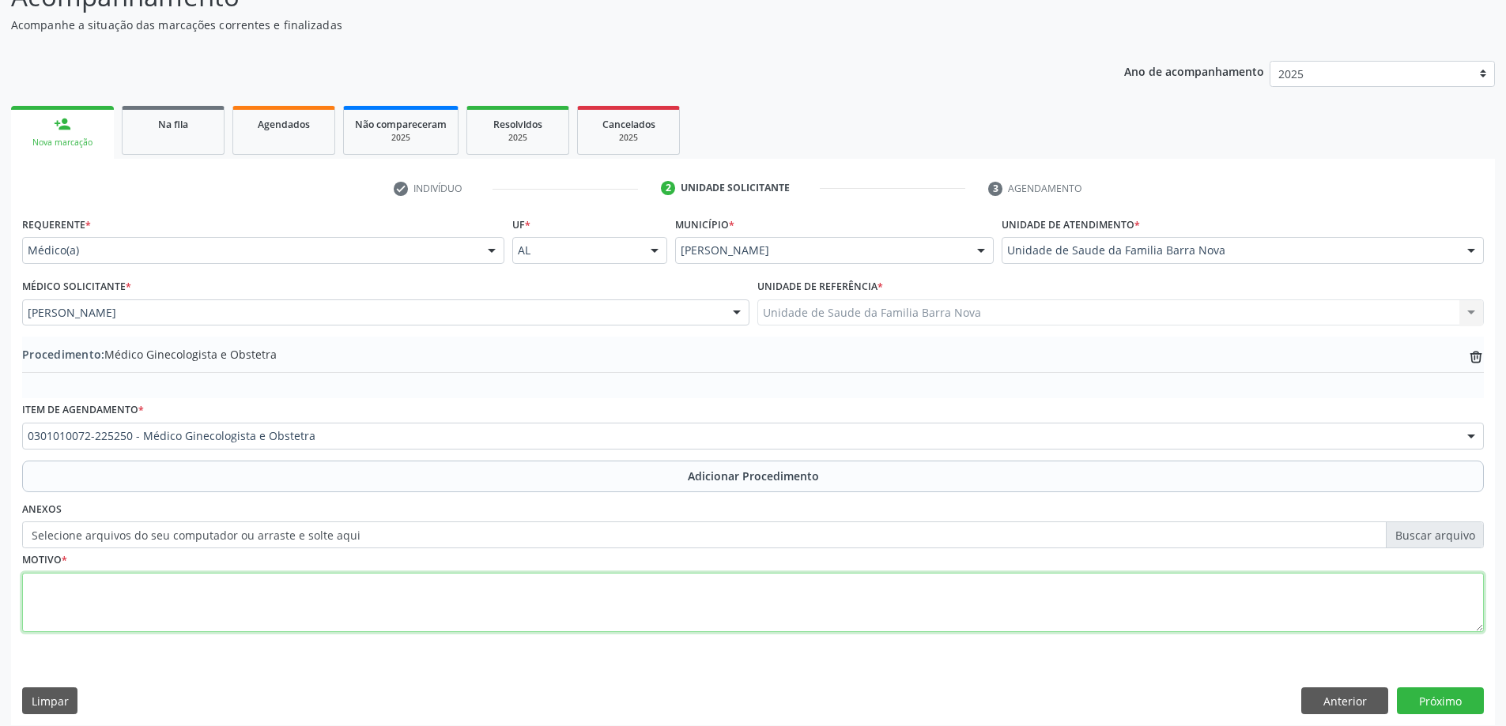
click at [327, 597] on textarea at bounding box center [753, 603] width 1462 height 60
click at [698, 594] on textarea "Paciente com dismenorreia, dor em baixo ventre, de evolução há 20 dias, com mel…" at bounding box center [753, 603] width 1462 height 60
click at [693, 590] on textarea "Paciente com dismenorreia, dor em baixo ventre, de evolução há 20 dias, com mel…" at bounding box center [753, 603] width 1462 height 60
click at [741, 595] on textarea "Paciente com dismenorreia, dor em baixo ventre, de evolução há 20 dias, com mel…" at bounding box center [753, 603] width 1462 height 60
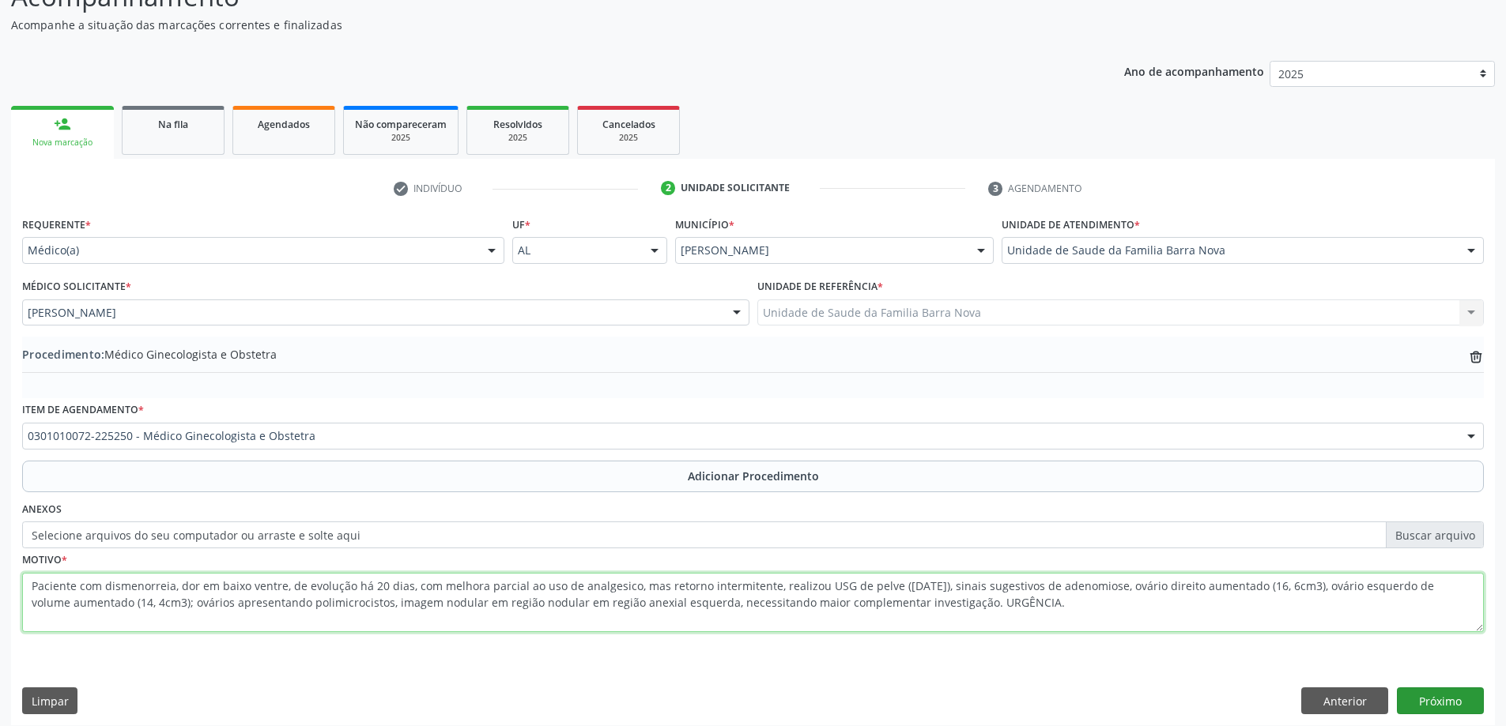
type textarea "Paciente com dismenorreia, dor em baixo ventre, de evolução há 20 dias, com mel…"
click at [1424, 693] on button "Próximo" at bounding box center [1440, 701] width 87 height 27
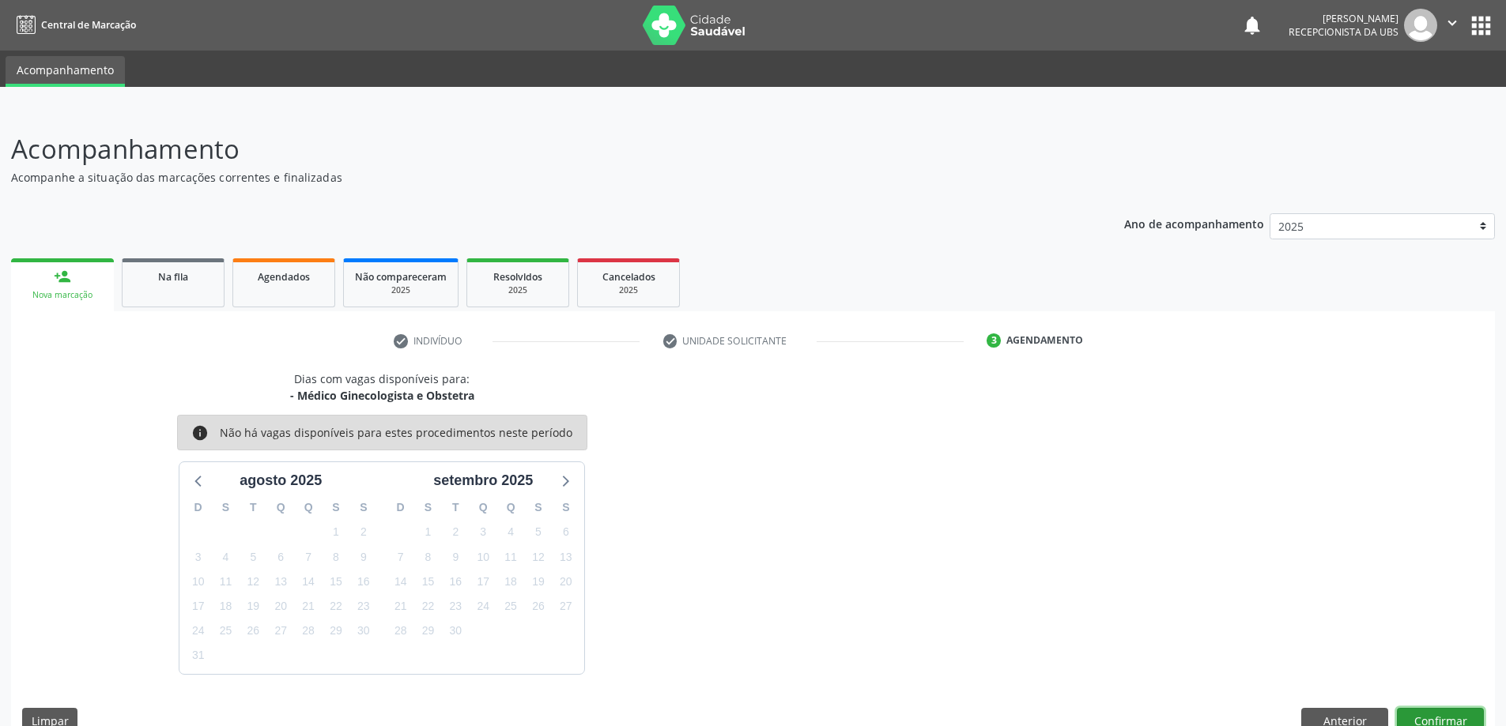
click at [1443, 709] on button "Confirmar" at bounding box center [1440, 721] width 87 height 27
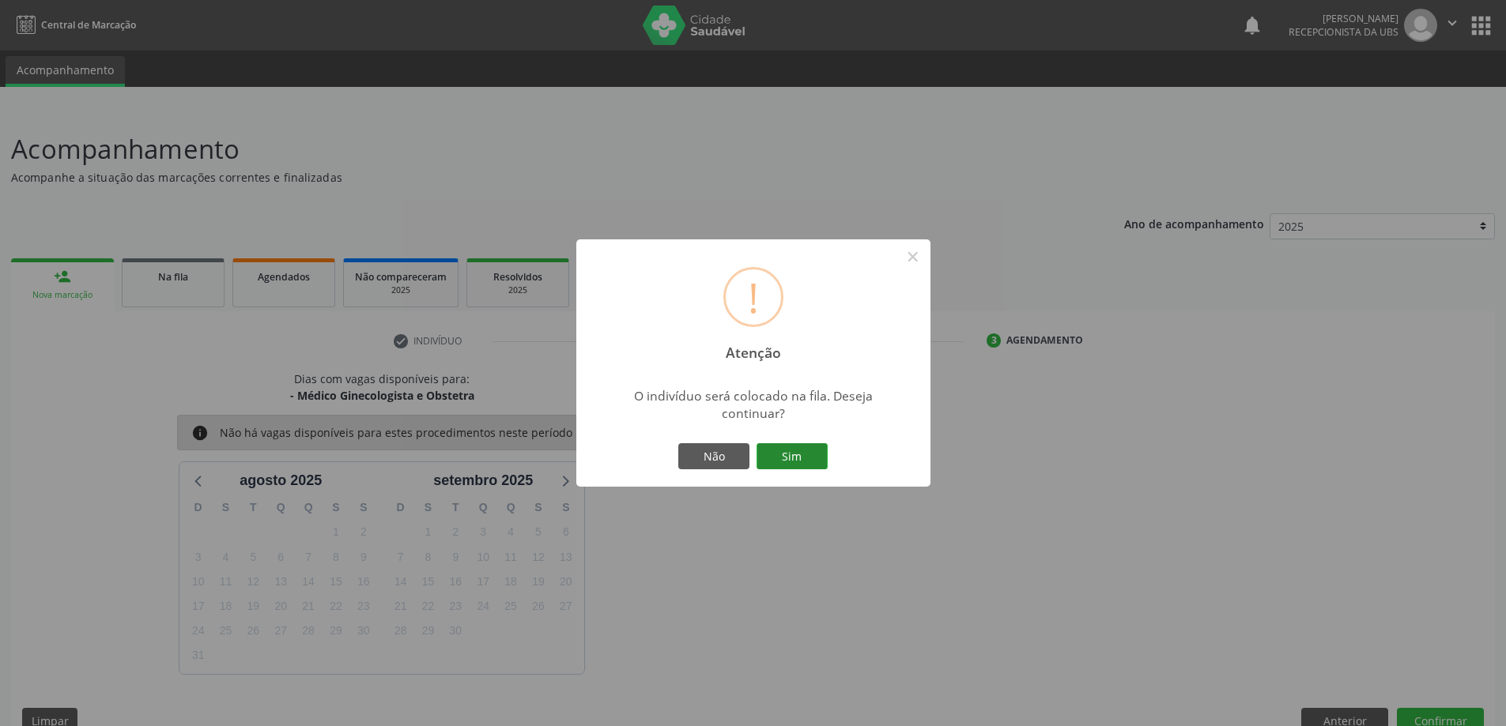
click at [783, 457] on button "Sim" at bounding box center [791, 456] width 71 height 27
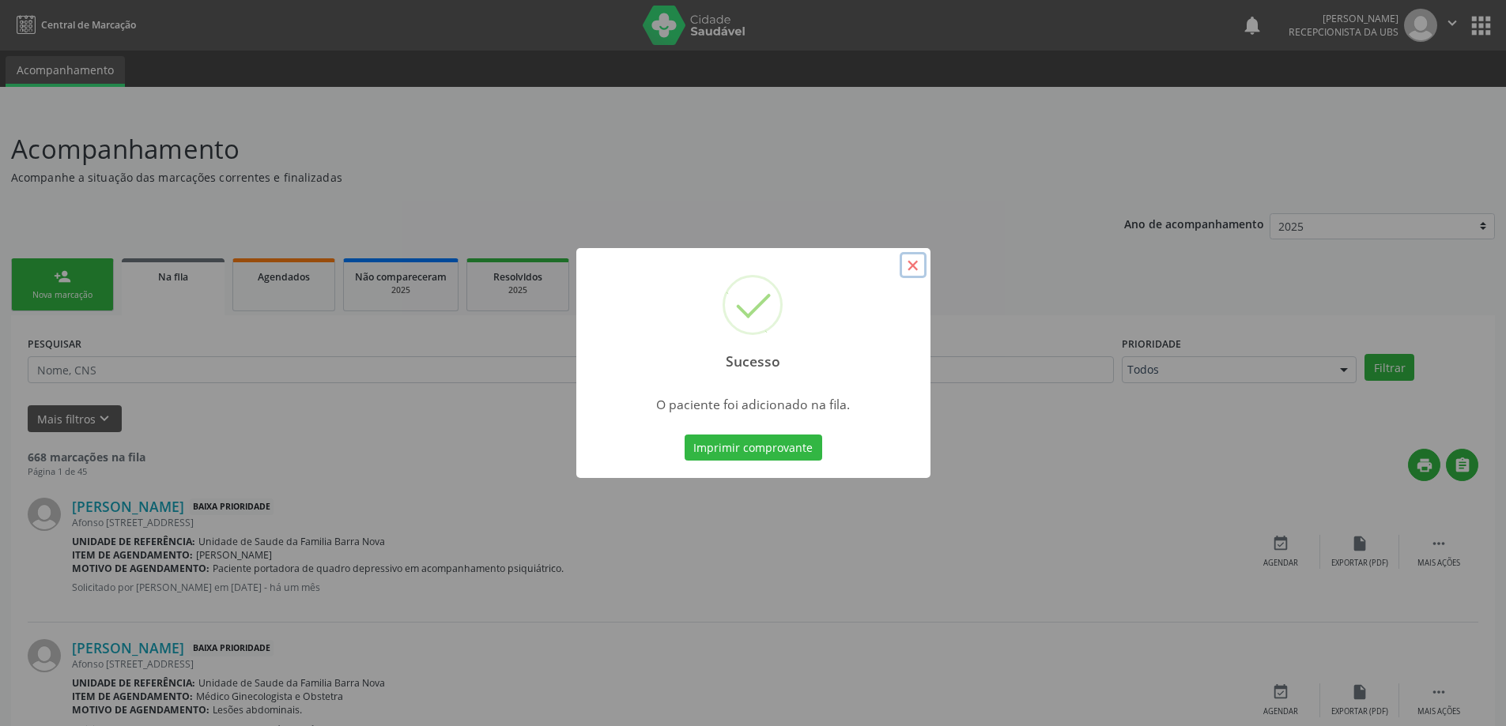
click at [912, 270] on button "×" at bounding box center [913, 265] width 27 height 27
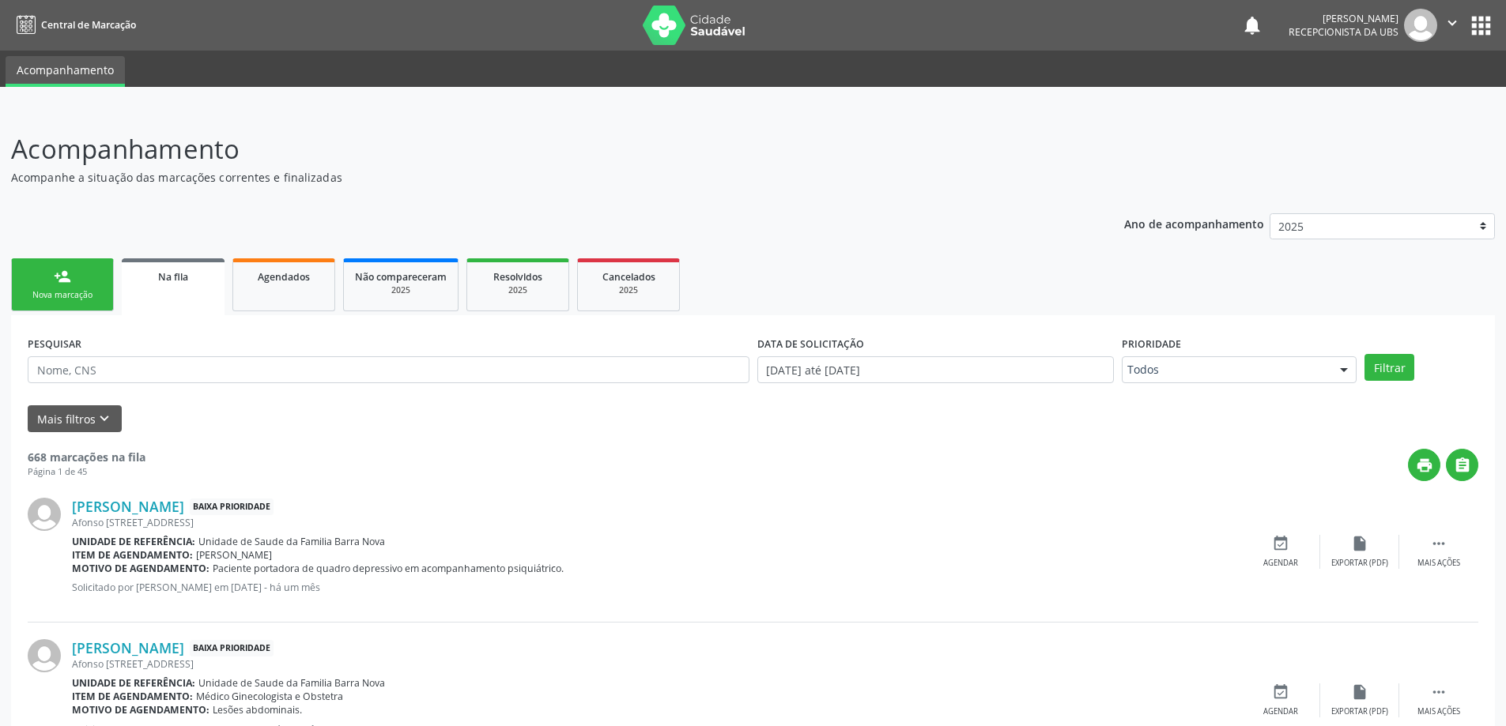
click at [77, 292] on div "Nova marcação" at bounding box center [62, 295] width 79 height 12
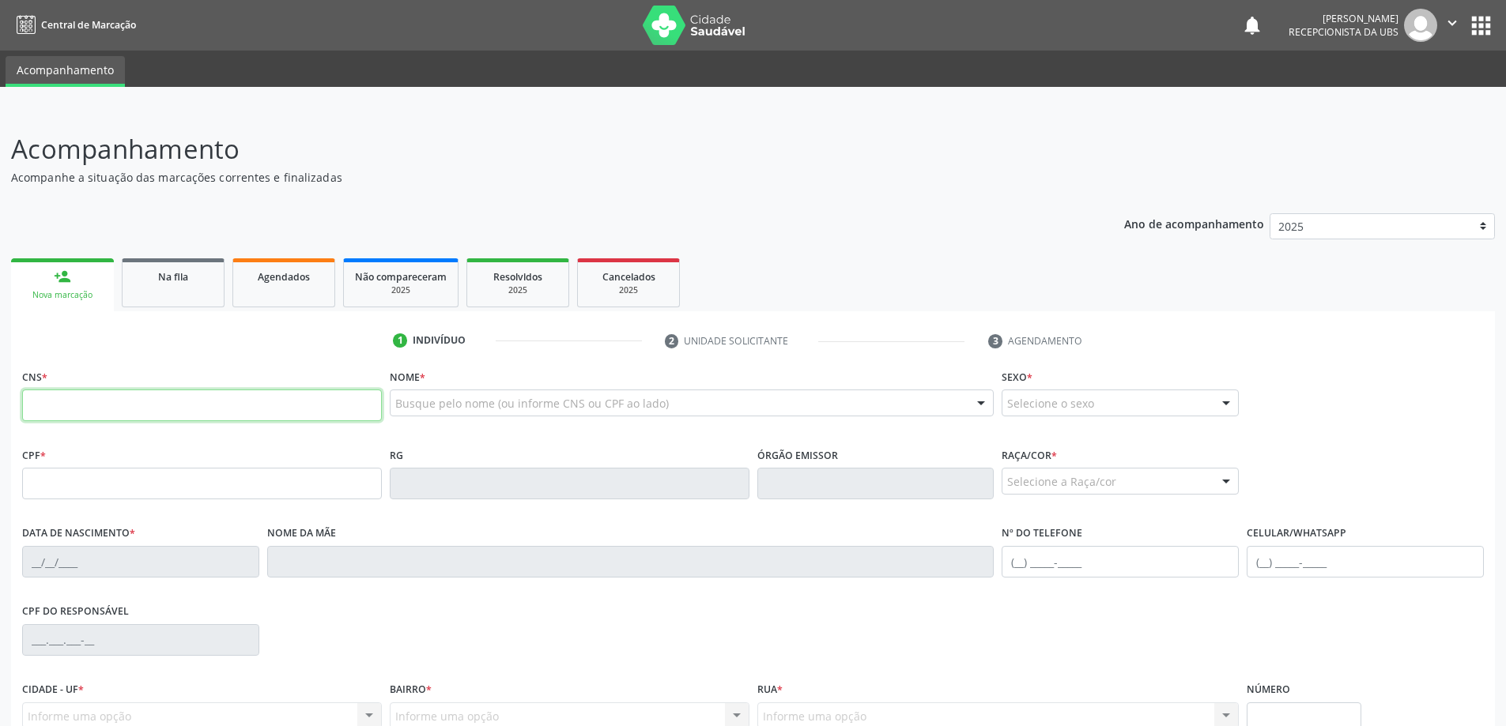
click at [258, 409] on input "text" at bounding box center [202, 406] width 360 height 32
type input "708 6015 4483 6184"
type input "054.071.834-39"
type input "[DATE]"
type input "[PERSON_NAME]"
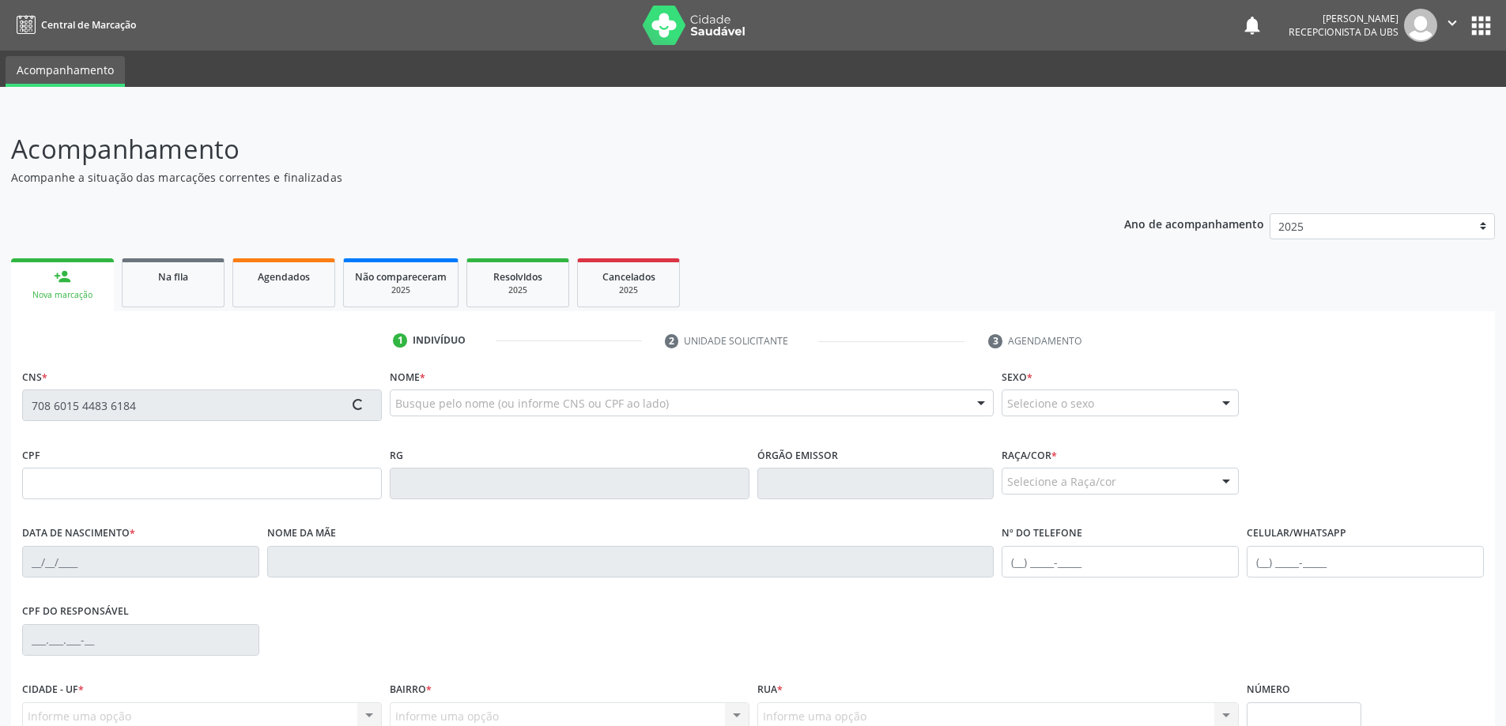
type input "[PHONE_NUMBER]"
type input "42"
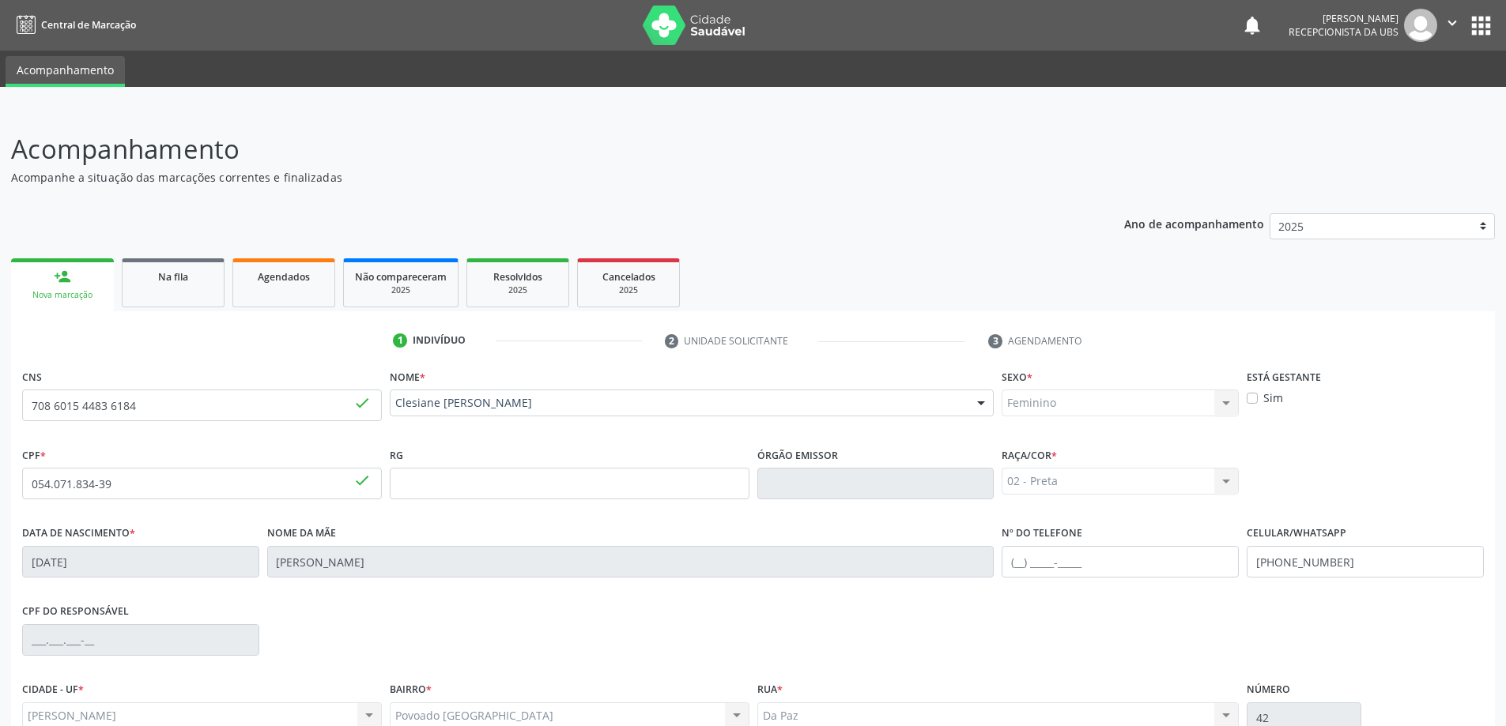
click at [355, 401] on span "done" at bounding box center [361, 402] width 17 height 17
click at [334, 413] on input "708 6015 4483 6184" at bounding box center [202, 406] width 360 height 32
paste input "text"
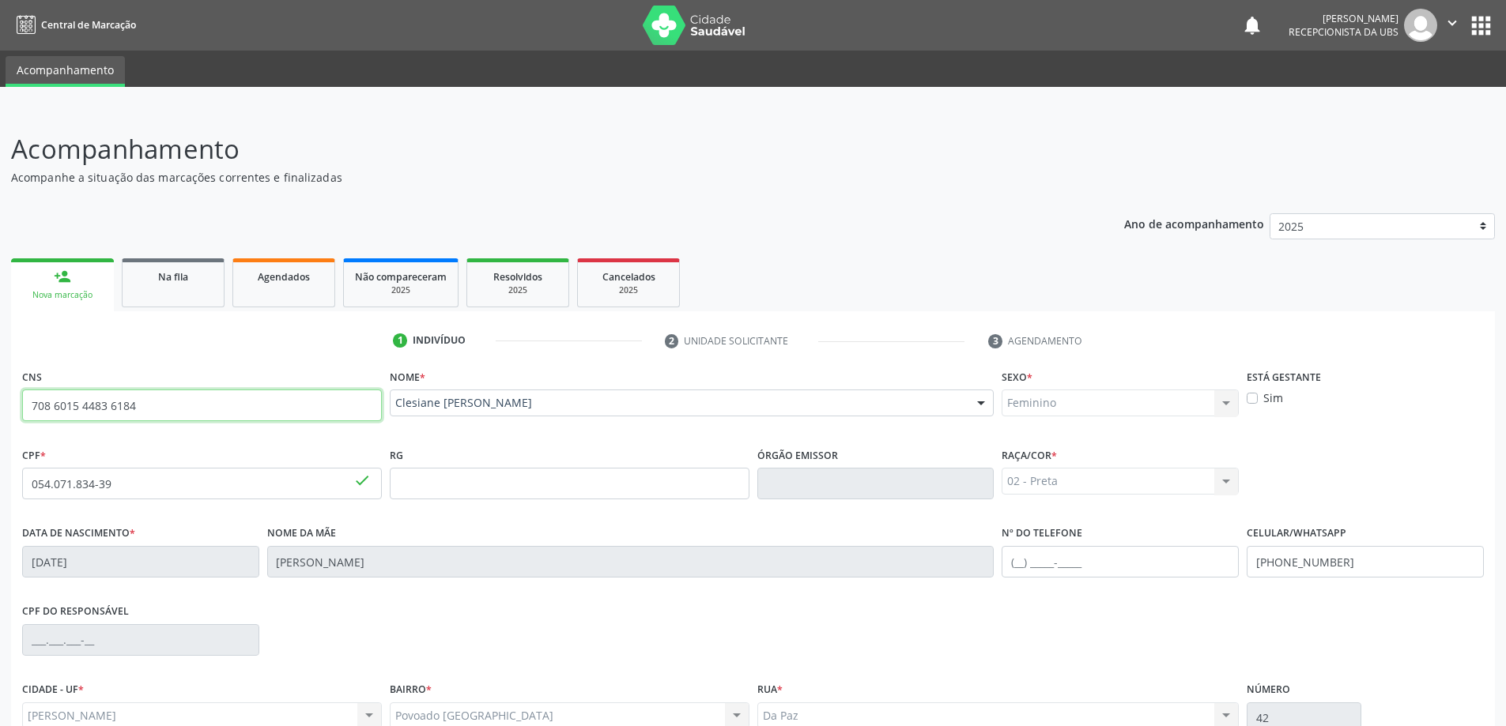
type input "708 6015 4483 6184"
drag, startPoint x: 307, startPoint y: 391, endPoint x: 292, endPoint y: 403, distance: 18.5
click at [306, 392] on div "CNS 708 6015 4483 6184 done" at bounding box center [202, 393] width 360 height 56
drag, startPoint x: 292, startPoint y: 403, endPoint x: 315, endPoint y: 457, distance: 58.1
click at [315, 457] on div "CNS 708 6015 4483 6184 done Nome * [PERSON_NAME] [PERSON_NAME] CNS: 708 6015 44…" at bounding box center [753, 581] width 1462 height 432
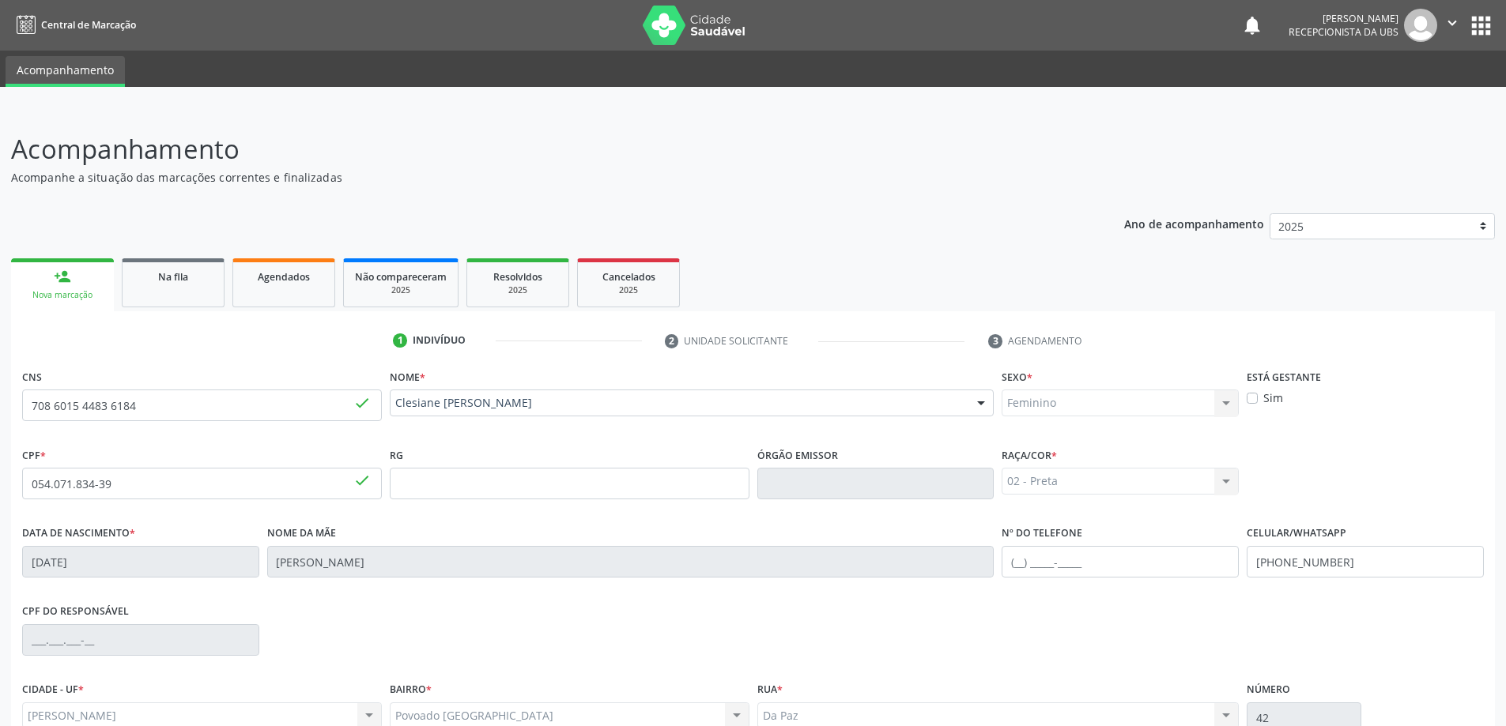
click at [586, 436] on div "Nome * [PERSON_NAME] [PERSON_NAME] CNS: 708 6015 4483 6184 CPF: 054.071.834-39 …" at bounding box center [692, 404] width 613 height 78
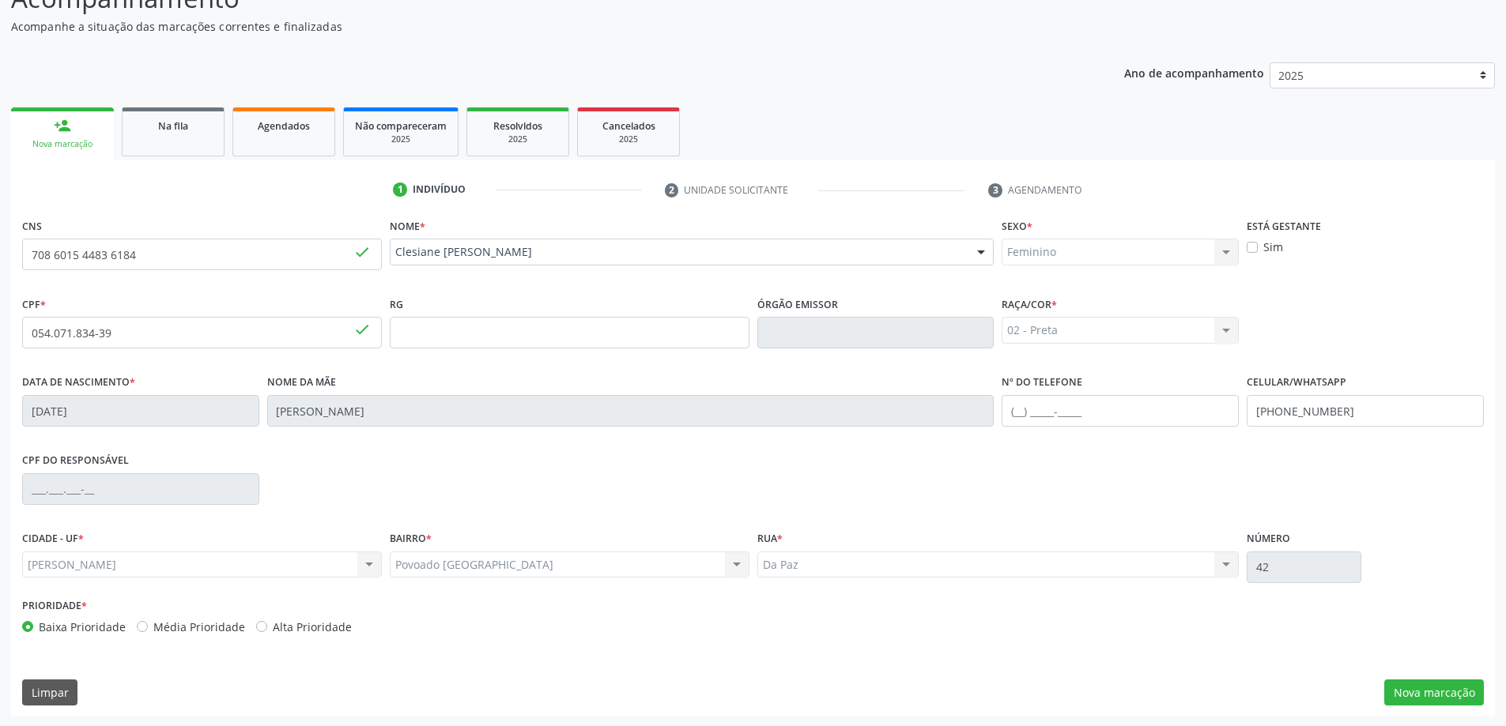
scroll to position [153, 0]
click at [1423, 673] on div "CNS 708 6015 4483 6184 done Nome * [PERSON_NAME] [PERSON_NAME] CNS: 708 6015 44…" at bounding box center [753, 464] width 1484 height 503
click at [1424, 688] on button "Nova marcação" at bounding box center [1434, 691] width 100 height 27
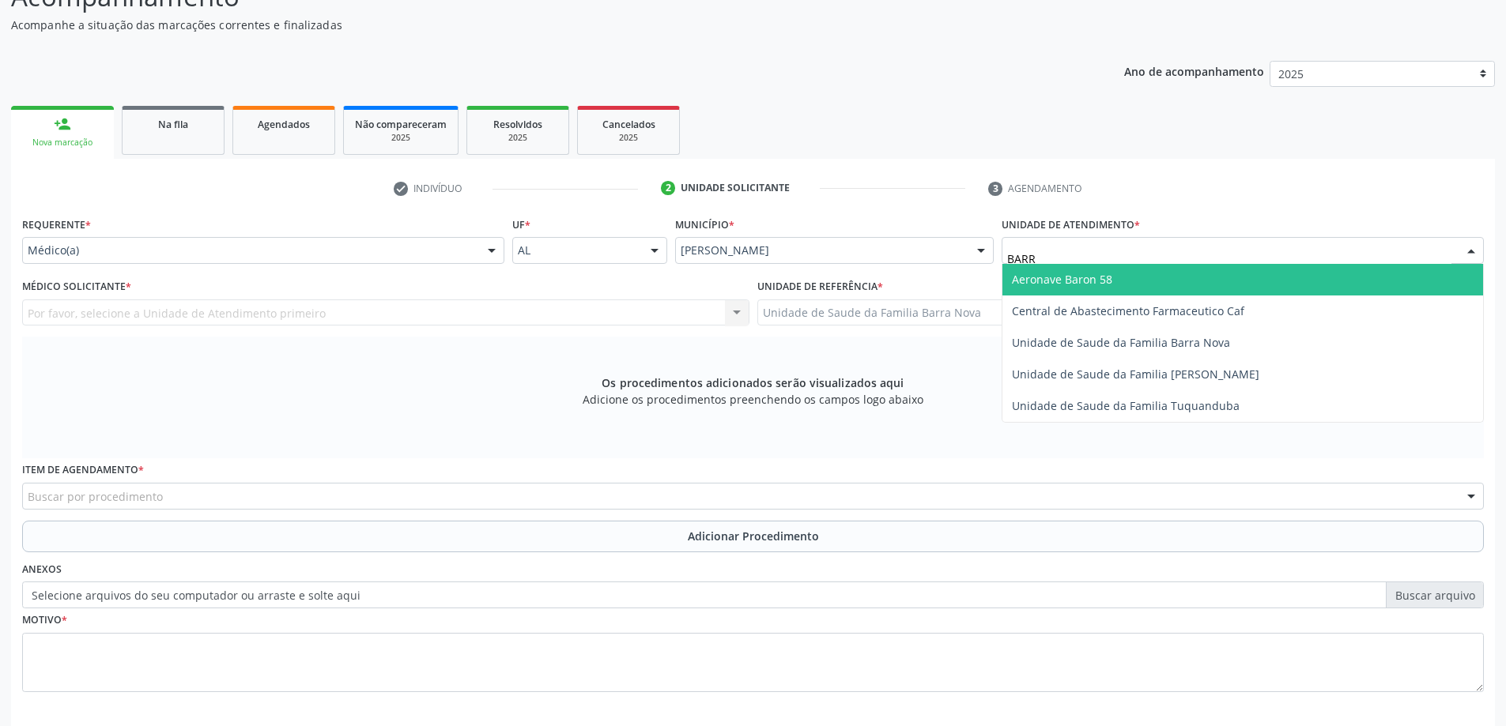
type input "BARRA"
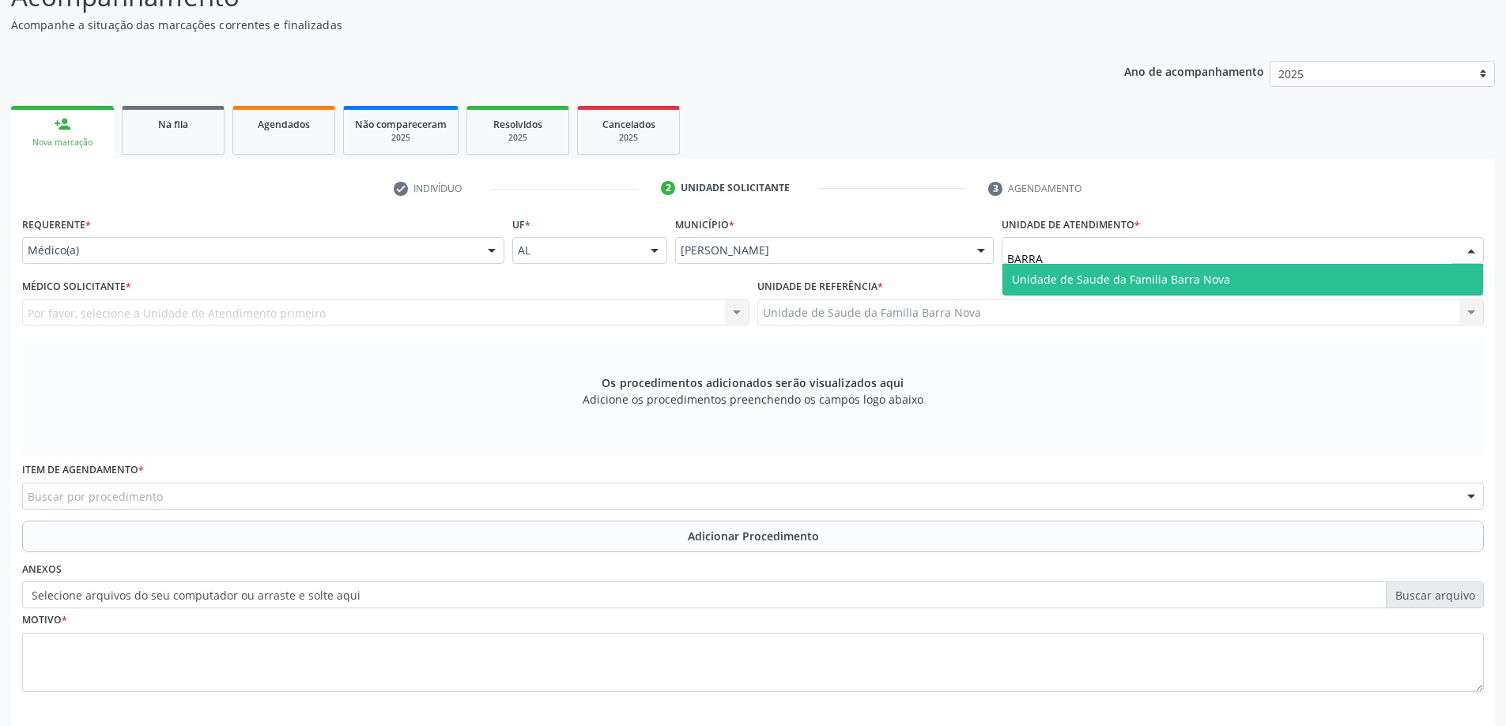
click at [1088, 281] on span "Unidade de Saude da Familia Barra Nova" at bounding box center [1121, 279] width 218 height 15
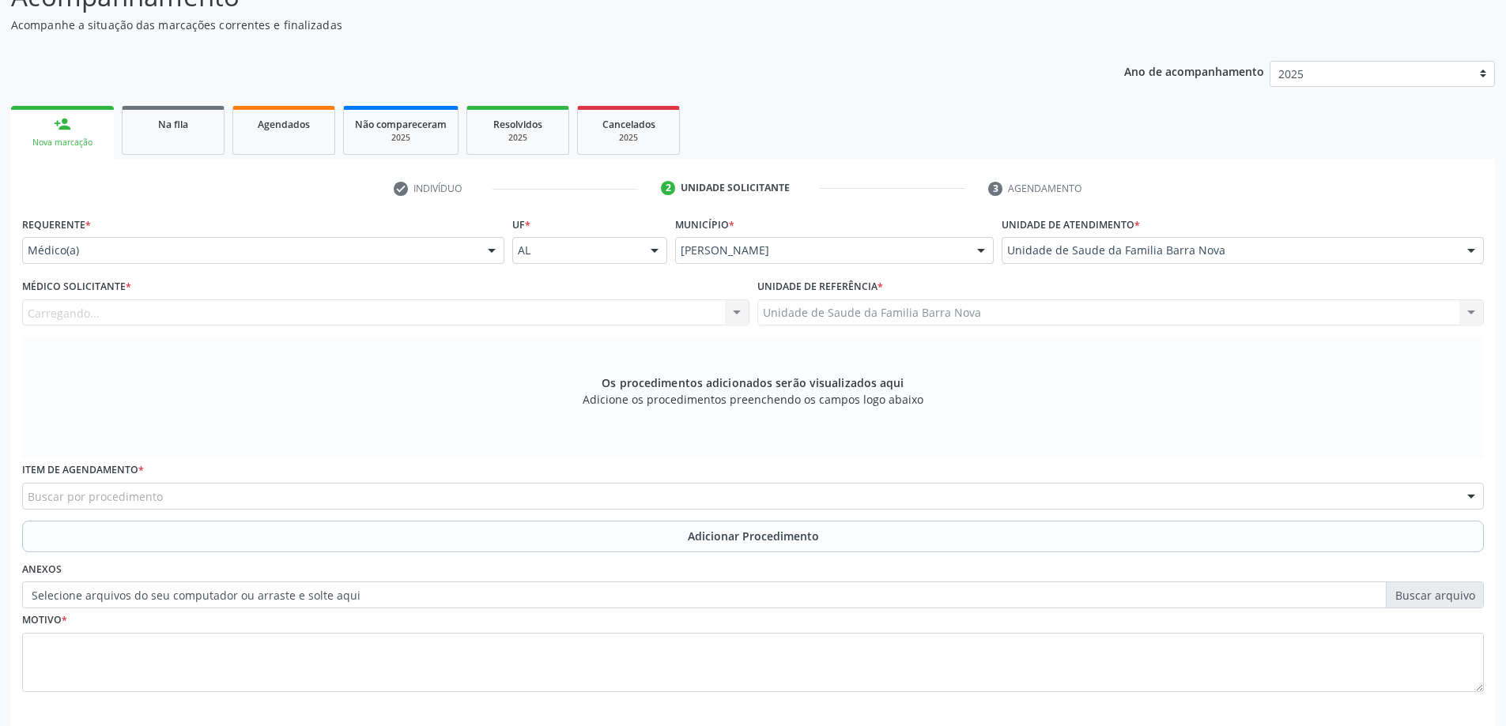
click at [677, 303] on div "Carregando... Nenhum resultado encontrado para: " " Não há nenhuma opção para s…" at bounding box center [385, 313] width 727 height 27
click at [676, 319] on div "Médico solicitante" at bounding box center [385, 313] width 727 height 27
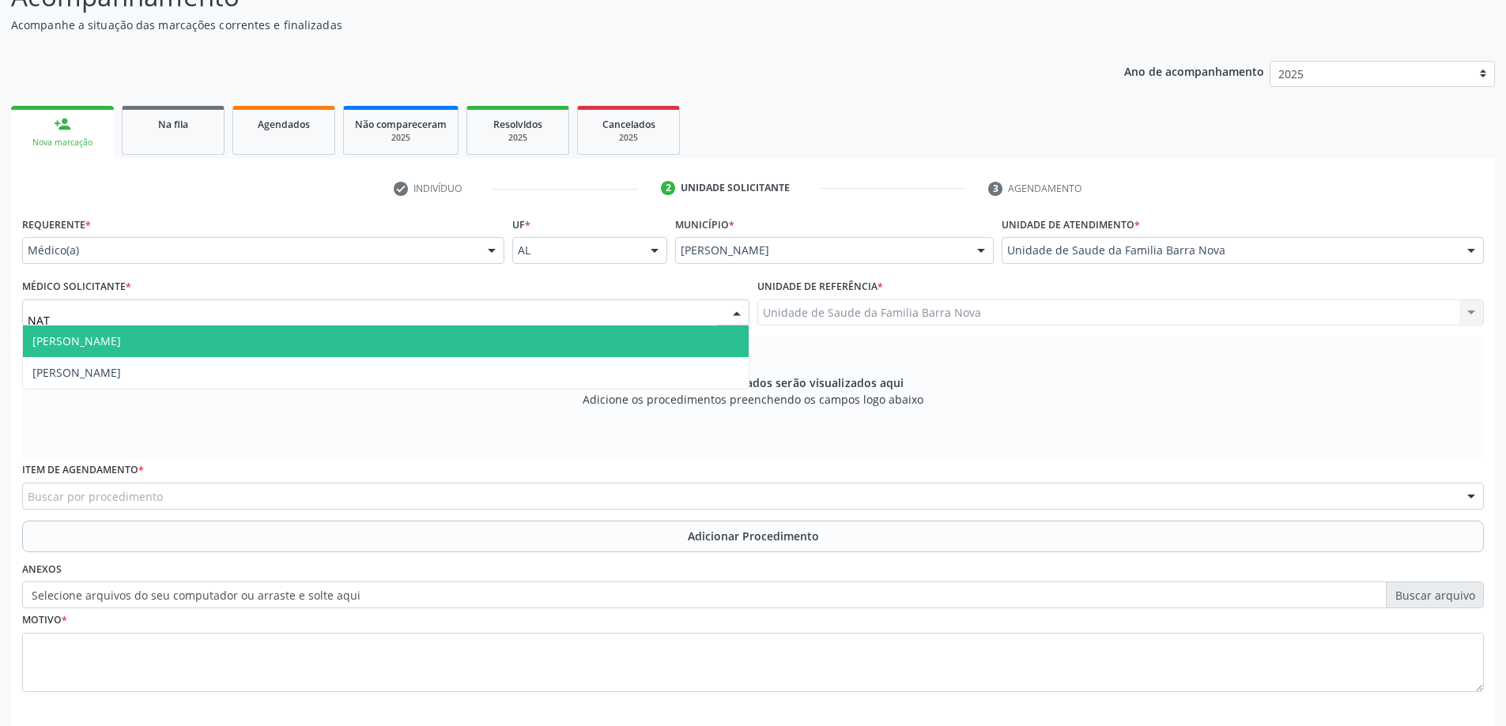
type input "NATA"
click at [668, 334] on span "[PERSON_NAME]" at bounding box center [386, 342] width 726 height 32
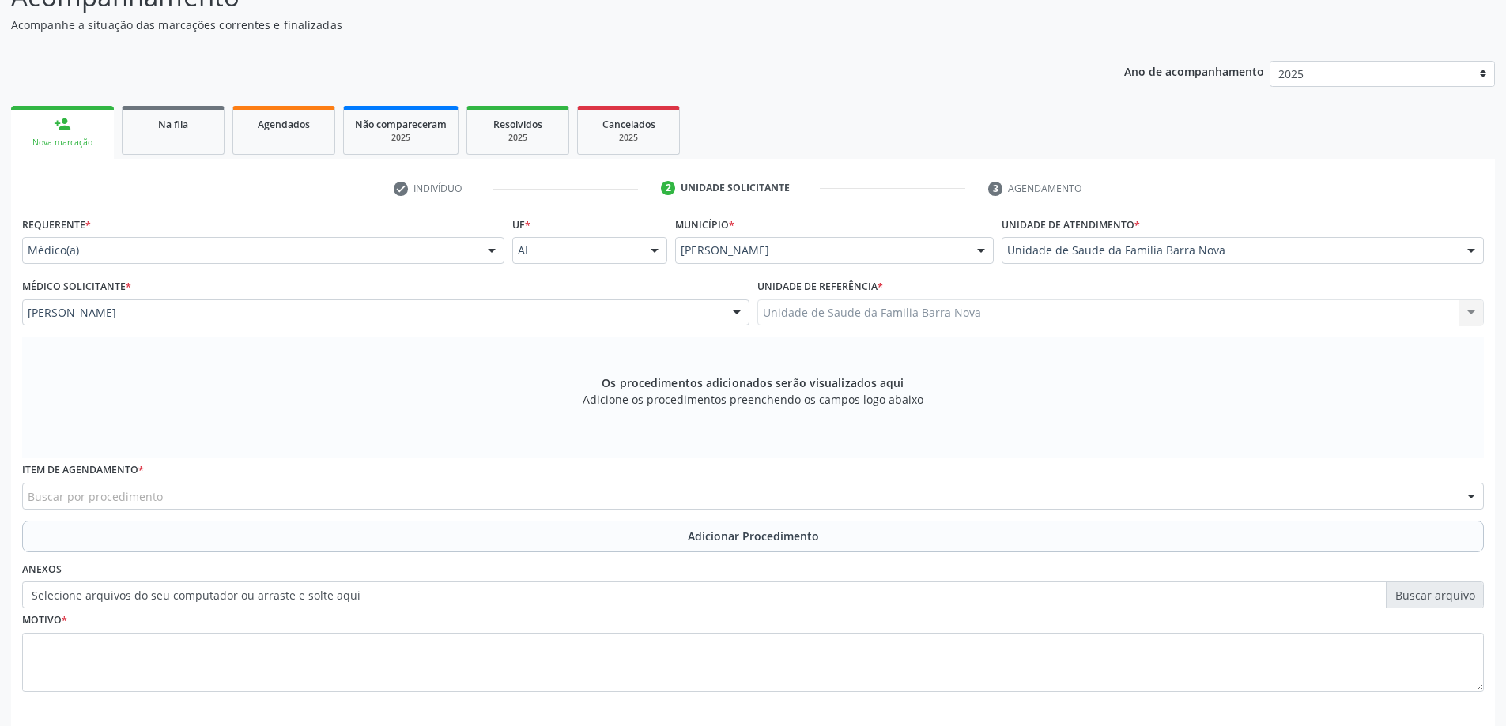
click at [341, 505] on div "Buscar por procedimento" at bounding box center [753, 496] width 1462 height 27
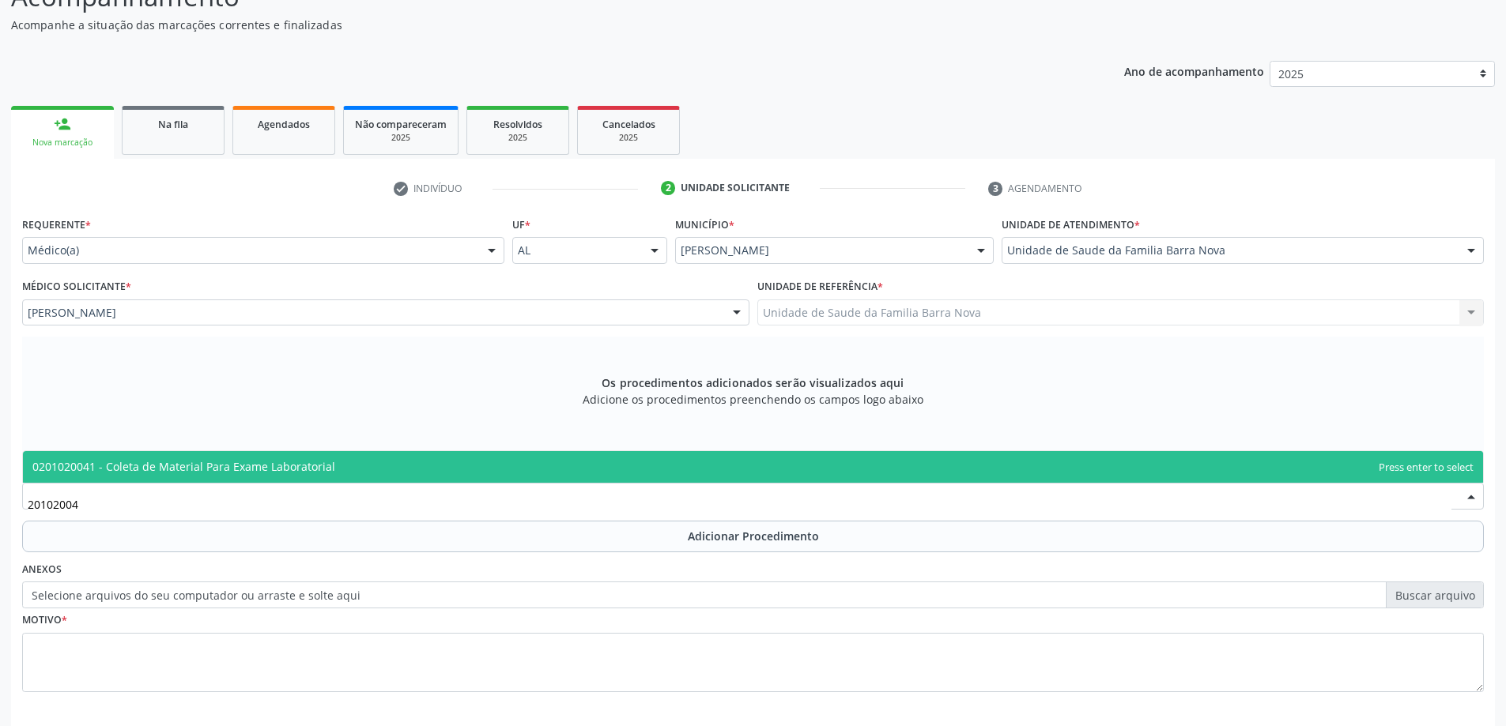
type input "201020041"
click at [744, 452] on span "0201020041 - Coleta de Material Para Exame Laboratorial" at bounding box center [753, 467] width 1460 height 32
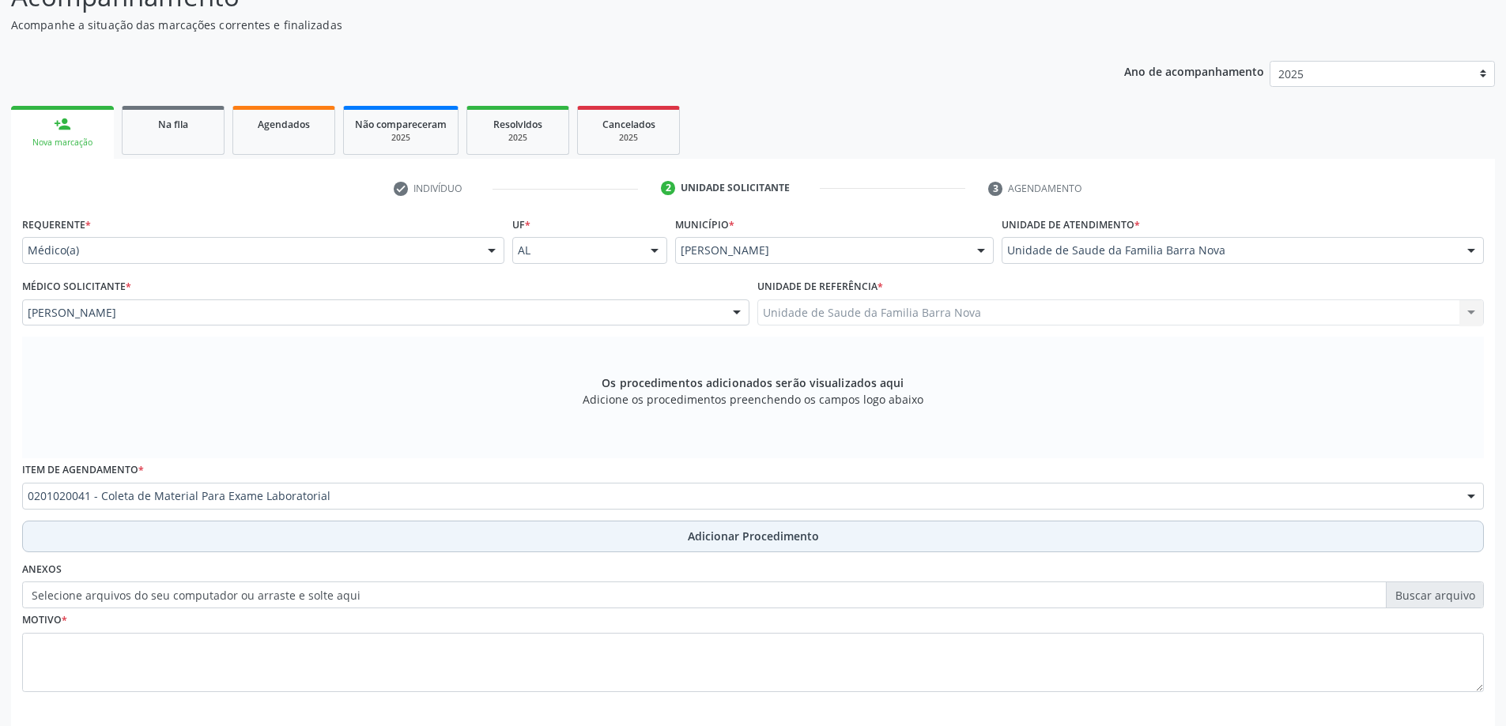
click at [687, 539] on button "Adicionar Procedimento" at bounding box center [753, 537] width 1462 height 32
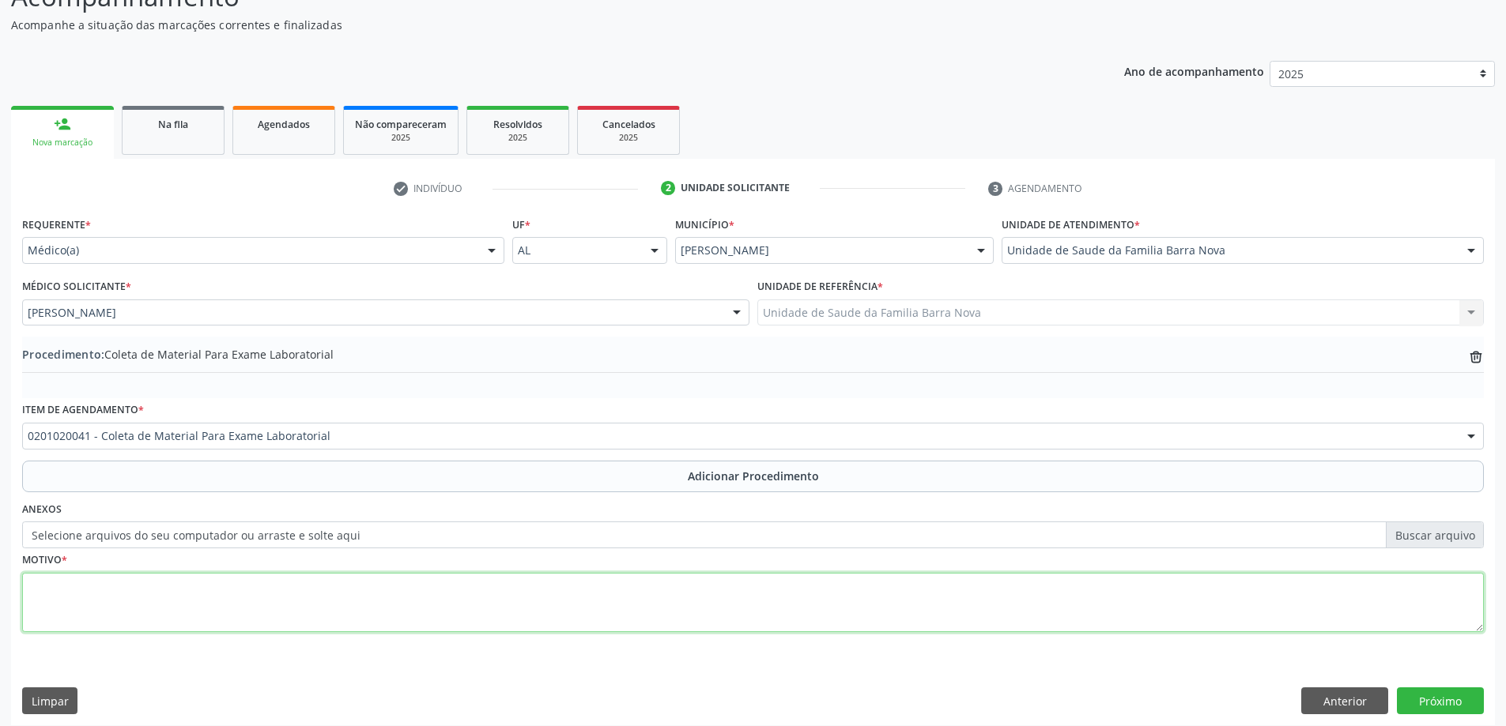
click at [632, 581] on textarea at bounding box center [753, 603] width 1462 height 60
type textarea "RISCO CARDIOVASCULAR."
click at [1433, 703] on button "Próximo" at bounding box center [1440, 701] width 87 height 27
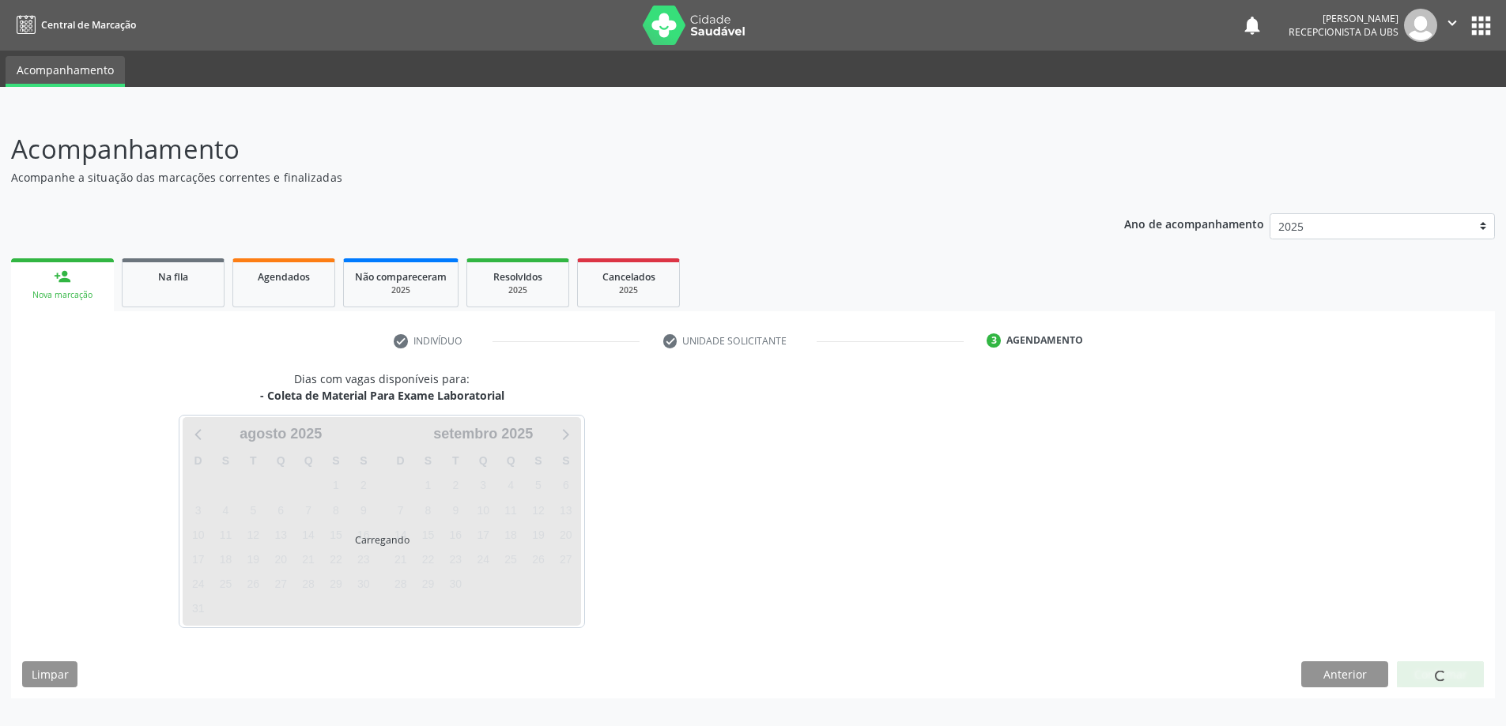
scroll to position [0, 0]
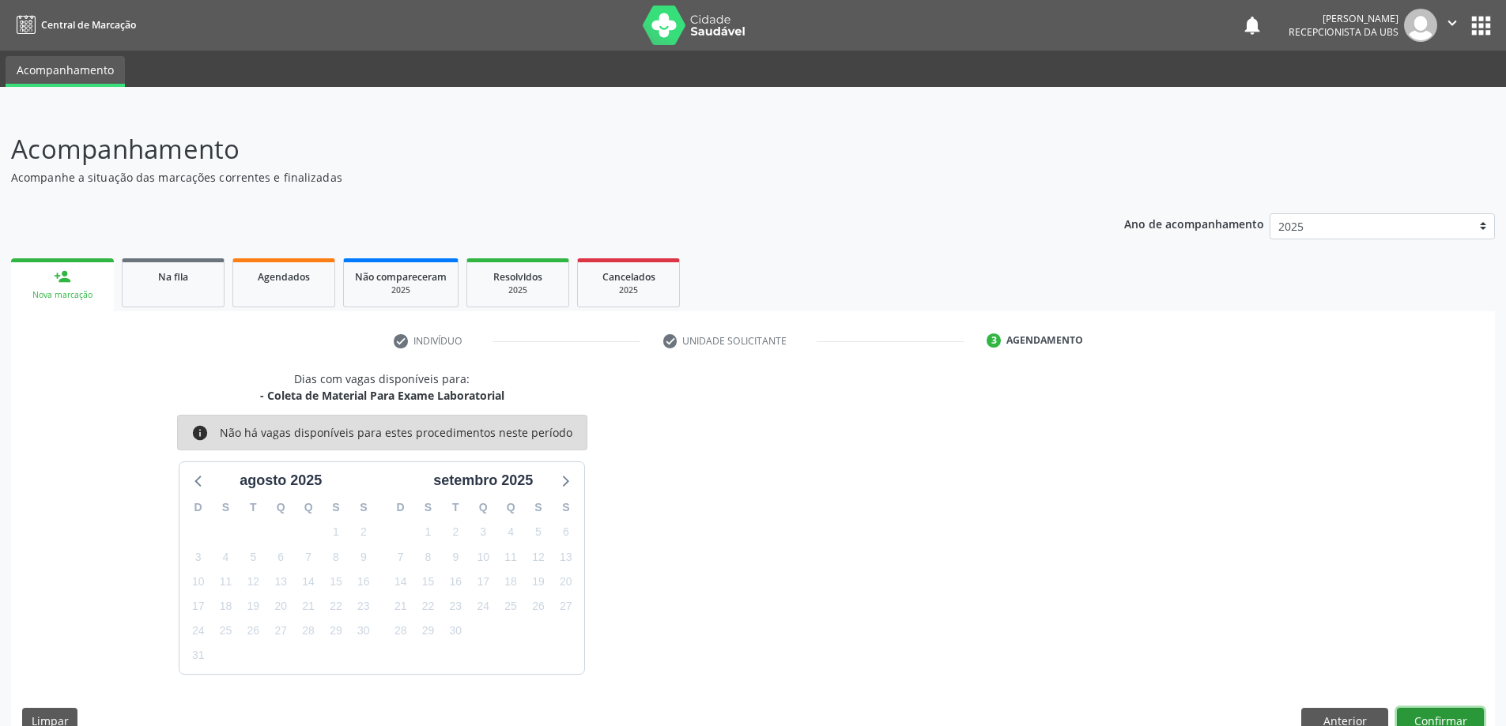
click at [1442, 709] on button "Confirmar" at bounding box center [1440, 721] width 87 height 27
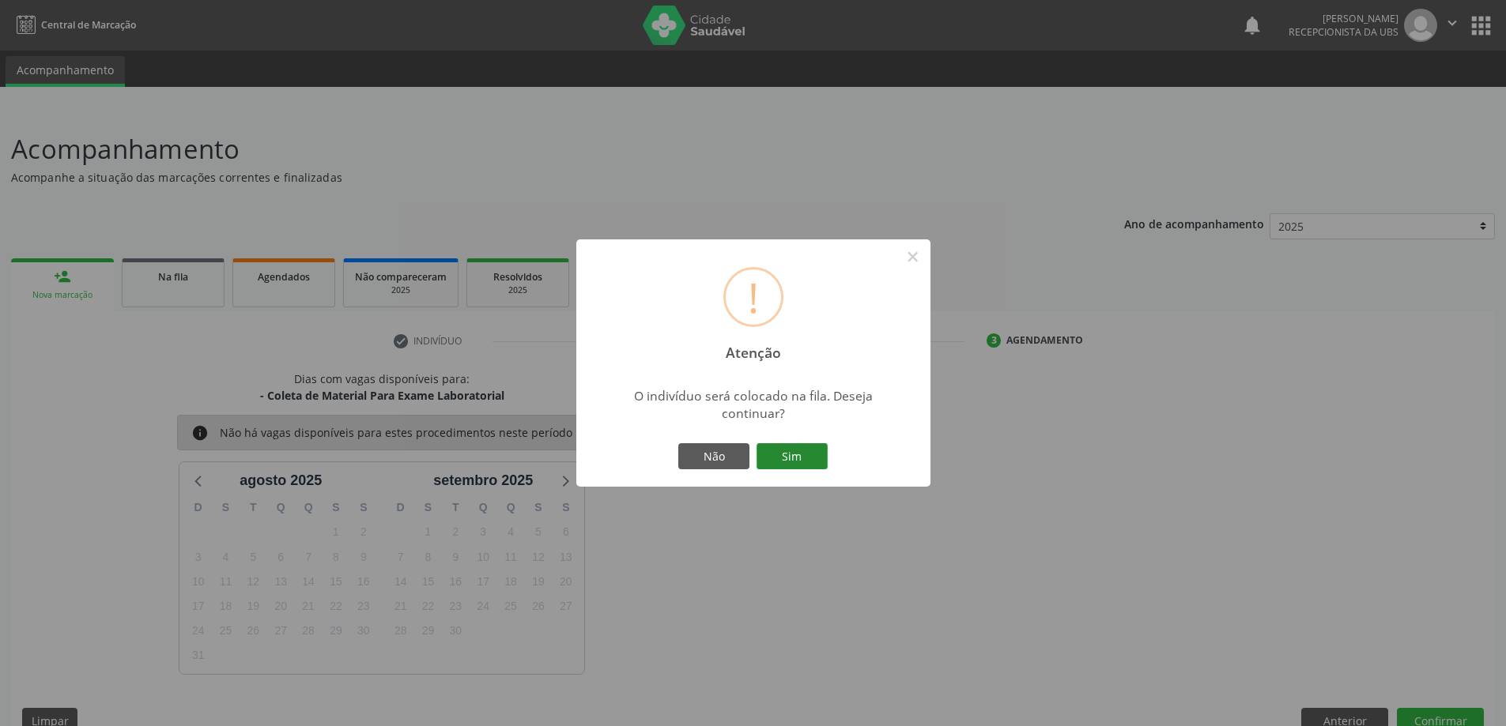
click at [770, 462] on button "Sim" at bounding box center [791, 456] width 71 height 27
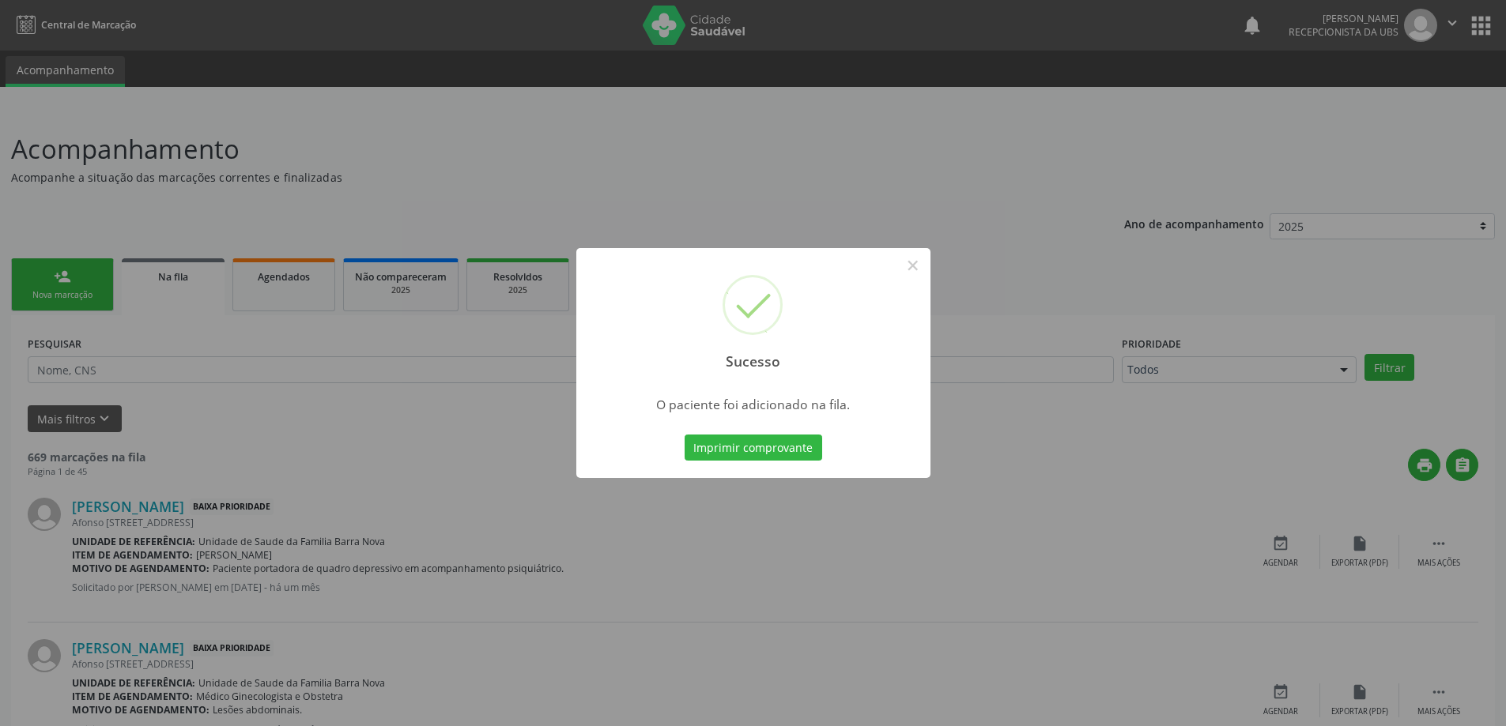
drag, startPoint x: 373, startPoint y: 378, endPoint x: 135, endPoint y: 341, distance: 240.8
click at [304, 379] on div "Sucesso × O paciente foi adicionado na fila. Imprimir comprovante Cancel" at bounding box center [753, 363] width 1506 height 726
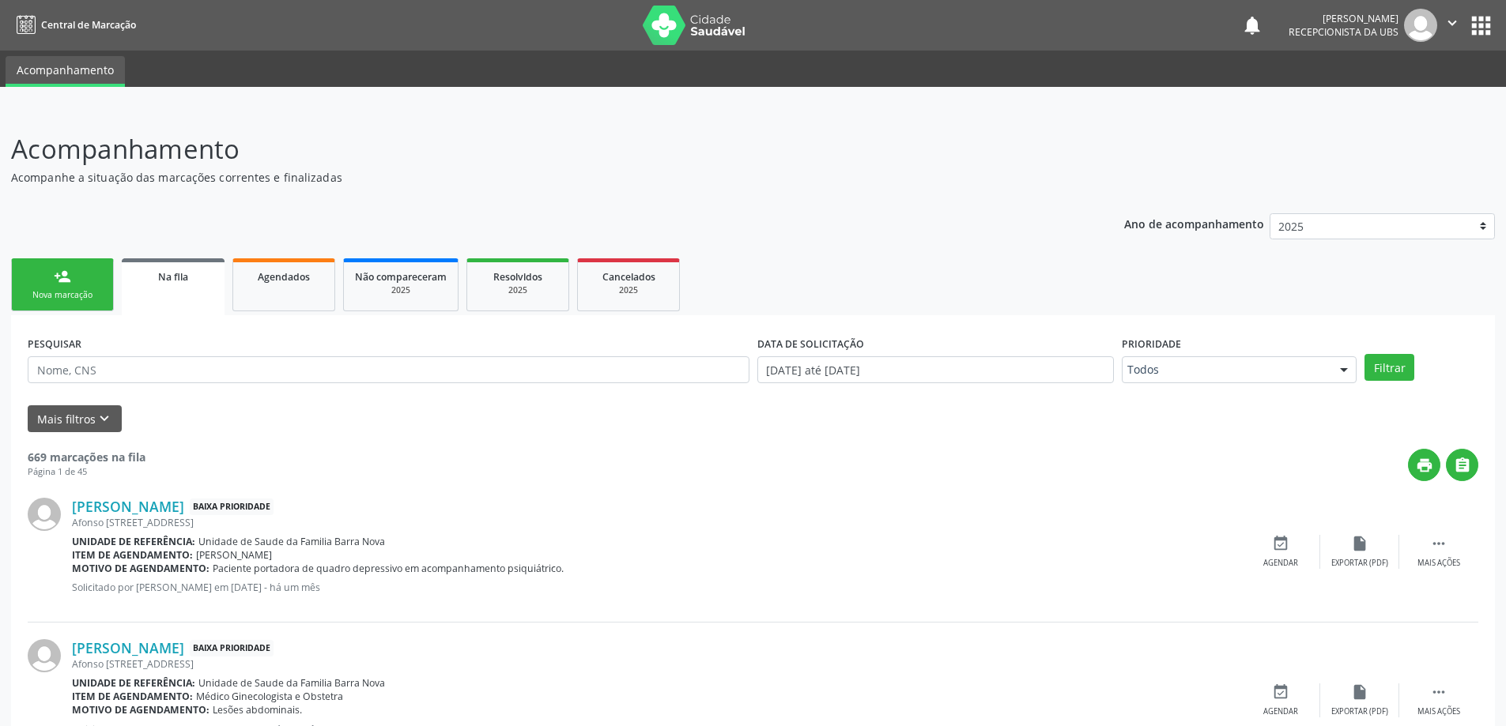
click at [53, 273] on link "person_add Nova marcação" at bounding box center [62, 284] width 103 height 53
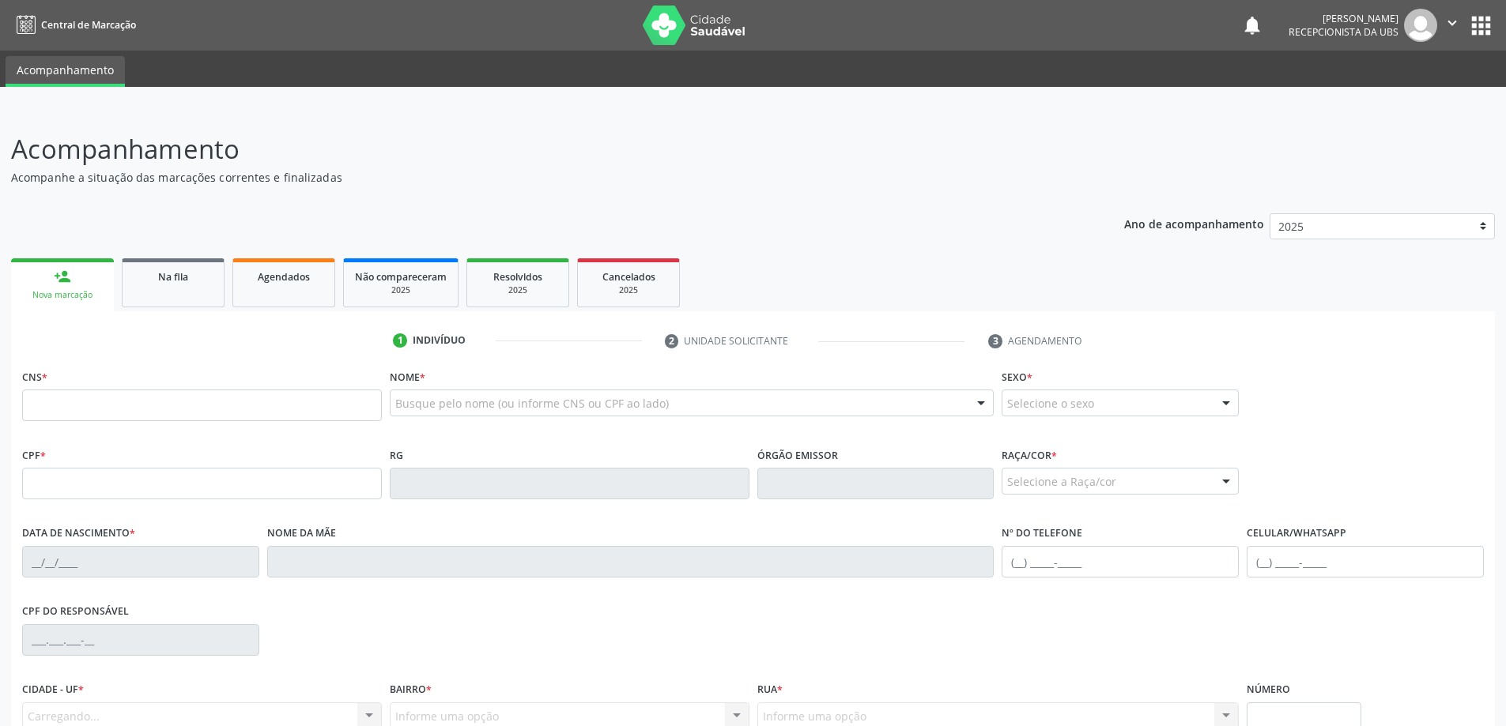
click at [194, 384] on div "CNS *" at bounding box center [202, 393] width 360 height 56
click at [202, 417] on input "text" at bounding box center [202, 406] width 360 height 32
paste input "708 6015 4483 6184"
type input "708 6015 4483 6184"
type input "054.071.834-39"
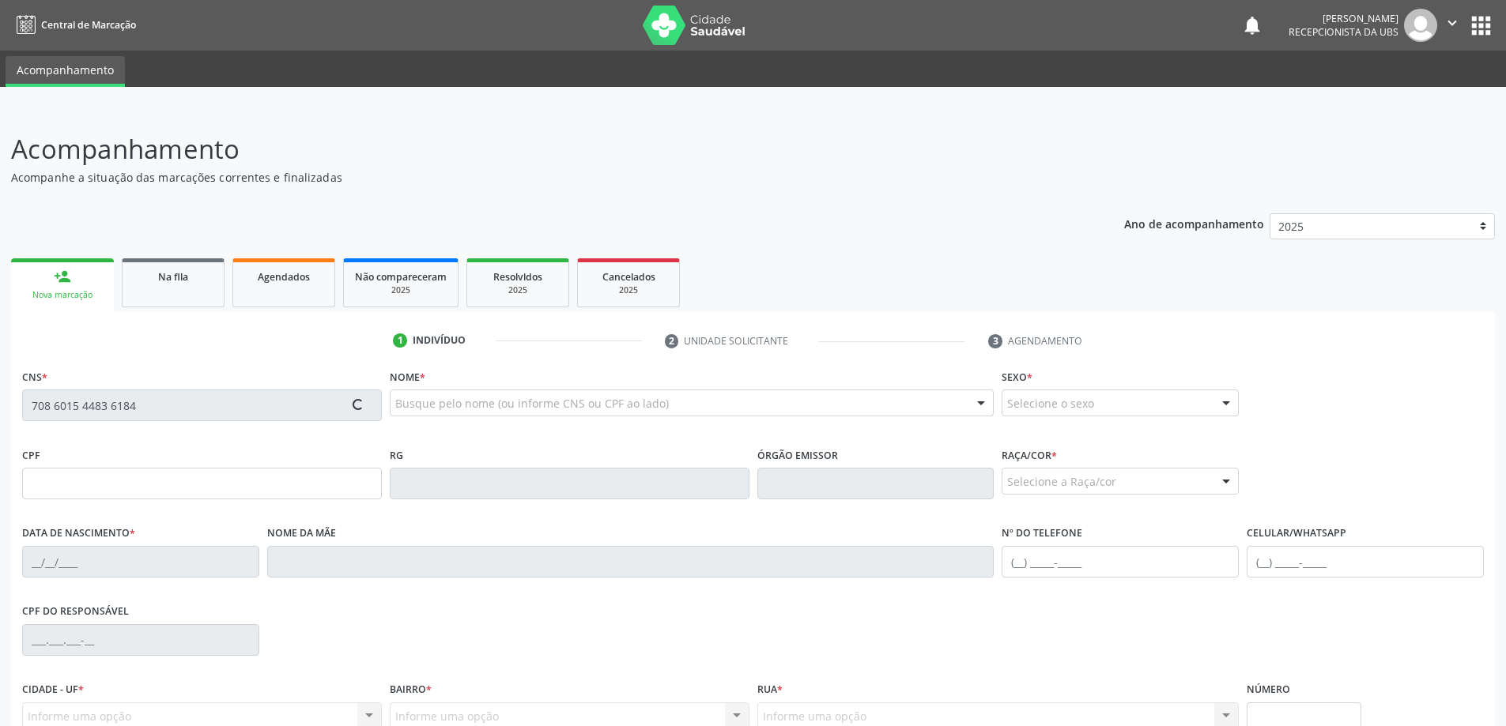
type input "[DATE]"
type input "[PERSON_NAME]"
type input "[PHONE_NUMBER]"
type input "42"
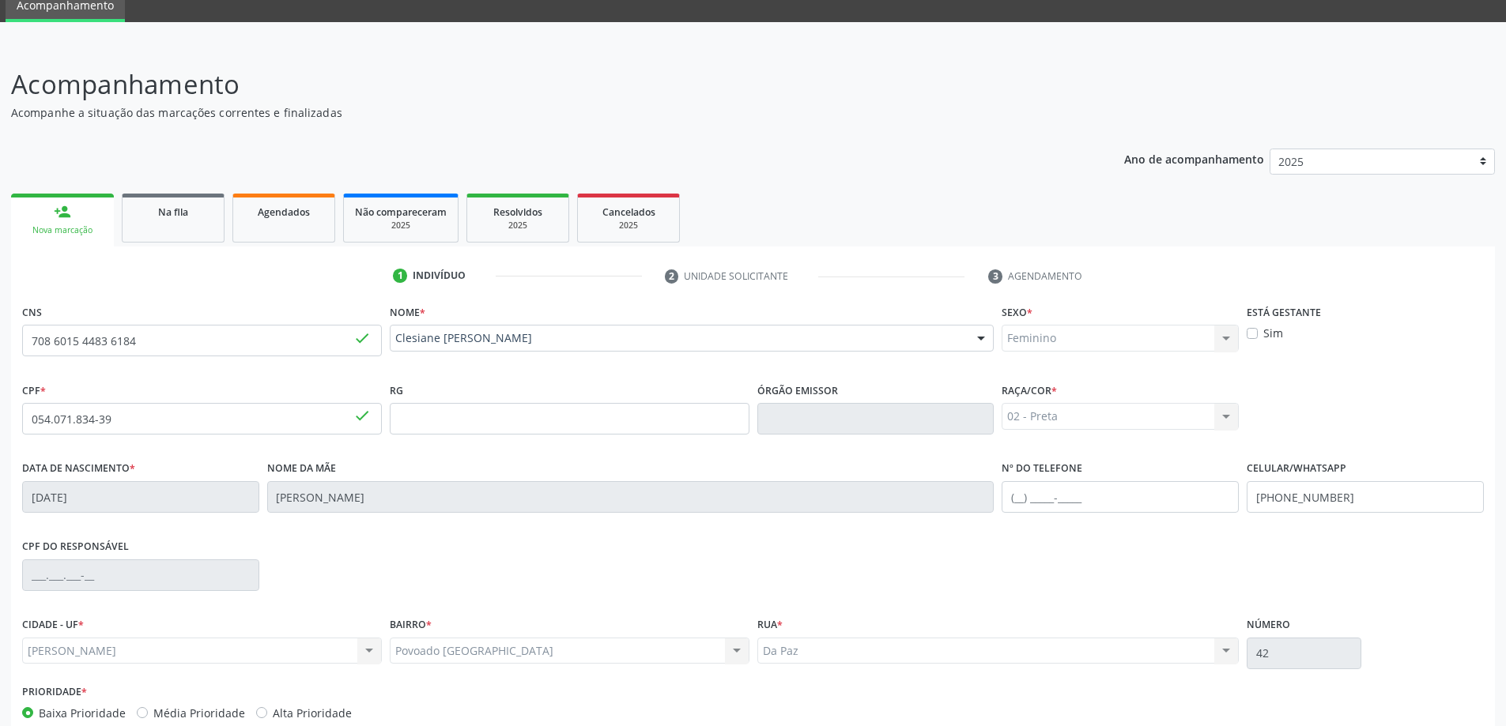
scroll to position [153, 0]
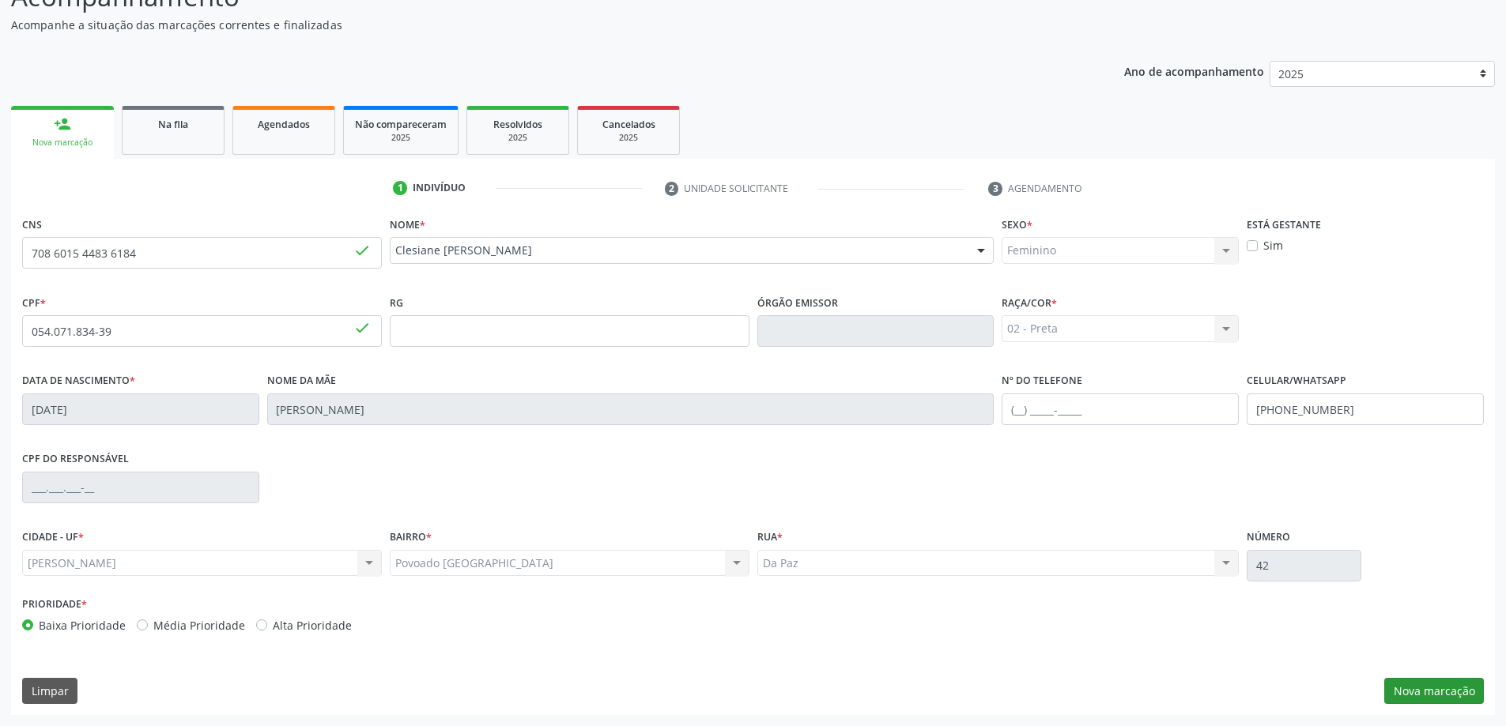
drag, startPoint x: 1428, startPoint y: 664, endPoint x: 1421, endPoint y: 692, distance: 28.4
click at [1428, 666] on div "CNS 708 6015 4483 6184 done Nome * [PERSON_NAME] [PERSON_NAME] CNS: 708 6015 44…" at bounding box center [753, 464] width 1484 height 503
click at [1422, 694] on button "Nova marcação" at bounding box center [1434, 691] width 100 height 27
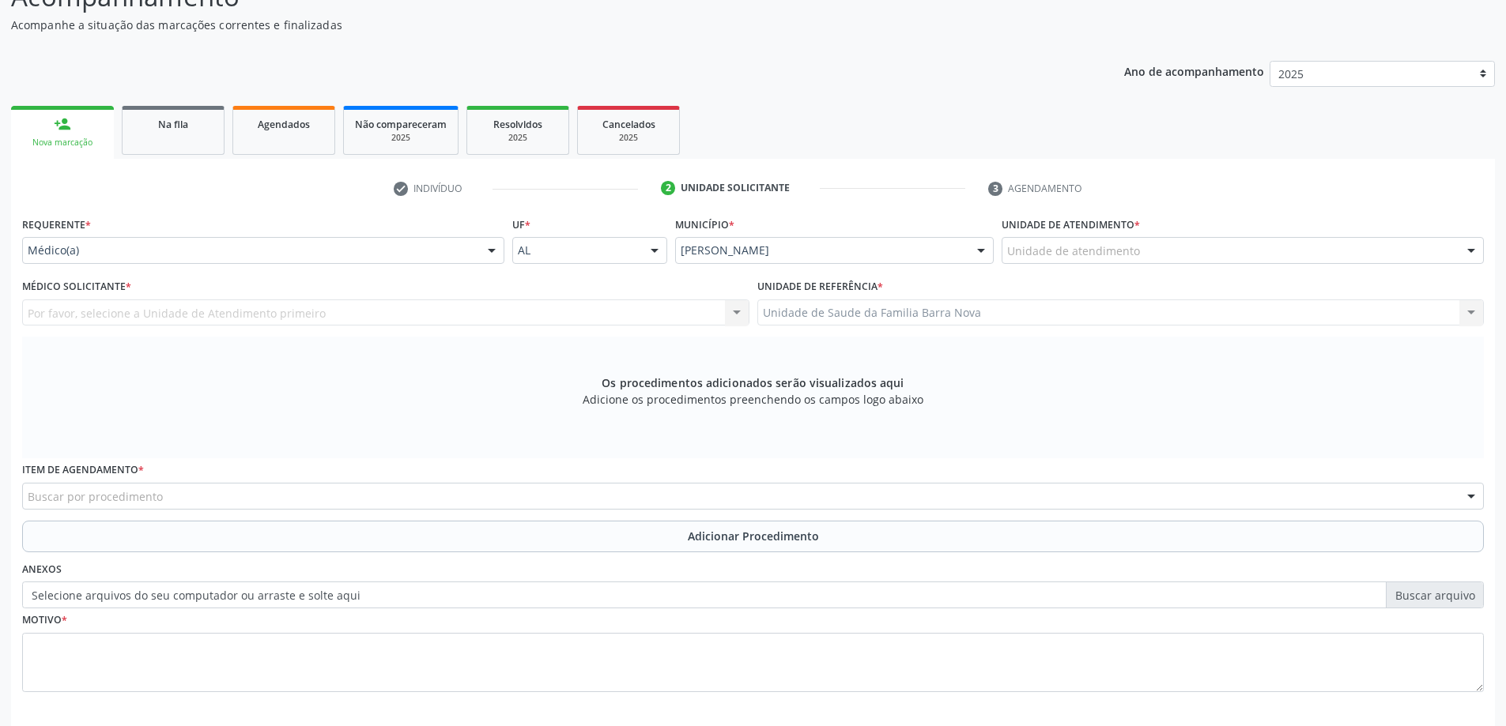
click at [1179, 238] on div "Unidade de atendimento" at bounding box center [1242, 250] width 482 height 27
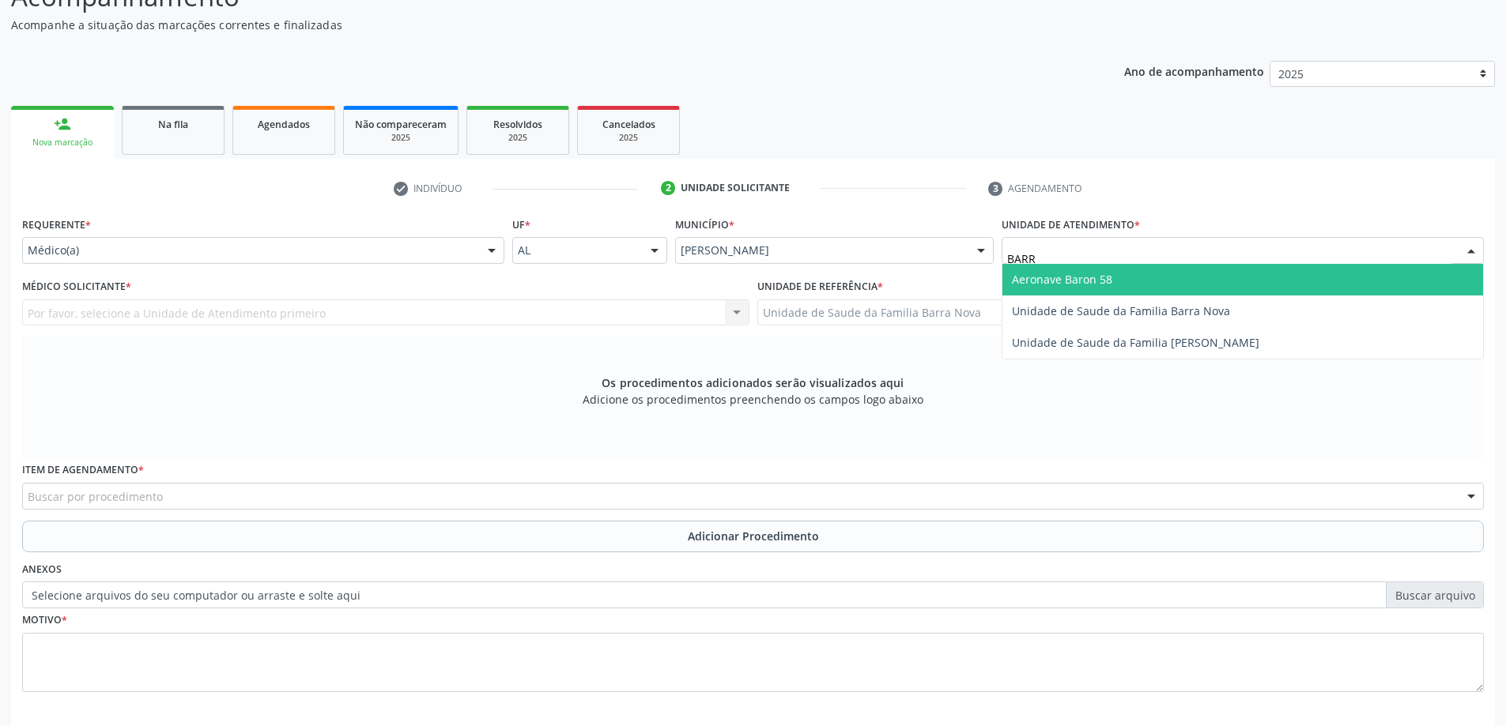
type input "BARRA"
click at [1155, 278] on span "Unidade de Saude da Familia Barra Nova" at bounding box center [1121, 279] width 218 height 15
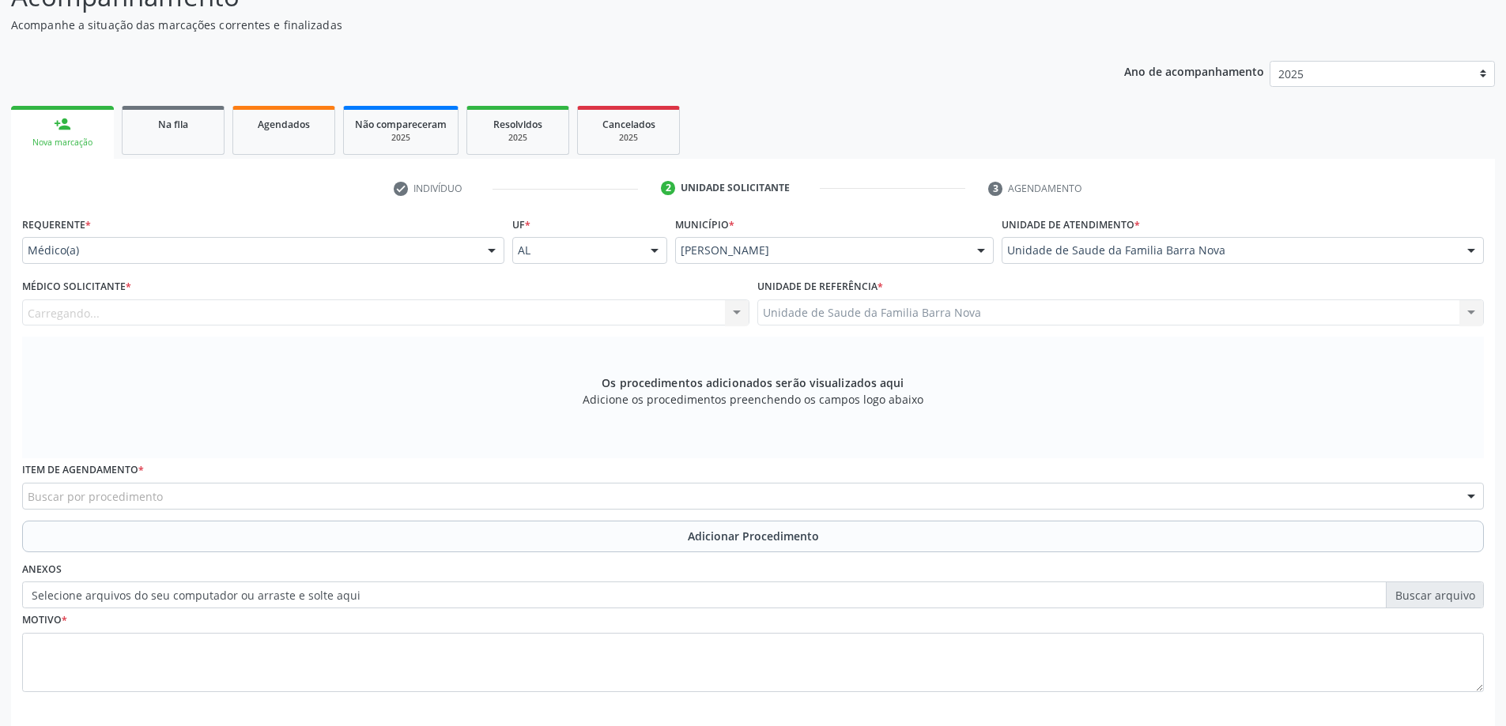
click at [398, 306] on div "Carregando... Nenhum resultado encontrado para: " " Não há nenhuma opção para s…" at bounding box center [385, 313] width 727 height 27
click at [398, 306] on div "Médico solicitante" at bounding box center [385, 313] width 727 height 27
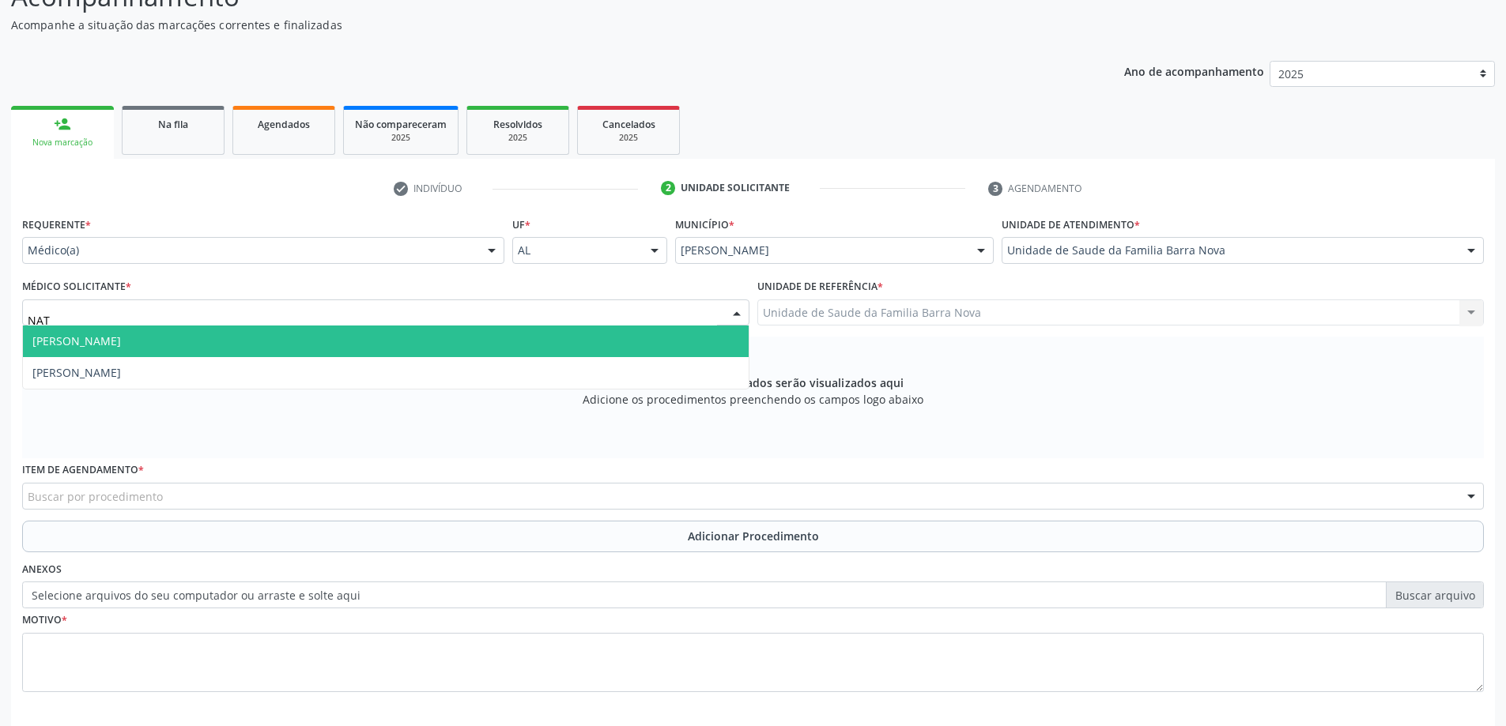
type input "NATA"
click at [353, 337] on span "[PERSON_NAME]" at bounding box center [386, 342] width 726 height 32
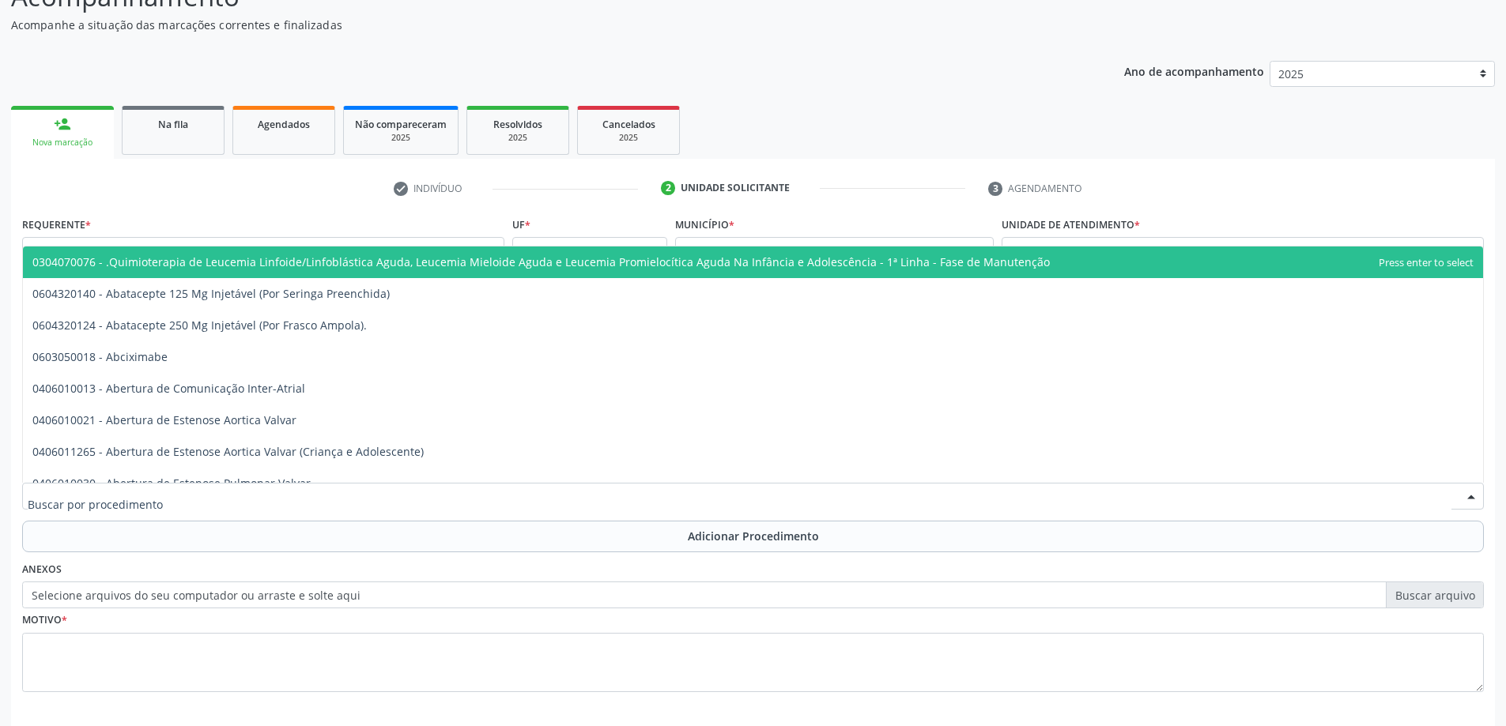
drag, startPoint x: 221, startPoint y: 504, endPoint x: 239, endPoint y: 497, distance: 19.5
click at [222, 504] on div at bounding box center [753, 496] width 1462 height 27
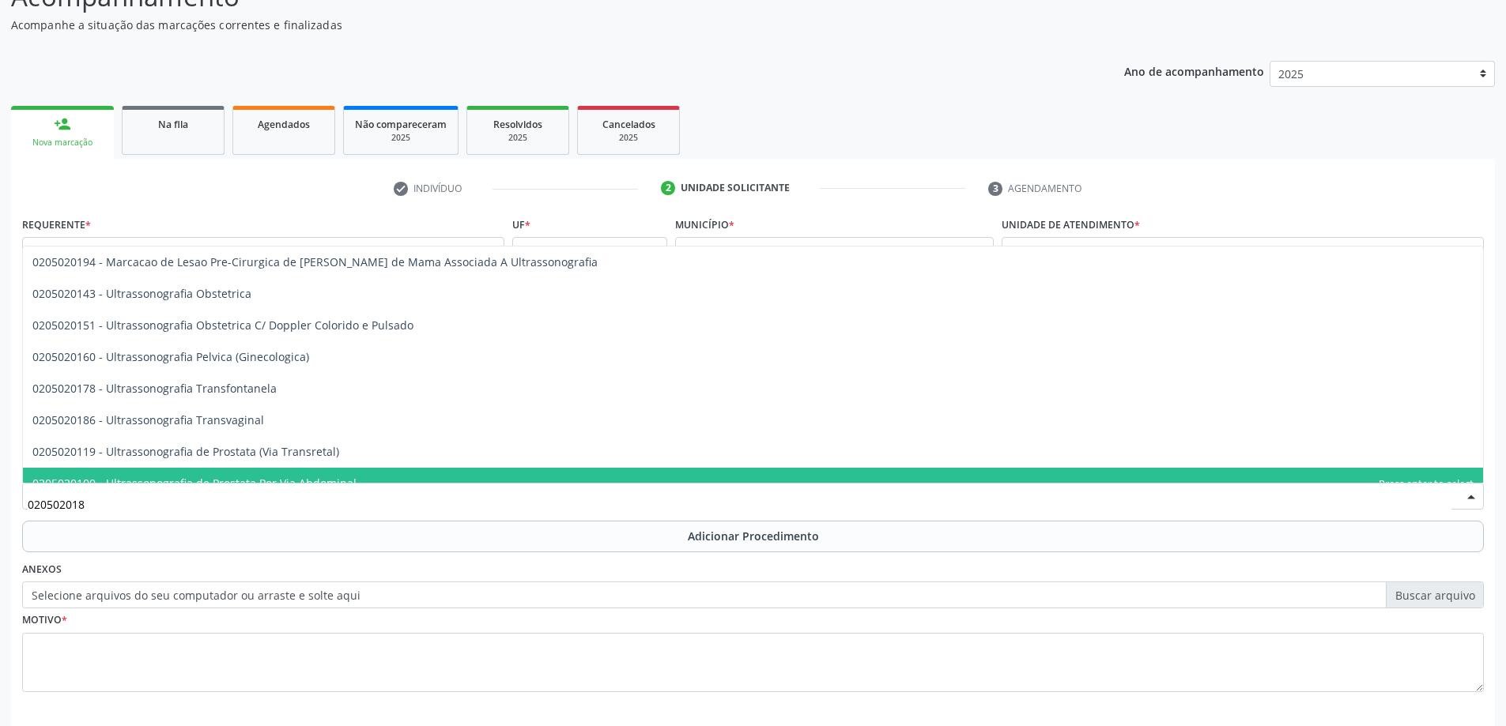
type input "0205020186"
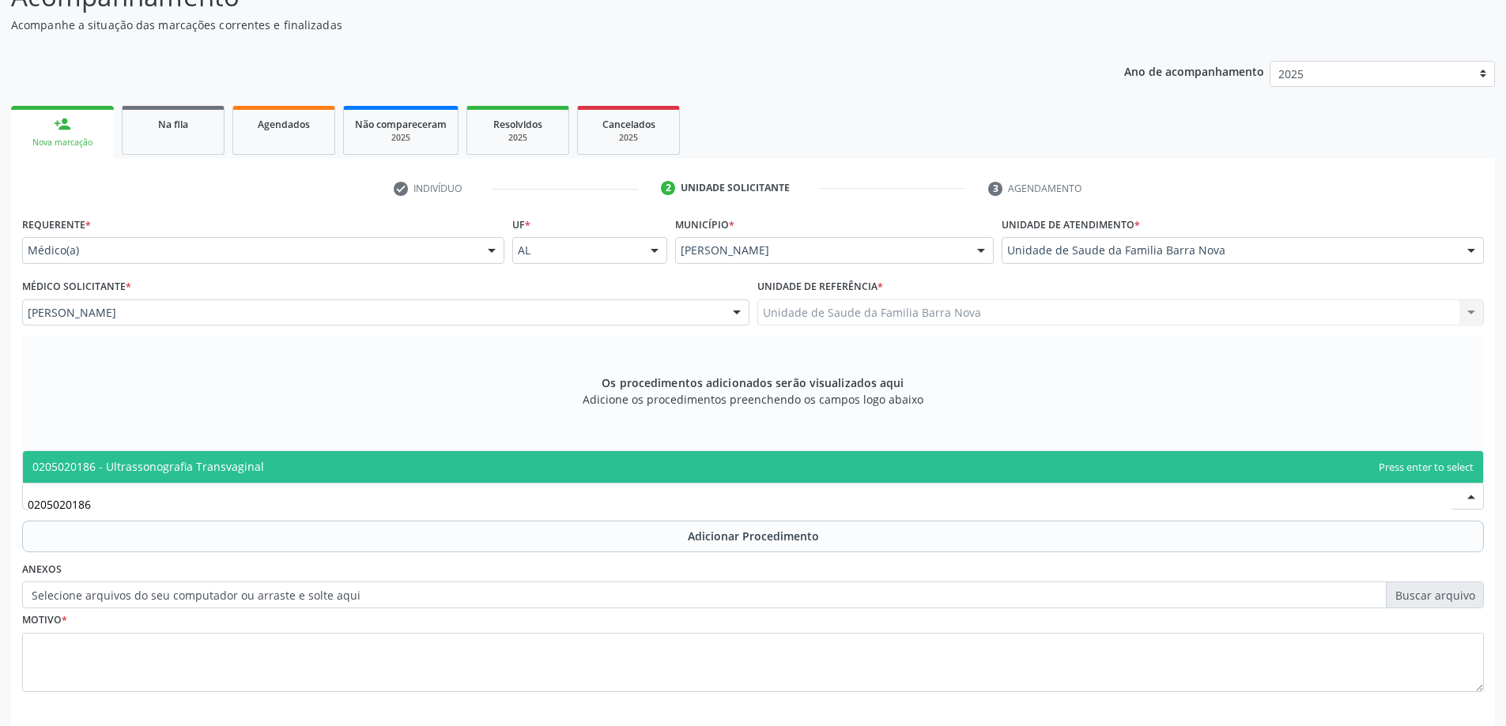
click at [265, 476] on span "0205020186 - Ultrassonografia Transvaginal" at bounding box center [753, 467] width 1460 height 32
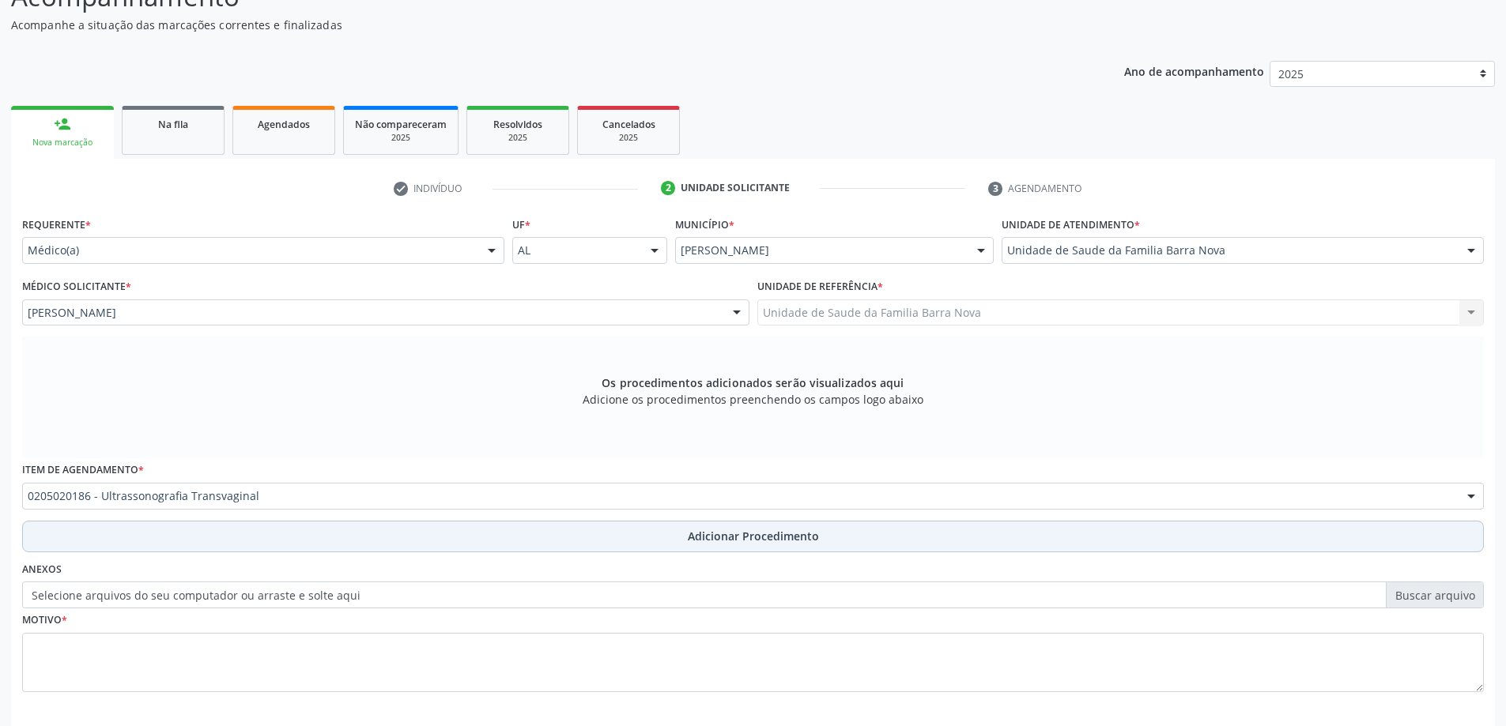
click at [236, 536] on button "Adicionar Procedimento" at bounding box center [753, 537] width 1462 height 32
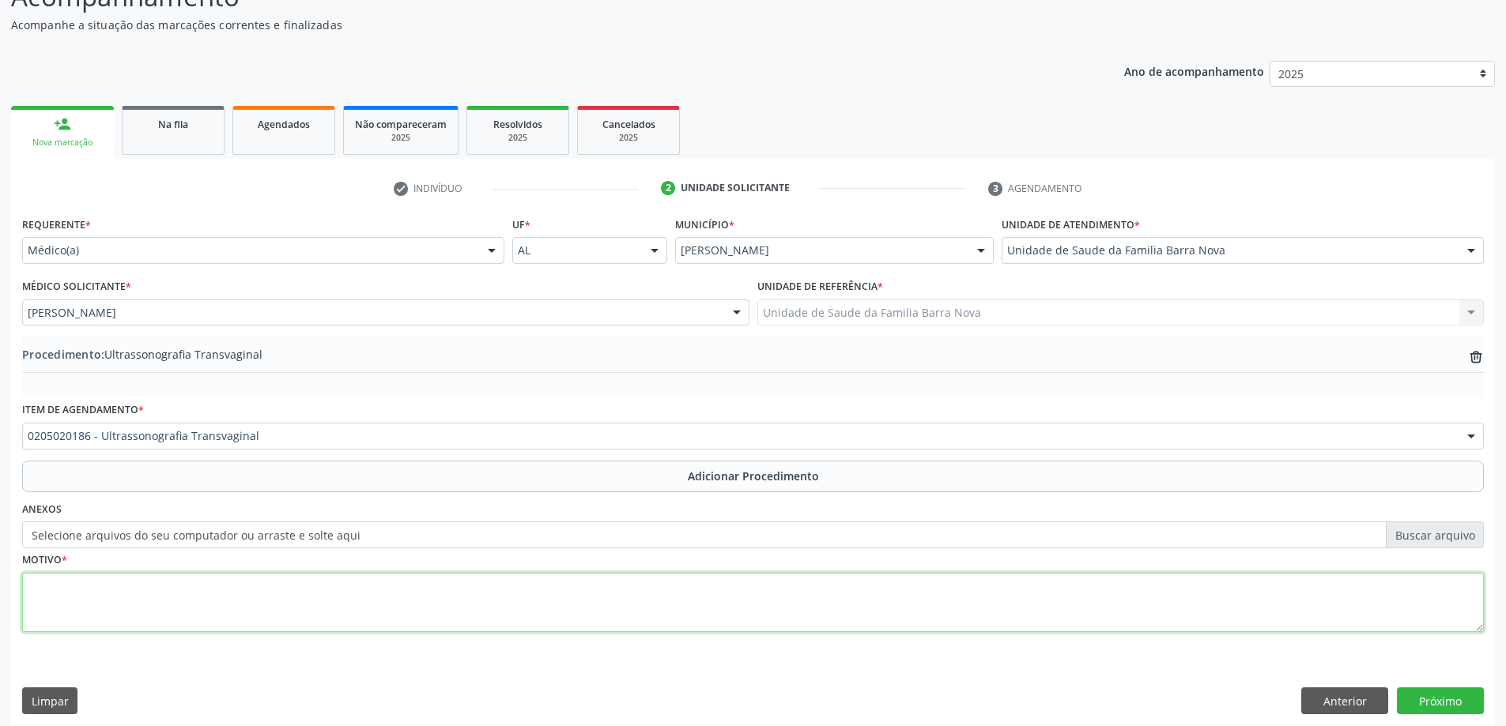
click at [232, 577] on textarea at bounding box center [753, 603] width 1462 height 60
type textarea "PACIENTE REFERE HISTÓRICO DE HISTERECTOMIA."
click at [1475, 696] on button "Próximo" at bounding box center [1440, 701] width 87 height 27
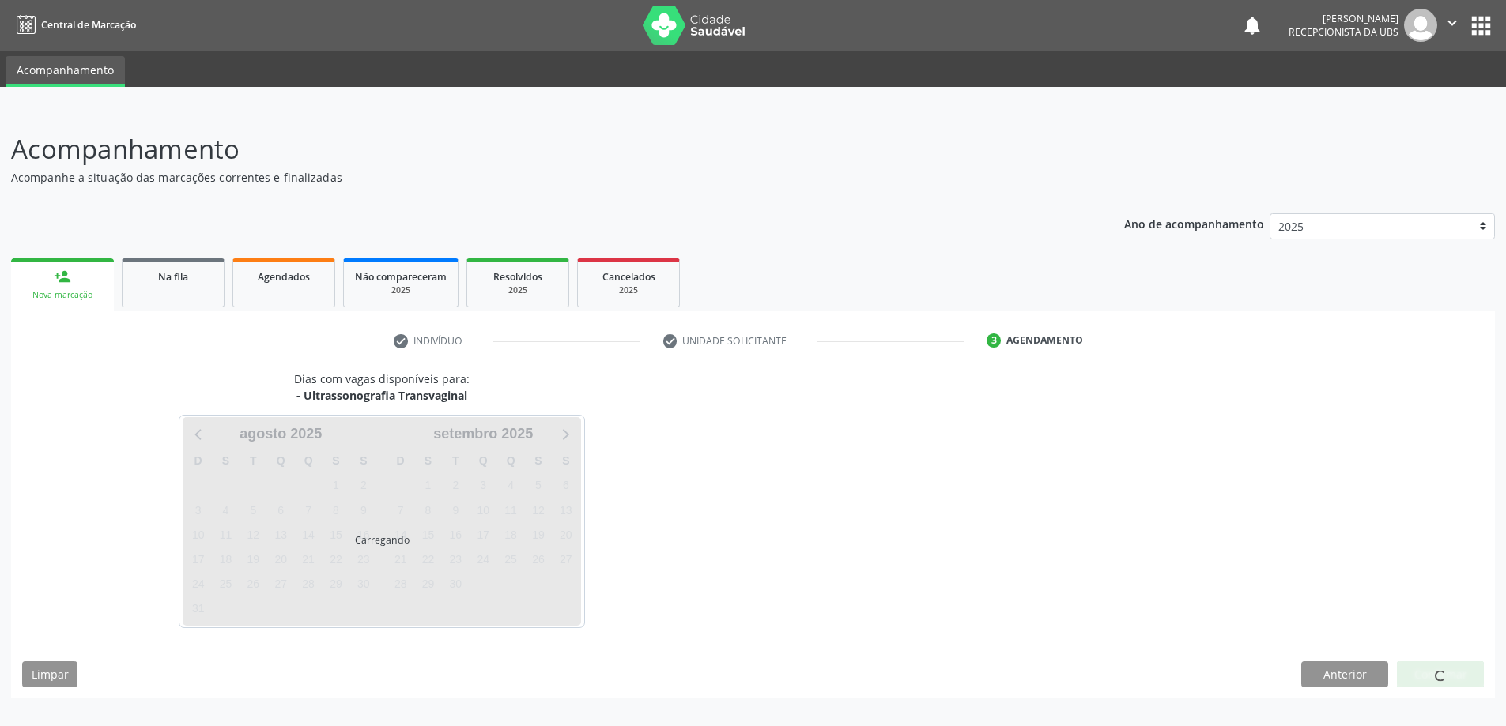
scroll to position [0, 0]
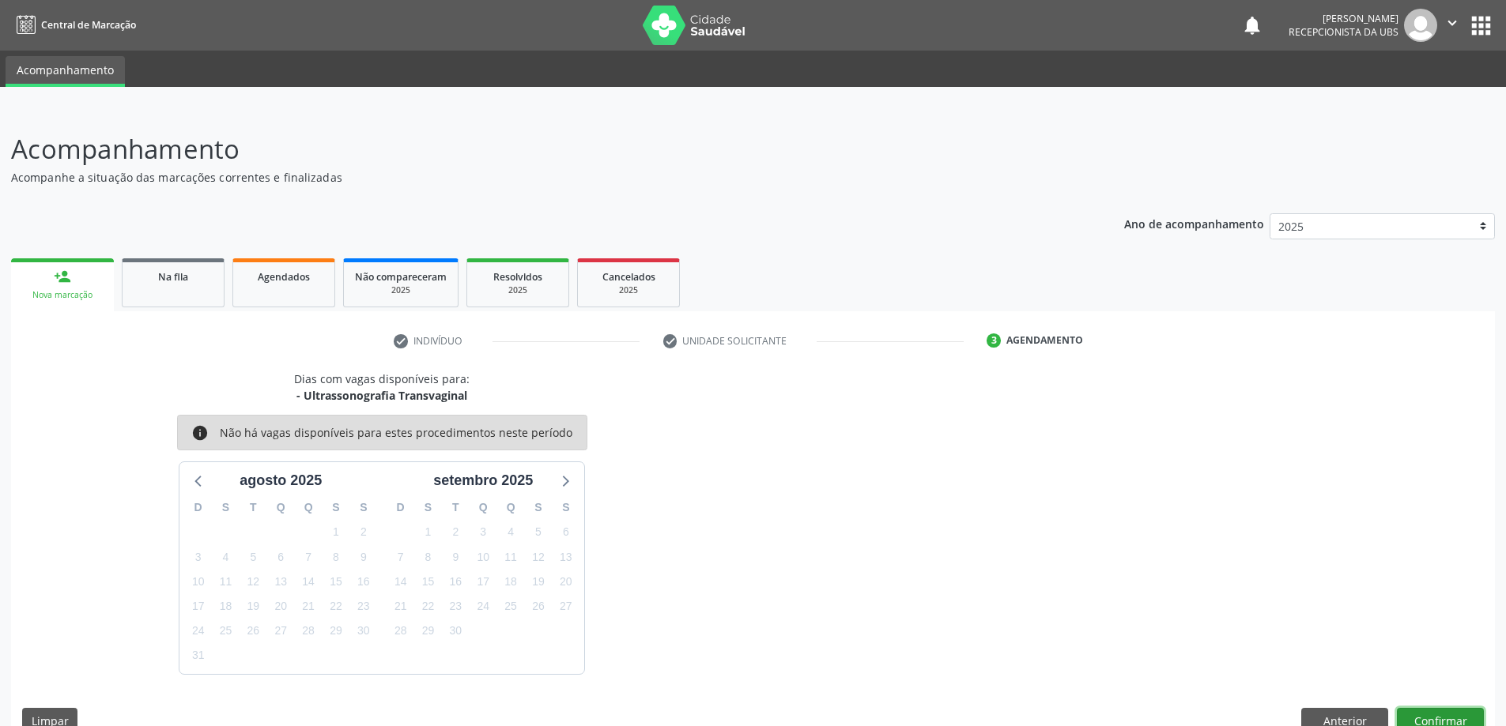
click at [1465, 710] on button "Confirmar" at bounding box center [1440, 721] width 87 height 27
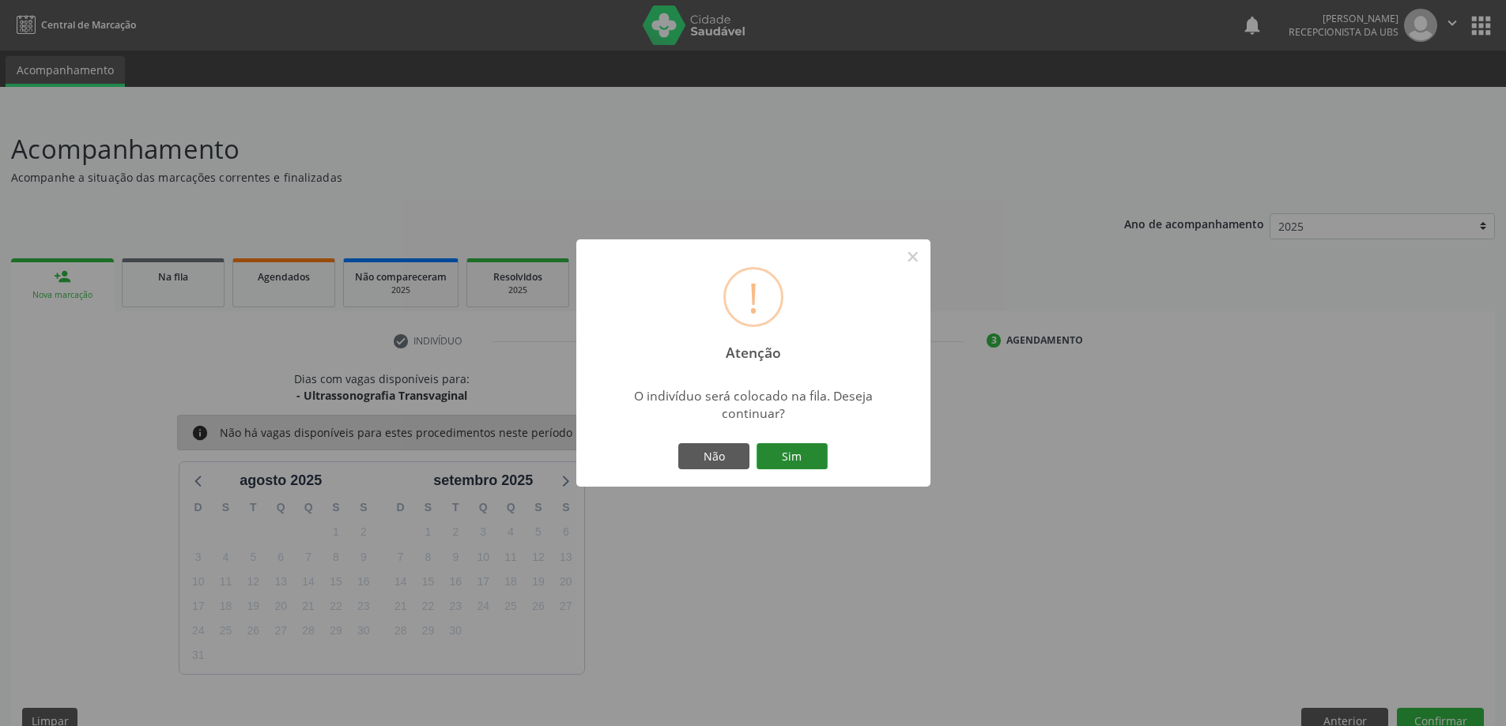
drag, startPoint x: 829, startPoint y: 447, endPoint x: 810, endPoint y: 454, distance: 20.3
click at [828, 447] on div "Não Sim" at bounding box center [753, 456] width 157 height 33
click at [807, 456] on button "Sim" at bounding box center [791, 456] width 71 height 27
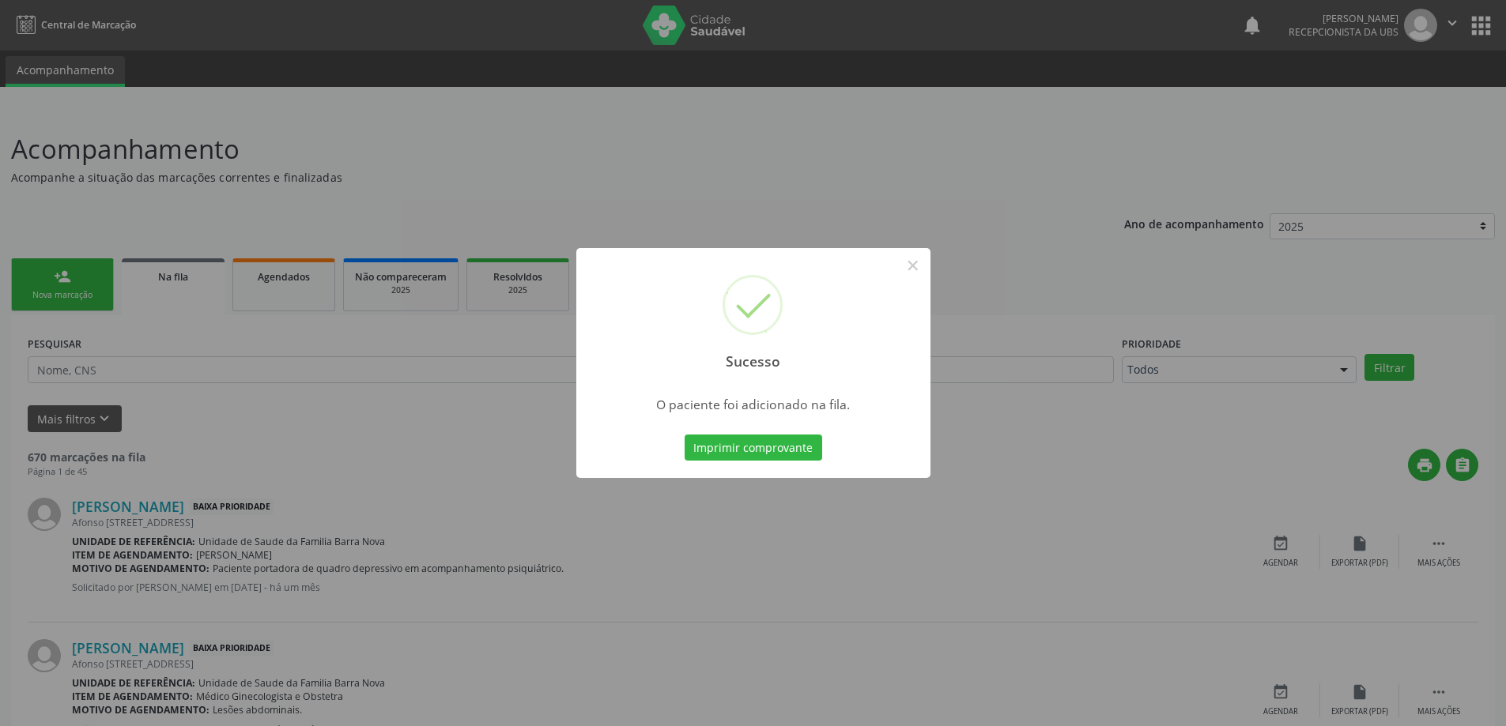
drag, startPoint x: 1115, startPoint y: 294, endPoint x: 1075, endPoint y: 279, distance: 43.0
click at [1107, 290] on div "Sucesso × O paciente foi adicionado na fila. Imprimir comprovante Cancel" at bounding box center [753, 363] width 1506 height 726
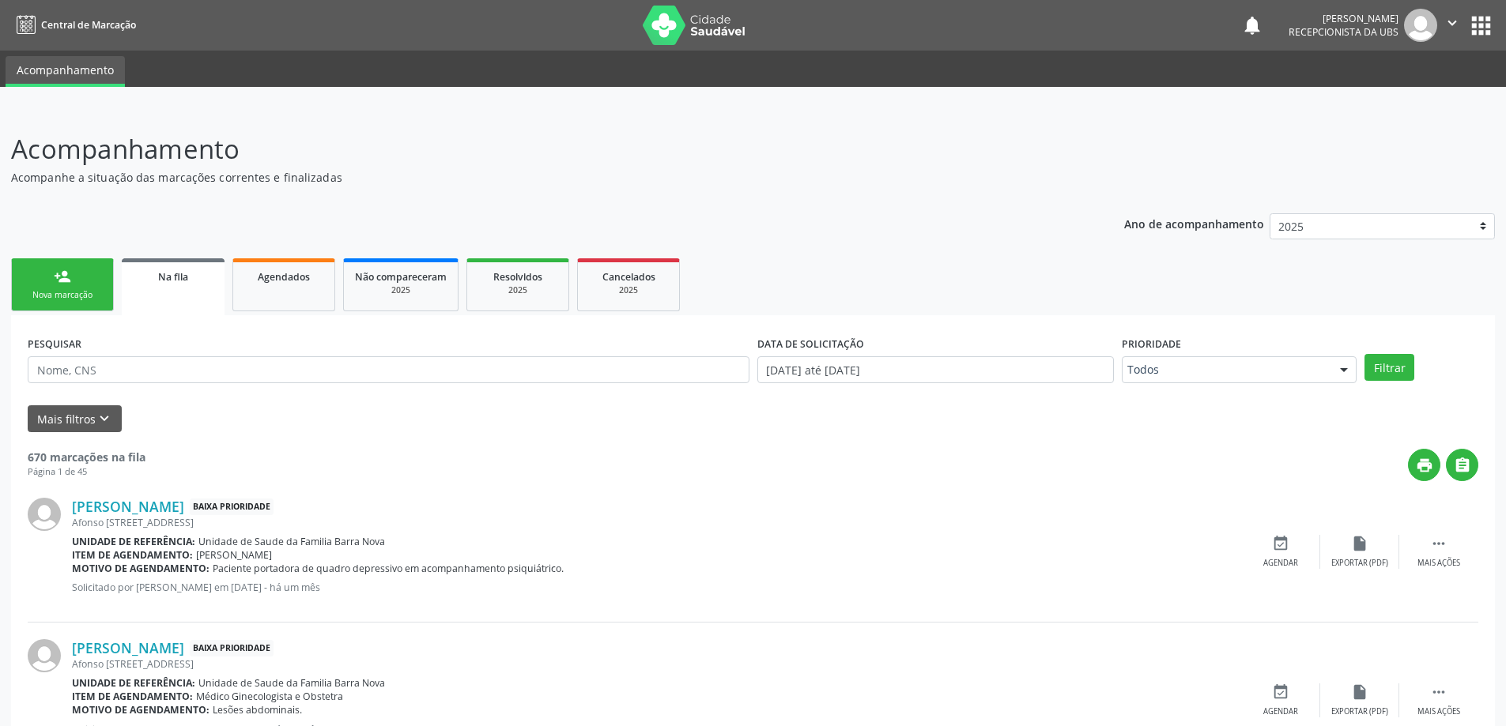
click at [74, 285] on link "person_add Nova marcação" at bounding box center [62, 284] width 103 height 53
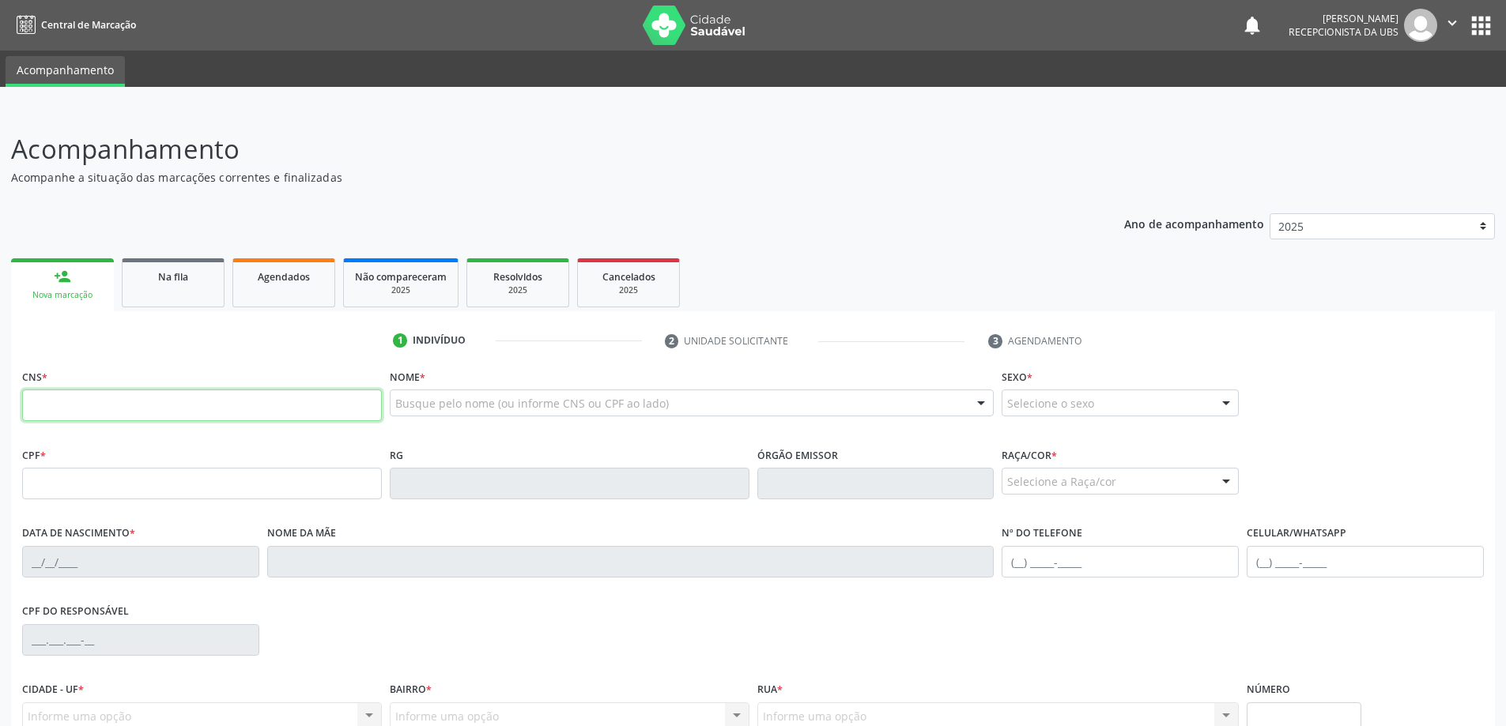
drag, startPoint x: 149, startPoint y: 397, endPoint x: 157, endPoint y: 402, distance: 9.2
click at [152, 400] on input "text" at bounding box center [202, 406] width 360 height 32
type input "700 5059 4958 8959"
type input "150.593.434-64"
type input "[DATE]"
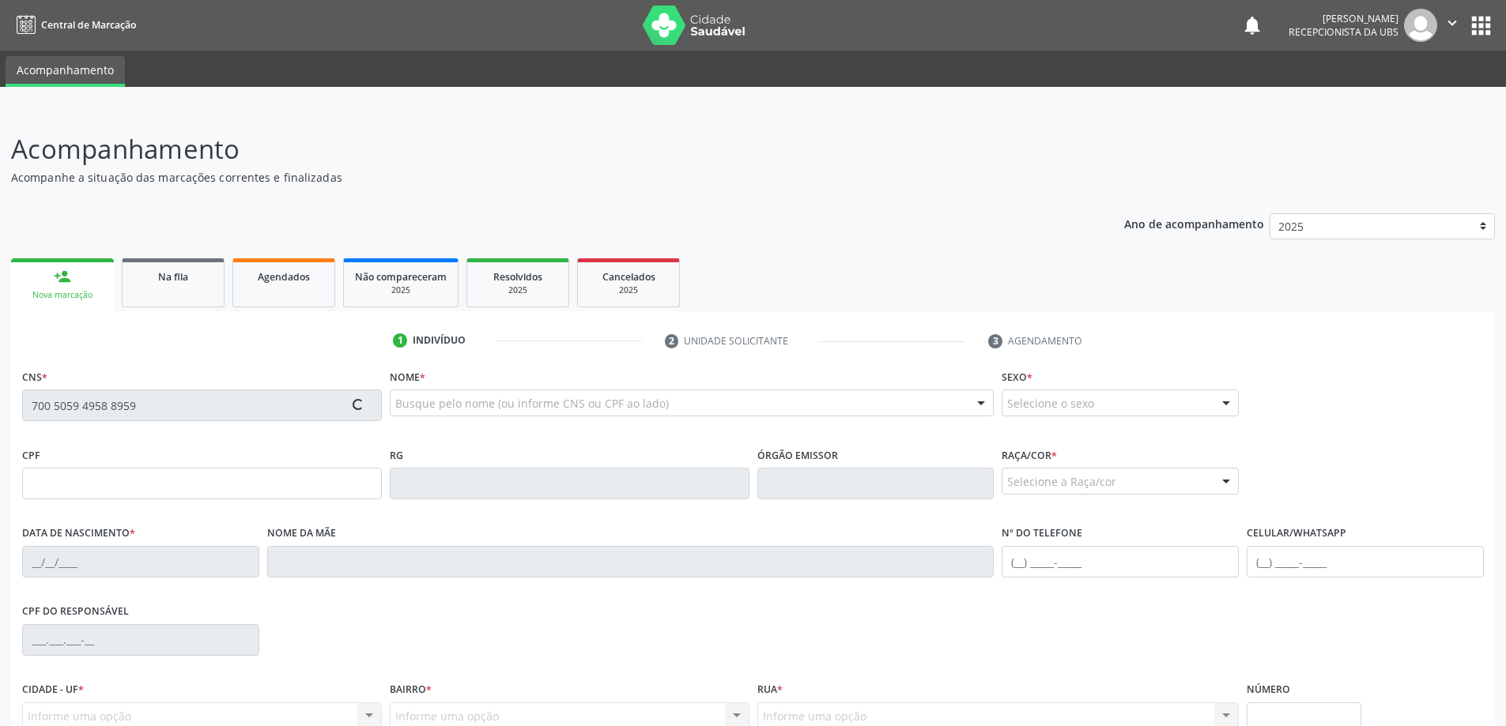
type input "[PERSON_NAME]"
type input "[PHONE_NUMBER]"
type input "S/N"
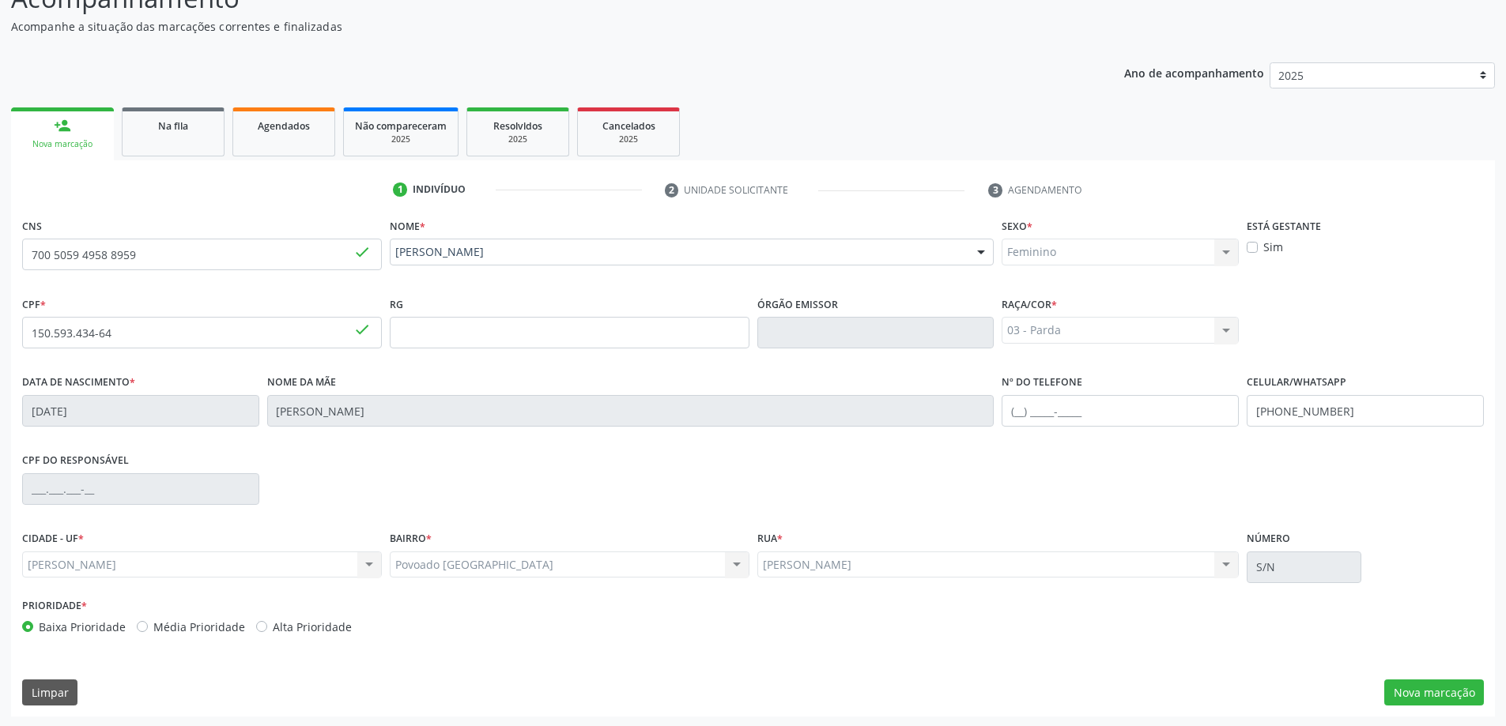
scroll to position [153, 0]
click at [1393, 680] on button "Nova marcação" at bounding box center [1434, 691] width 100 height 27
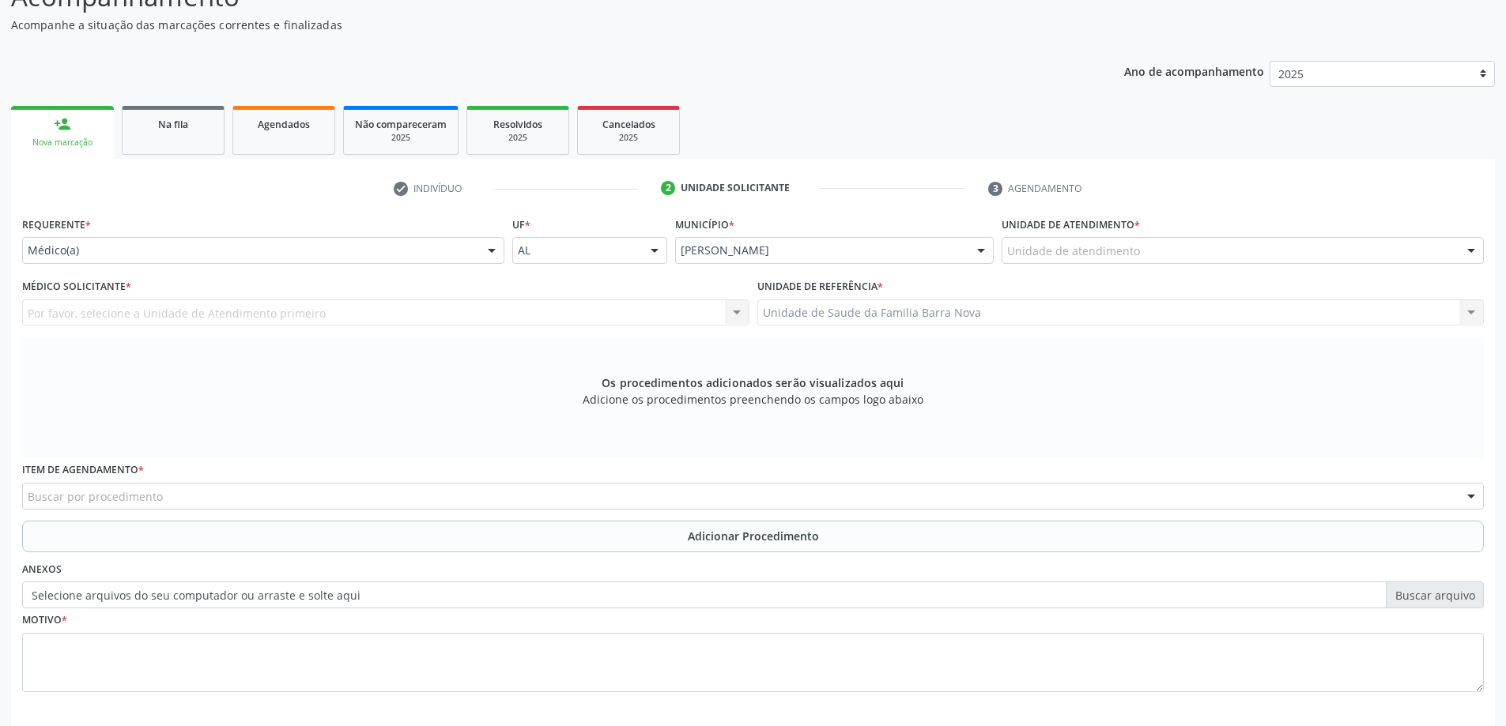
click at [1077, 270] on div "Unidade de atendimento * Unidade de atendimento Aeronave Baron 58 Aeronave Cess…" at bounding box center [1243, 244] width 490 height 62
type input "B"
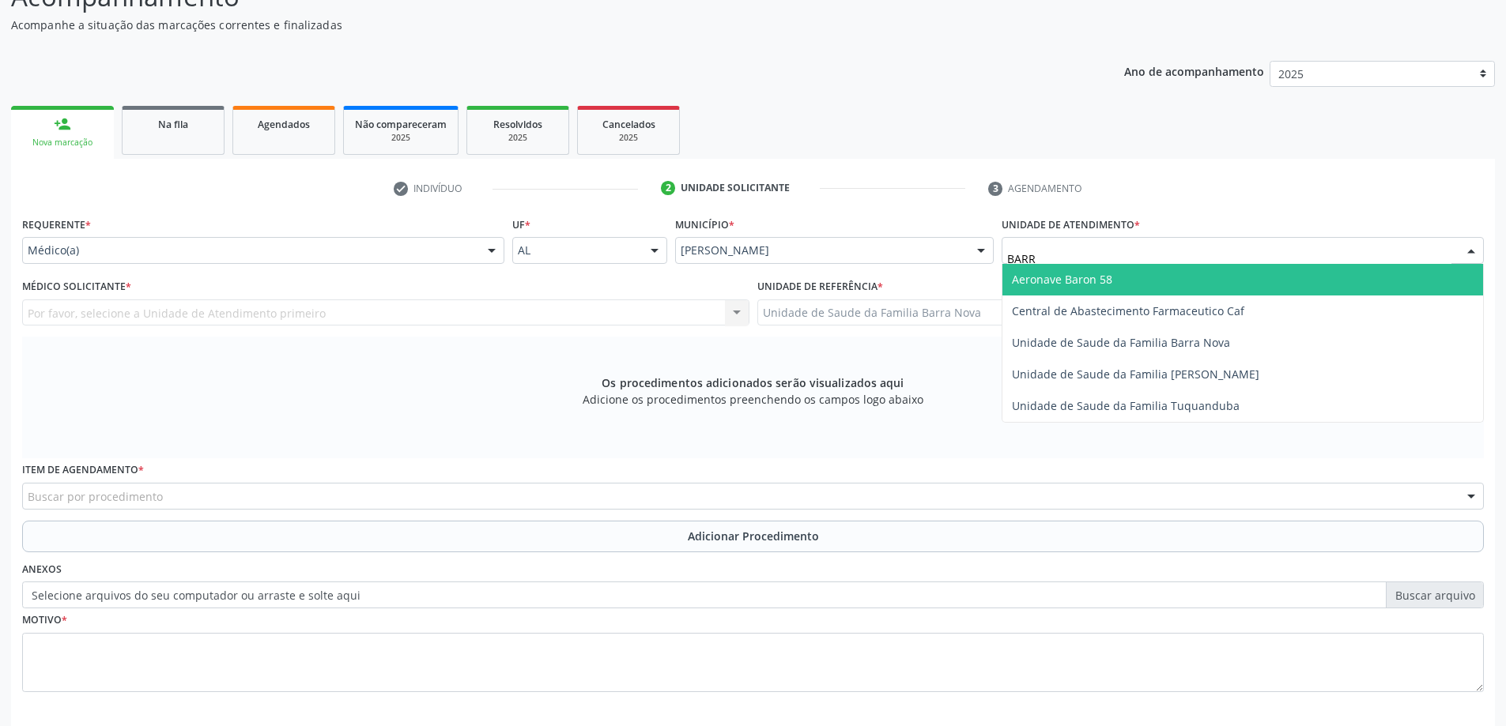
type input "BARRA"
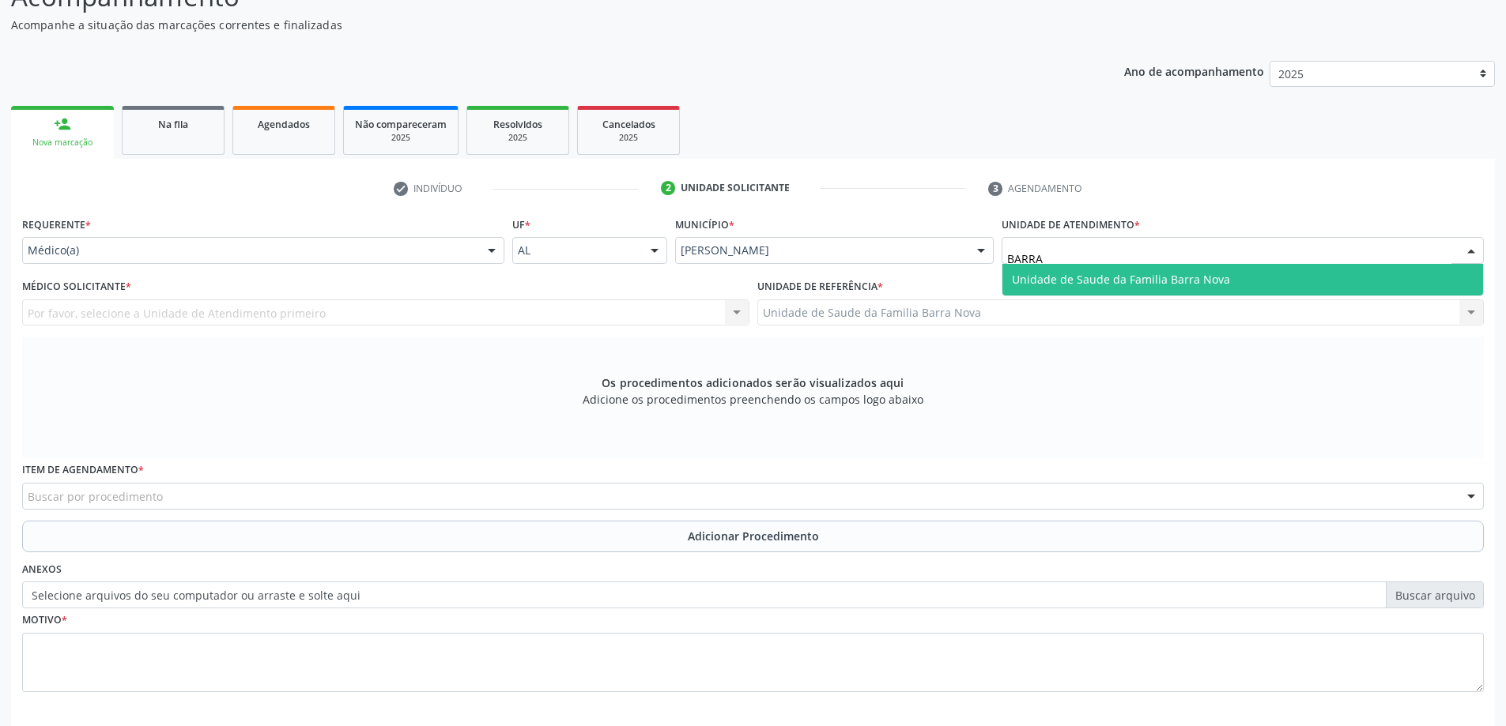
click at [1119, 285] on span "Unidade de Saude da Familia Barra Nova" at bounding box center [1121, 279] width 218 height 15
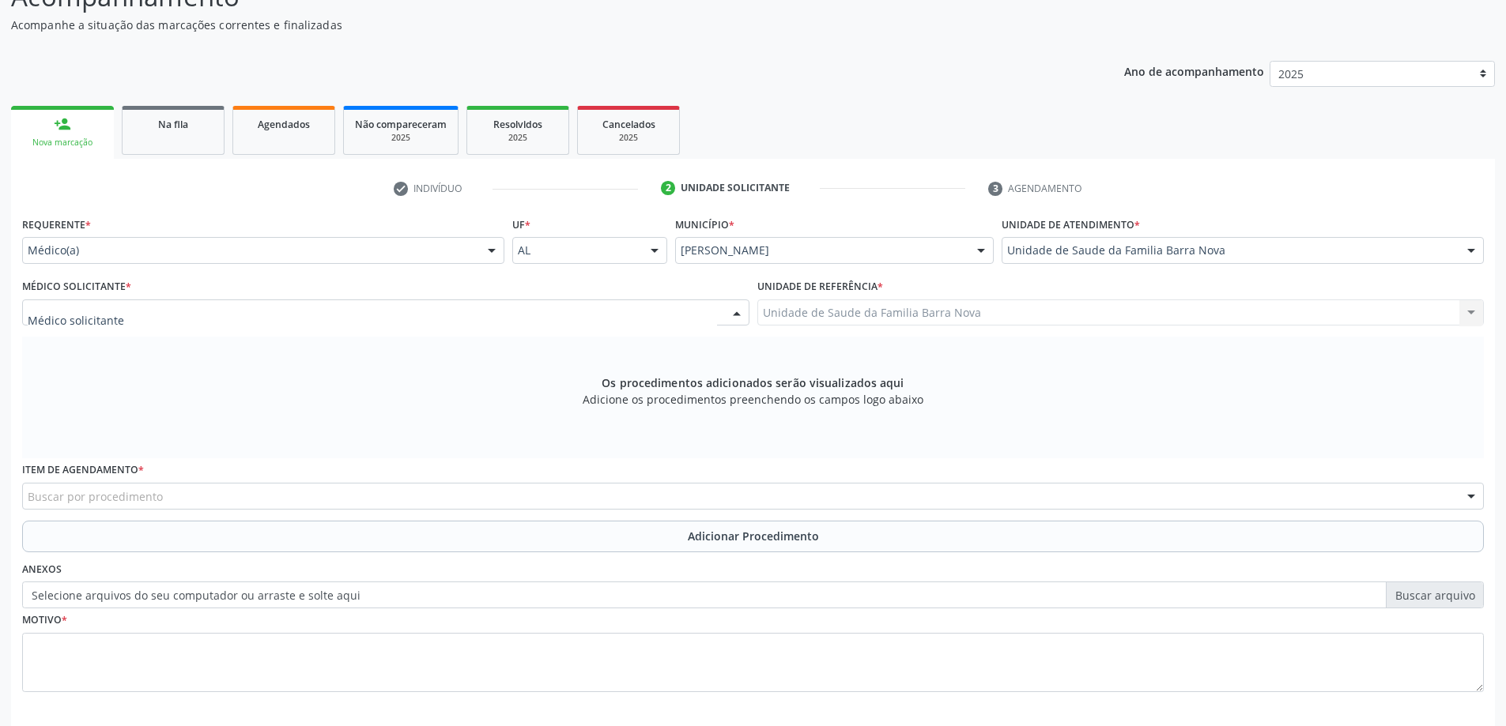
click at [643, 301] on div at bounding box center [385, 313] width 727 height 27
type input "NATA"
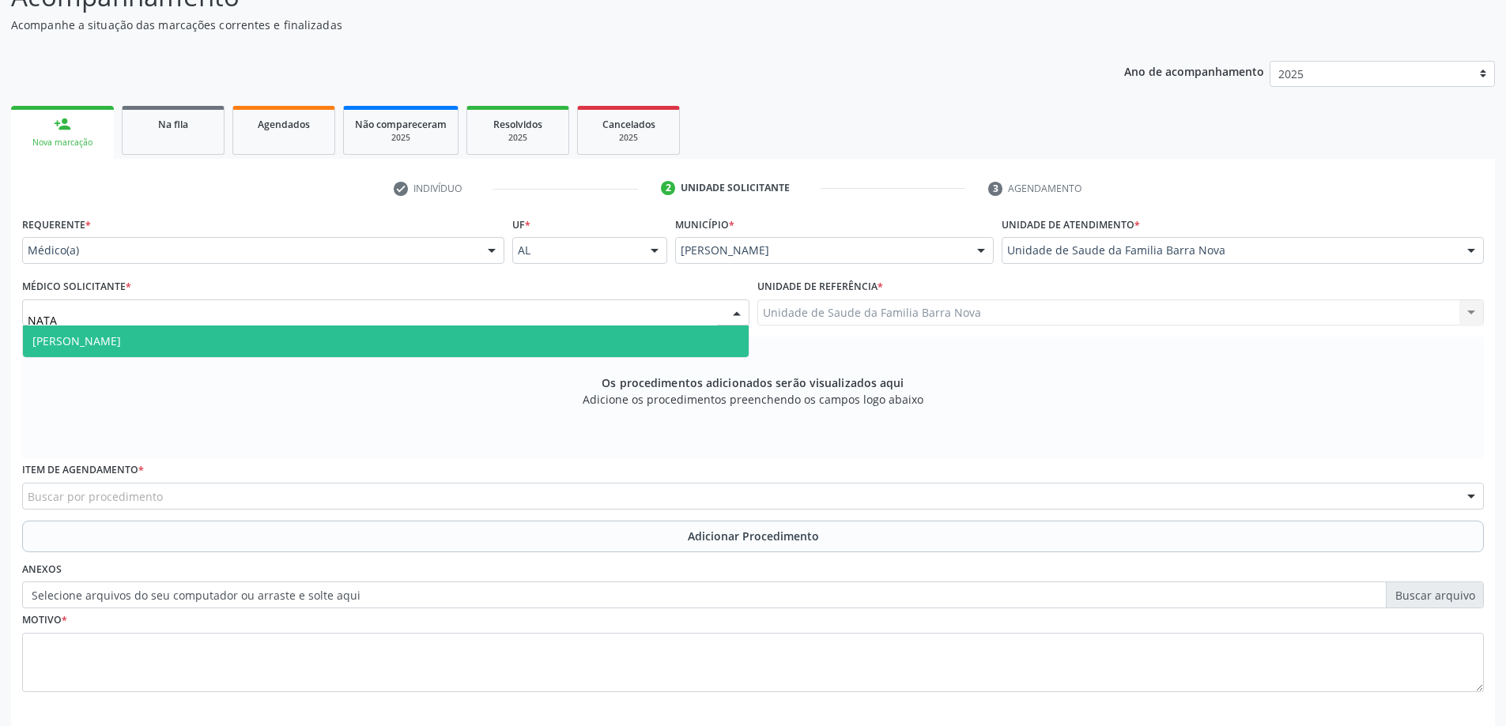
click at [687, 326] on span "[PERSON_NAME]" at bounding box center [386, 342] width 726 height 32
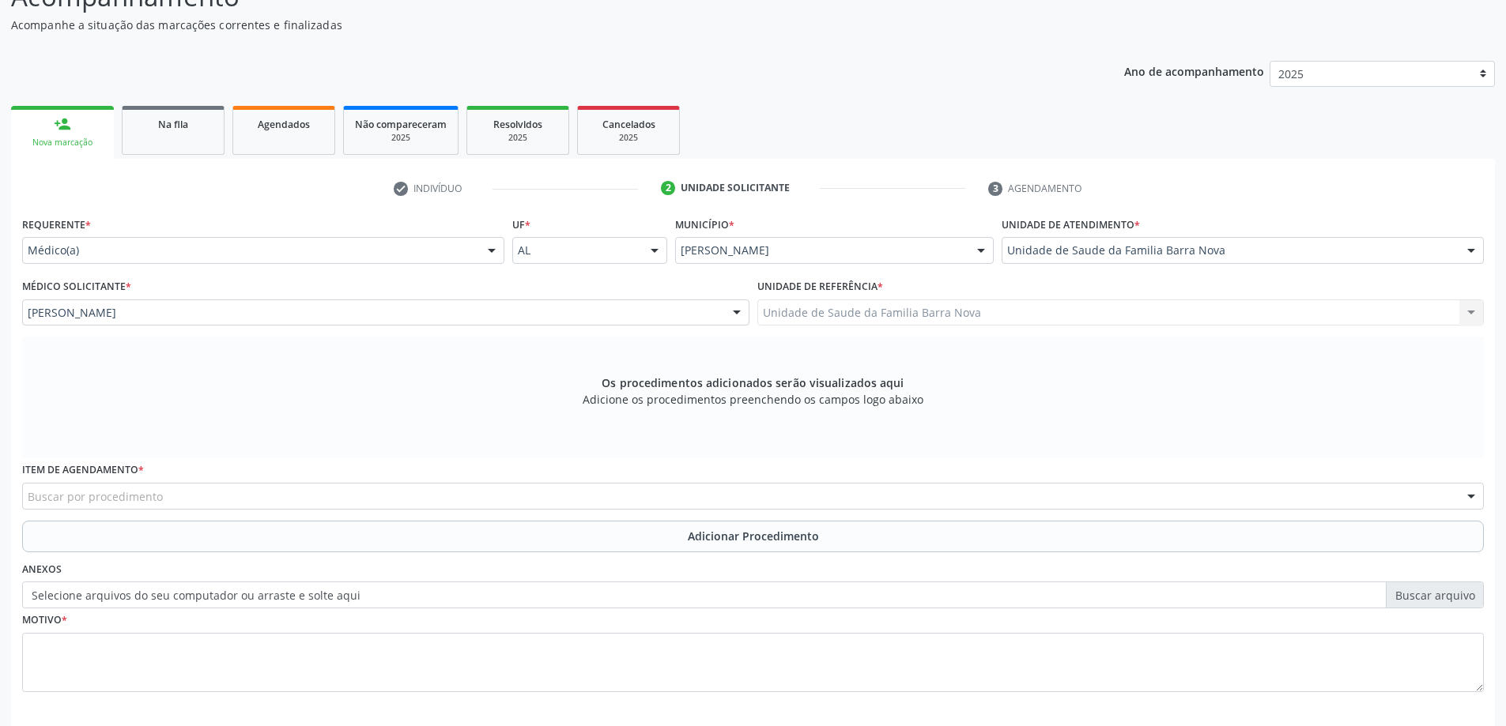
click at [858, 306] on div "Unidade de Saude da Familia Barra Nova Unidade de Saude da Familia [GEOGRAPHIC_…" at bounding box center [1120, 313] width 727 height 27
click at [870, 312] on div "Unidade de Saude da Familia Barra Nova Unidade de Saude da Familia [GEOGRAPHIC_…" at bounding box center [1120, 313] width 727 height 27
click at [906, 314] on div "Unidade de Saude da Familia Barra Nova Unidade de Saude da Familia [GEOGRAPHIC_…" at bounding box center [1120, 313] width 727 height 27
click at [1005, 314] on div "Unidade de Saude da Familia Barra Nova Unidade de Saude da Familia [GEOGRAPHIC_…" at bounding box center [1120, 313] width 727 height 27
drag, startPoint x: 270, startPoint y: 482, endPoint x: 262, endPoint y: 493, distance: 13.6
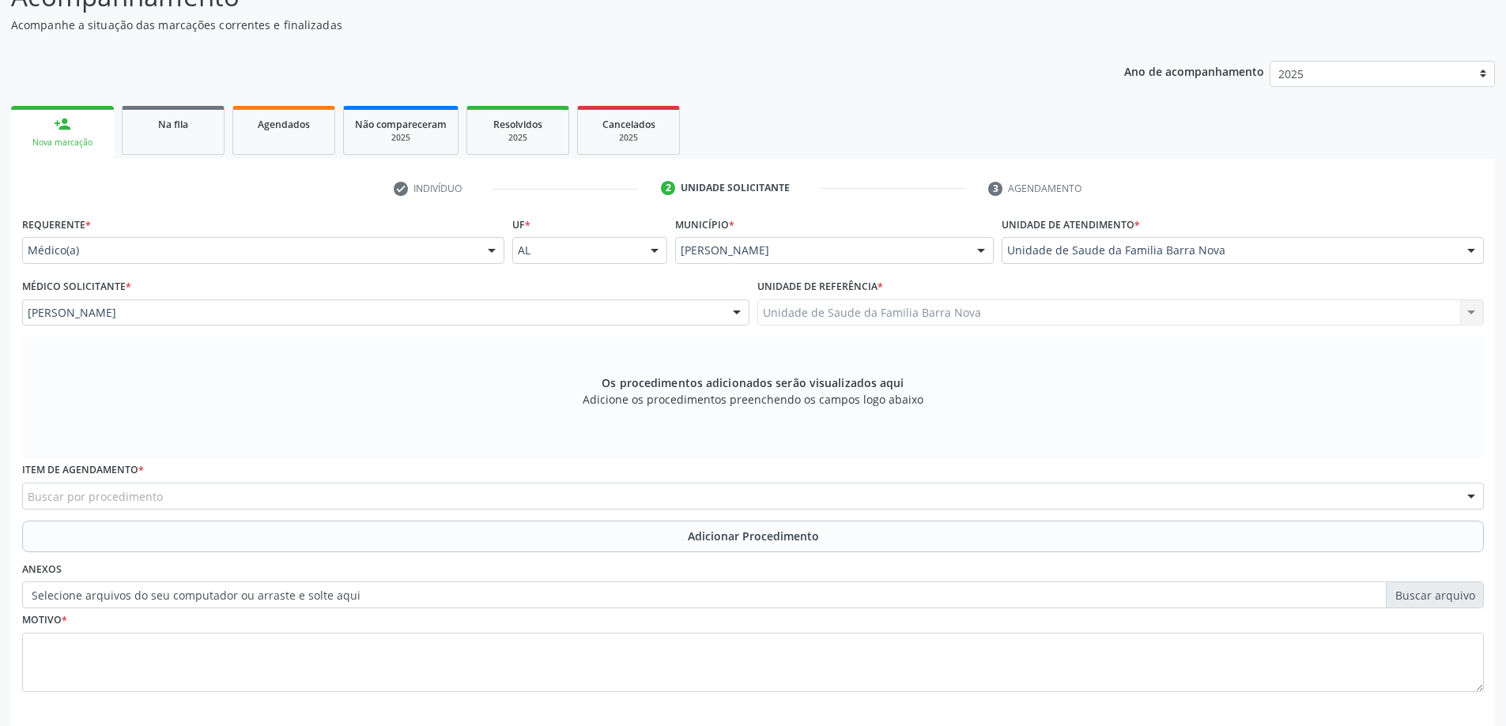
click at [269, 483] on div "Item de agendamento * Buscar por procedimento 0304070076 - .Quimioterapia de Le…" at bounding box center [753, 483] width 1462 height 51
click at [262, 495] on div "Buscar por procedimento" at bounding box center [753, 496] width 1462 height 27
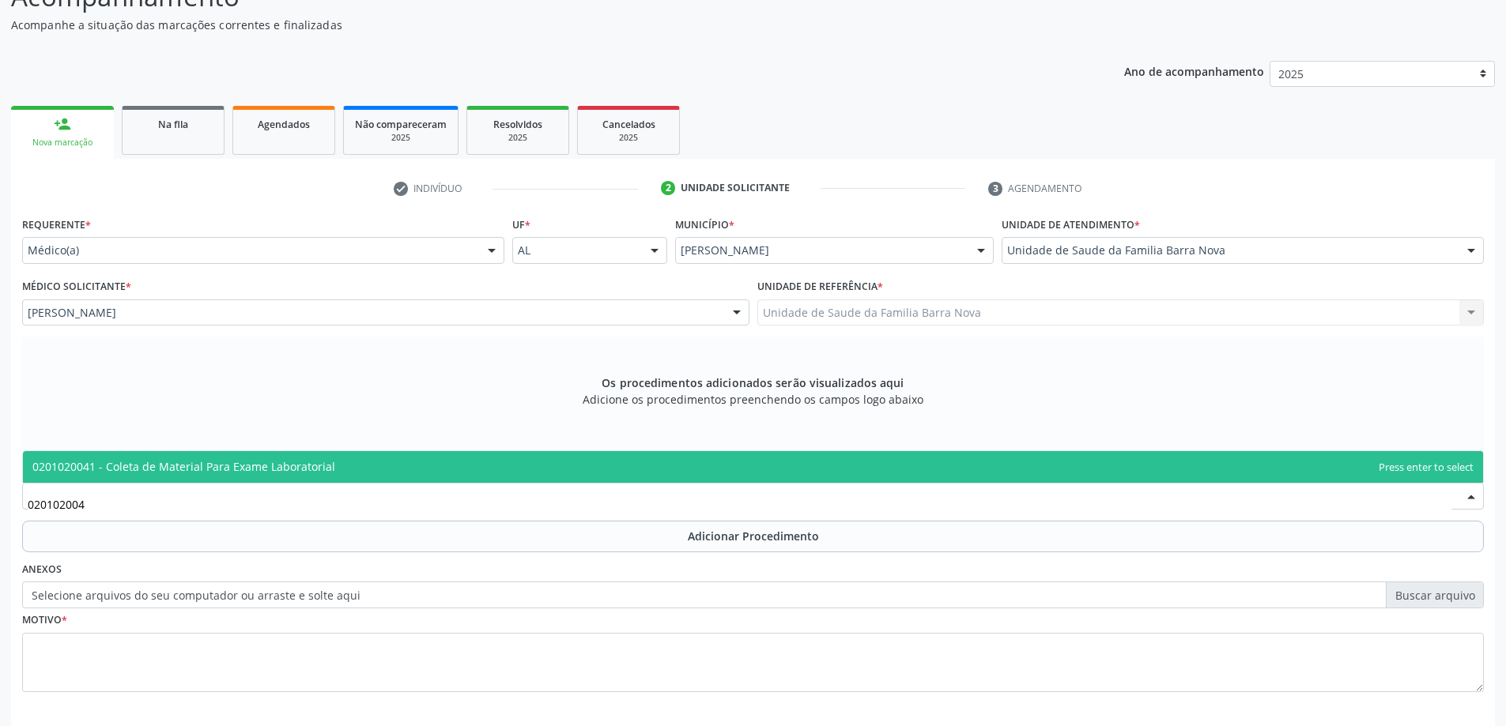
type input "0201020041"
click at [300, 470] on span "0201020041 - Coleta de Material Para Exame Laboratorial" at bounding box center [183, 466] width 303 height 15
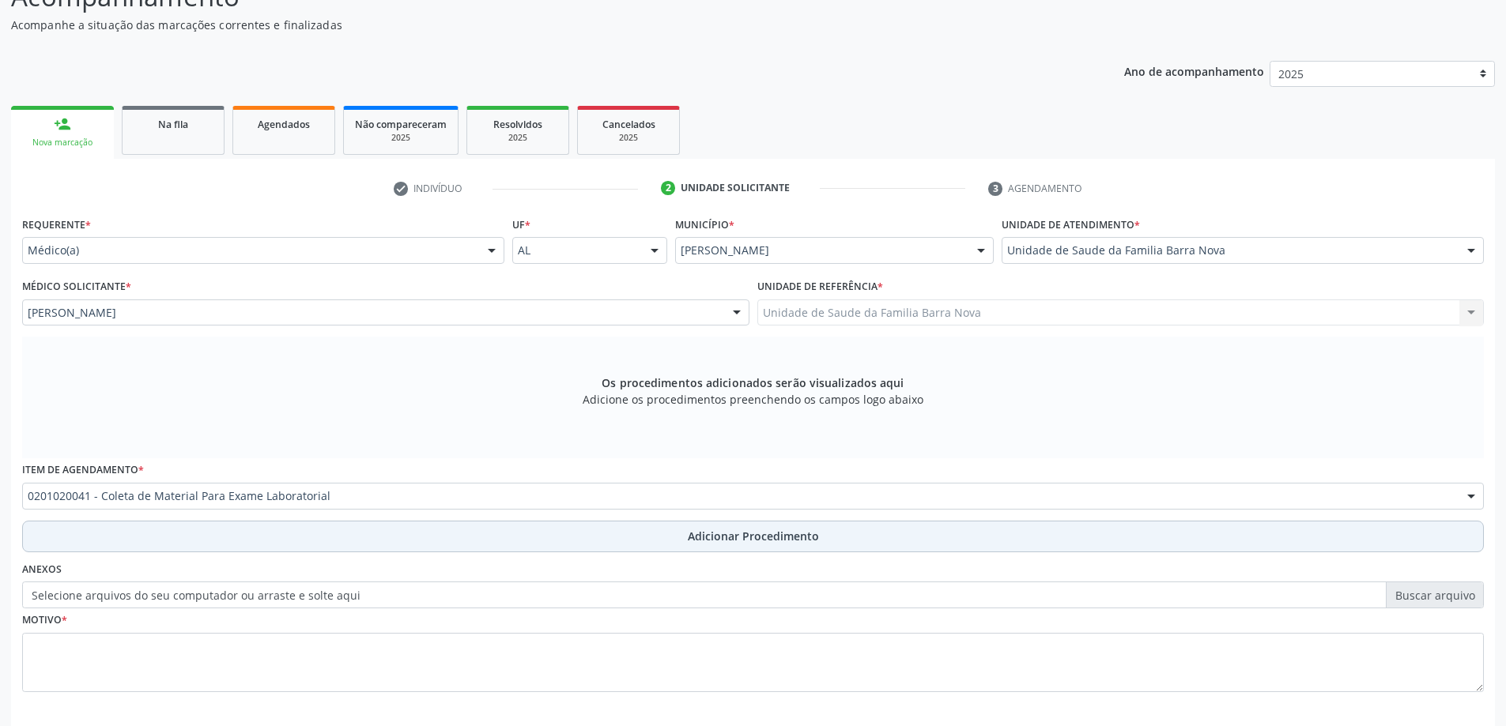
drag, startPoint x: 217, startPoint y: 537, endPoint x: 117, endPoint y: 574, distance: 107.0
click at [216, 537] on button "Adicionar Procedimento" at bounding box center [753, 537] width 1462 height 32
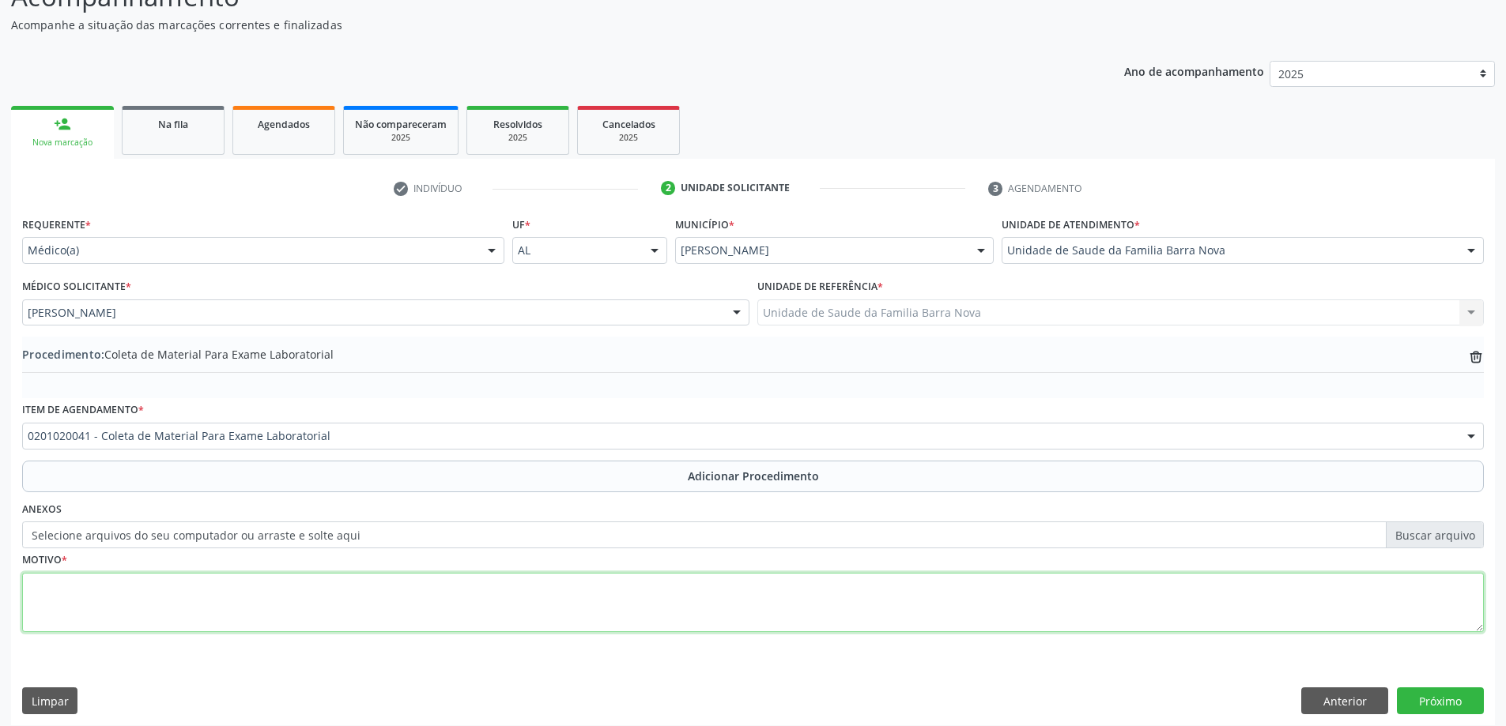
click at [89, 598] on textarea at bounding box center [753, 603] width 1462 height 60
type textarea "ROTINA PEDIATRICA + VIDA SEXUAL ATIVA. URGÊNCIA."
click at [1426, 688] on button "Próximo" at bounding box center [1440, 701] width 87 height 27
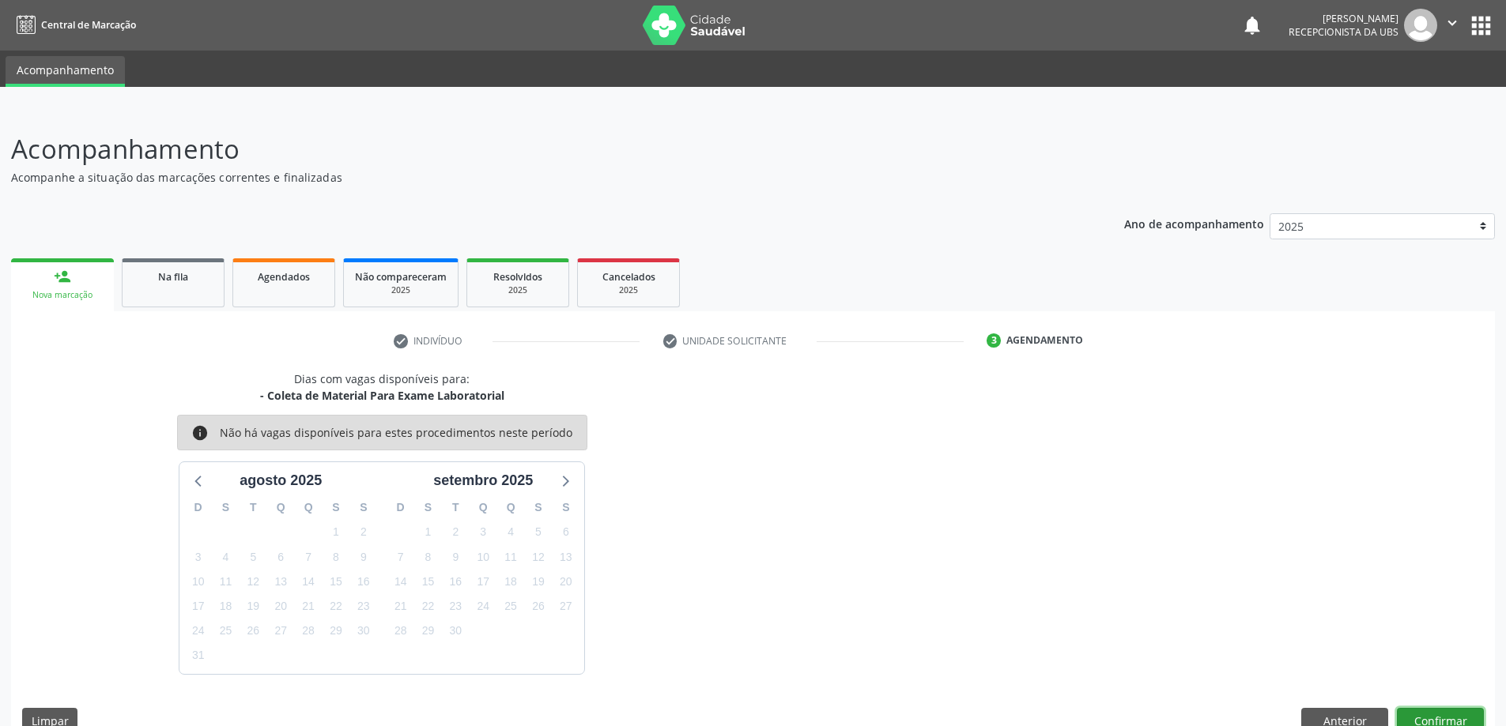
click at [1440, 716] on button "Confirmar" at bounding box center [1440, 721] width 87 height 27
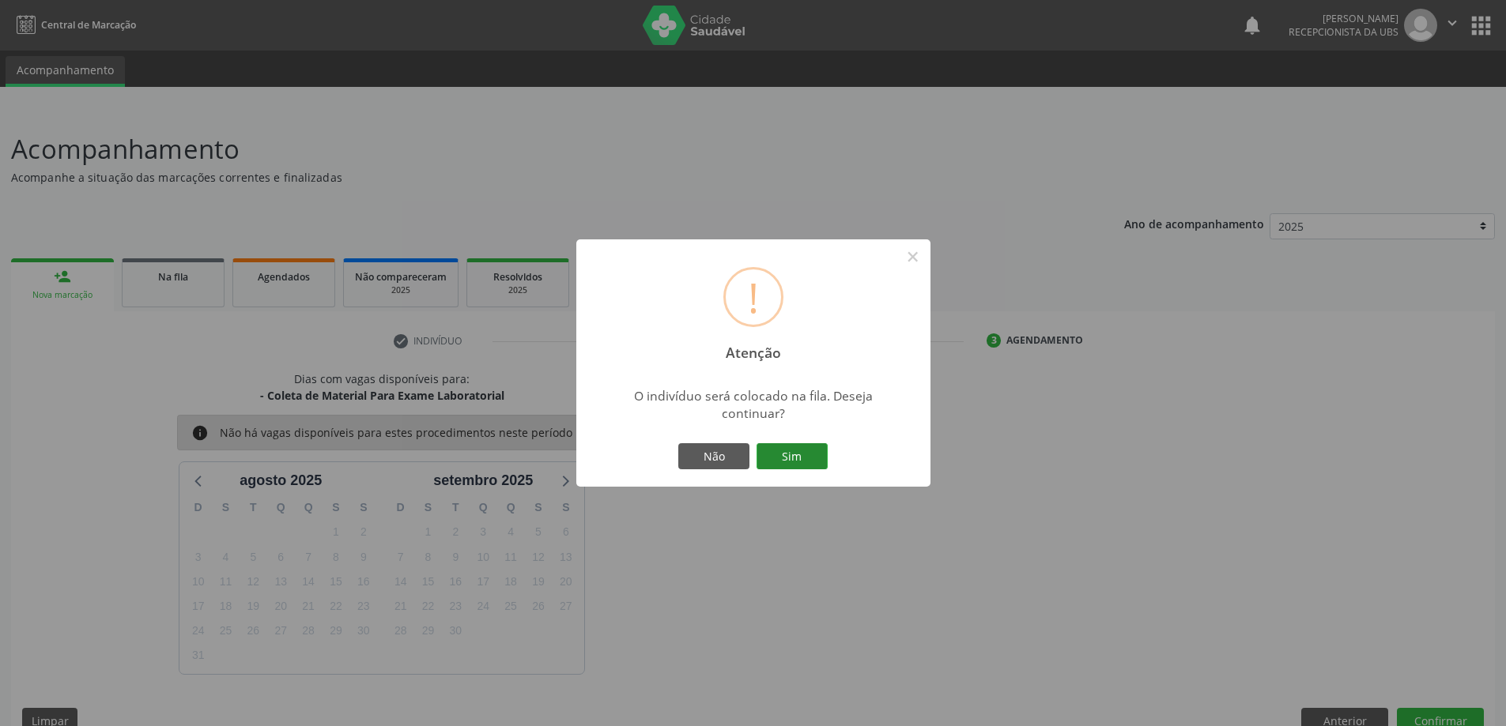
click at [821, 453] on button "Sim" at bounding box center [791, 456] width 71 height 27
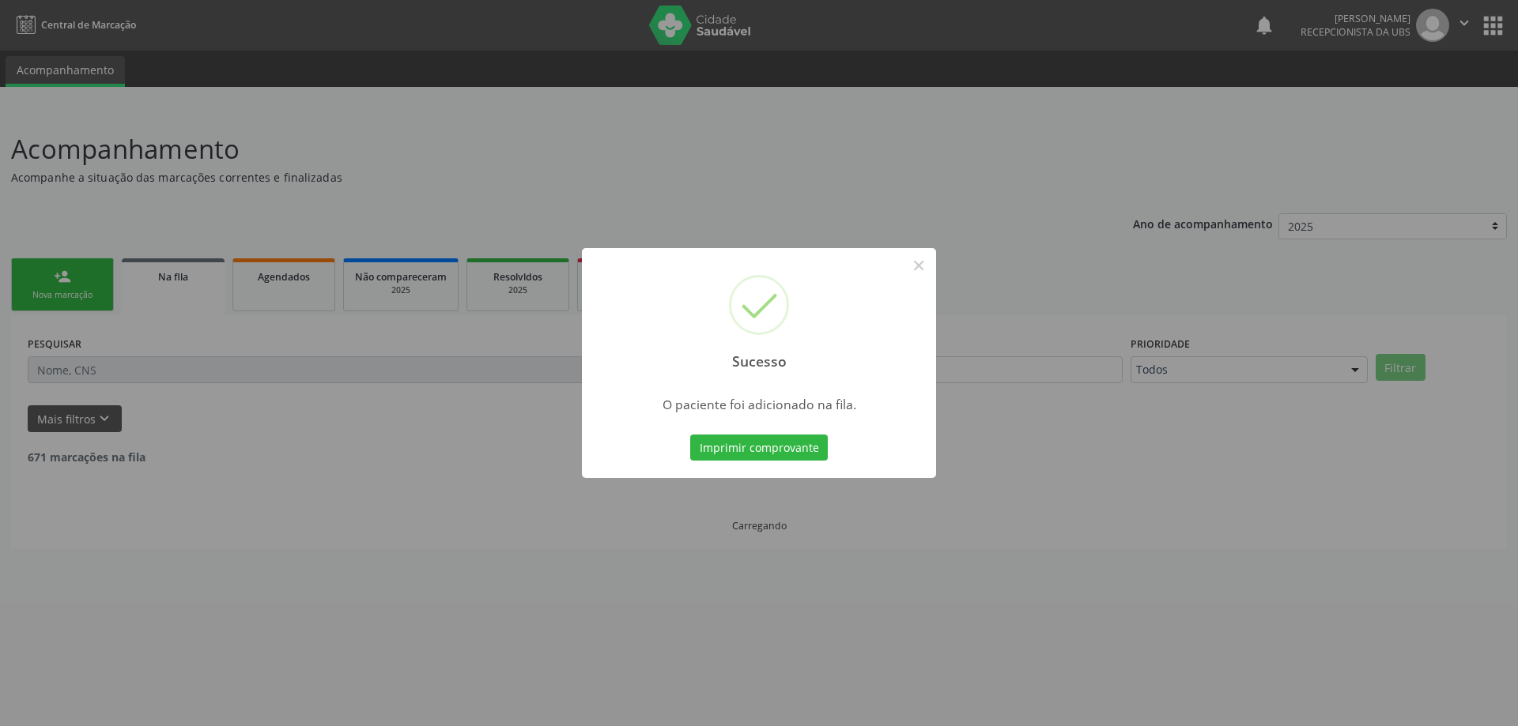
click at [388, 339] on div "Sucesso × O paciente foi adicionado na fila. Imprimir comprovante Cancel" at bounding box center [759, 363] width 1518 height 726
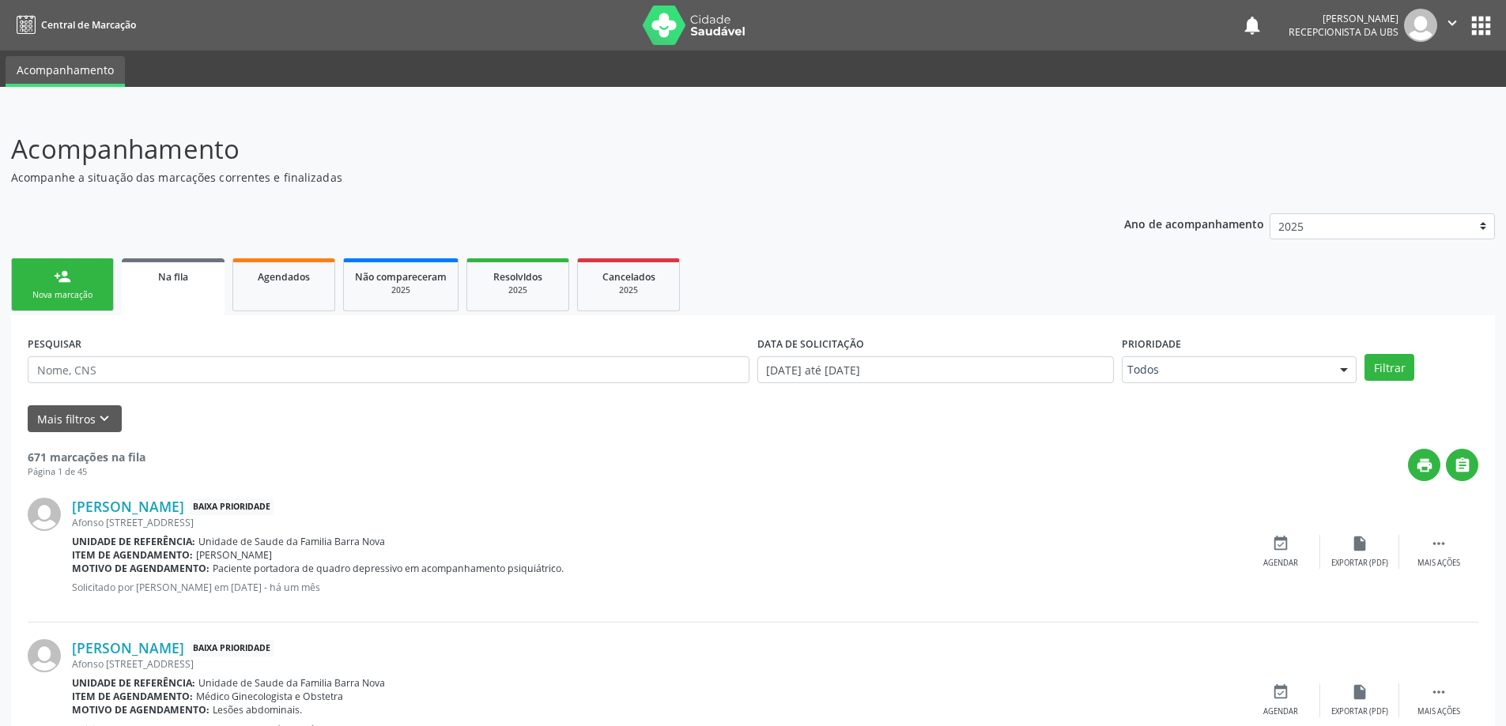
click at [77, 281] on link "person_add Nova marcação" at bounding box center [62, 284] width 103 height 53
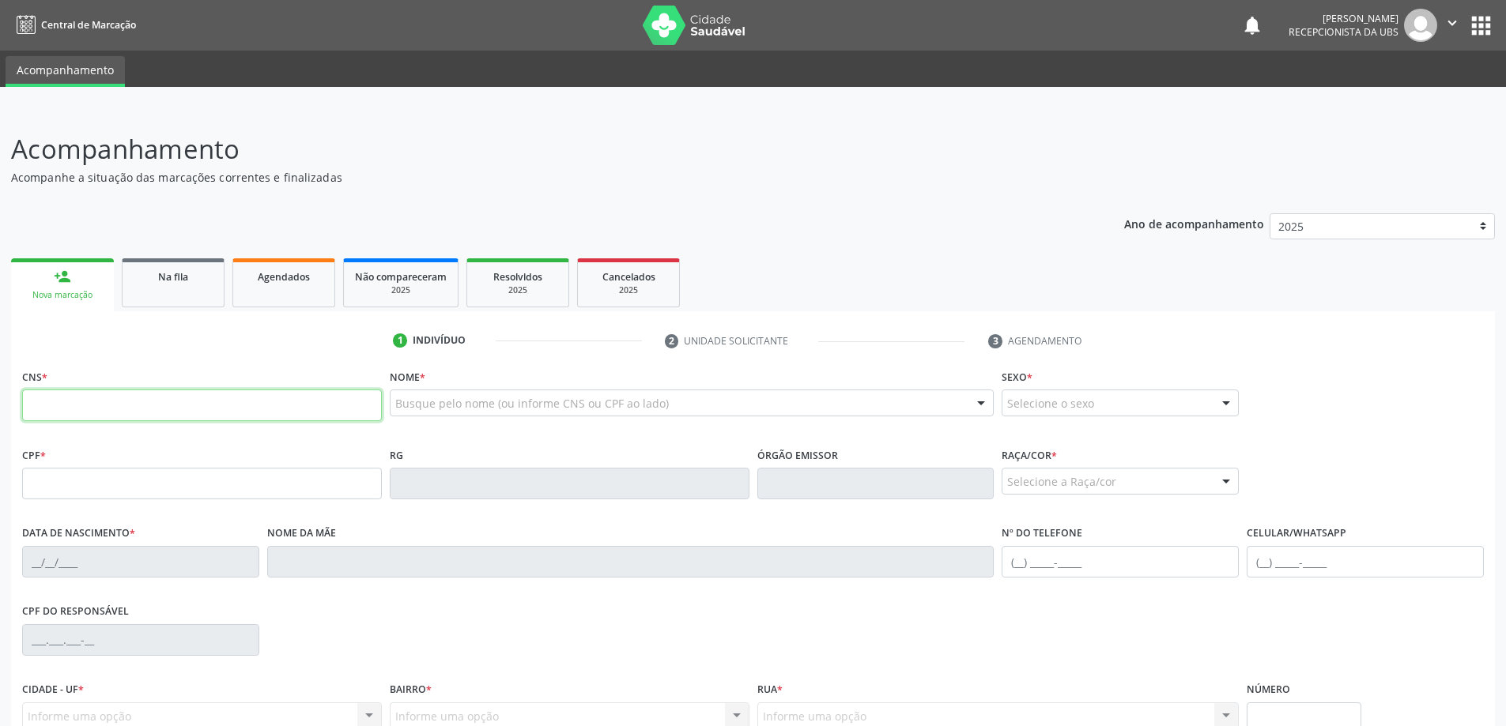
click at [177, 398] on input "text" at bounding box center [202, 406] width 360 height 32
type input "706 9051 2475 0133"
type input "150.557.974-01"
type input "[DATE]"
type input "MÁrcia [PERSON_NAME]"
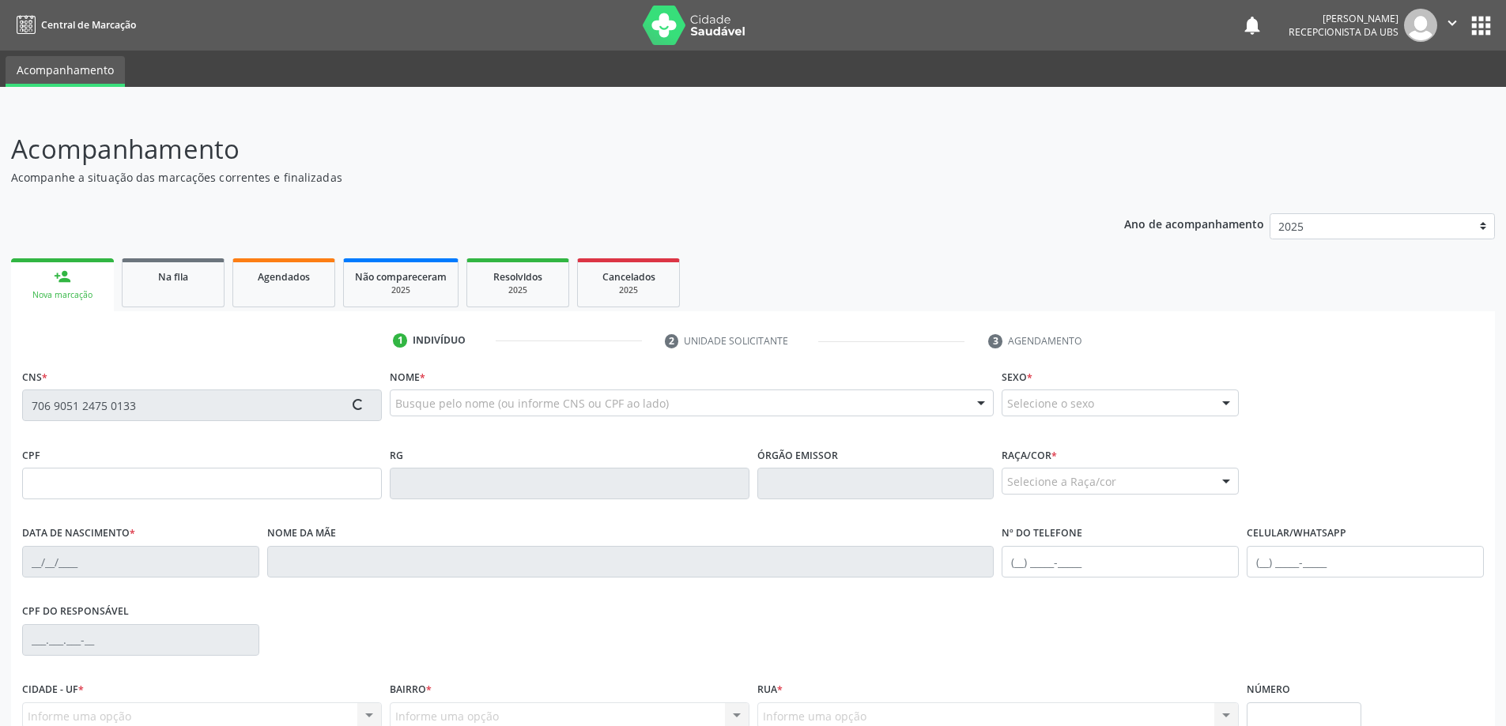
type input "[PHONE_NUMBER]"
type input "16"
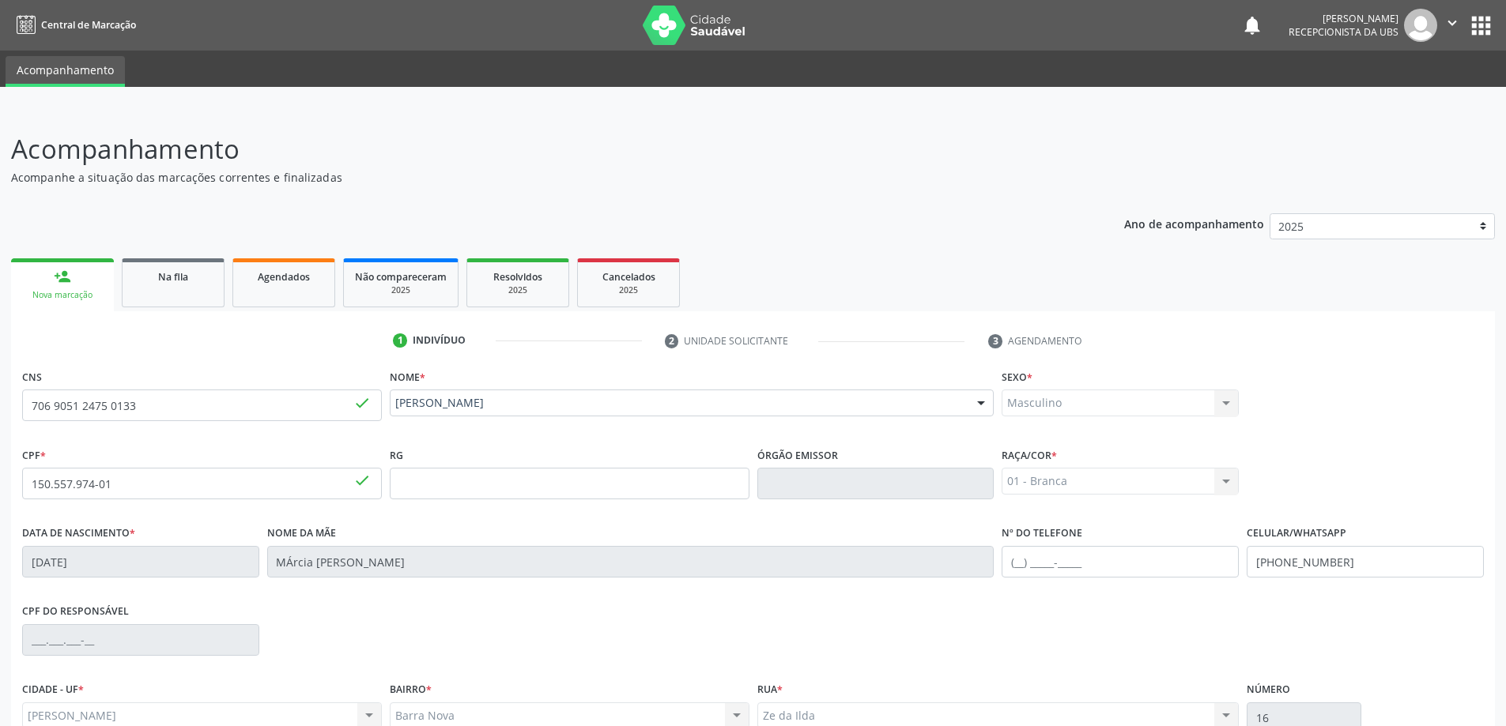
scroll to position [153, 0]
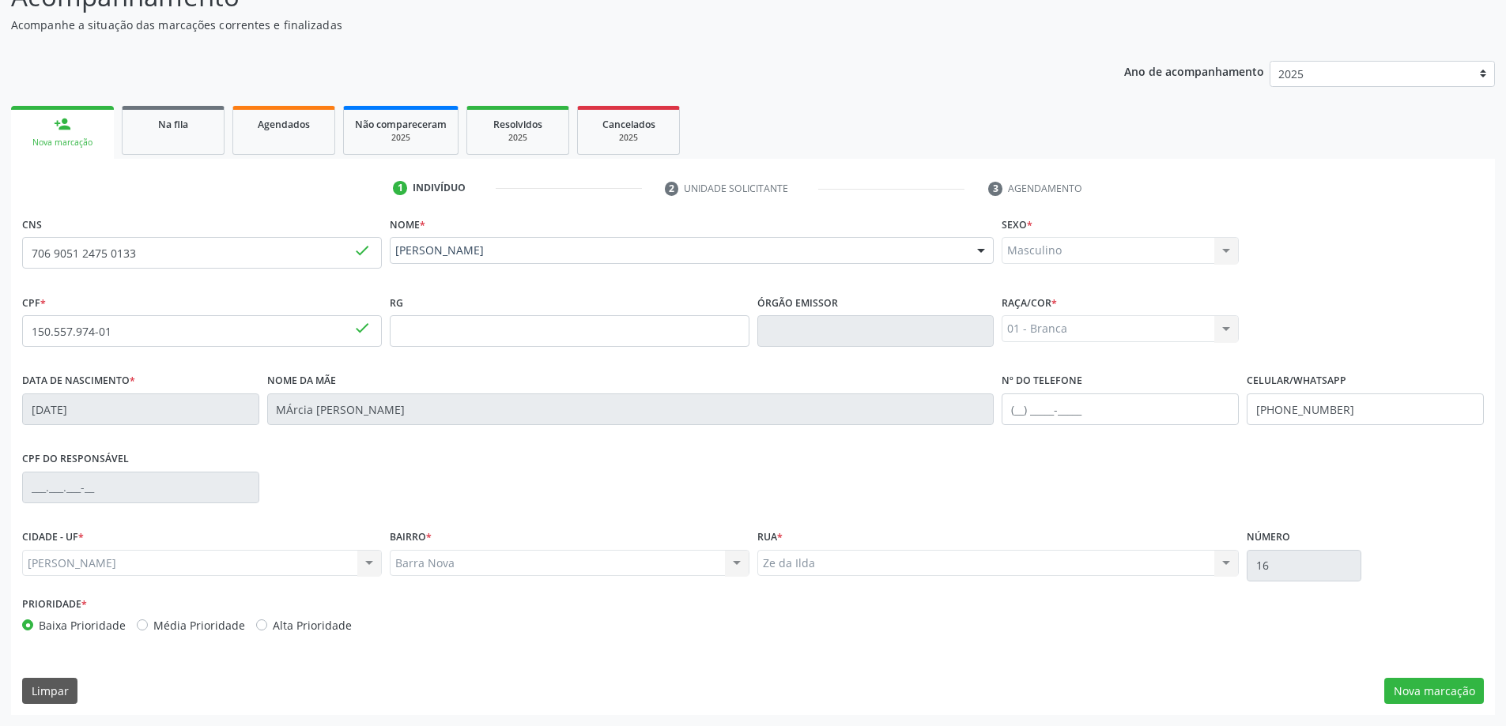
click at [1464, 706] on div "CNS 706 9051 2475 0133 done Nome * [PERSON_NAME] [PERSON_NAME] CNS: 706 9051 24…" at bounding box center [753, 464] width 1484 height 503
click at [1472, 684] on button "Nova marcação" at bounding box center [1434, 691] width 100 height 27
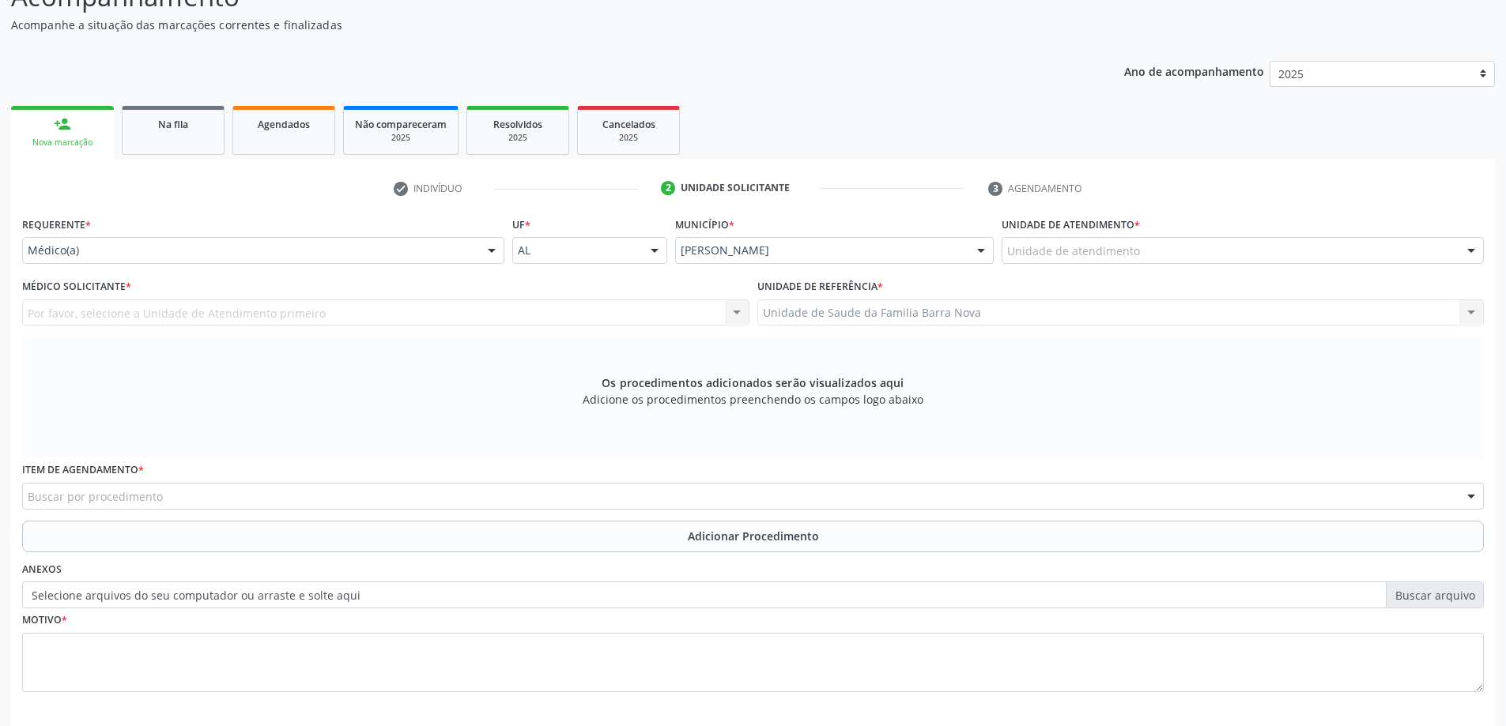
click at [1286, 248] on div "Unidade de atendimento" at bounding box center [1242, 250] width 482 height 27
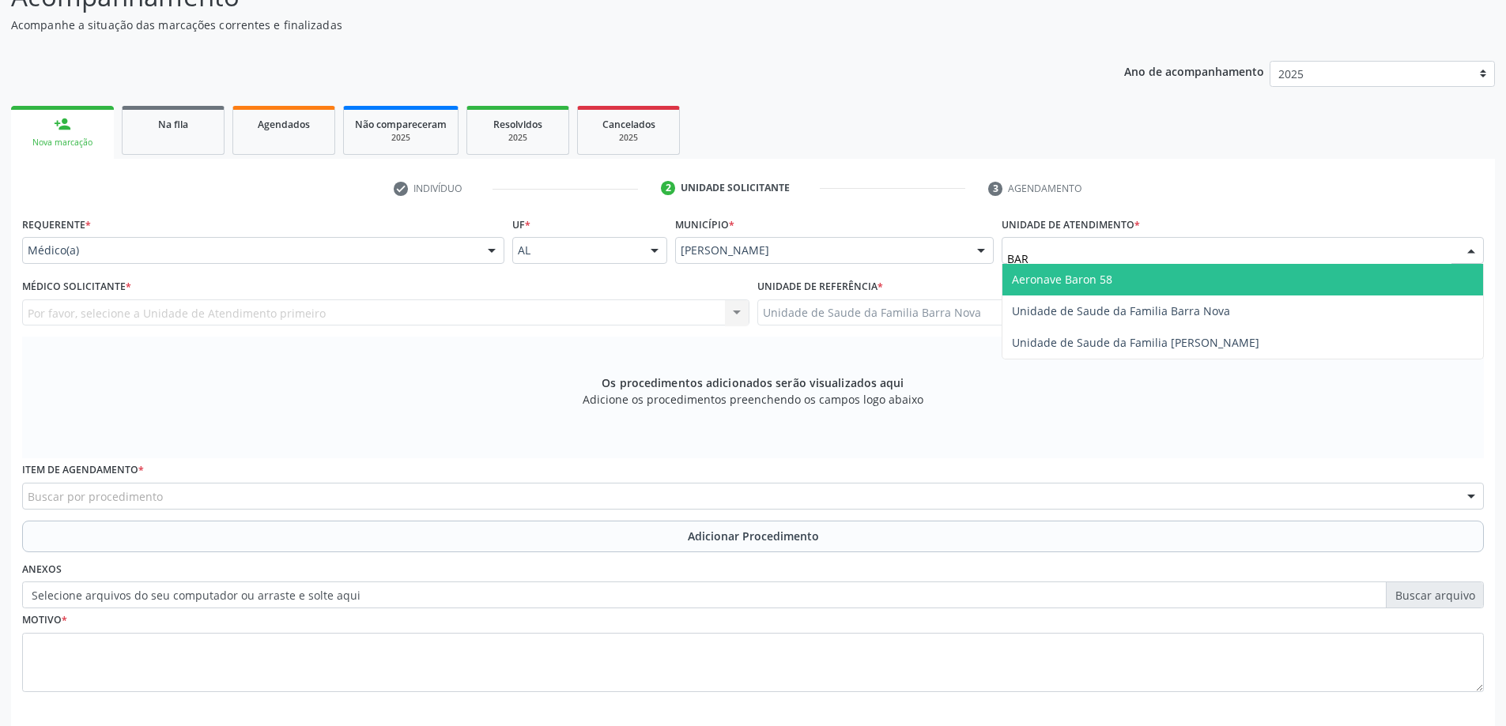
type input "BARR"
click at [1212, 290] on span "Unidade de Saude da Familia Barra Nova" at bounding box center [1242, 280] width 481 height 32
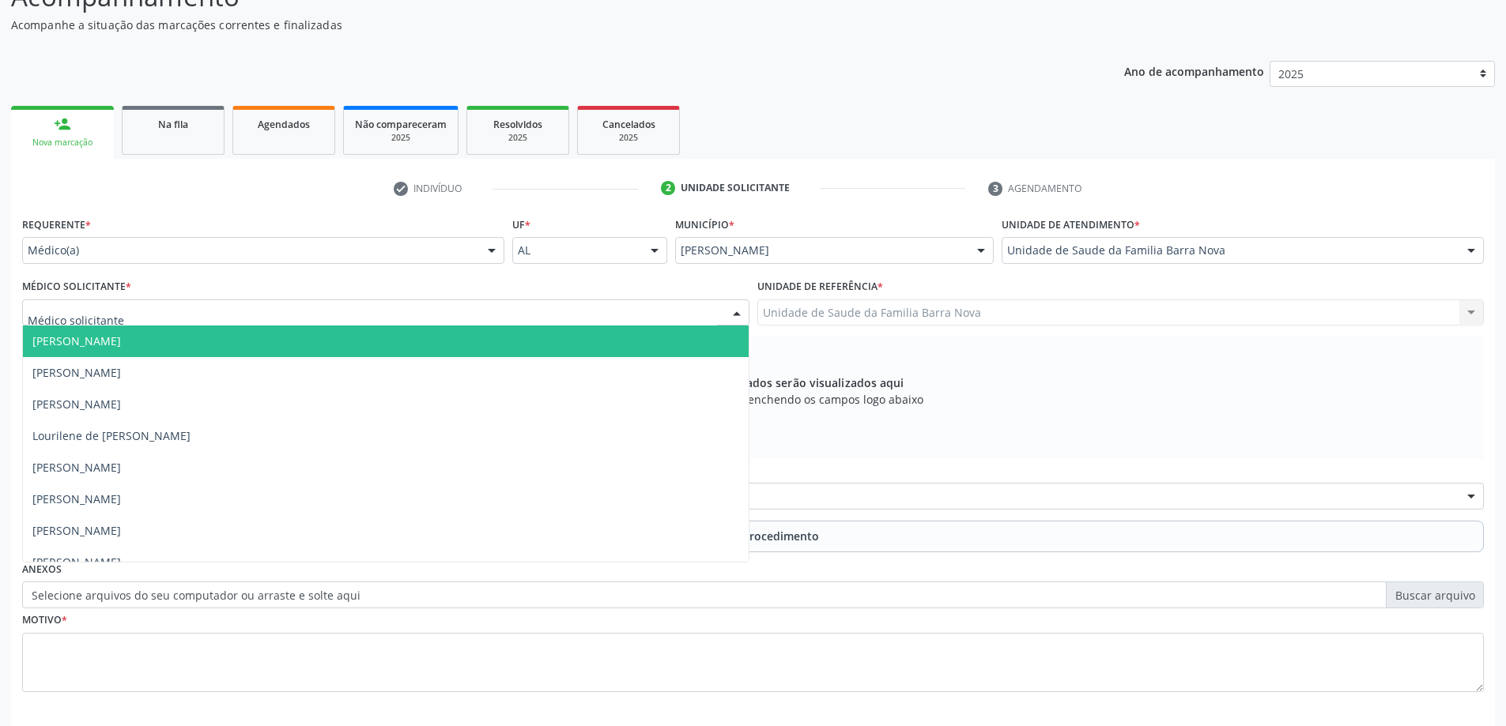
click at [636, 310] on div at bounding box center [385, 313] width 727 height 27
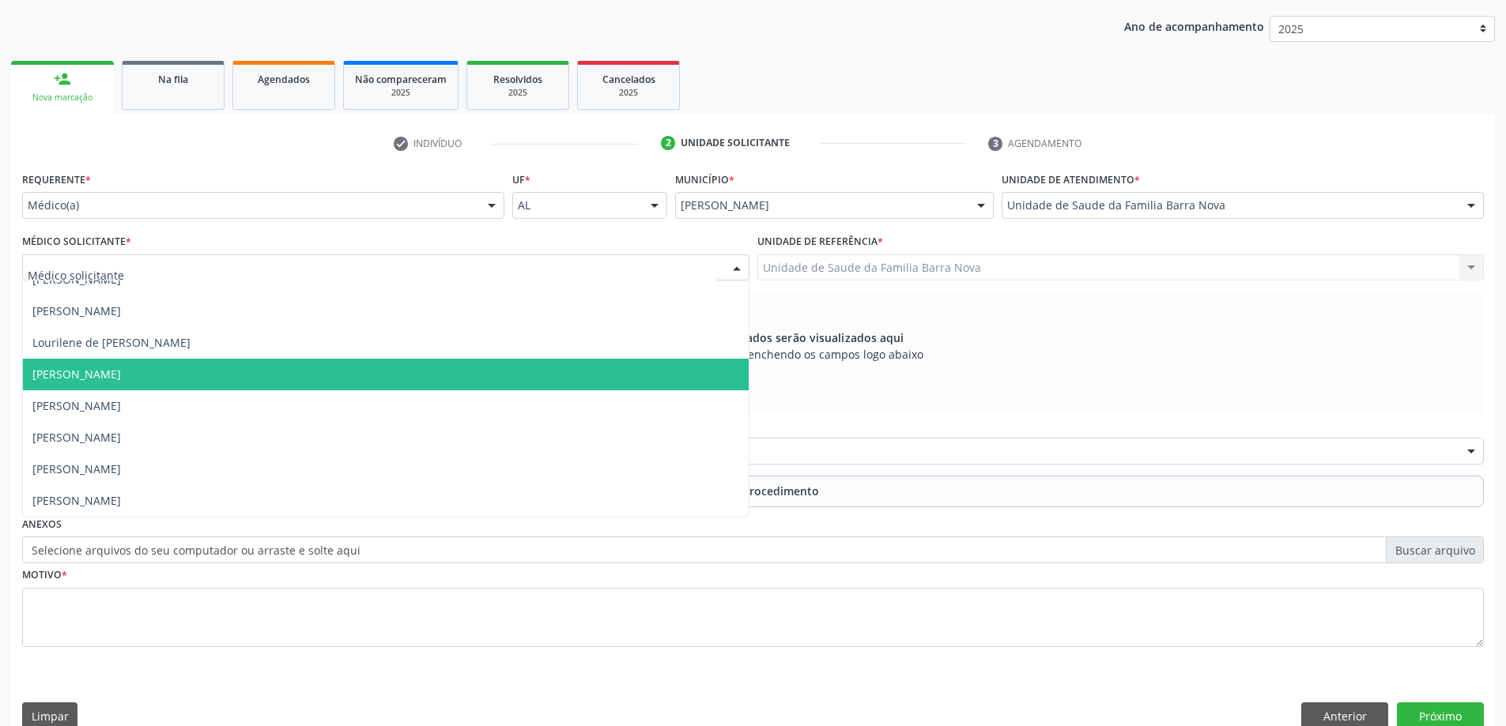
scroll to position [223, 0]
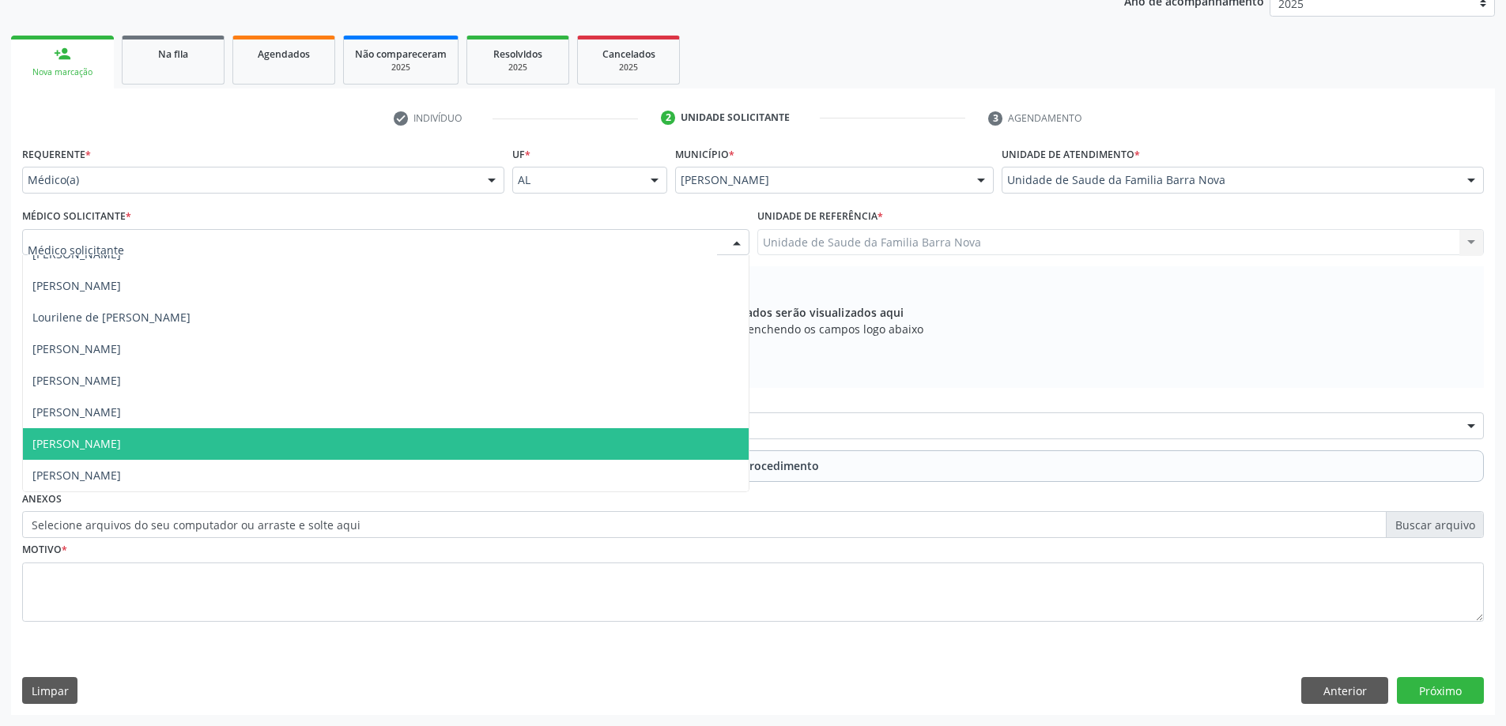
click at [304, 434] on span "[PERSON_NAME]" at bounding box center [386, 444] width 726 height 32
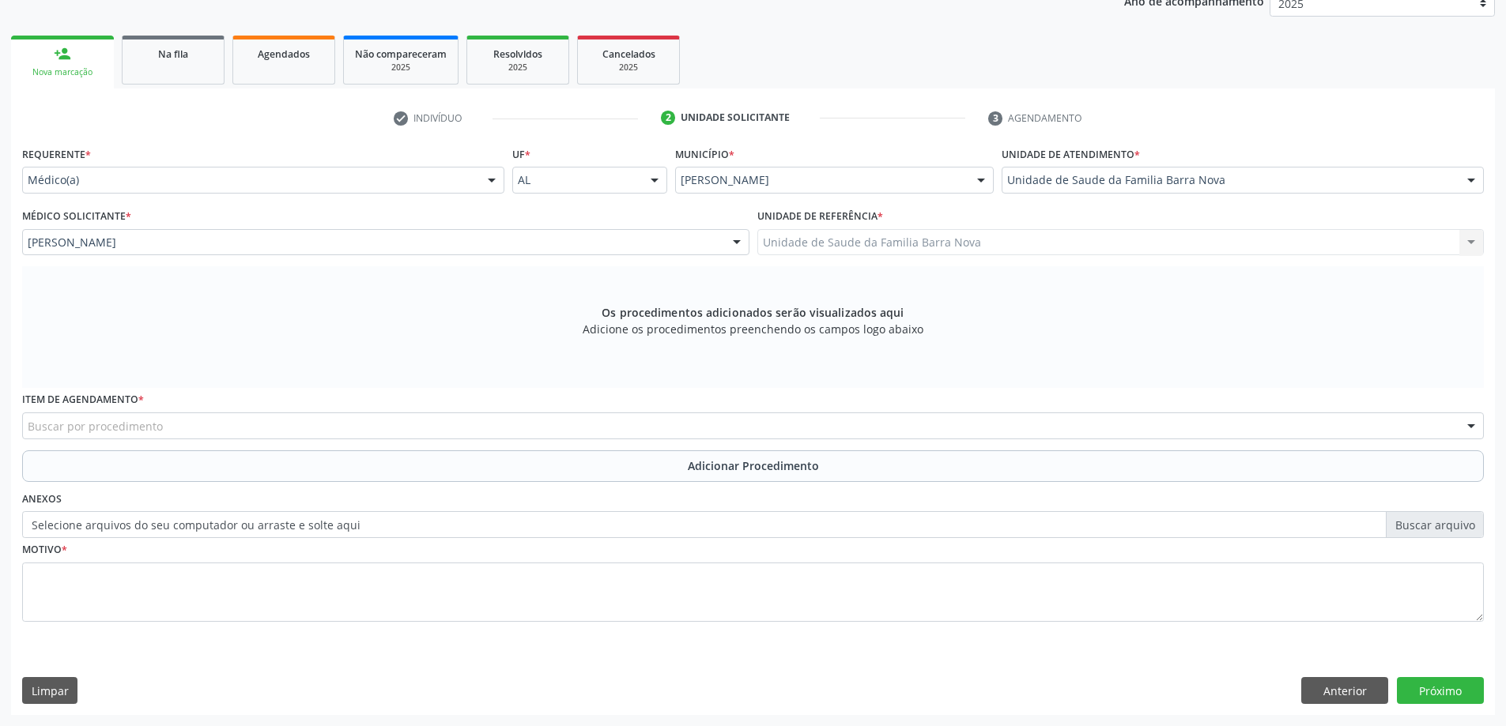
click at [306, 434] on div "Buscar por procedimento" at bounding box center [753, 426] width 1462 height 27
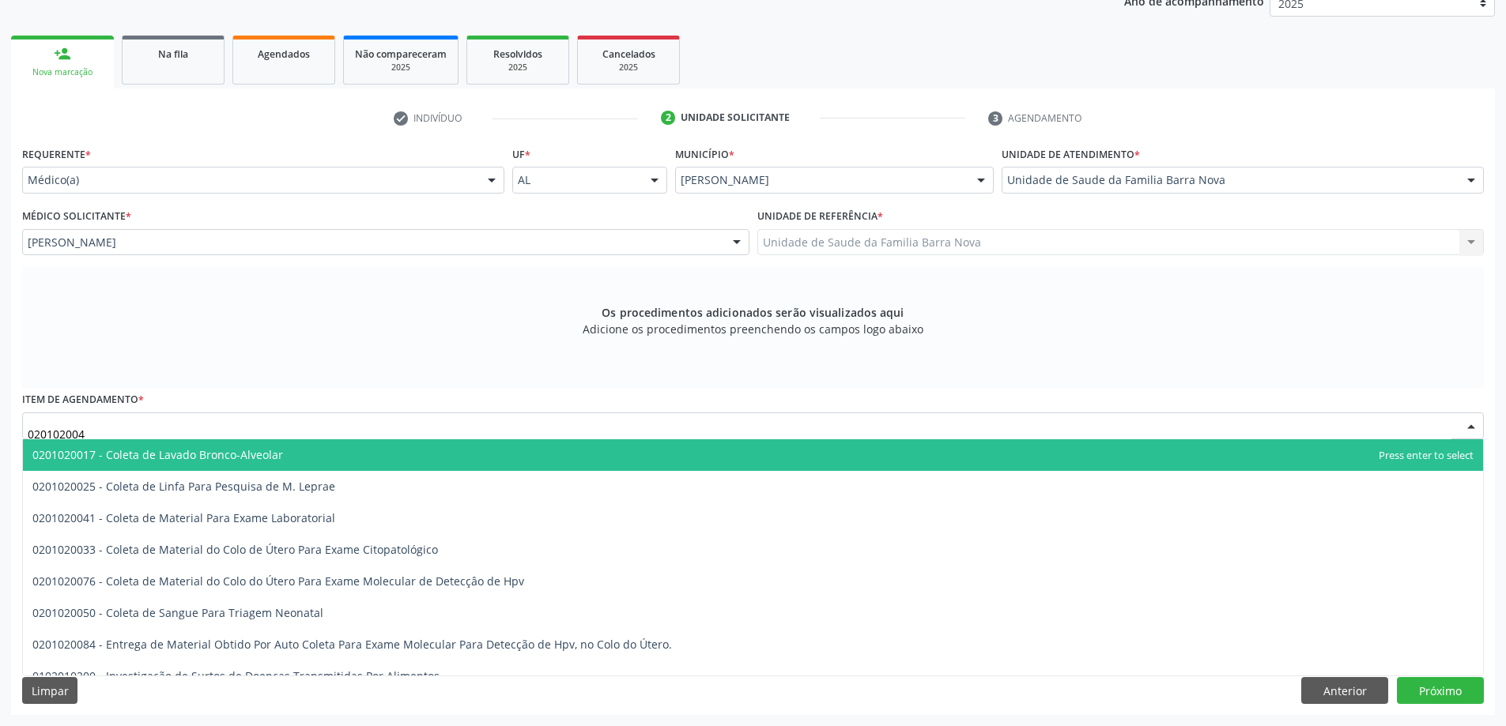
type input "0201020041"
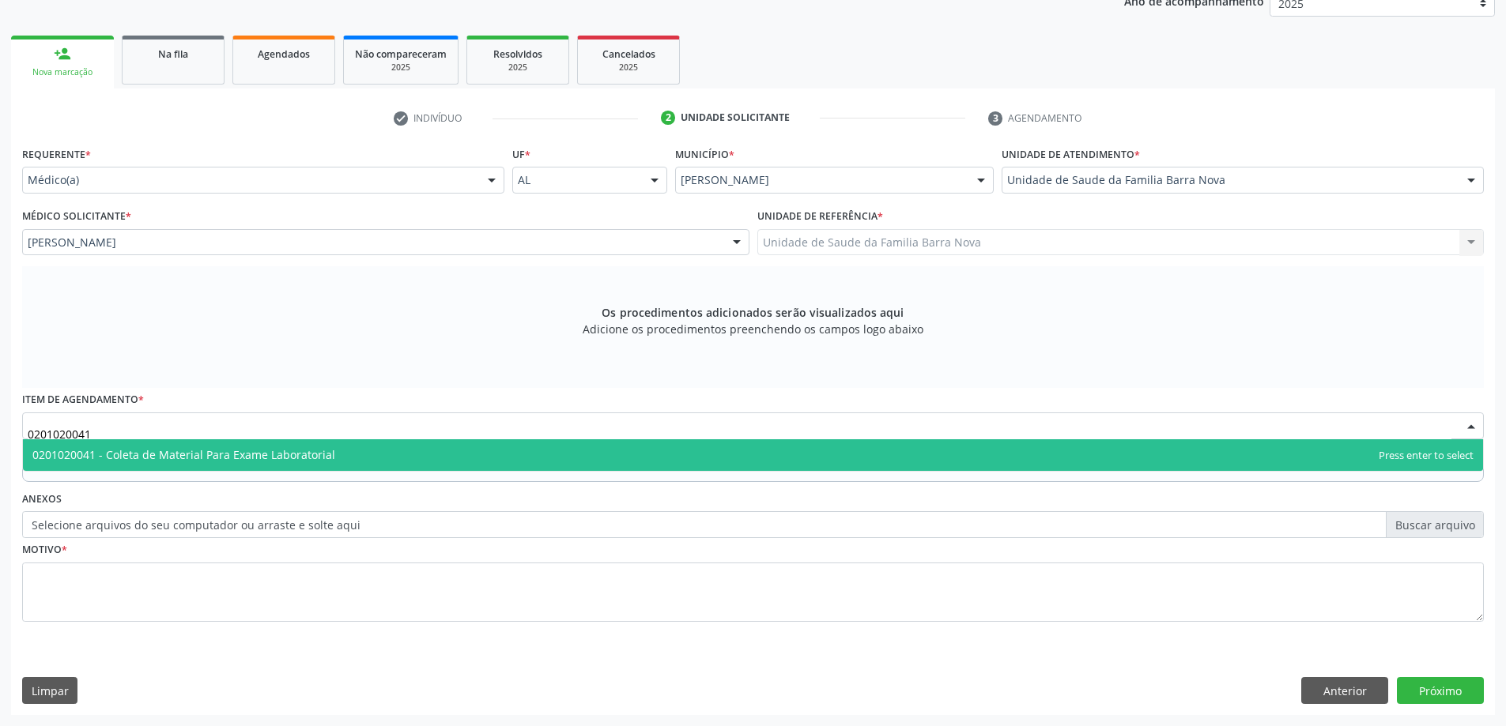
click at [287, 439] on span "0201020041 - Coleta de Material Para Exame Laboratorial" at bounding box center [753, 455] width 1460 height 32
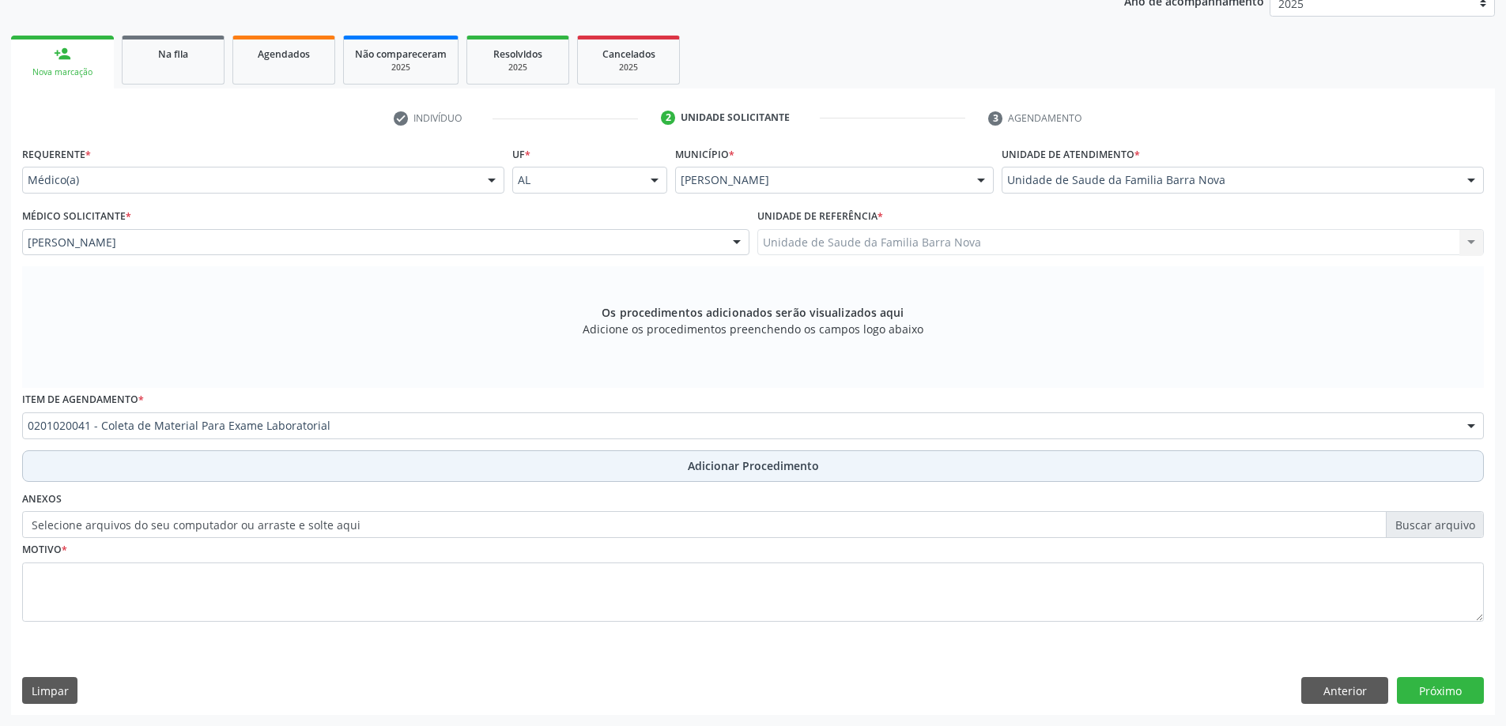
click at [346, 458] on button "Adicionar Procedimento" at bounding box center [753, 467] width 1462 height 32
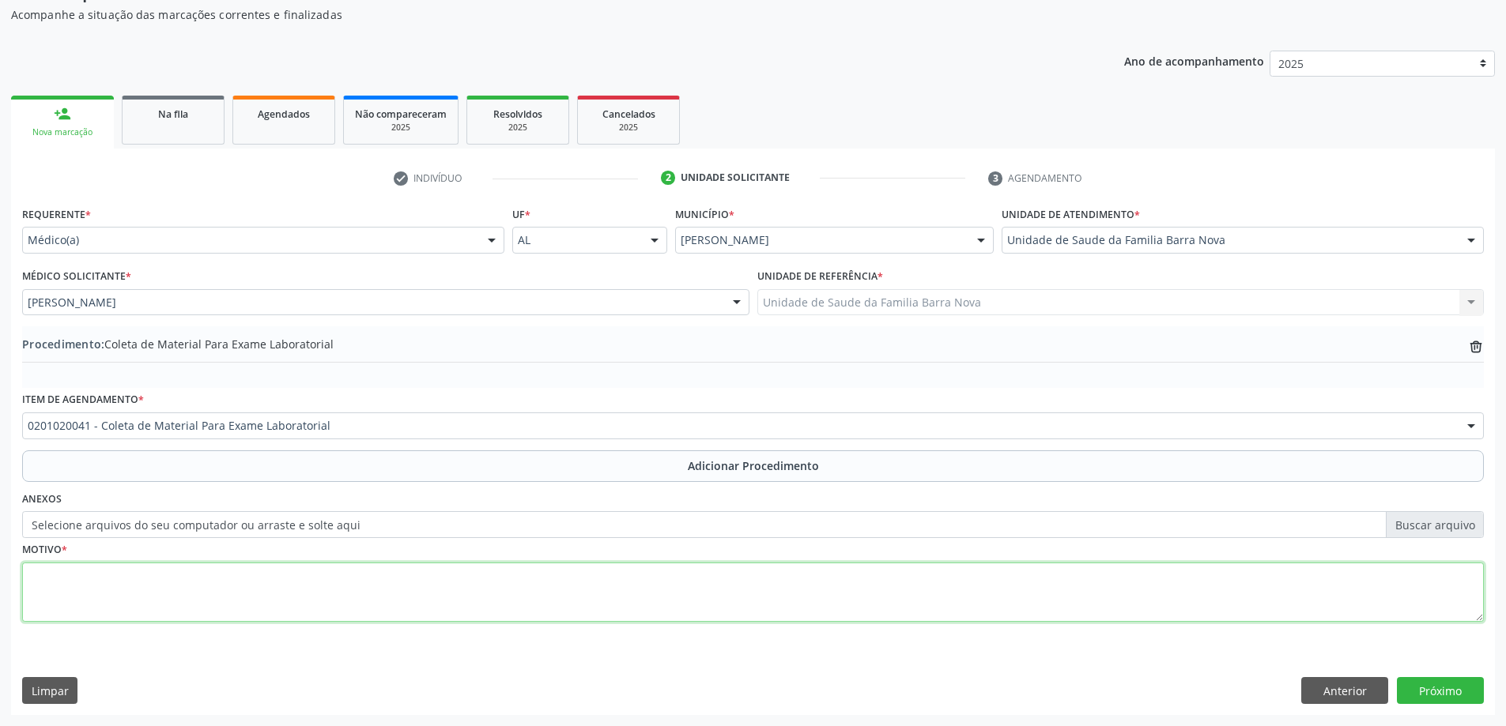
click at [275, 575] on textarea at bounding box center [753, 593] width 1462 height 60
type textarea "OBESIDADE INFANTIL."
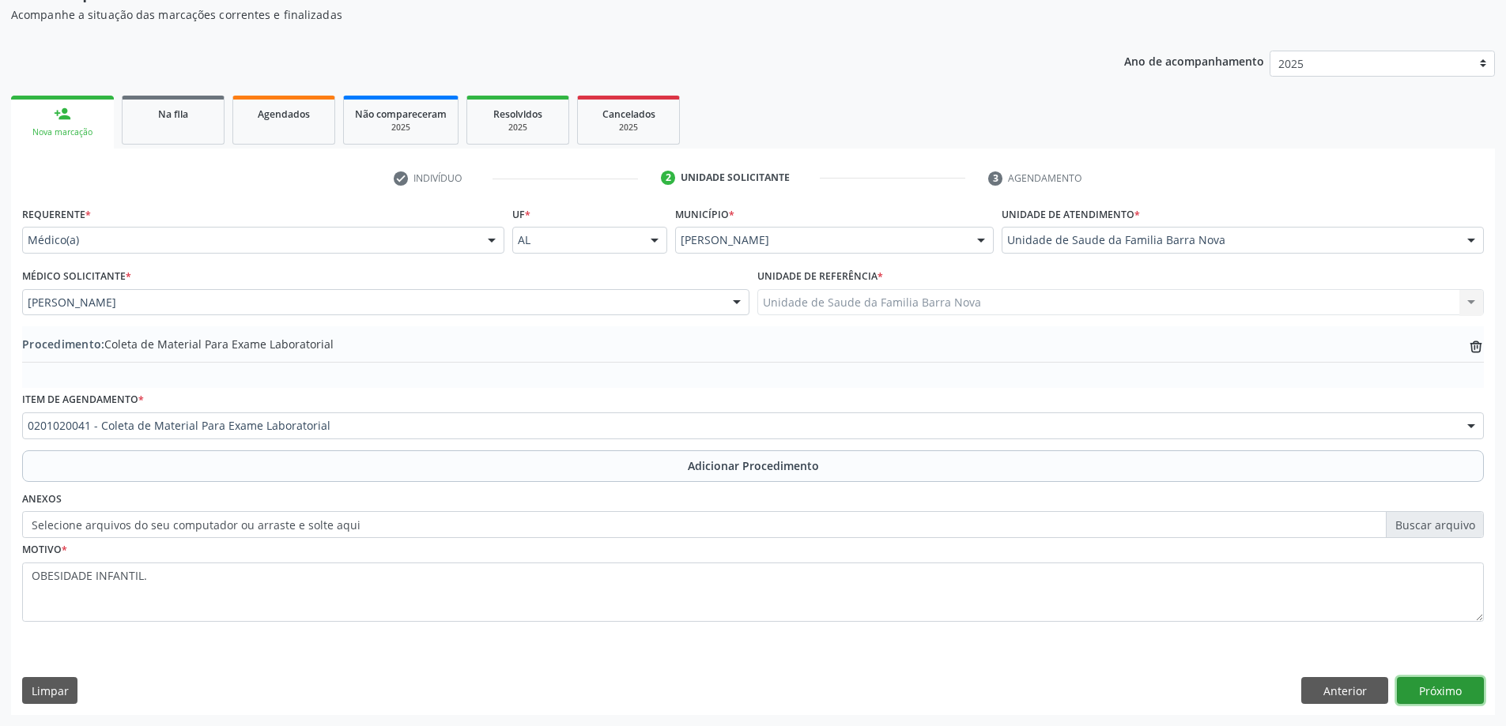
click at [1417, 681] on button "Próximo" at bounding box center [1440, 690] width 87 height 27
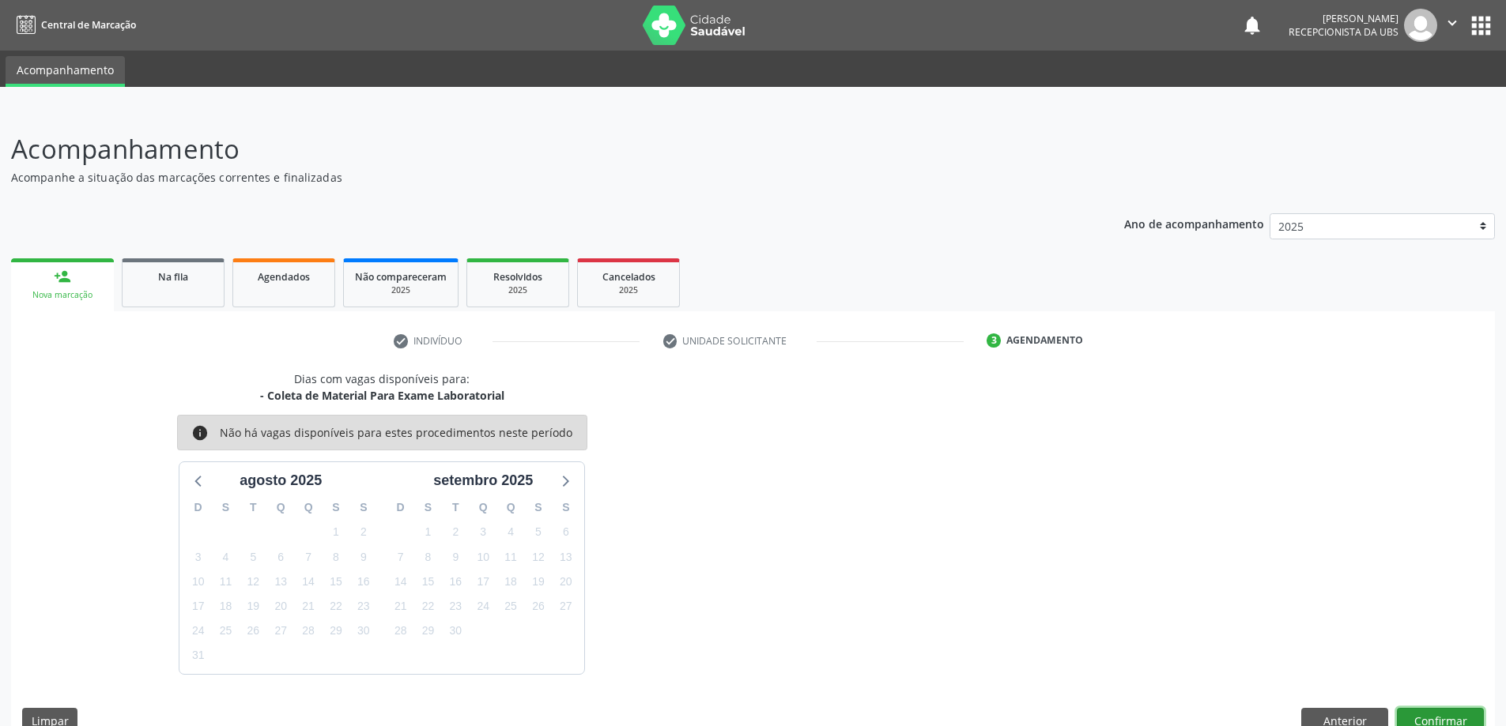
click at [1458, 710] on button "Confirmar" at bounding box center [1440, 721] width 87 height 27
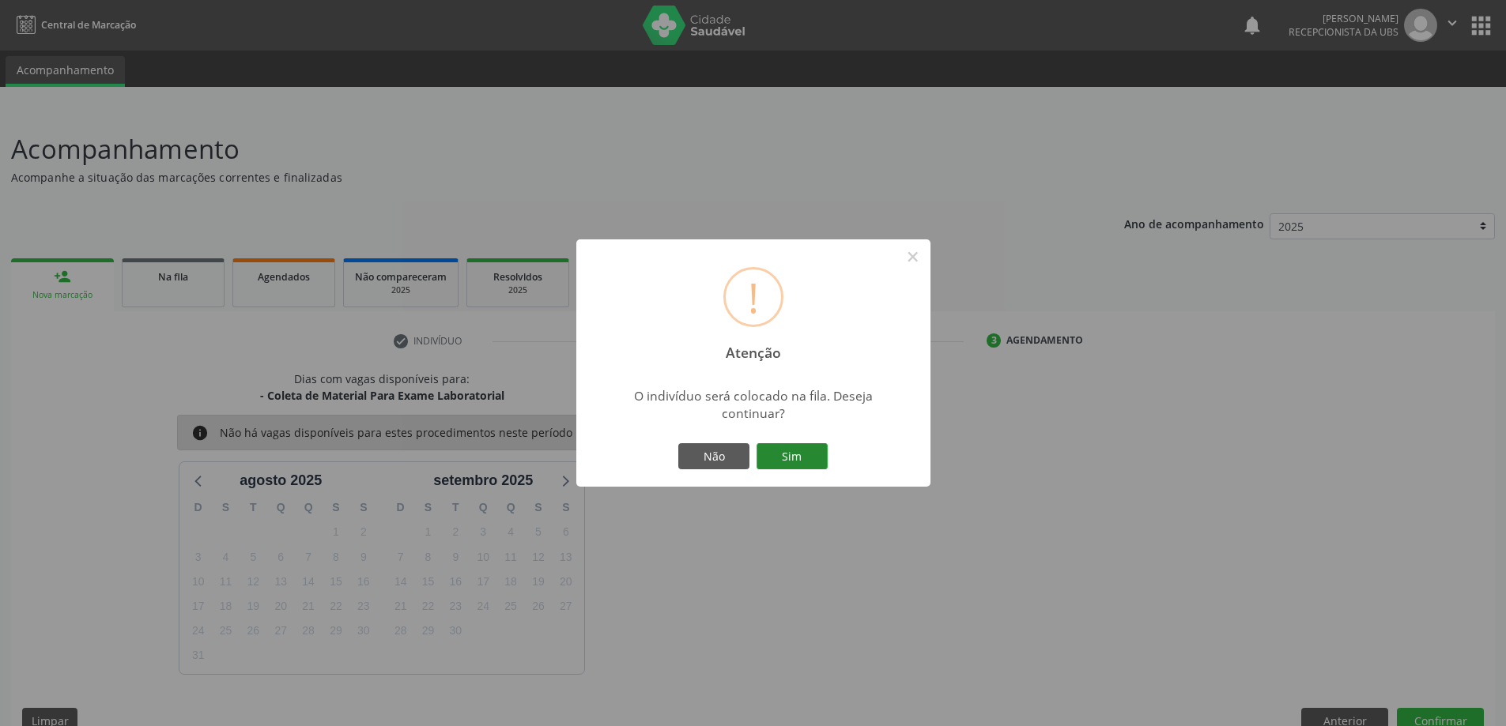
click at [782, 462] on button "Sim" at bounding box center [791, 456] width 71 height 27
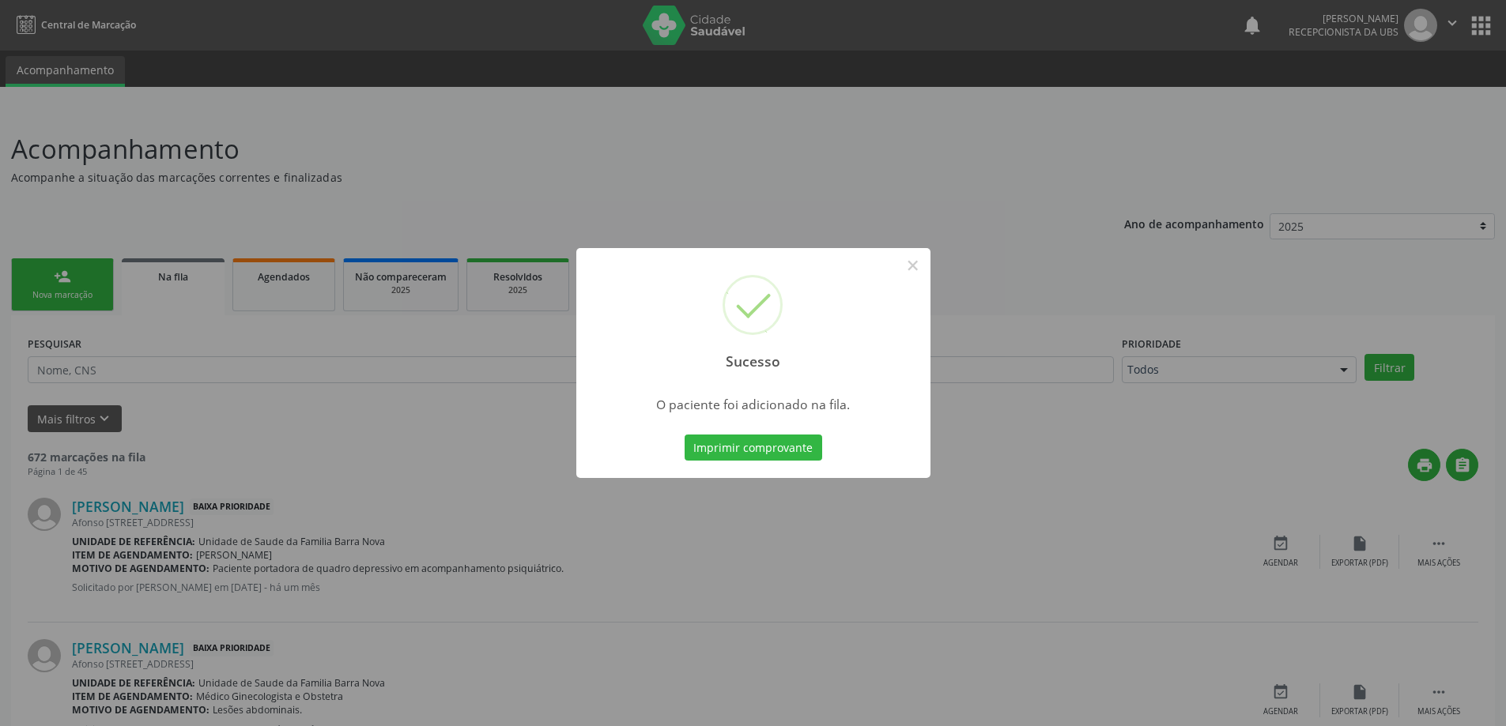
drag, startPoint x: 924, startPoint y: 462, endPoint x: 983, endPoint y: 488, distance: 65.1
click at [970, 475] on div "Sucesso × O paciente foi adicionado na fila. Imprimir comprovante Cancel" at bounding box center [753, 363] width 1506 height 726
click at [950, 545] on div "Sucesso × O paciente foi adicionado na fila. Imprimir comprovante Cancel" at bounding box center [753, 363] width 1506 height 726
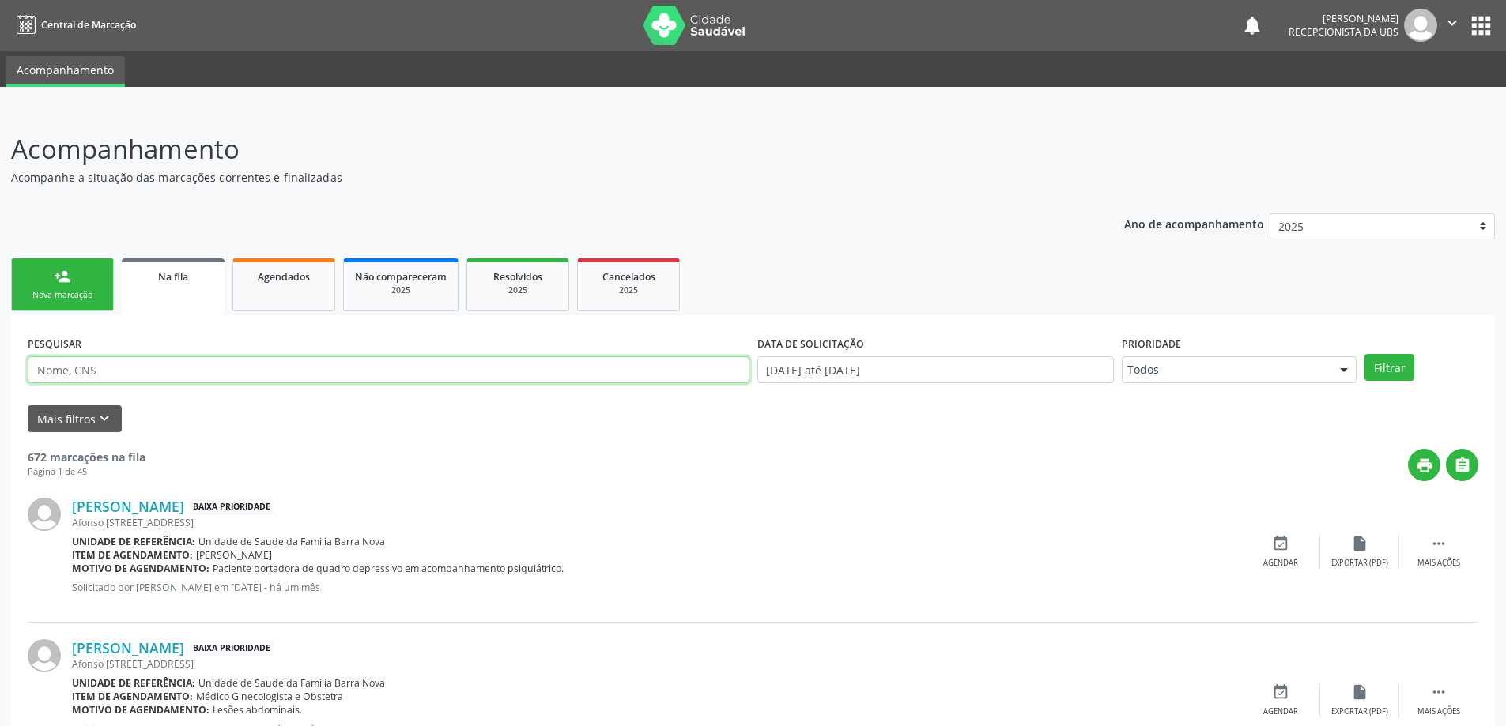
click at [225, 367] on input "text" at bounding box center [389, 369] width 722 height 27
click at [104, 280] on link "person_add Nova marcação" at bounding box center [62, 284] width 103 height 53
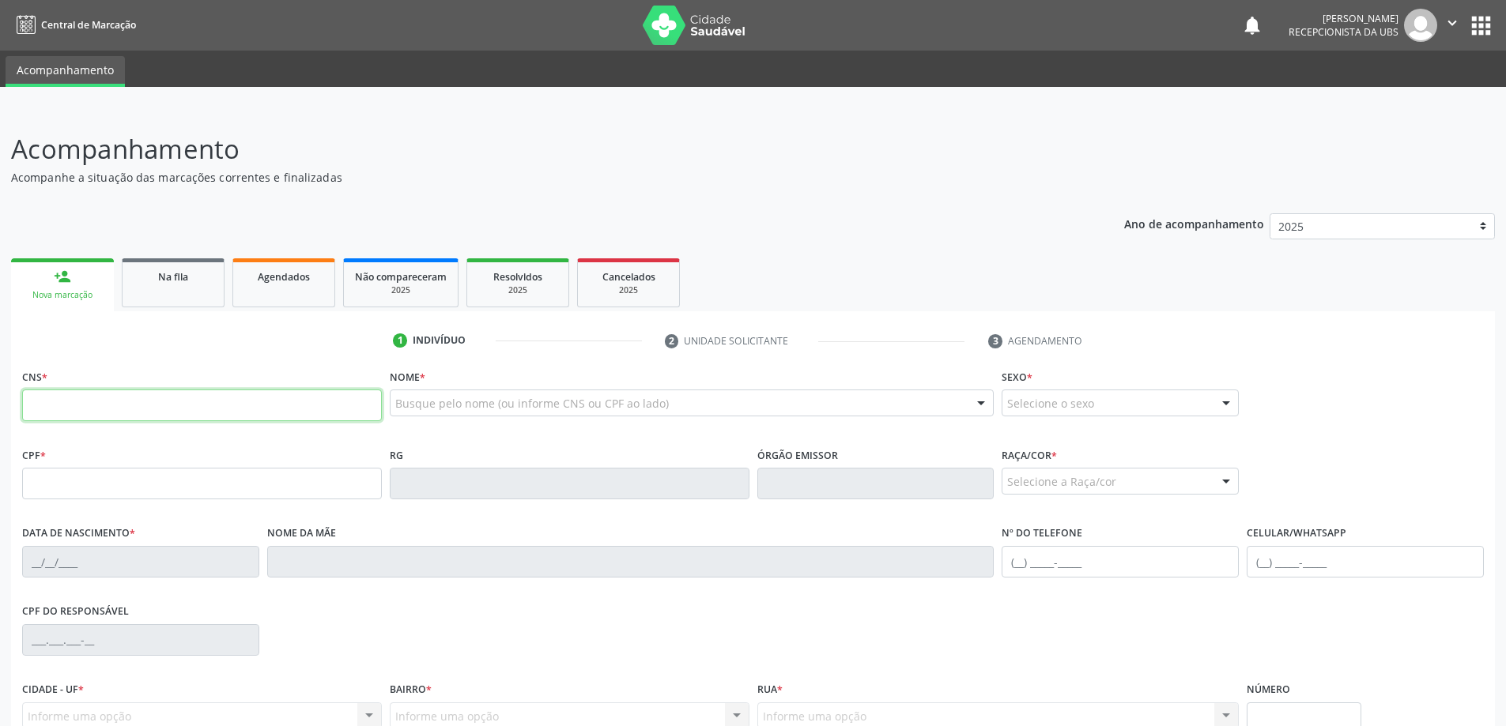
click at [187, 408] on input "text" at bounding box center [202, 406] width 360 height 32
type input "700 0049 0339 5507"
type input "061.976.094-01"
type input "[DATE]"
type input "[PERSON_NAME]"
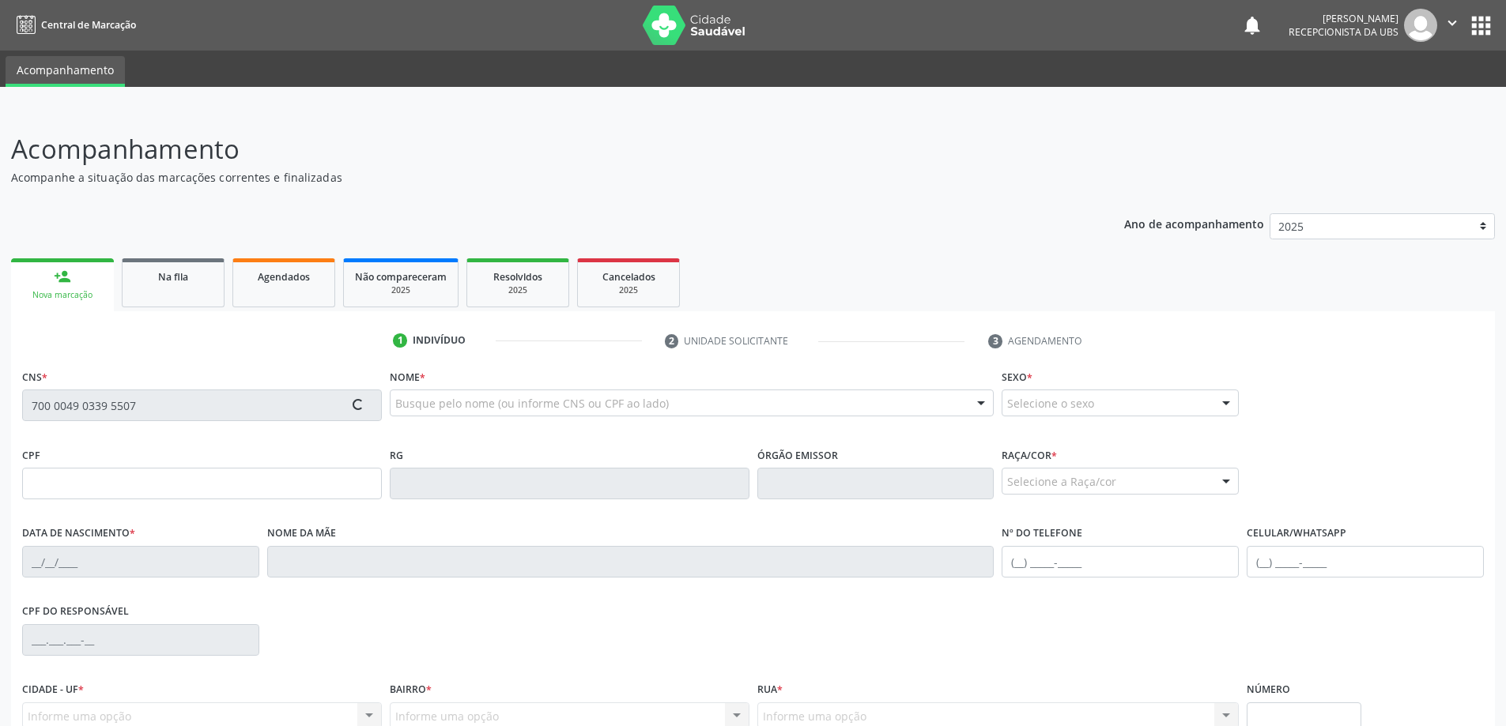
type input "[PHONE_NUMBER]"
type input "169"
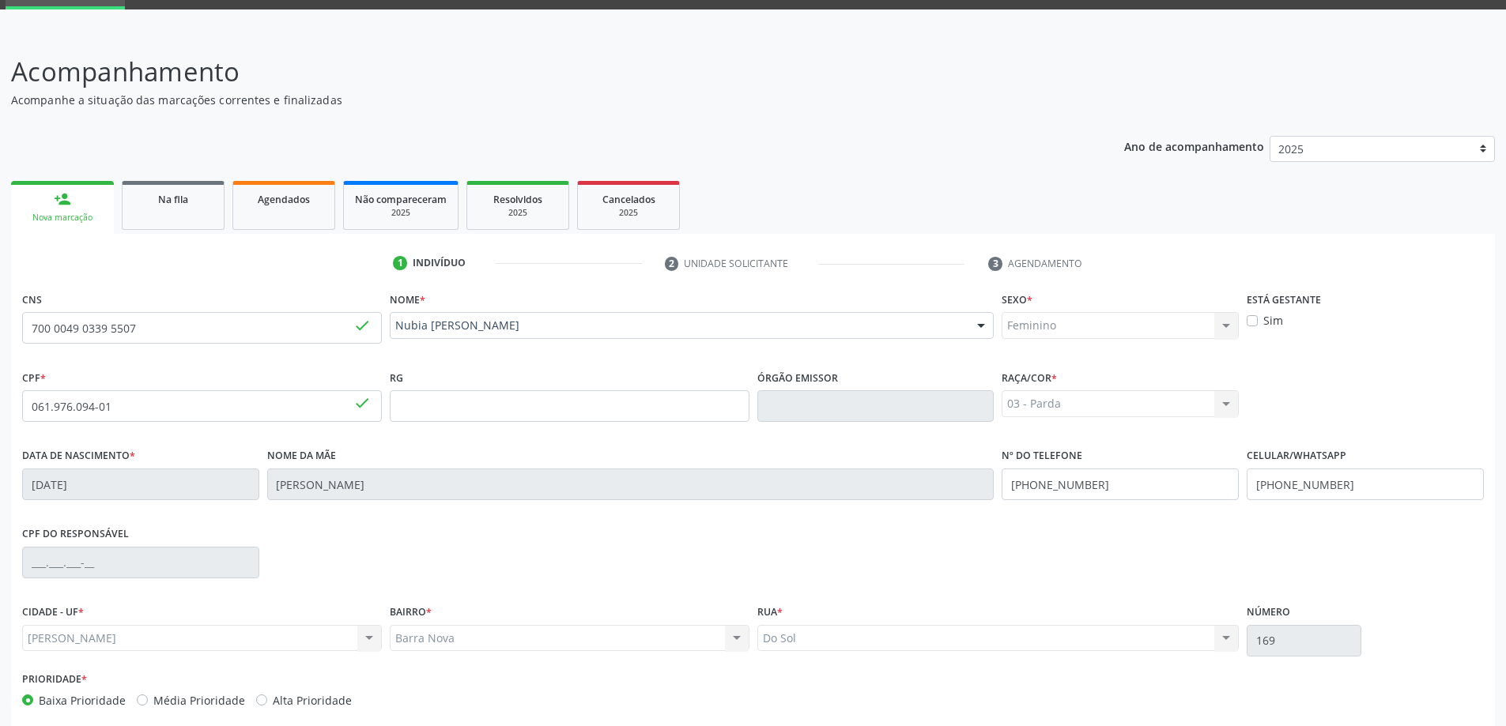
scroll to position [153, 0]
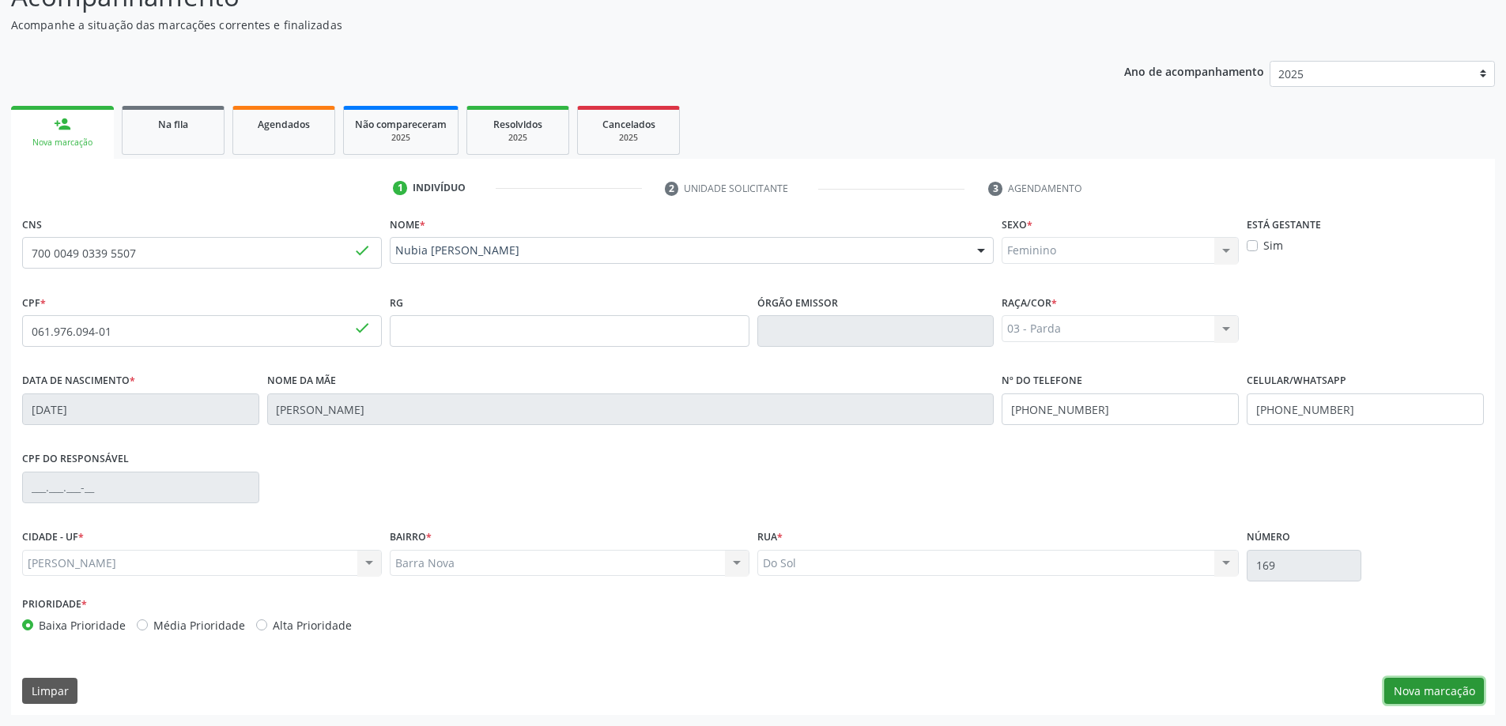
click at [1413, 685] on button "Nova marcação" at bounding box center [1434, 691] width 100 height 27
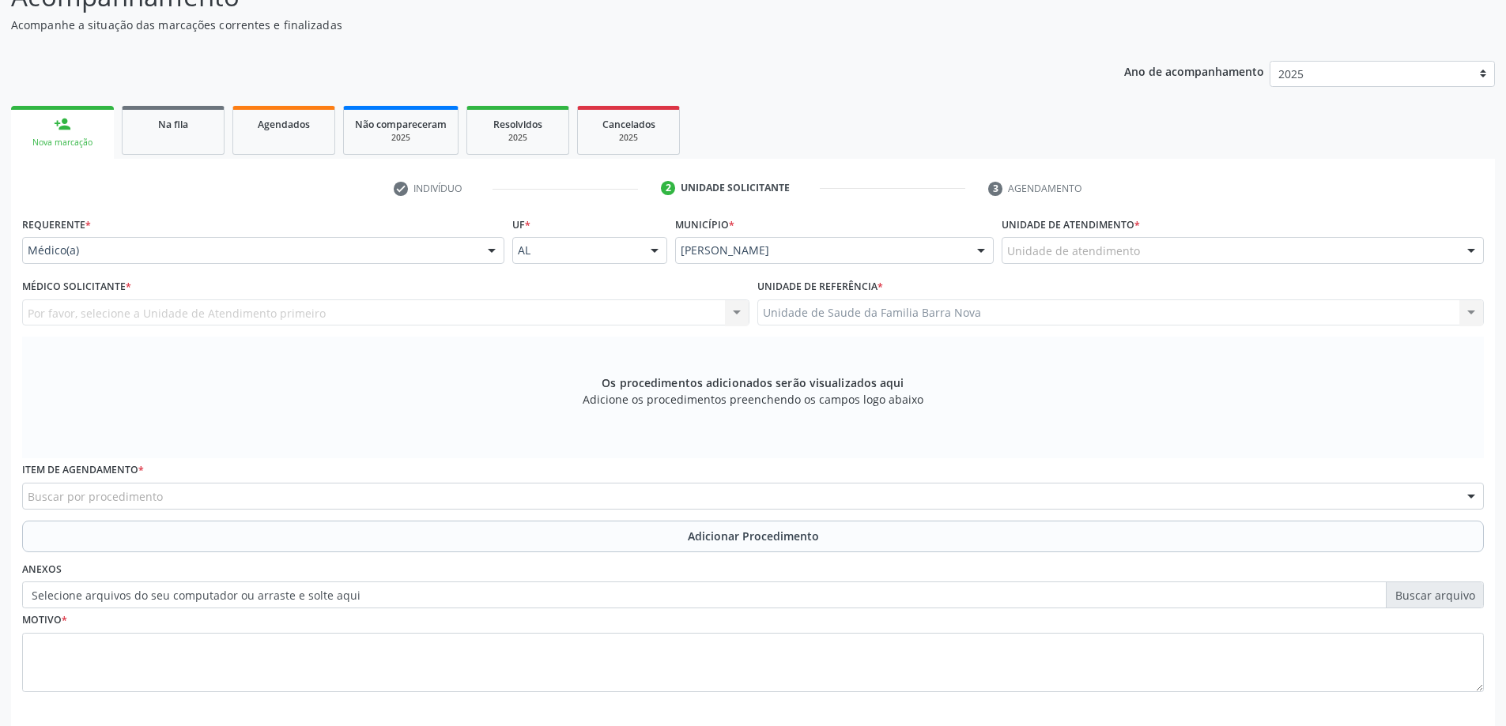
click at [1235, 254] on div "Unidade de atendimento" at bounding box center [1242, 250] width 482 height 27
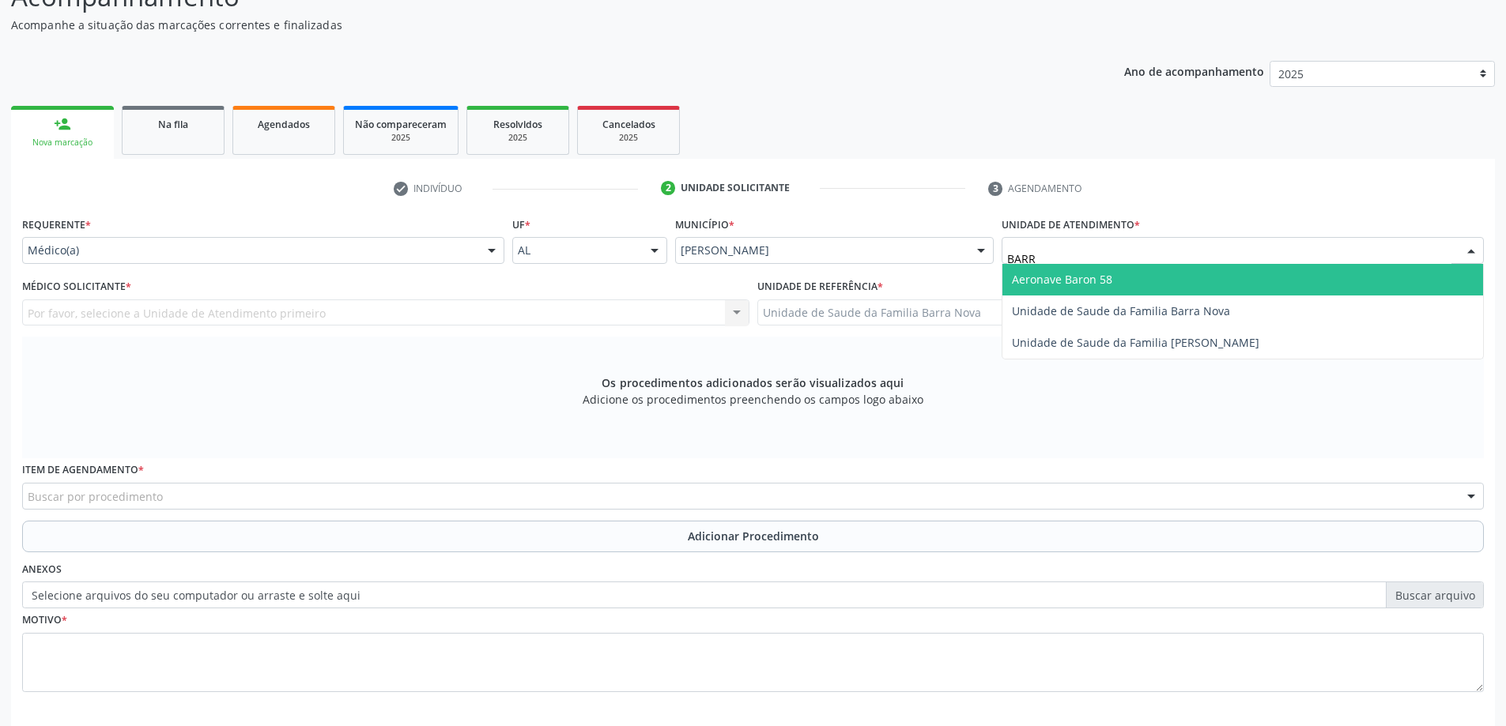
type input "BARRA"
click at [1216, 280] on span "Unidade de Saude da Familia Barra Nova" at bounding box center [1121, 279] width 218 height 15
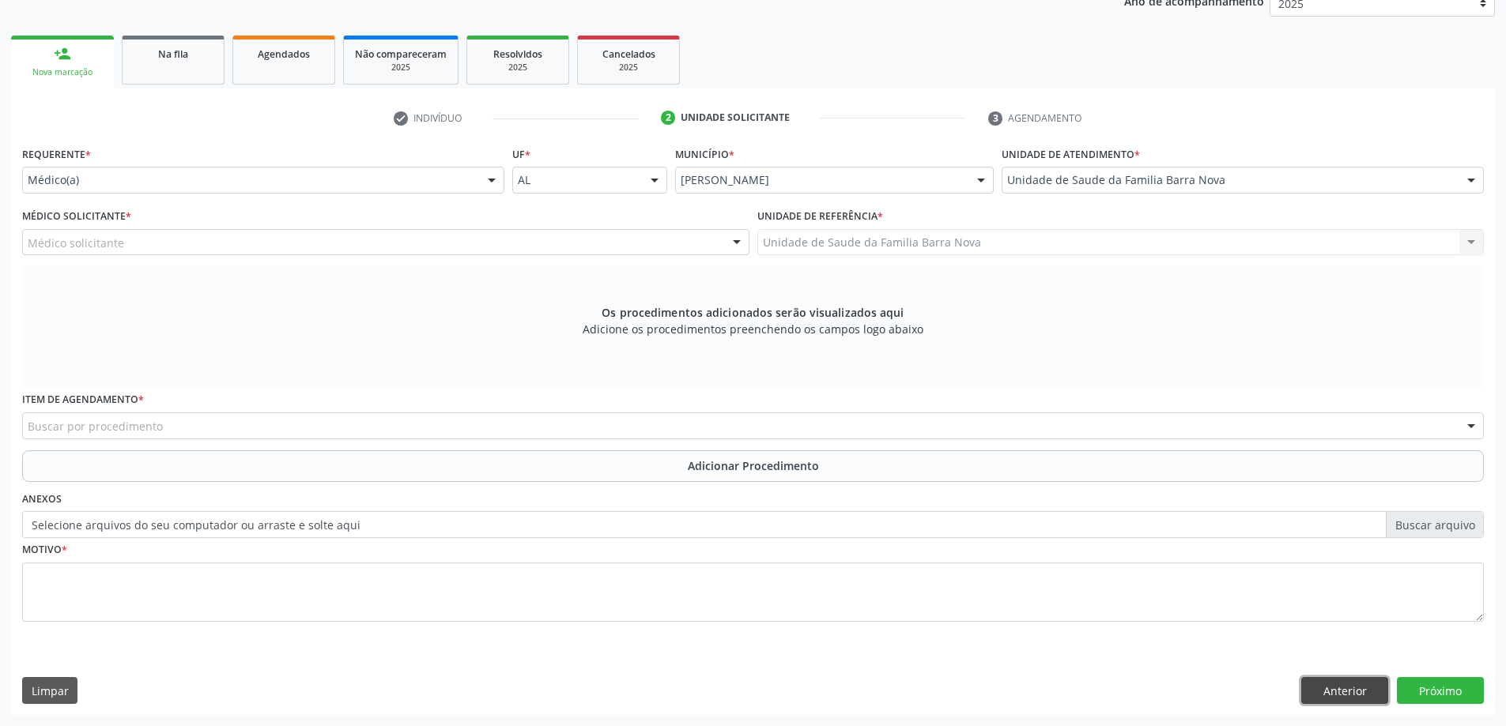
click at [1381, 685] on button "Anterior" at bounding box center [1344, 690] width 87 height 27
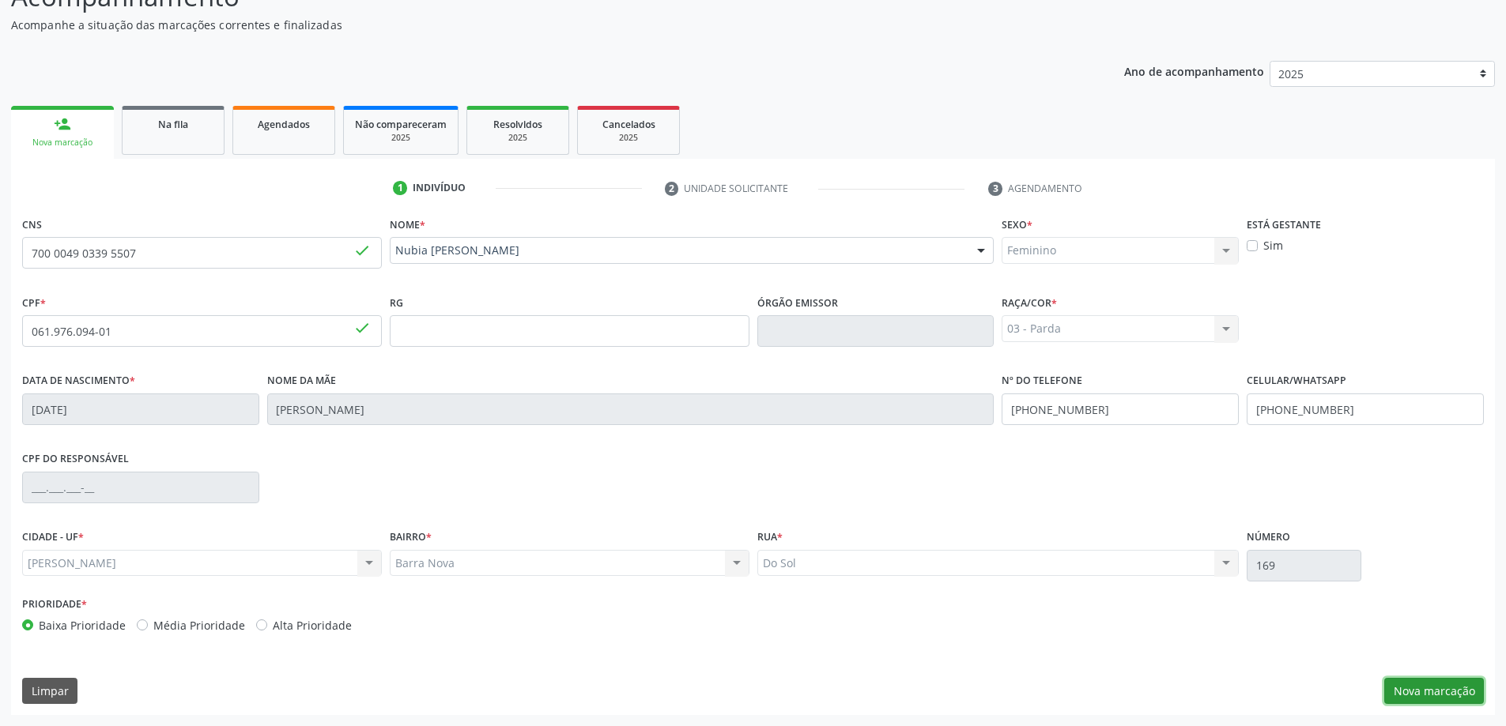
click at [1469, 687] on button "Nova marcação" at bounding box center [1434, 691] width 100 height 27
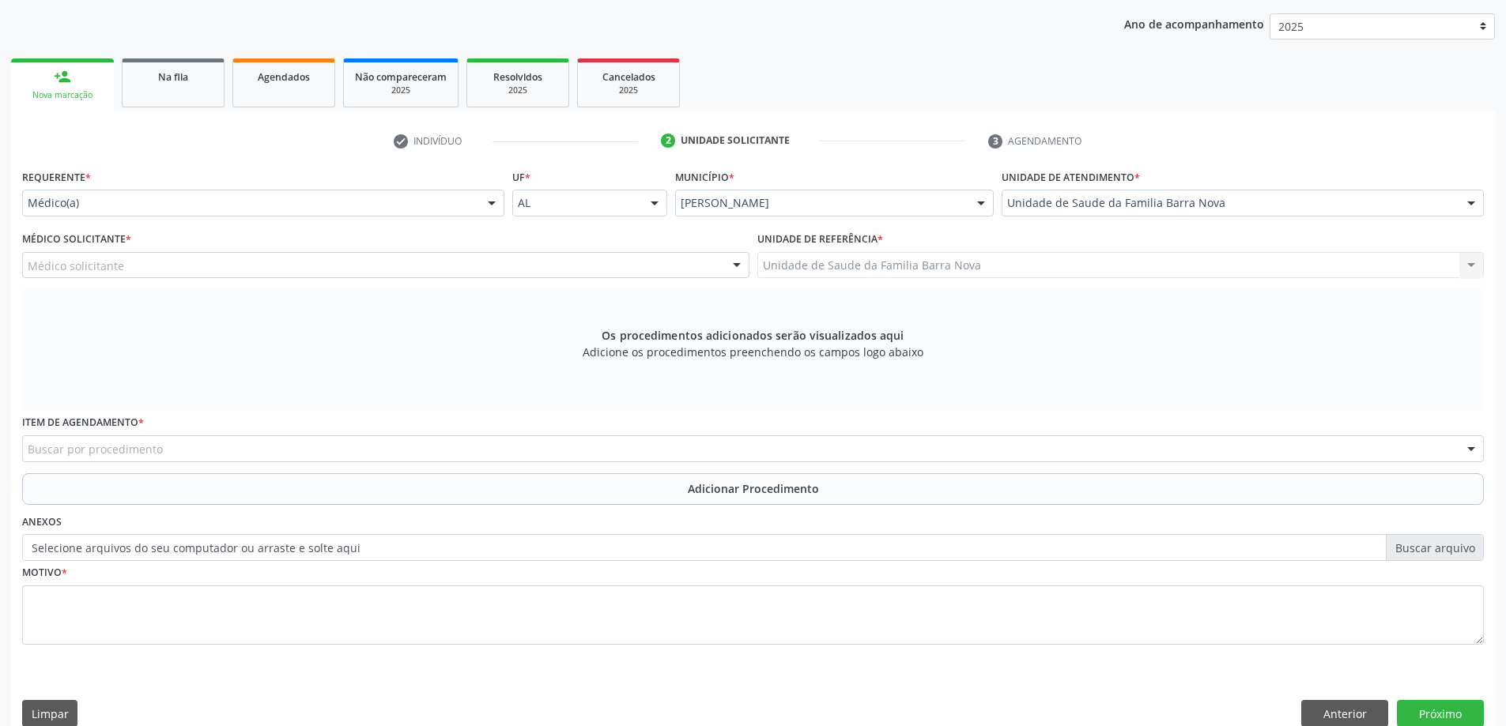
scroll to position [223, 0]
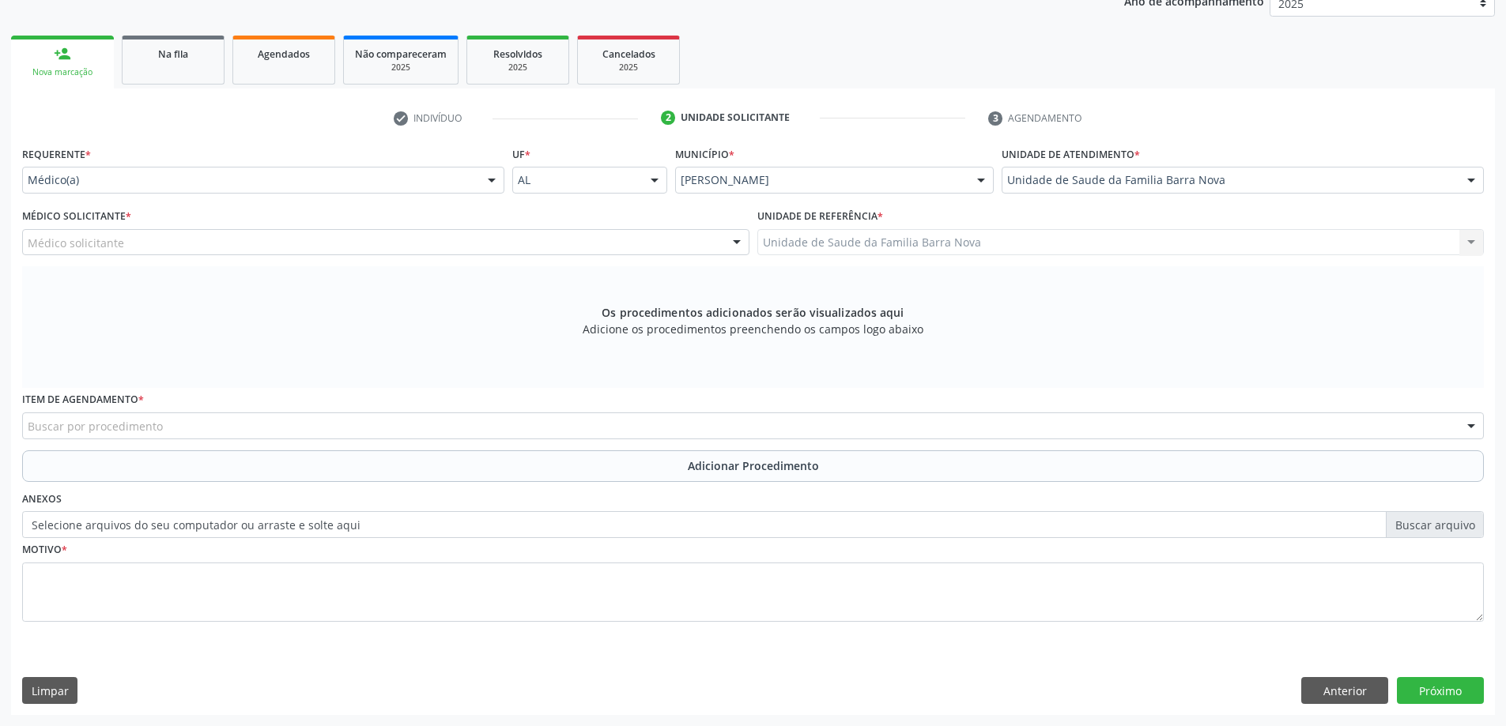
click at [297, 238] on div "Médico solicitante" at bounding box center [385, 242] width 727 height 27
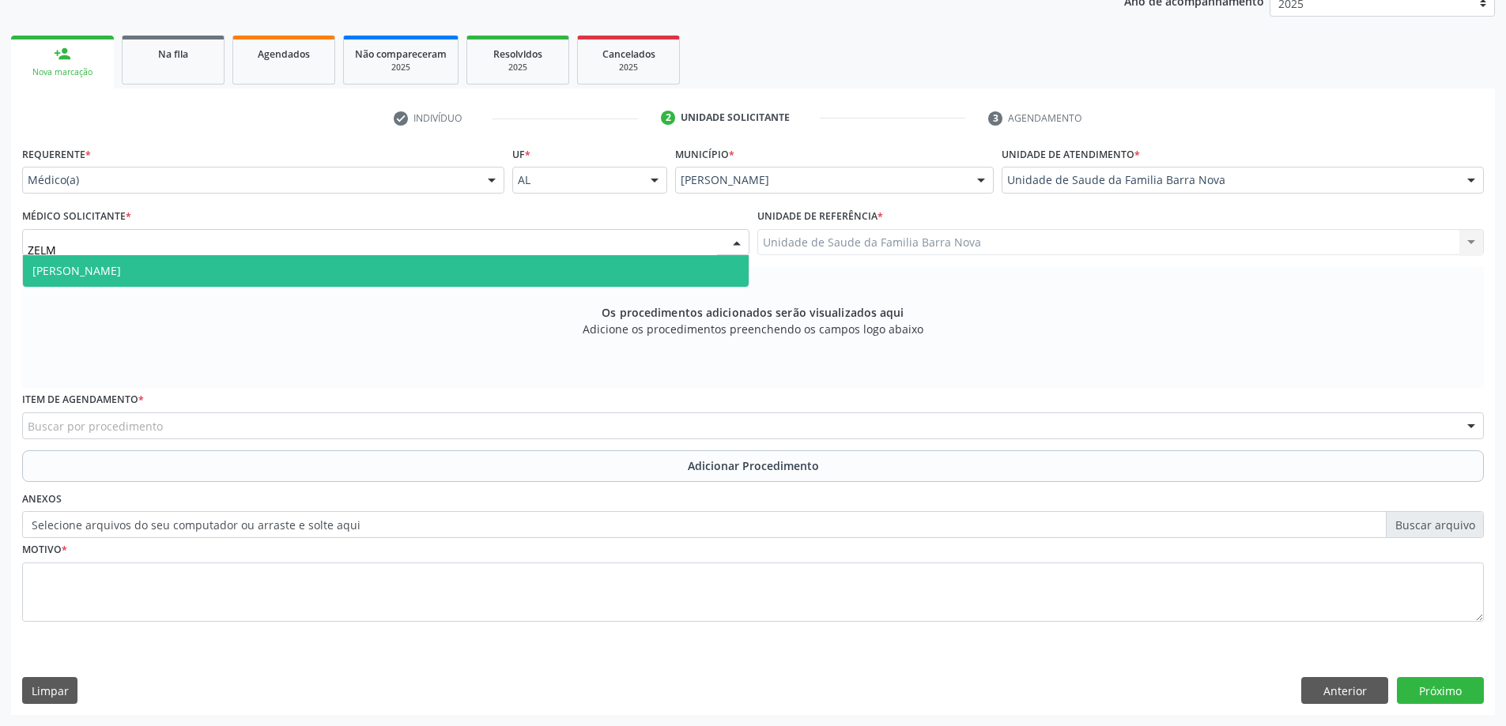
type input "ZELMA"
click at [287, 273] on span "[PERSON_NAME]" at bounding box center [386, 271] width 726 height 32
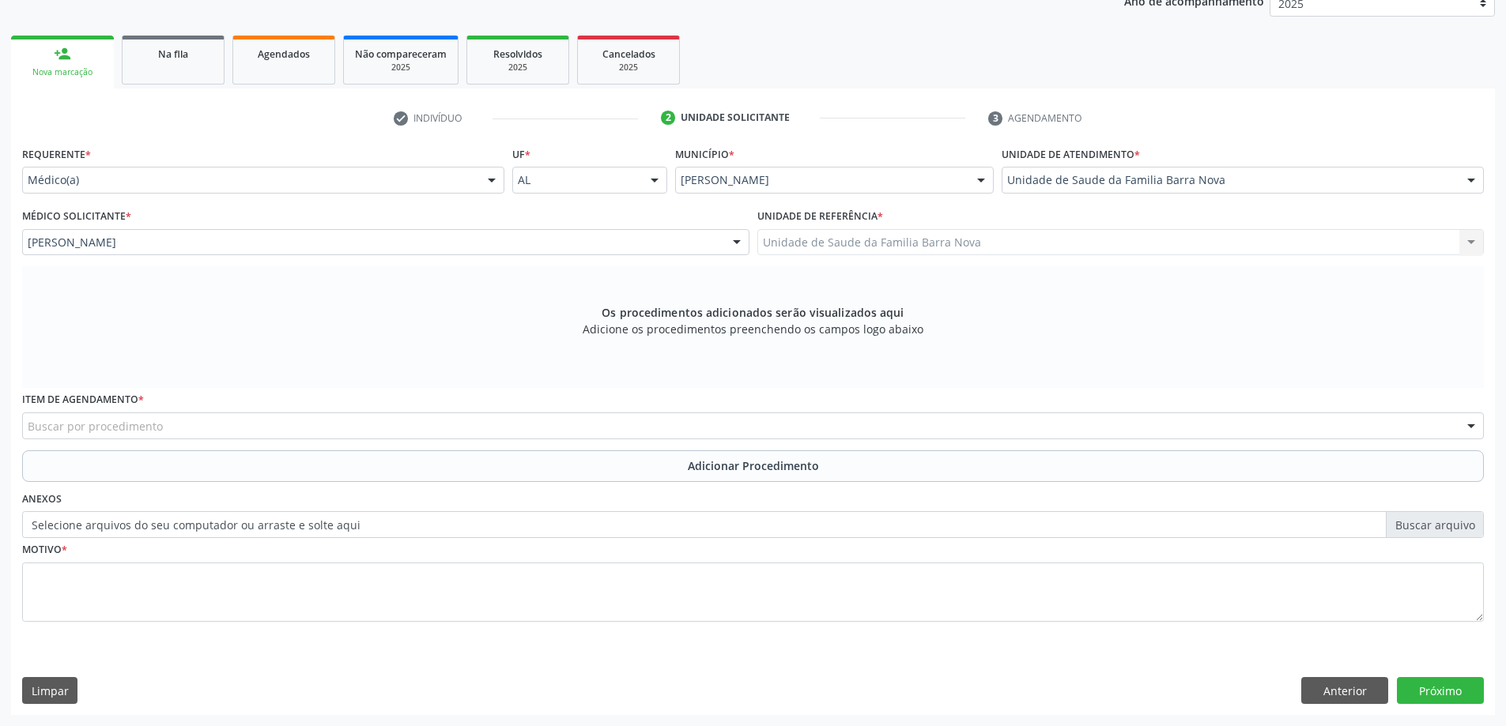
click at [184, 417] on div "Buscar por procedimento" at bounding box center [753, 426] width 1462 height 27
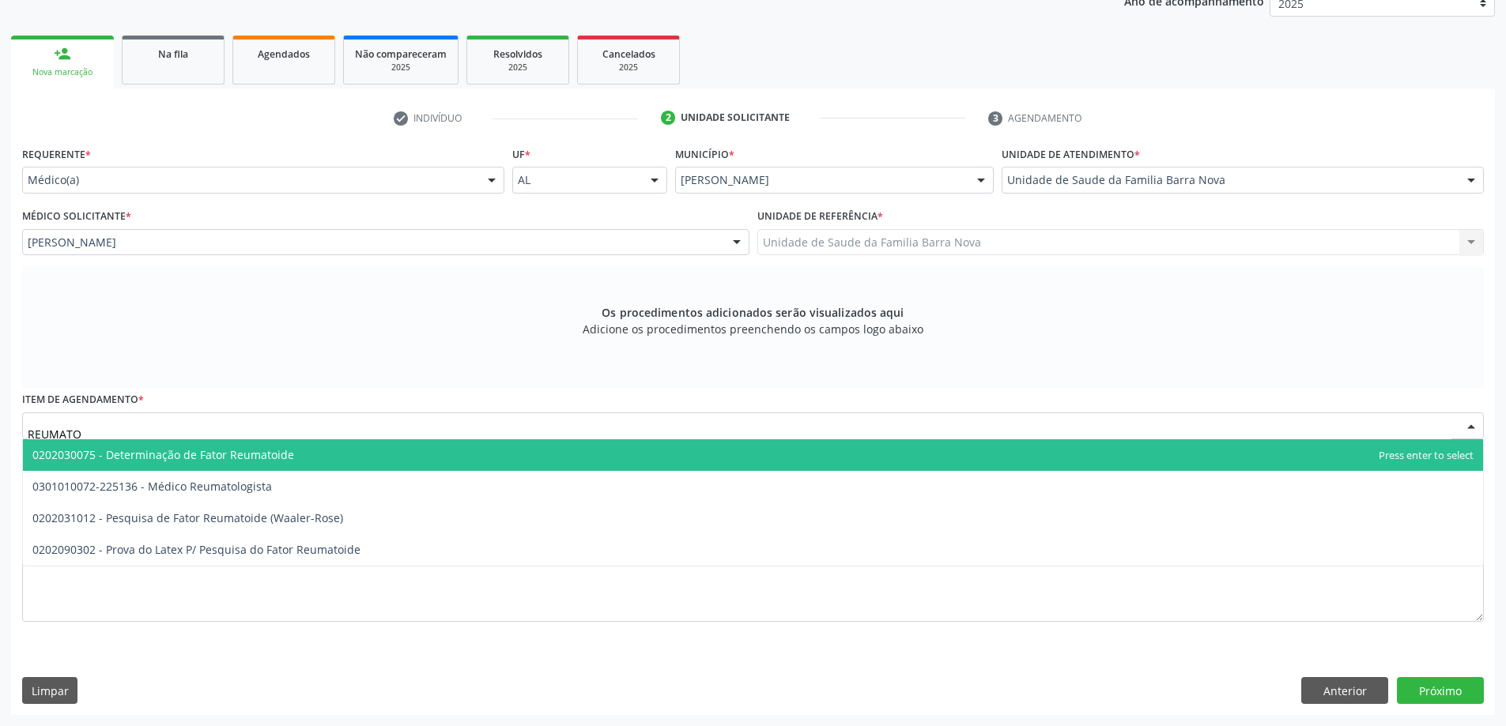
type input "REUMATOL"
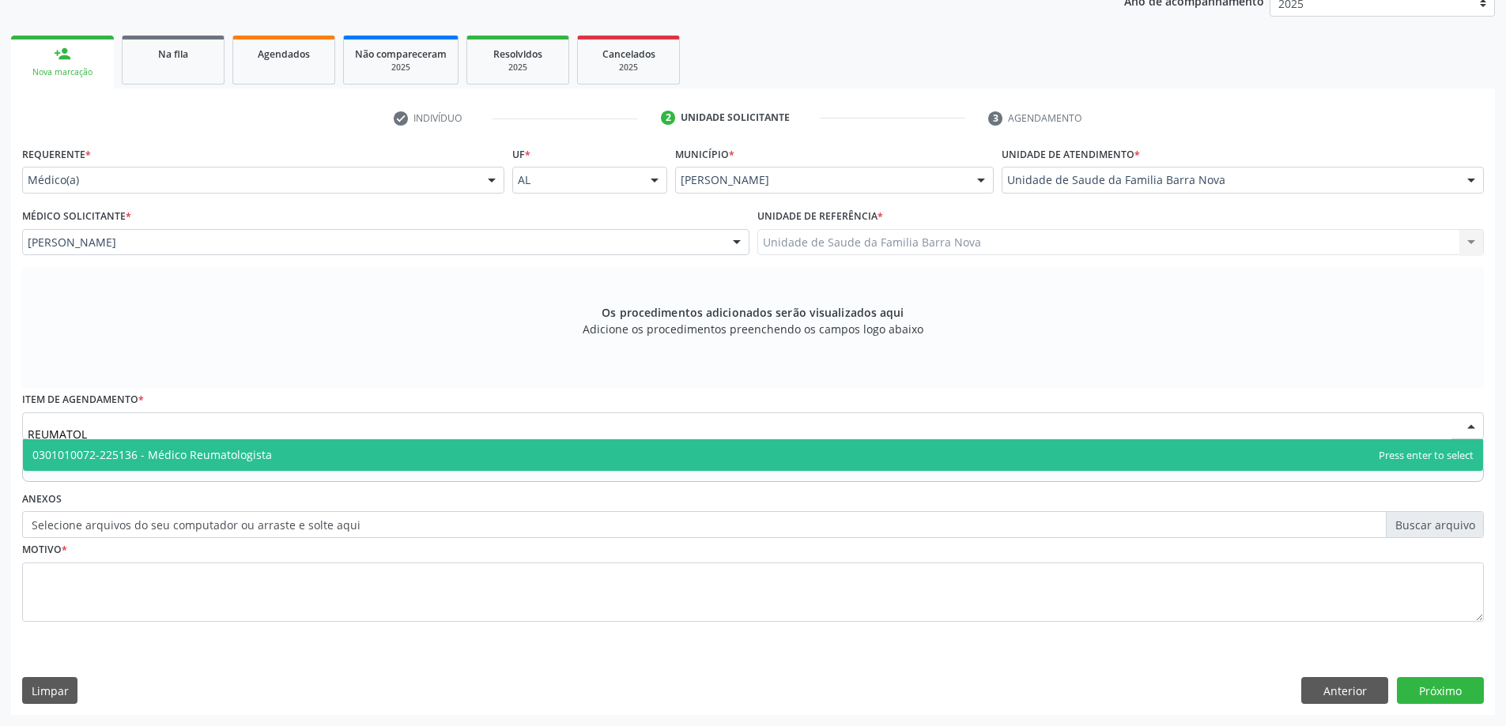
click at [247, 451] on span "0301010072-225136 - Médico Reumatologista" at bounding box center [152, 454] width 240 height 15
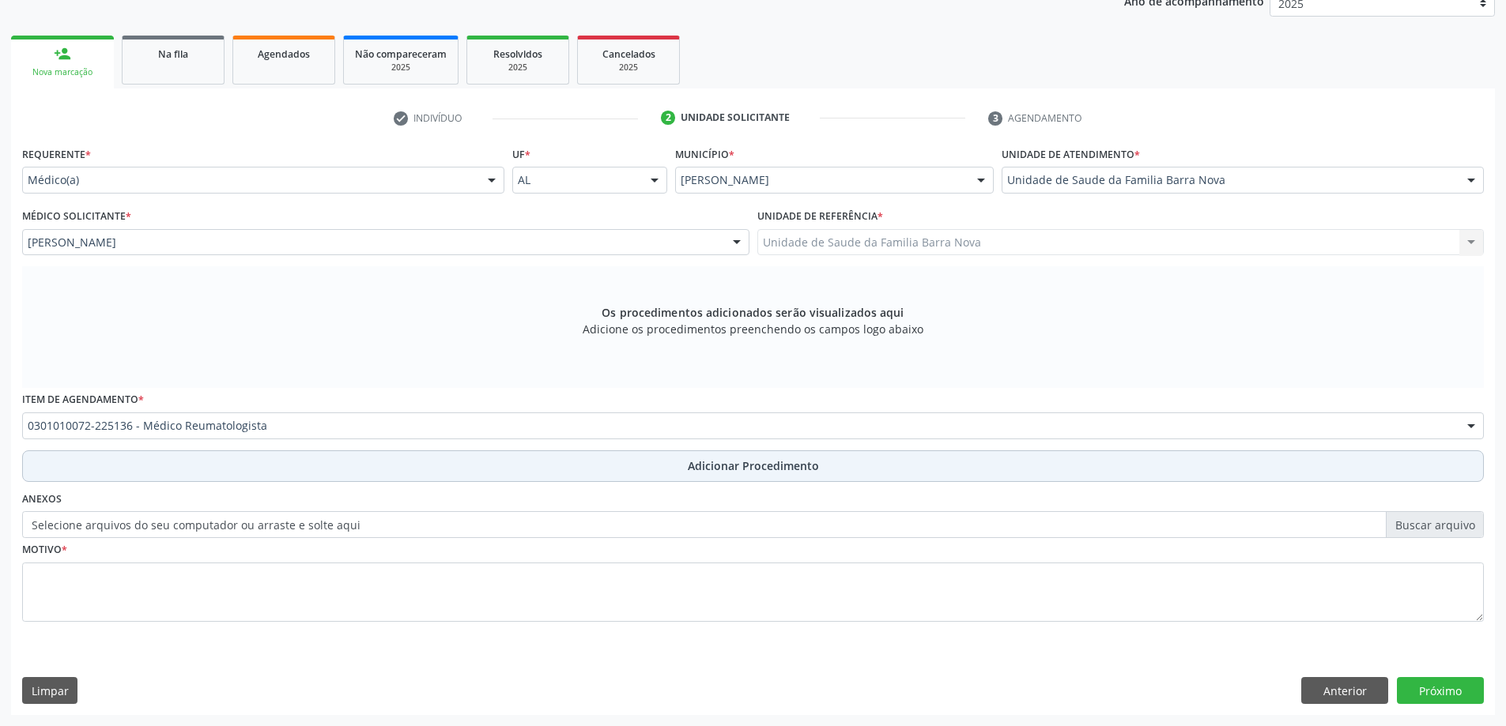
click at [189, 476] on button "Adicionar Procedimento" at bounding box center [753, 467] width 1462 height 32
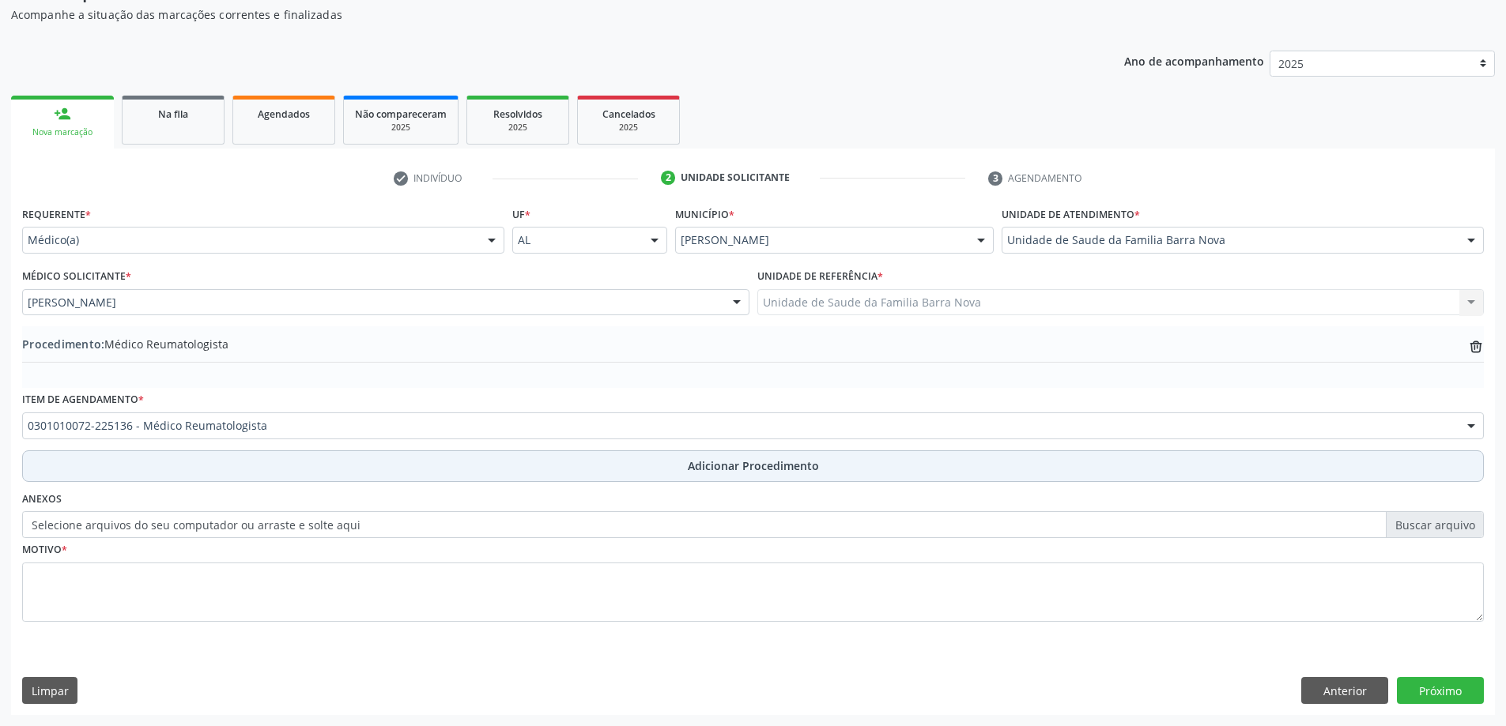
scroll to position [163, 0]
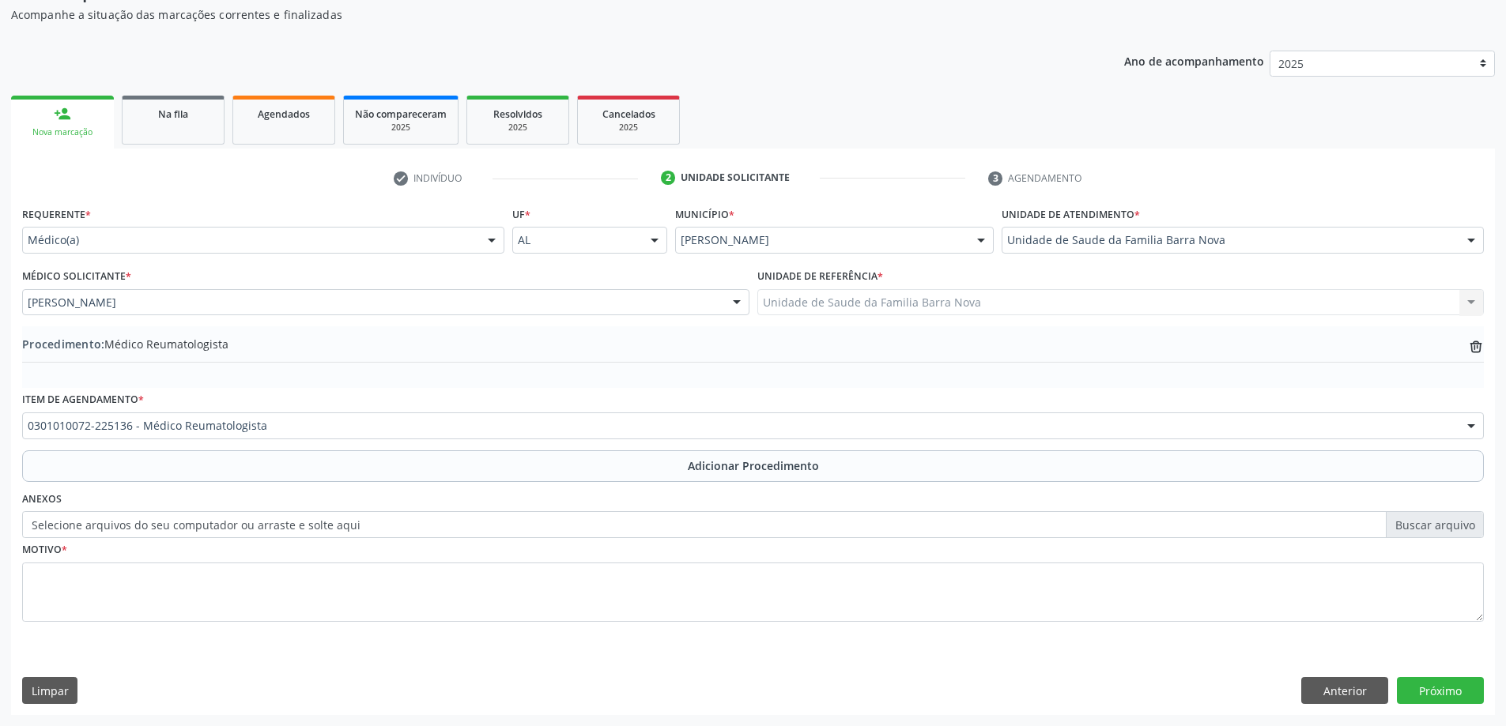
click at [160, 549] on div "Motivo *" at bounding box center [753, 580] width 1462 height 84
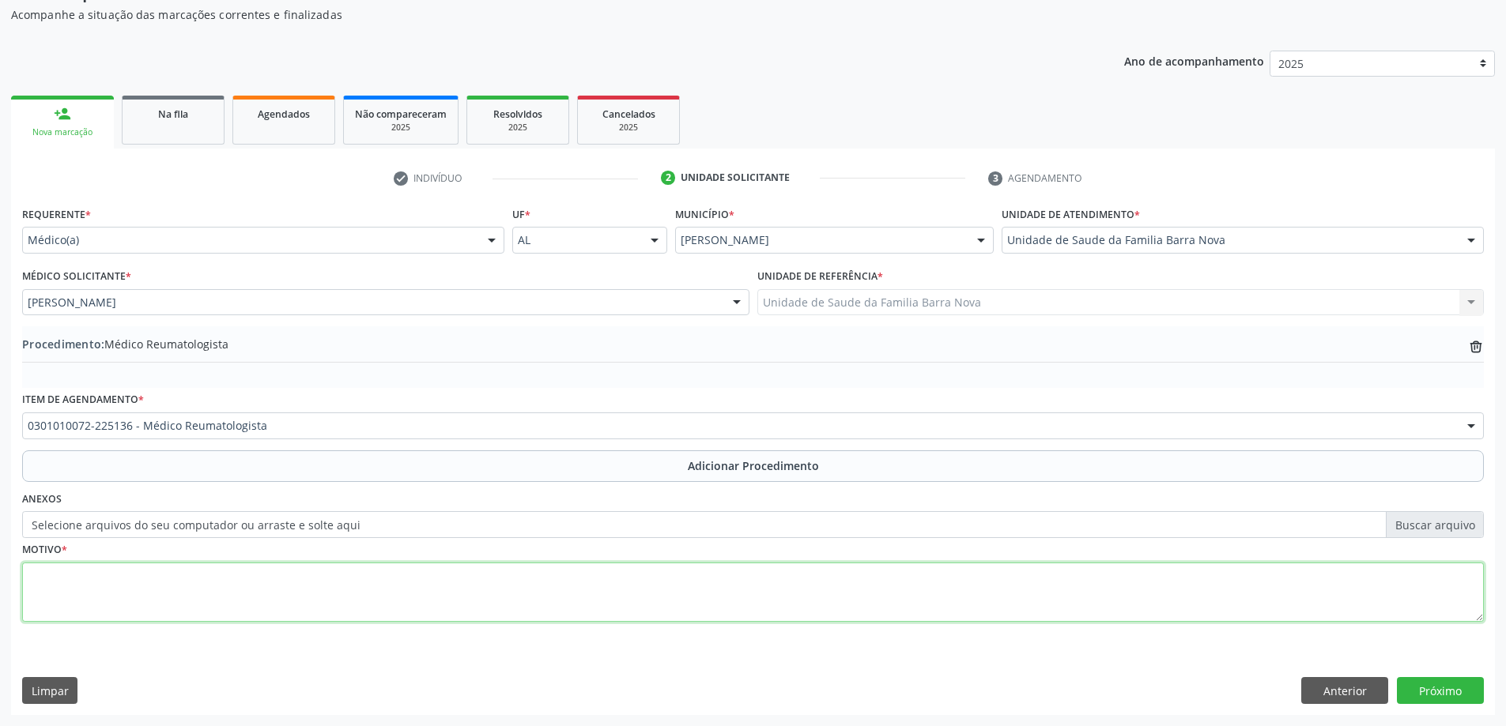
click at [168, 573] on textarea at bounding box center [753, 593] width 1462 height 60
click at [240, 588] on textarea at bounding box center [753, 593] width 1462 height 60
paste textarea "[MEDICAL_DATA] RECORRENTE"
type textarea "[MEDICAL_DATA] RECORRENTE."
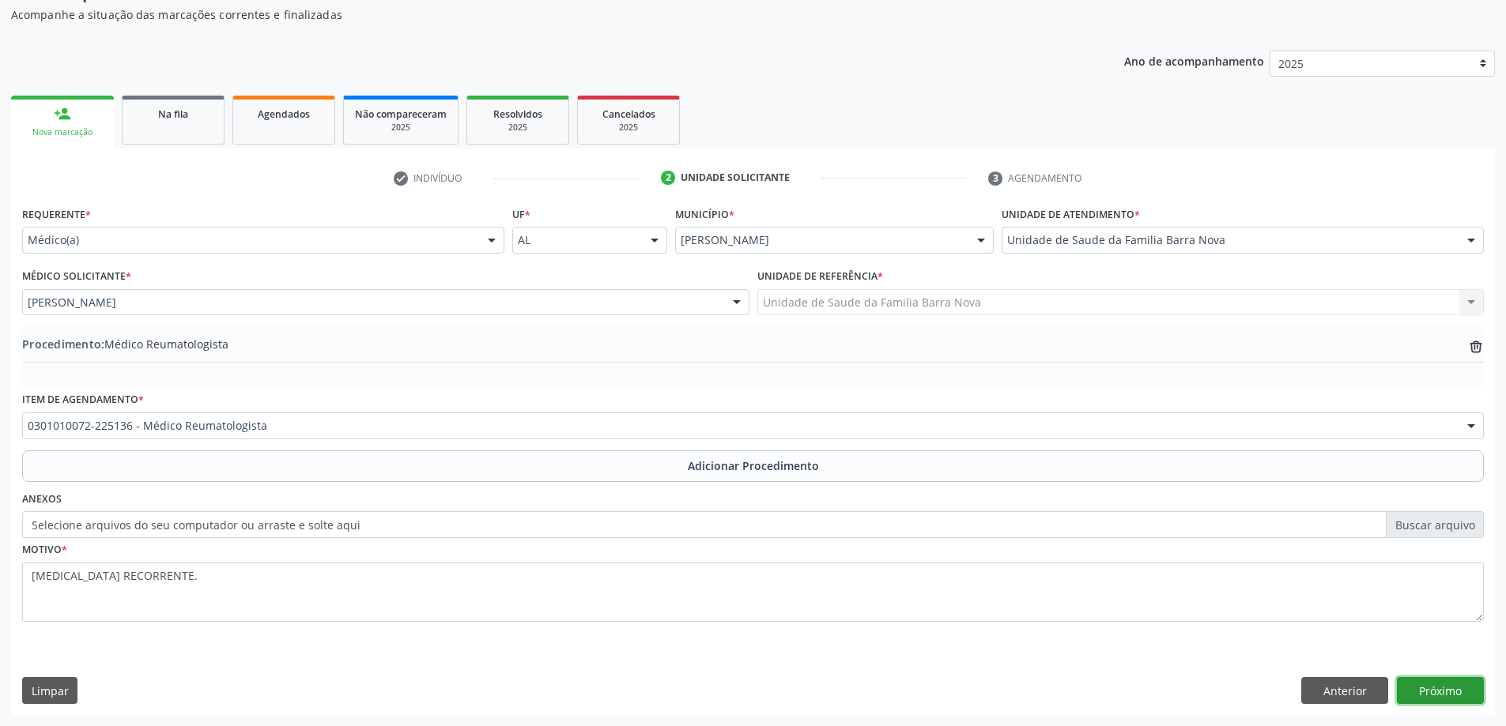
click at [1475, 703] on button "Próximo" at bounding box center [1440, 690] width 87 height 27
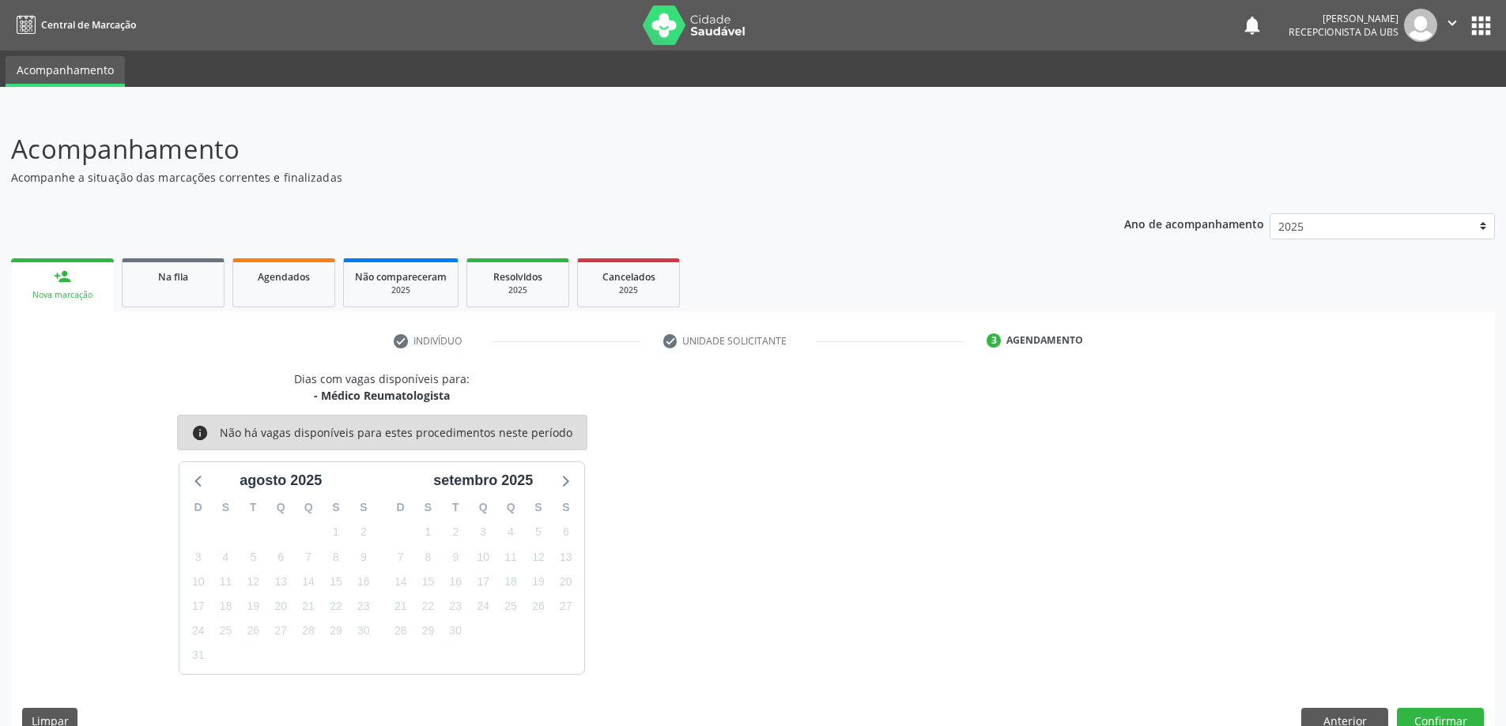
click at [1473, 704] on div "Dias com vagas disponíveis para: - Médico Reumatologista info Não há vagas disp…" at bounding box center [753, 558] width 1484 height 375
click at [1473, 708] on button "Confirmar" at bounding box center [1440, 721] width 87 height 27
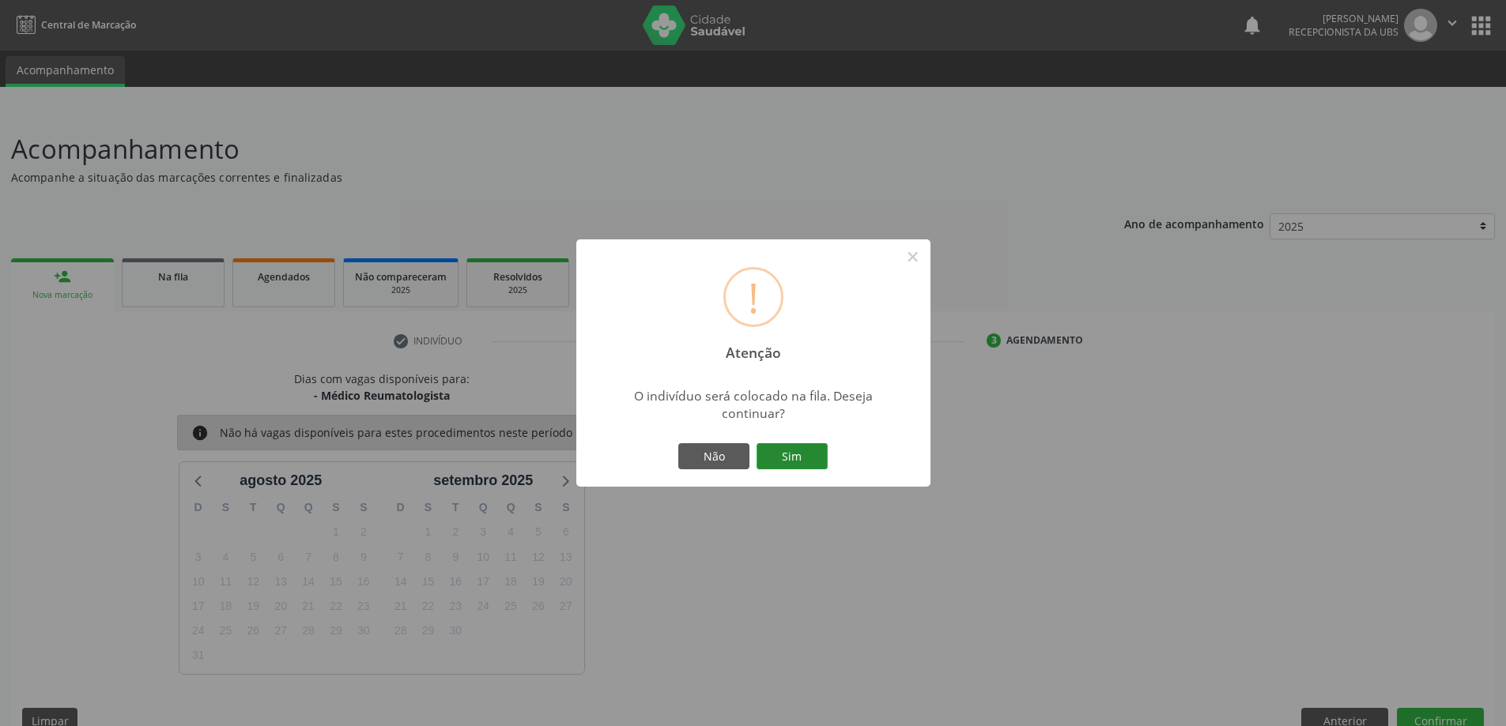
click at [811, 448] on button "Sim" at bounding box center [791, 456] width 71 height 27
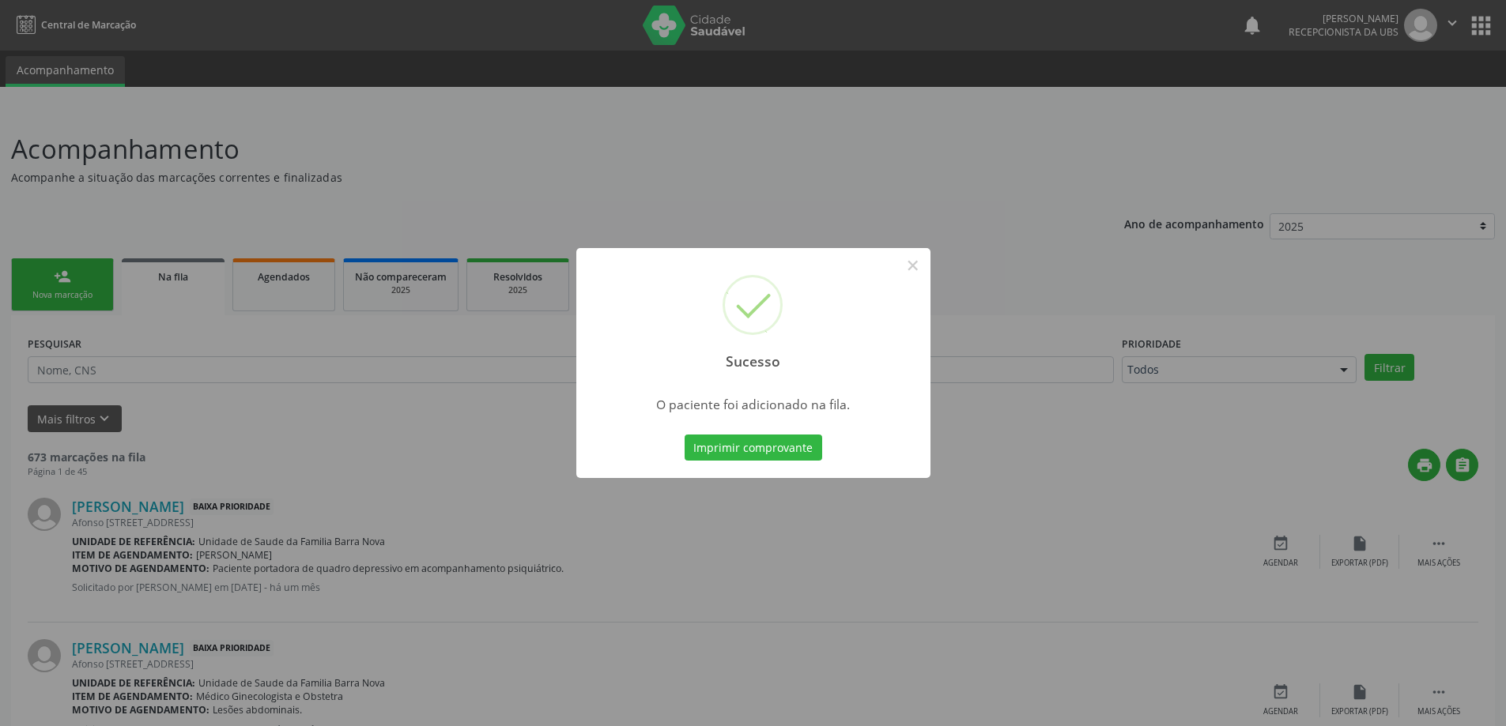
drag, startPoint x: 203, startPoint y: 264, endPoint x: 85, endPoint y: 286, distance: 120.6
click at [202, 265] on div "Sucesso × O paciente foi adicionado na fila. Imprimir comprovante Cancel" at bounding box center [753, 363] width 1506 height 726
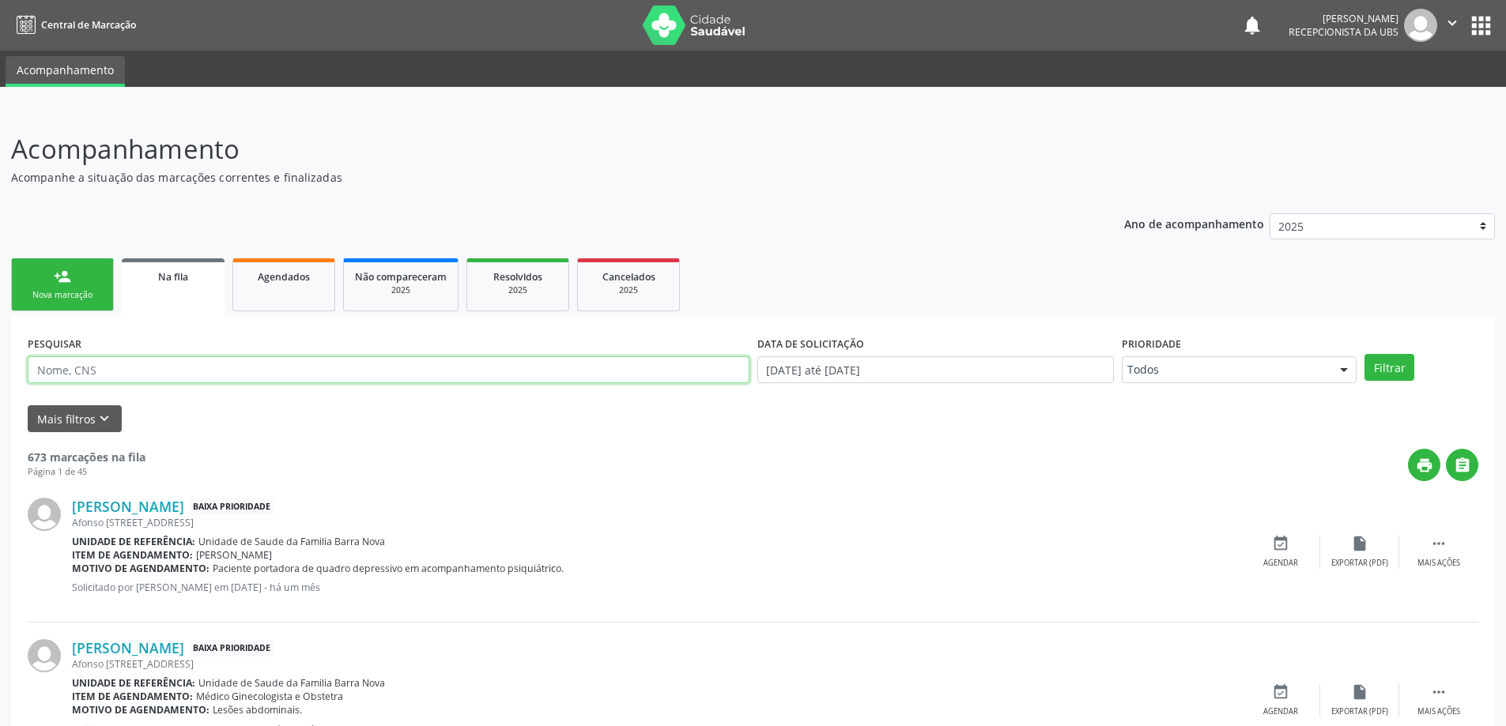
click at [143, 367] on input "text" at bounding box center [389, 369] width 722 height 27
click at [97, 283] on link "person_add Nova marcação" at bounding box center [62, 284] width 103 height 53
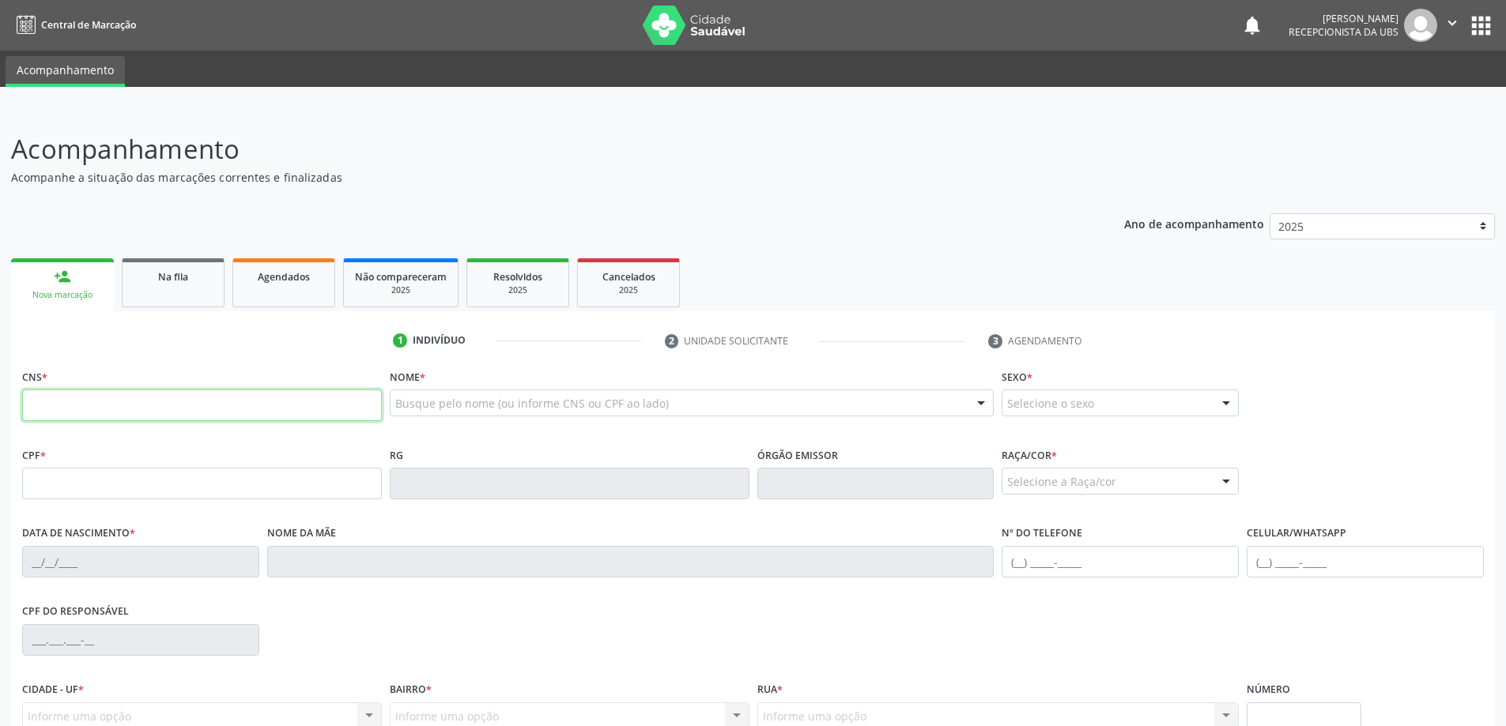
click at [201, 402] on input "text" at bounding box center [202, 406] width 360 height 32
type input "703 2046 2734 6198"
type input "438.551.217-53"
type input "[DATE]"
type input "[PERSON_NAME]"
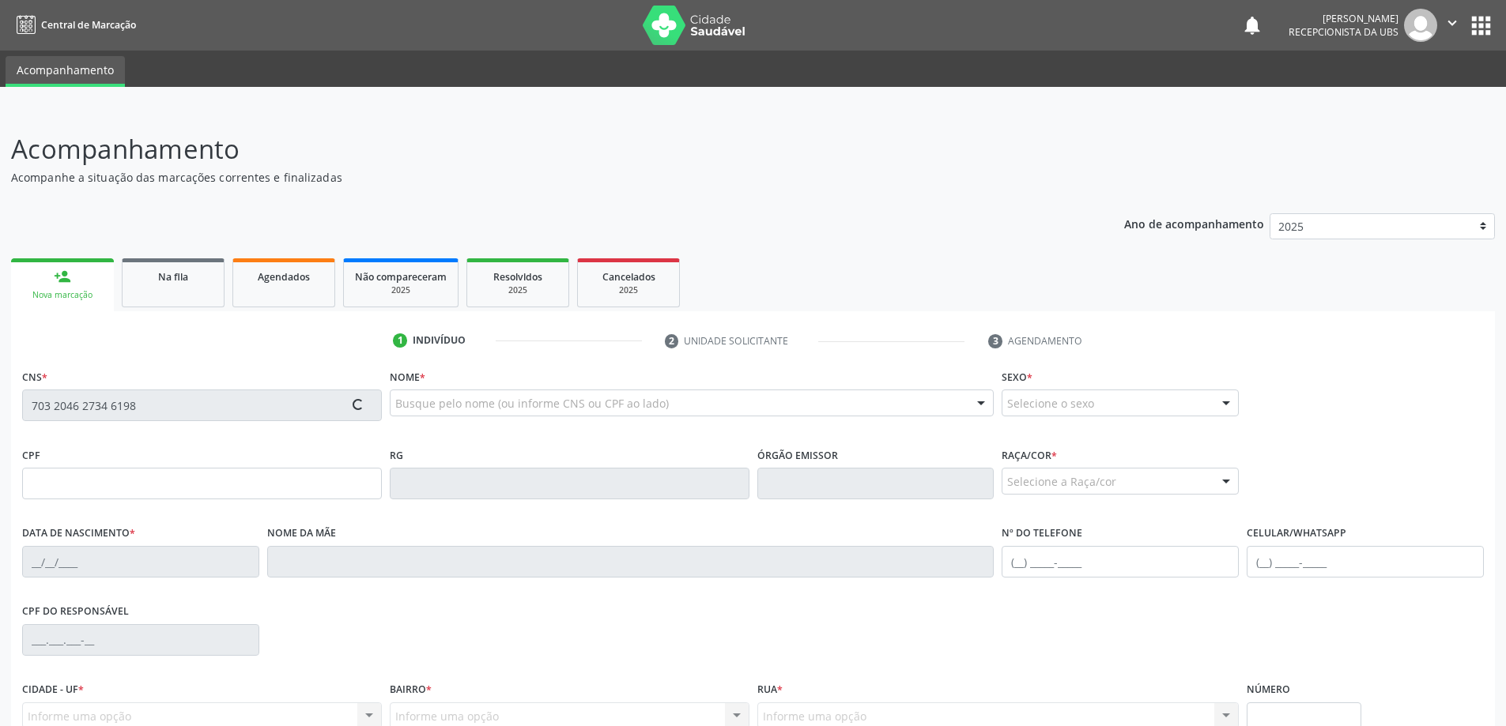
type input "[PHONE_NUMBER]"
type input "407"
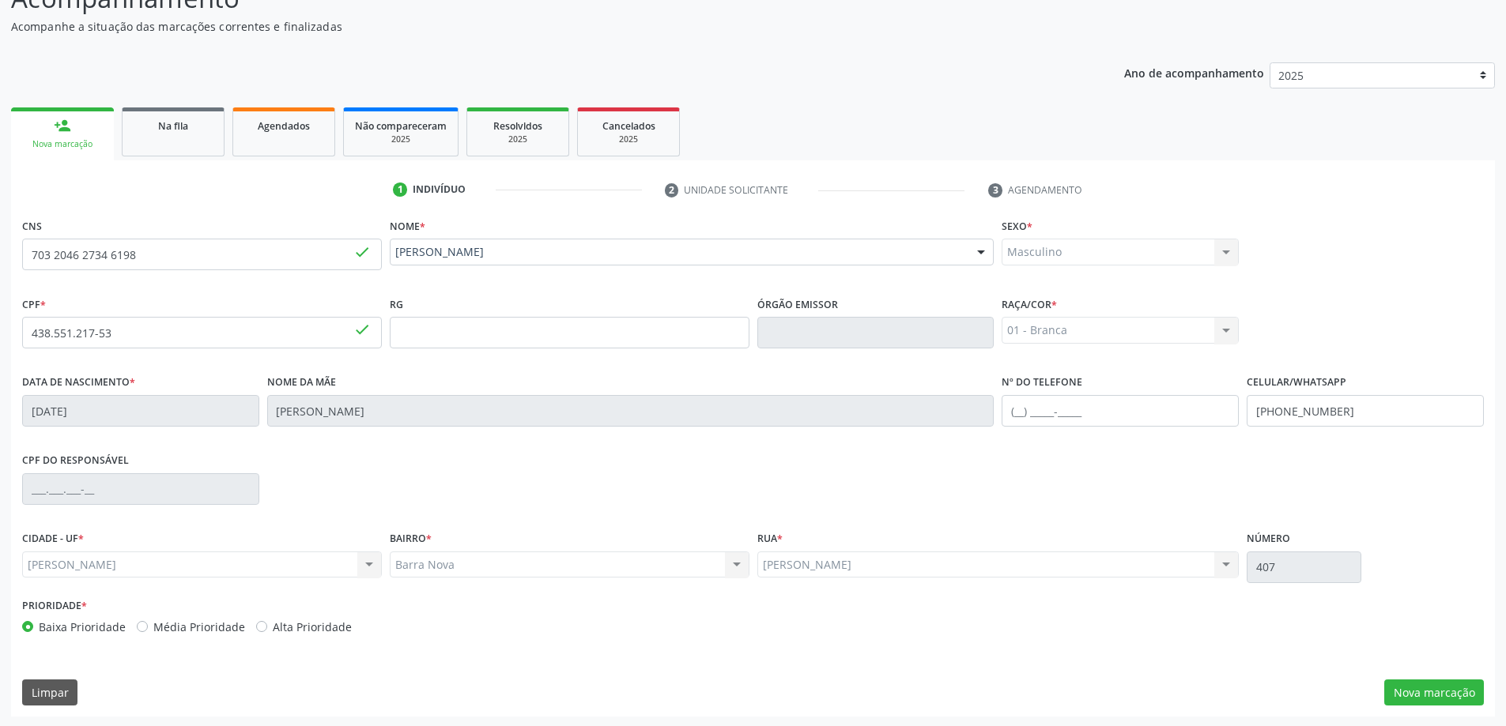
scroll to position [153, 0]
click at [1394, 681] on button "Nova marcação" at bounding box center [1434, 691] width 100 height 27
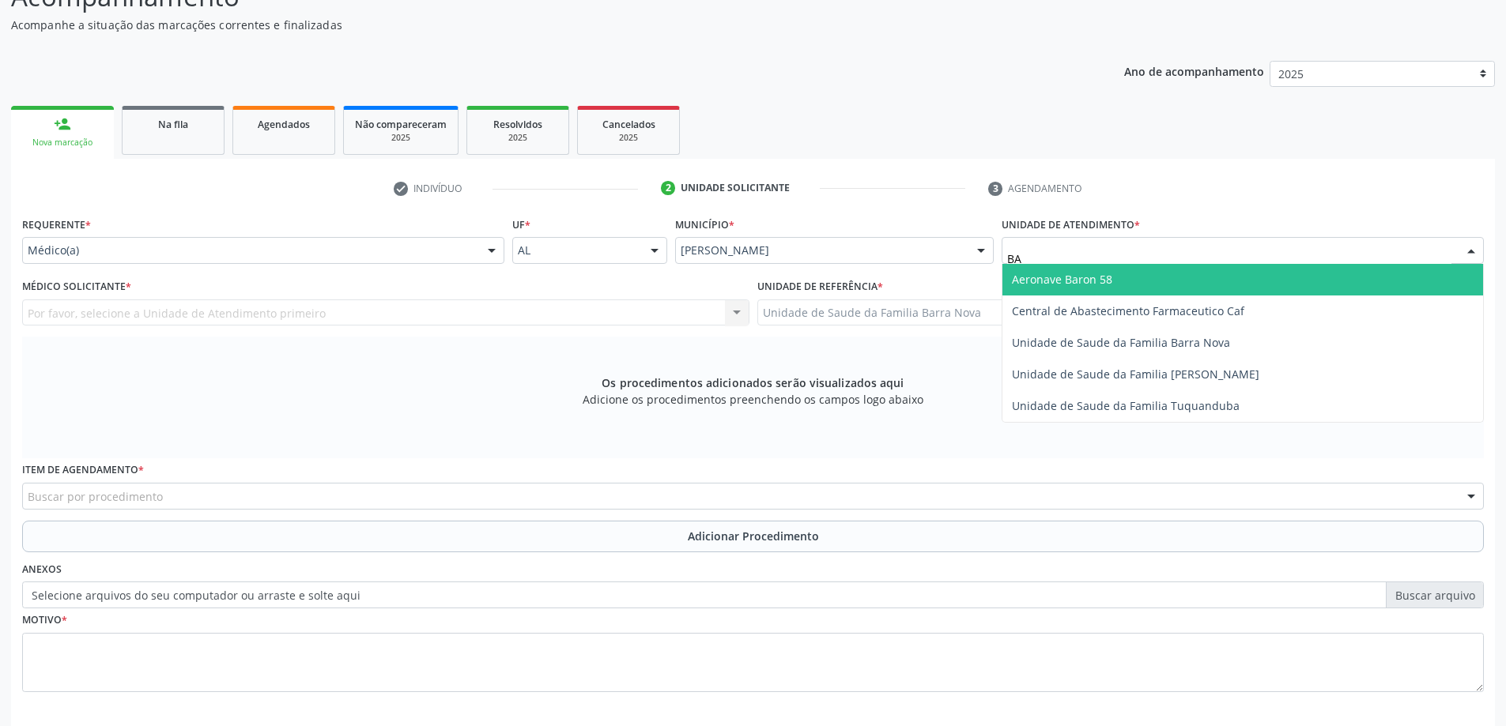
type input "B"
type input "U"
type input "B"
type input "U"
drag, startPoint x: 229, startPoint y: 231, endPoint x: 255, endPoint y: 266, distance: 43.6
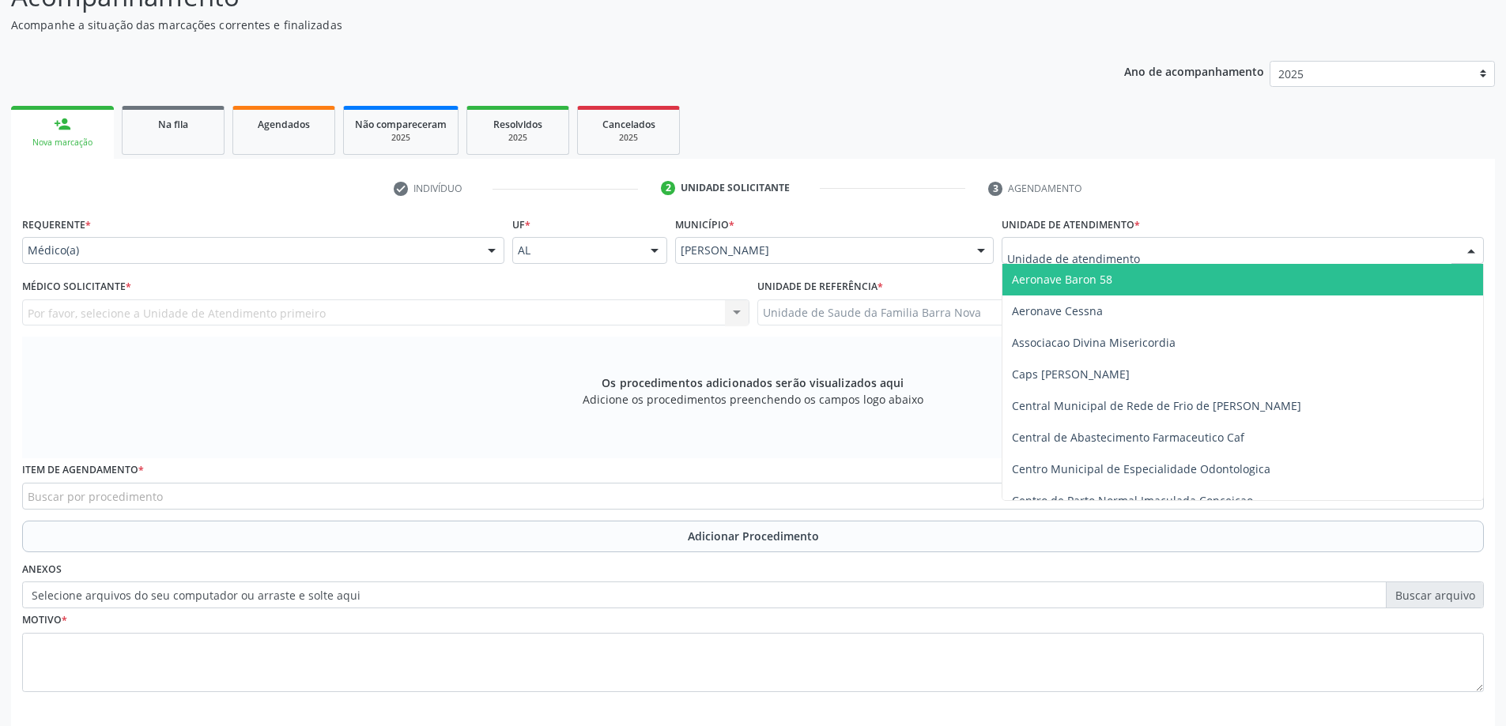
click at [232, 232] on div "Requerente * Médico(a) Médico(a) Enfermeiro(a) Paciente Nenhum resultado encont…" at bounding box center [263, 238] width 482 height 51
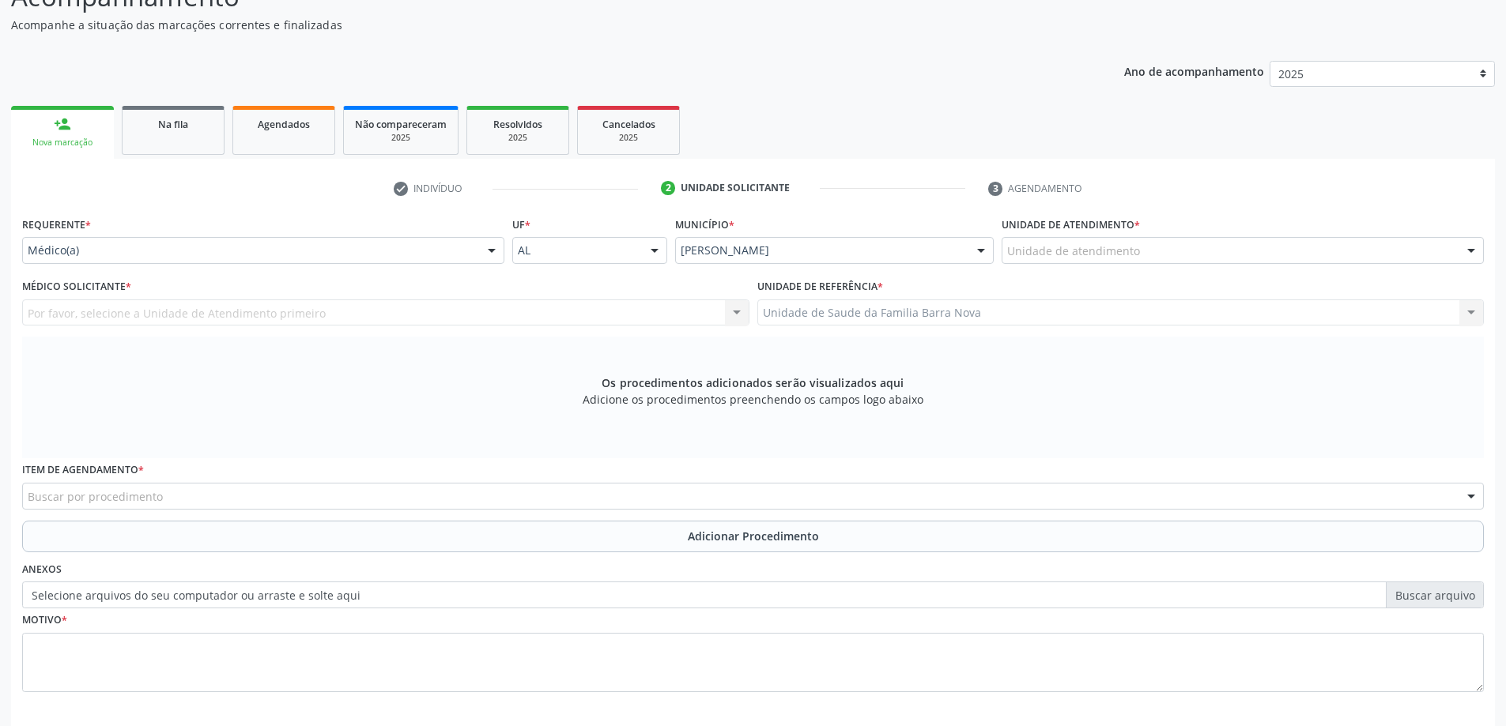
click at [255, 267] on div "Requerente * Médico(a) Médico(a) Enfermeiro(a) Paciente Nenhum resultado encont…" at bounding box center [263, 244] width 490 height 62
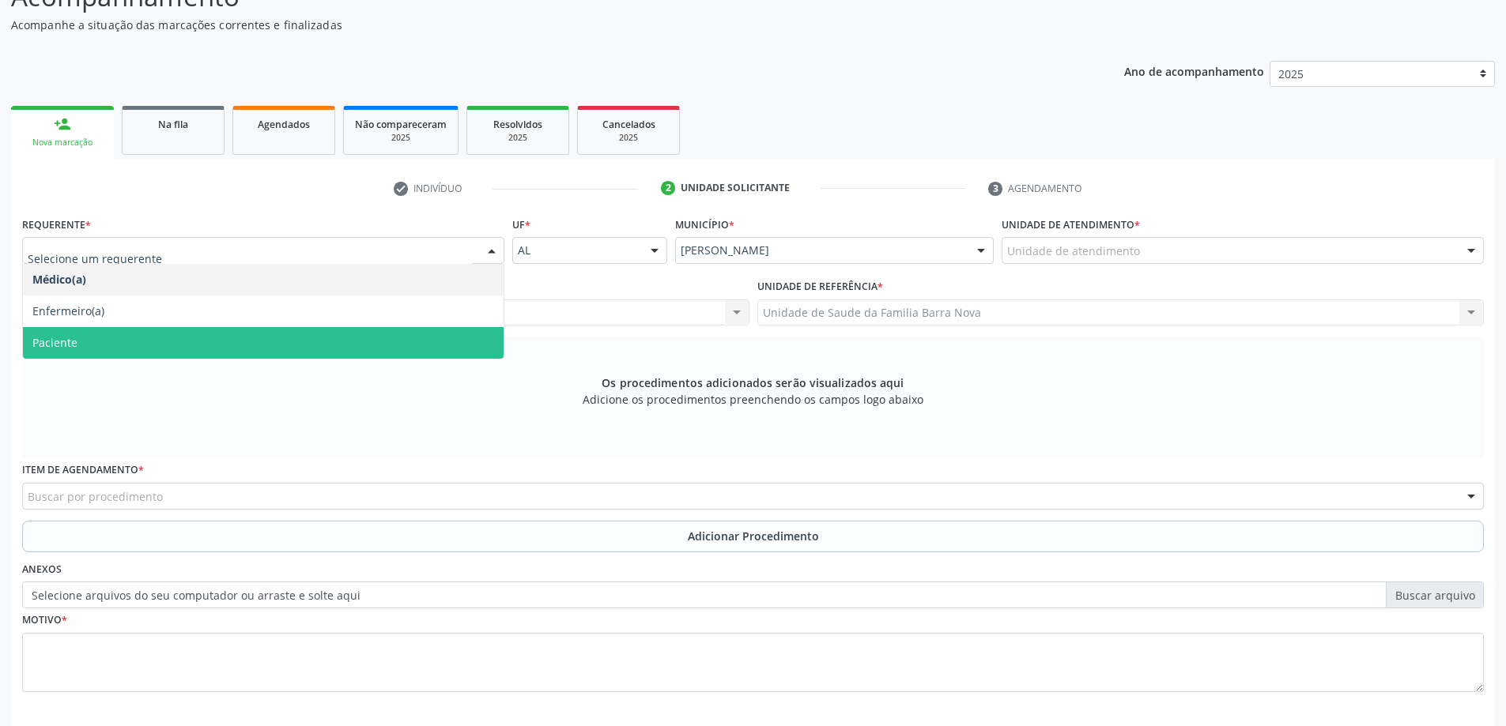
click at [135, 340] on span "Paciente" at bounding box center [263, 343] width 481 height 32
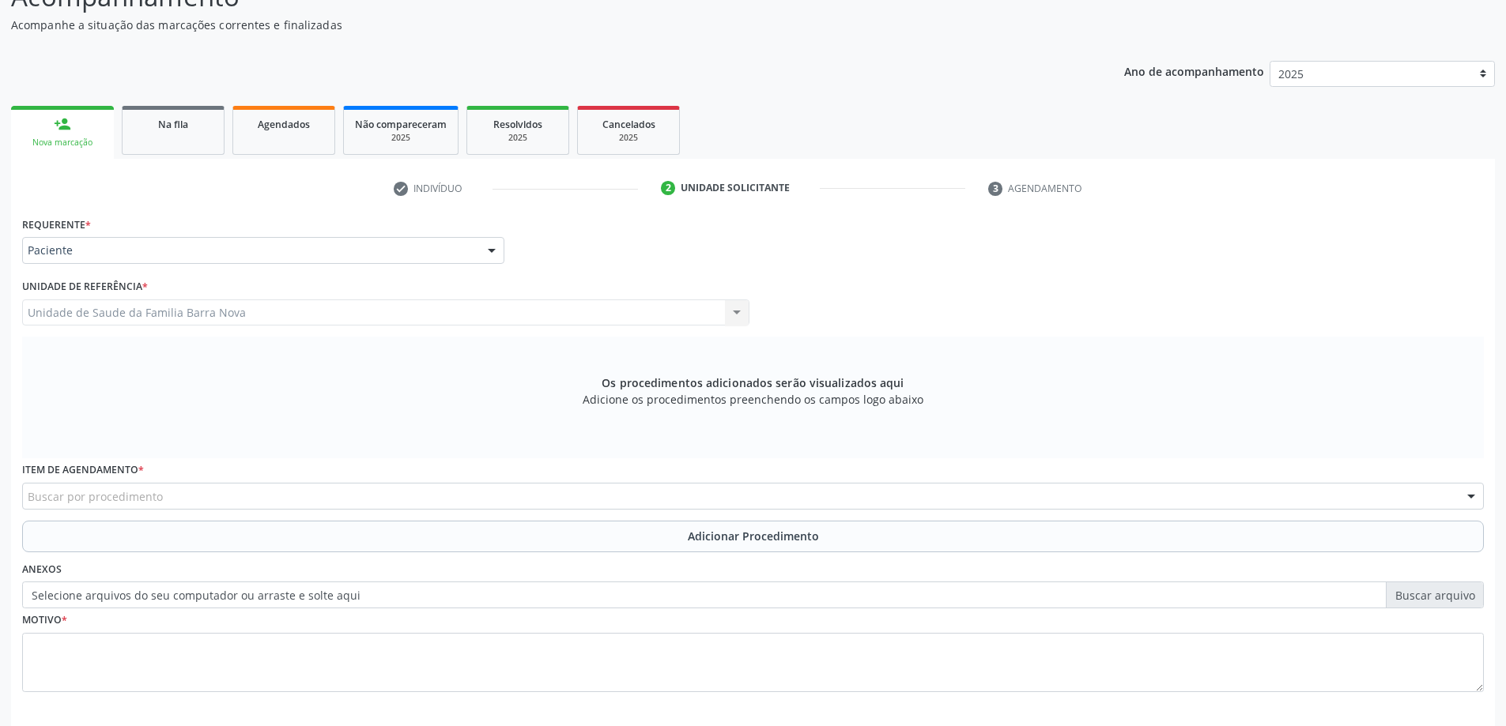
click at [376, 307] on div "Unidade de Saude da Familia Barra Nova Unidade de Saude da Familia [GEOGRAPHIC_…" at bounding box center [385, 313] width 727 height 27
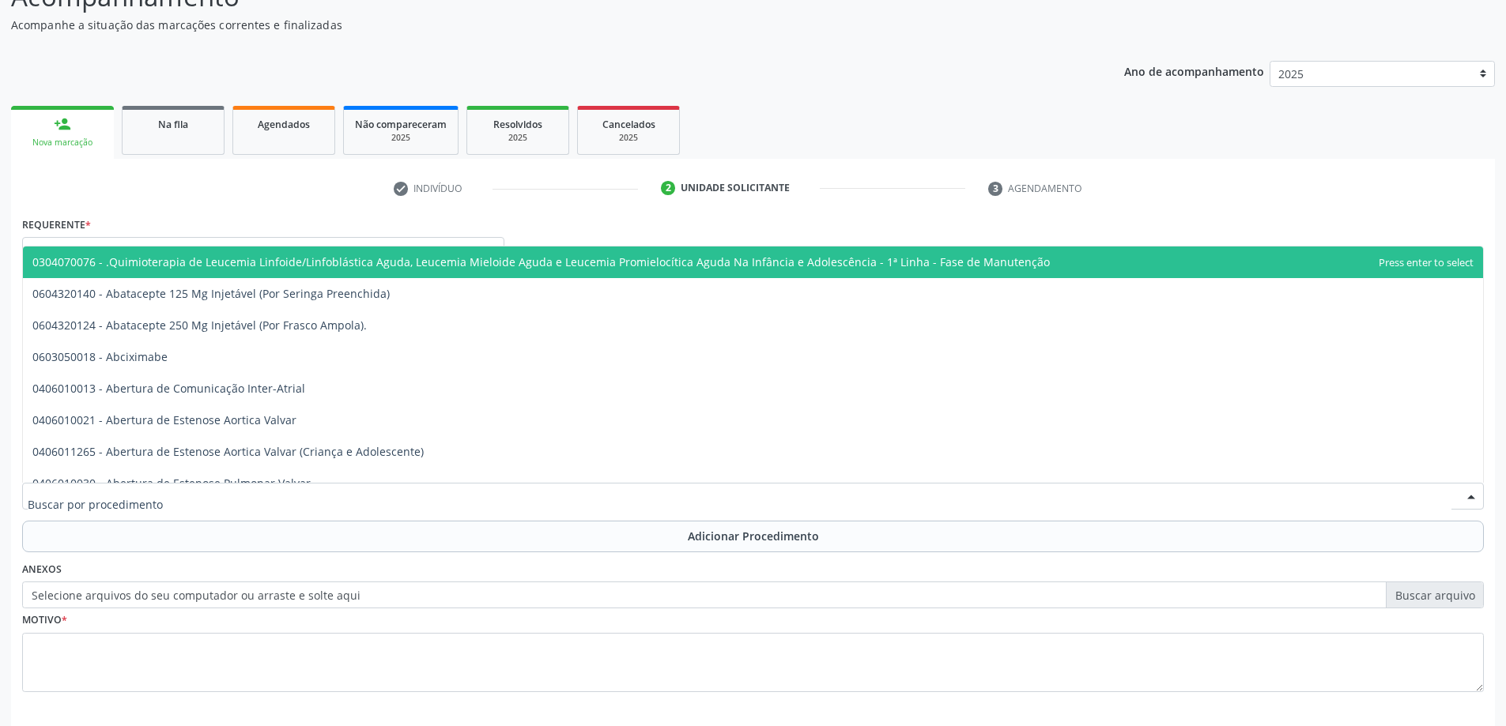
click at [208, 503] on div at bounding box center [753, 496] width 1462 height 27
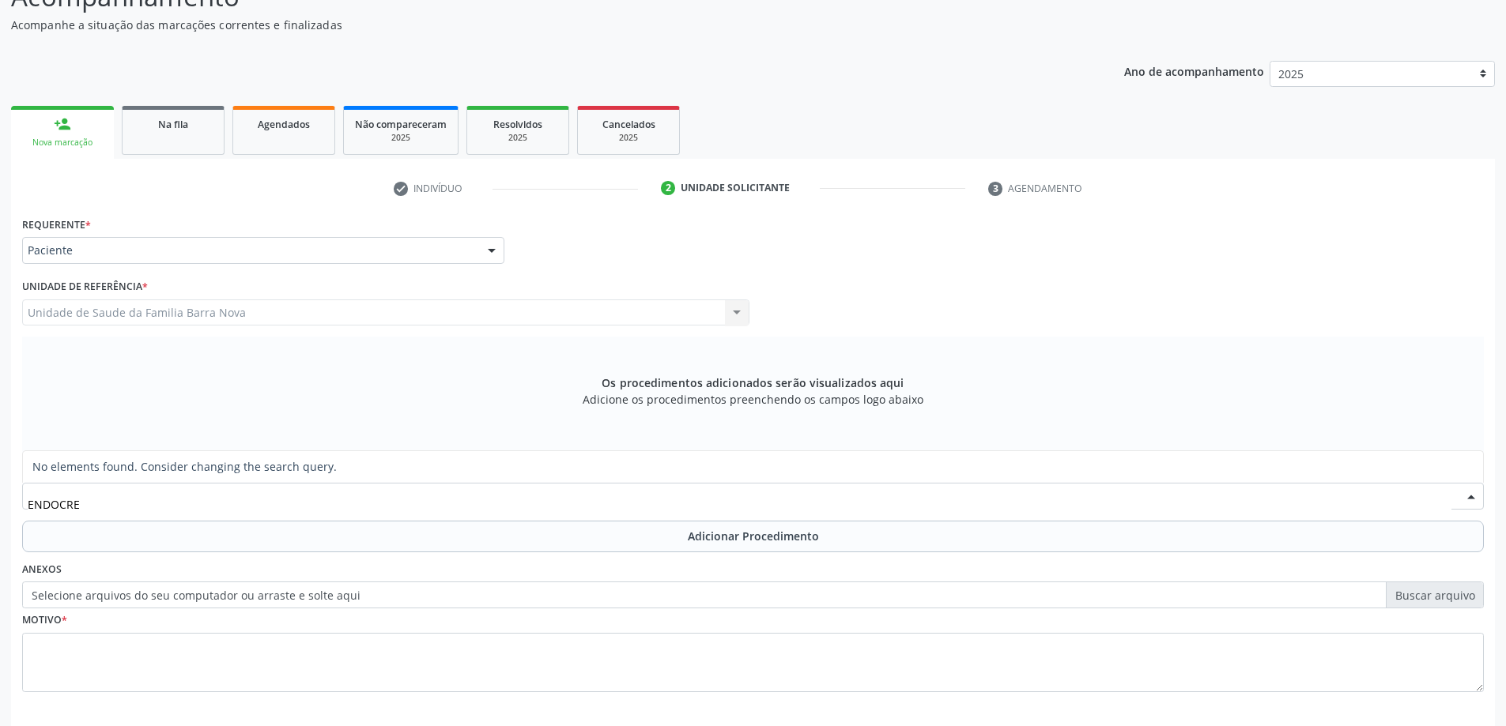
type input "ENDOCR"
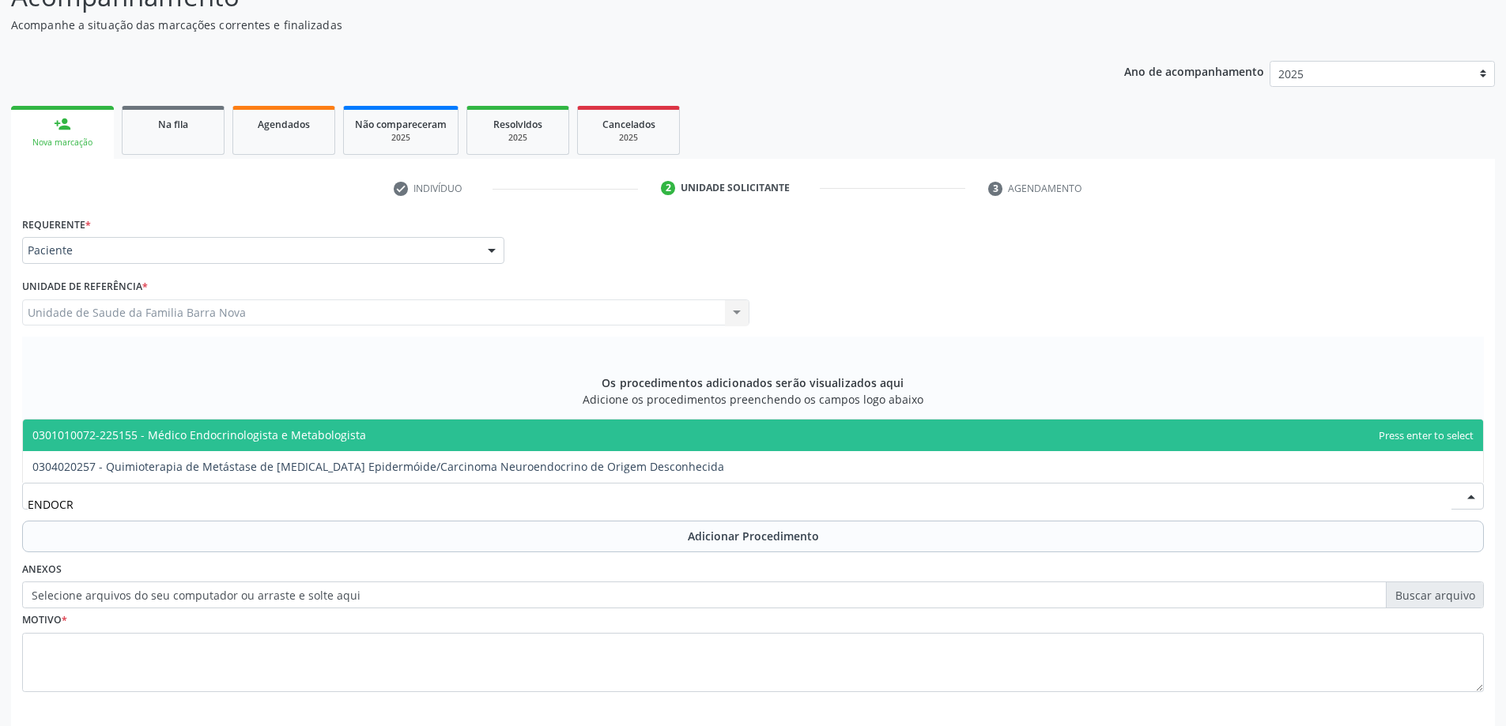
click at [315, 435] on span "0301010072-225155 - Médico Endocrinologista e Metabologista" at bounding box center [199, 435] width 334 height 15
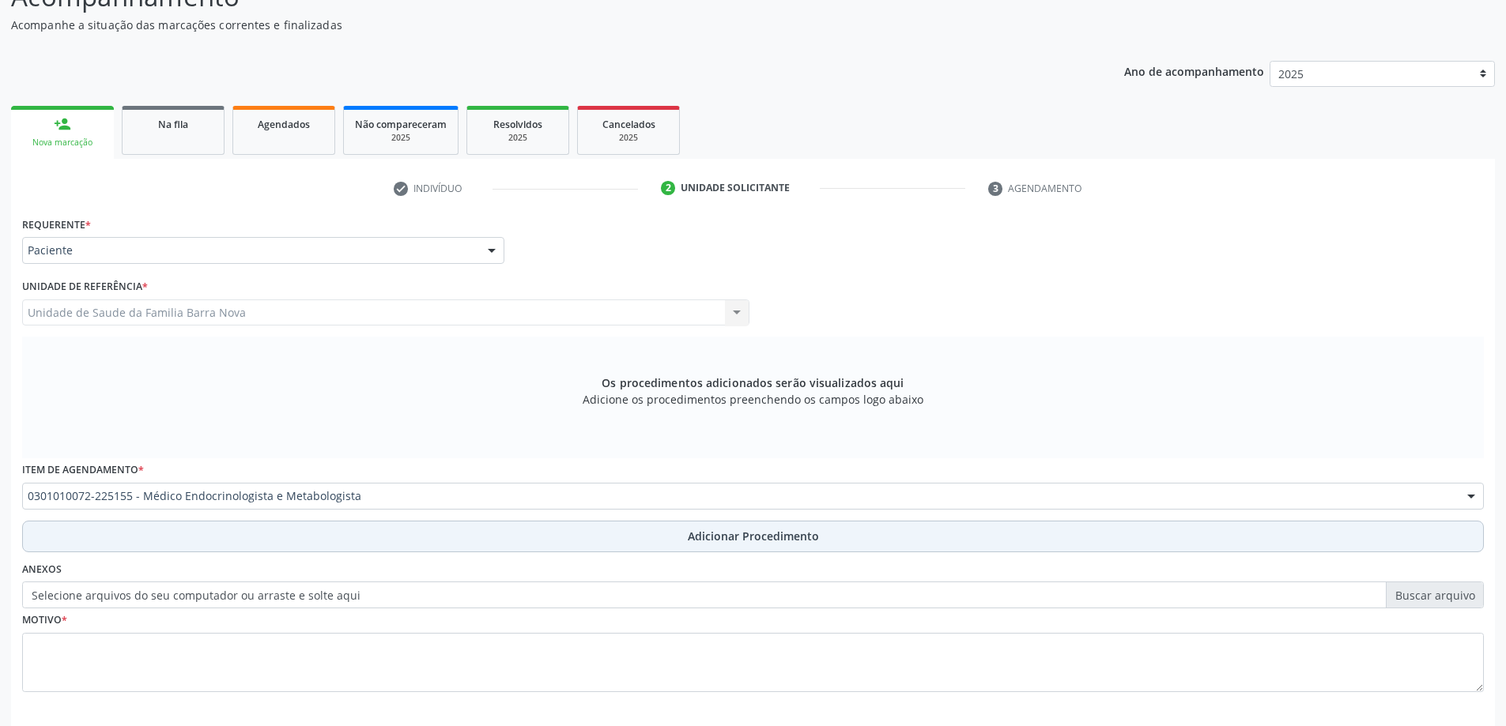
click at [228, 538] on button "Adicionar Procedimento" at bounding box center [753, 537] width 1462 height 32
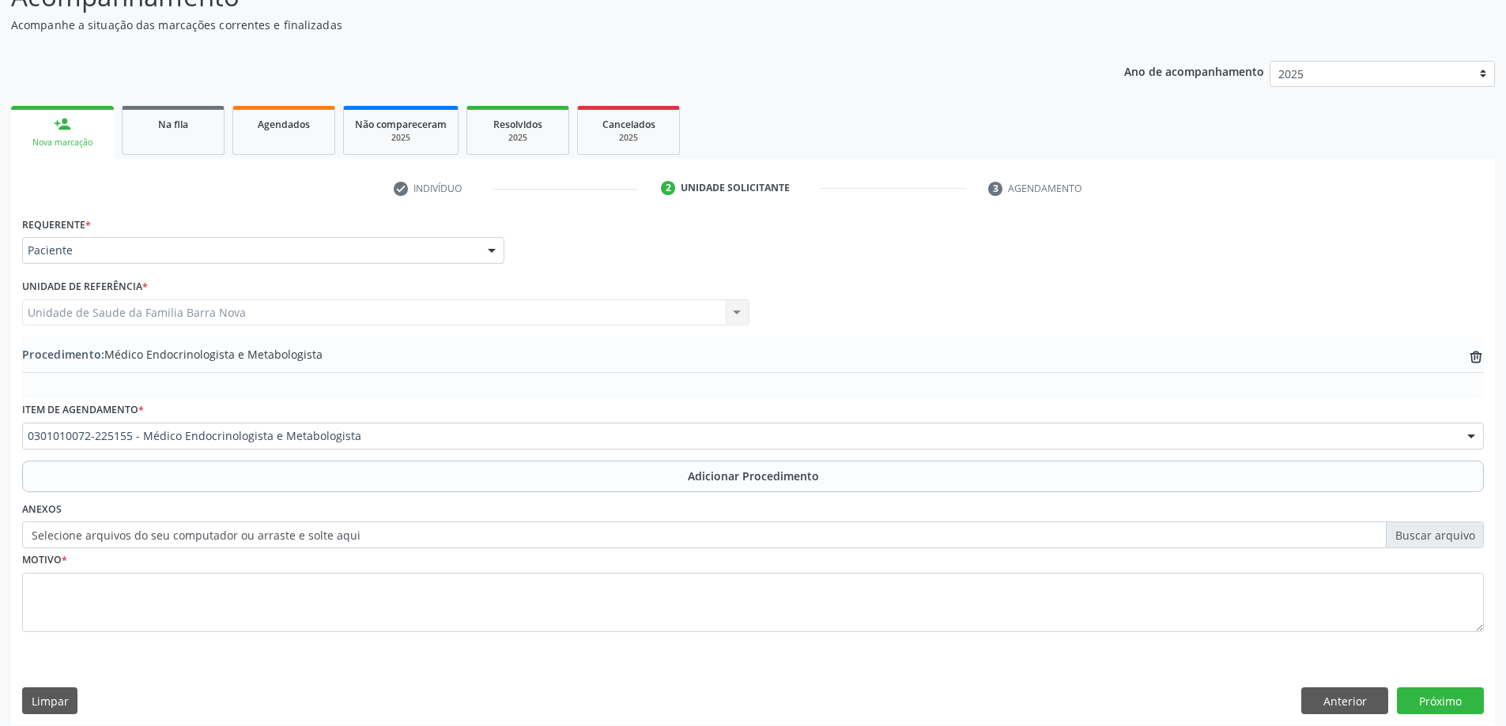
click at [220, 568] on div "Motivo *" at bounding box center [753, 591] width 1462 height 84
drag, startPoint x: 220, startPoint y: 568, endPoint x: 236, endPoint y: 574, distance: 17.0
click at [236, 574] on div "Motivo *" at bounding box center [753, 591] width 1462 height 84
click at [241, 585] on textarea at bounding box center [753, 603] width 1462 height 60
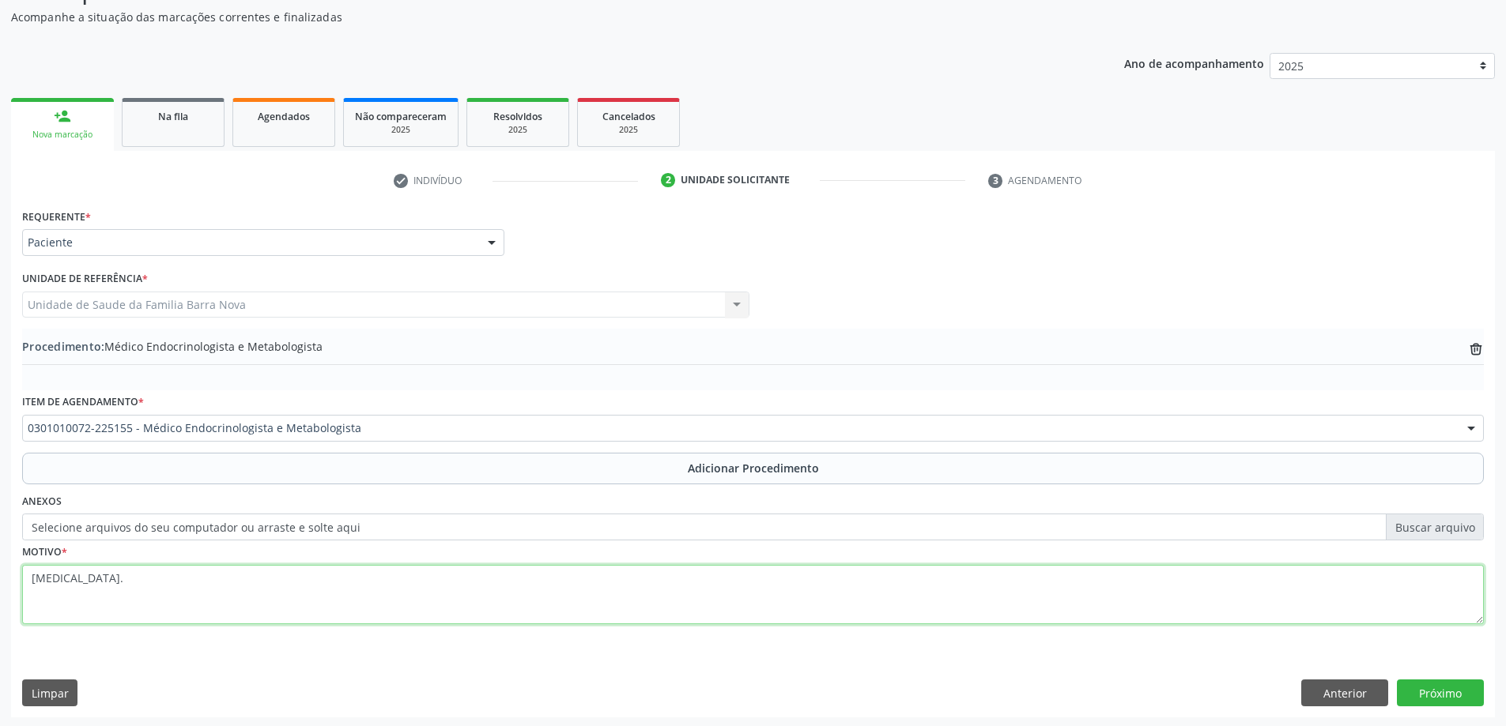
scroll to position [163, 0]
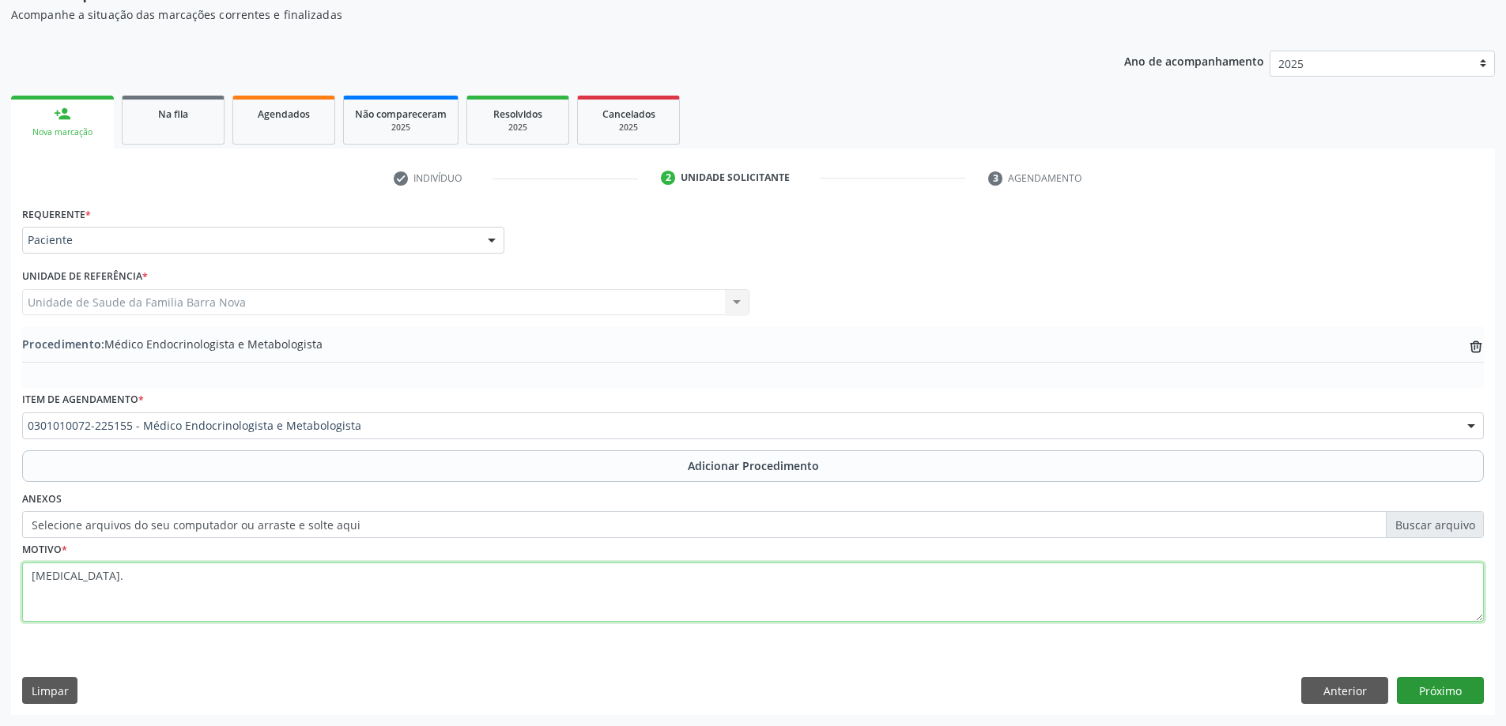
type textarea "[MEDICAL_DATA]."
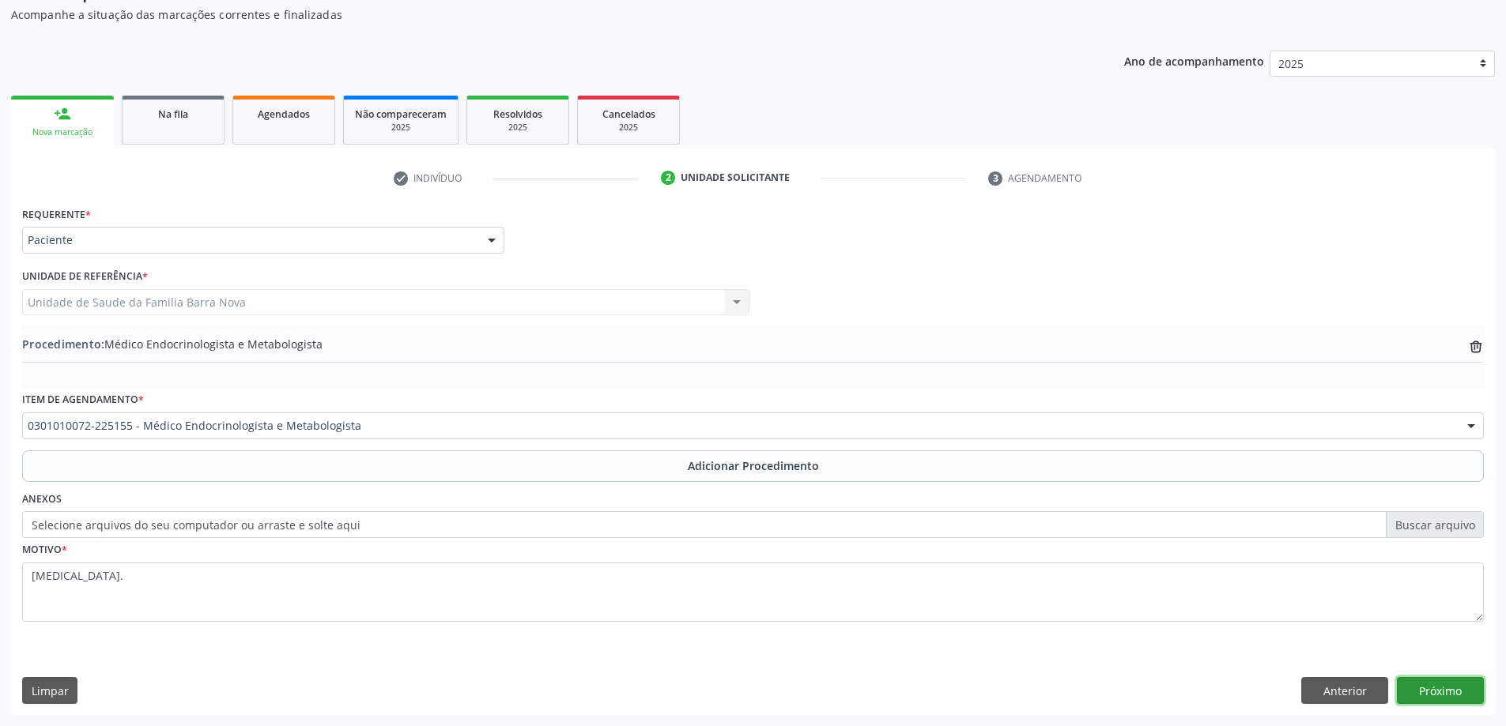
click at [1441, 688] on button "Próximo" at bounding box center [1440, 690] width 87 height 27
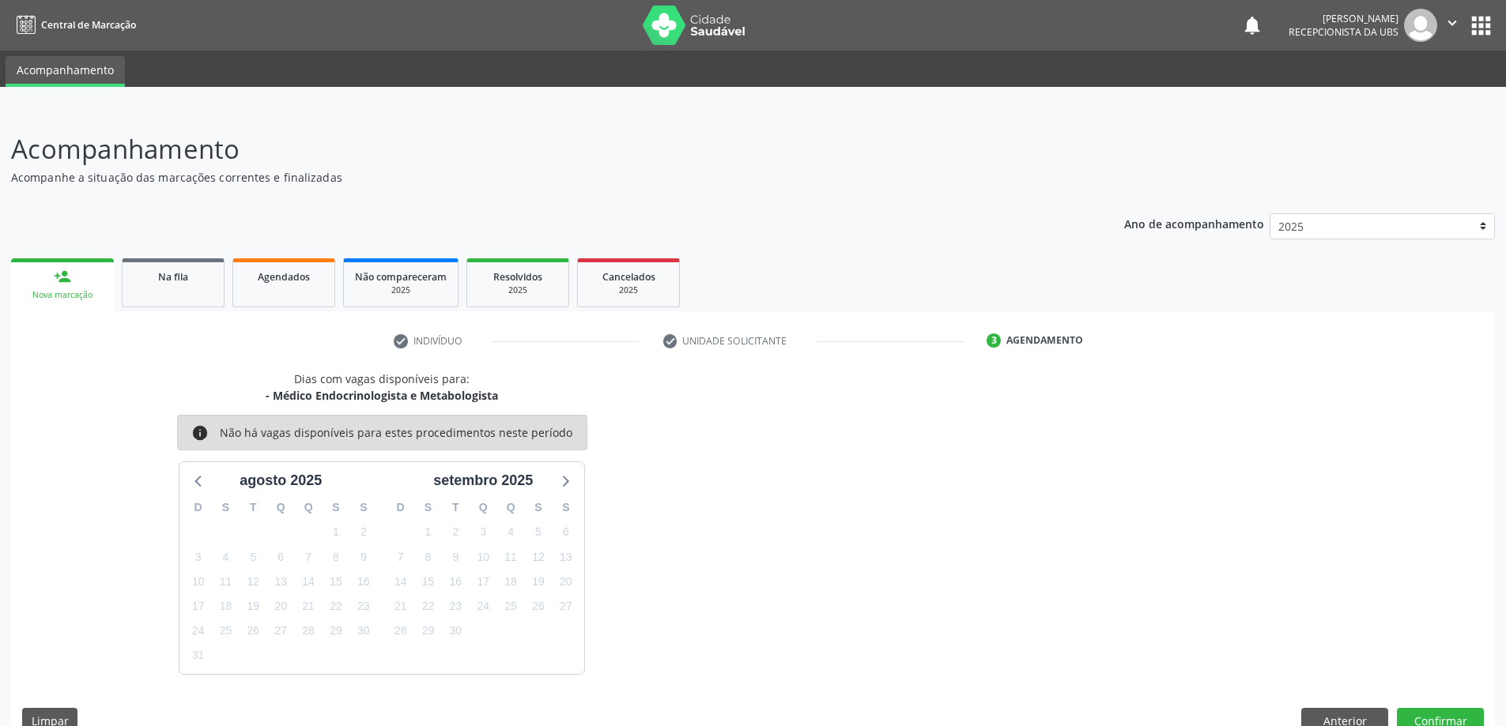
scroll to position [30, 0]
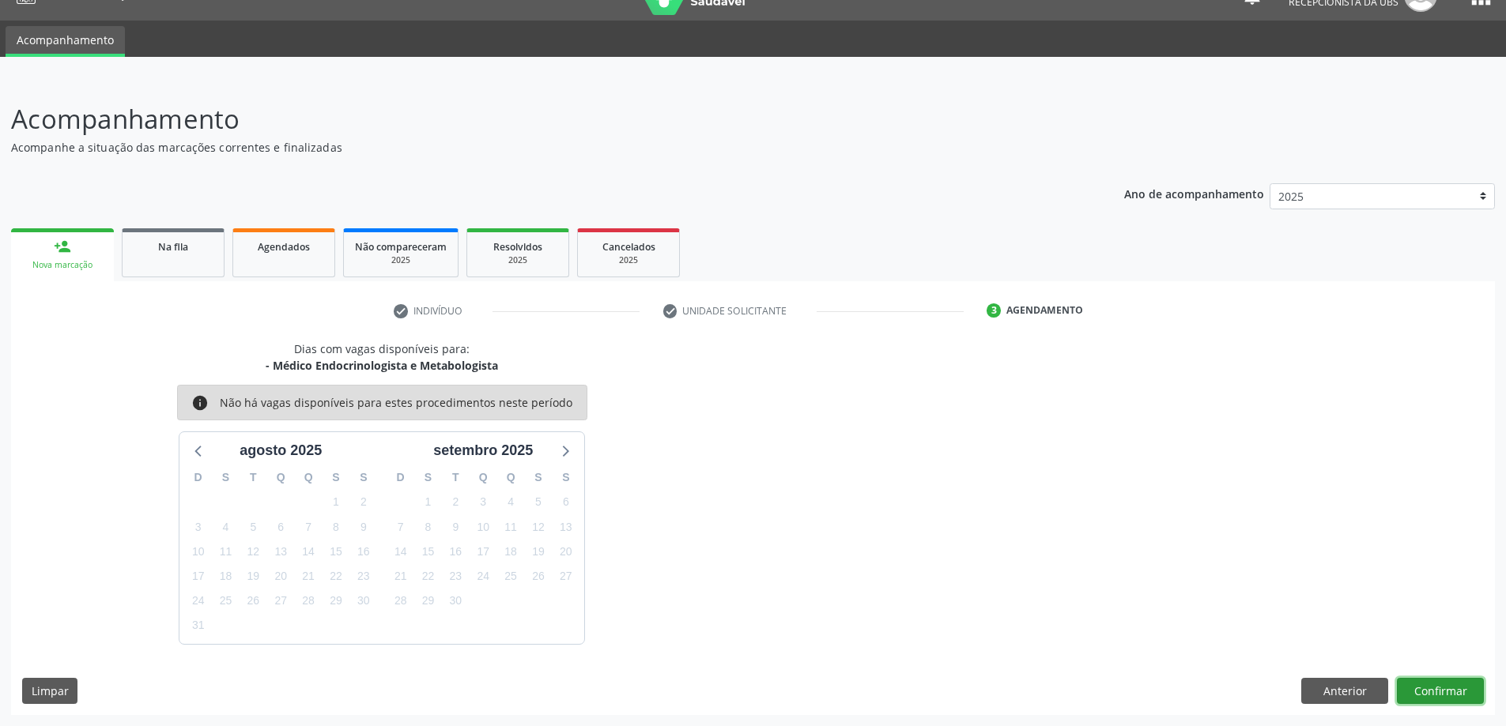
click at [1441, 688] on button "Confirmar" at bounding box center [1440, 691] width 87 height 27
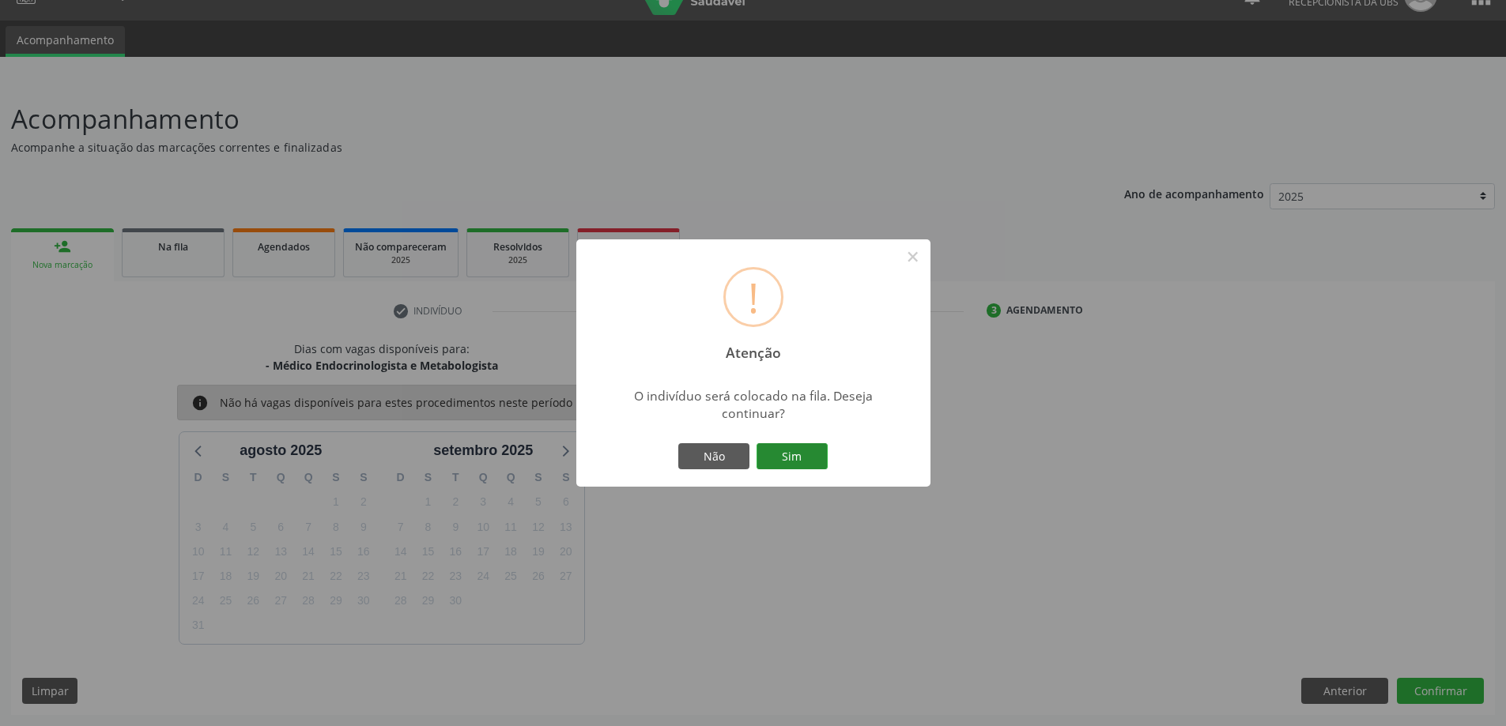
click at [781, 455] on button "Sim" at bounding box center [791, 456] width 71 height 27
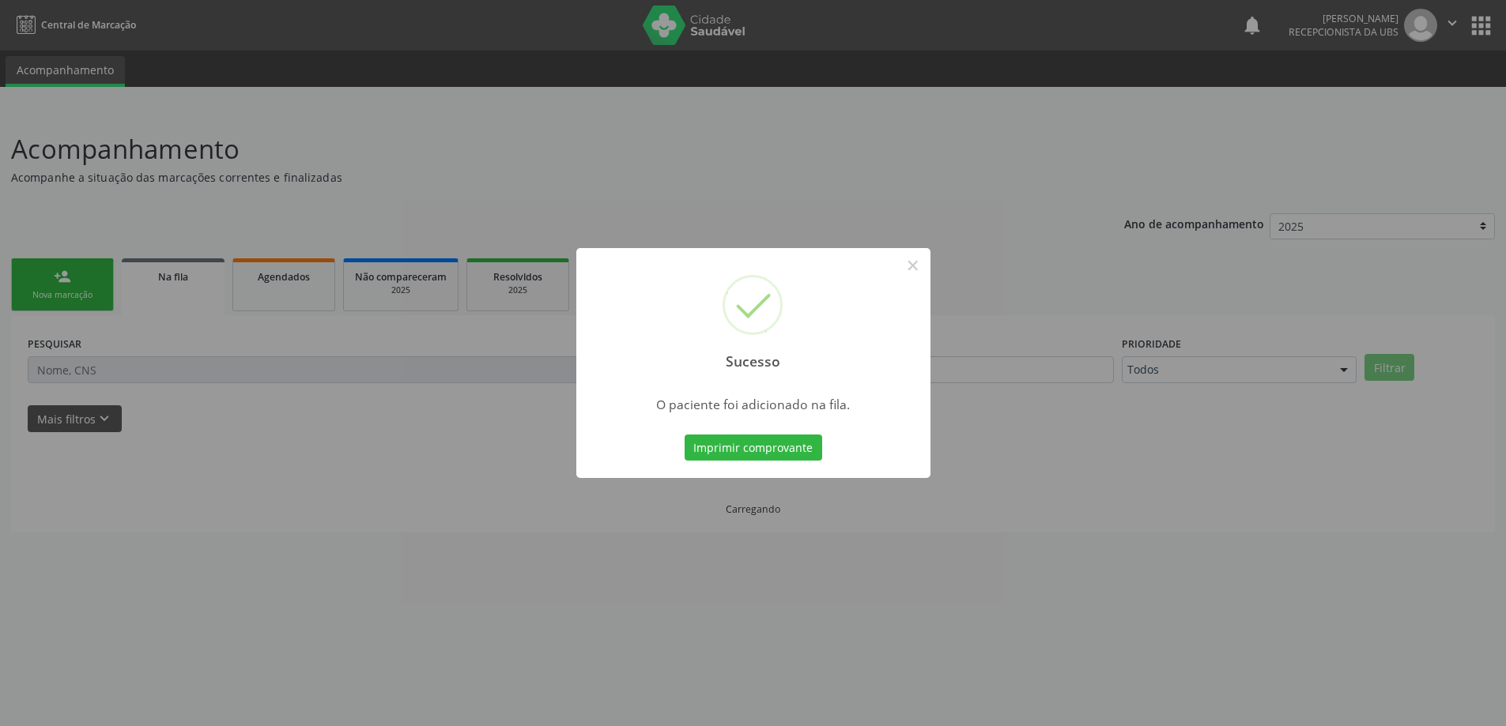
scroll to position [0, 0]
click at [327, 242] on div "Sucesso × O paciente foi adicionado na fila. Imprimir comprovante Cancel" at bounding box center [759, 363] width 1518 height 726
